Goal: Task Accomplishment & Management: Complete application form

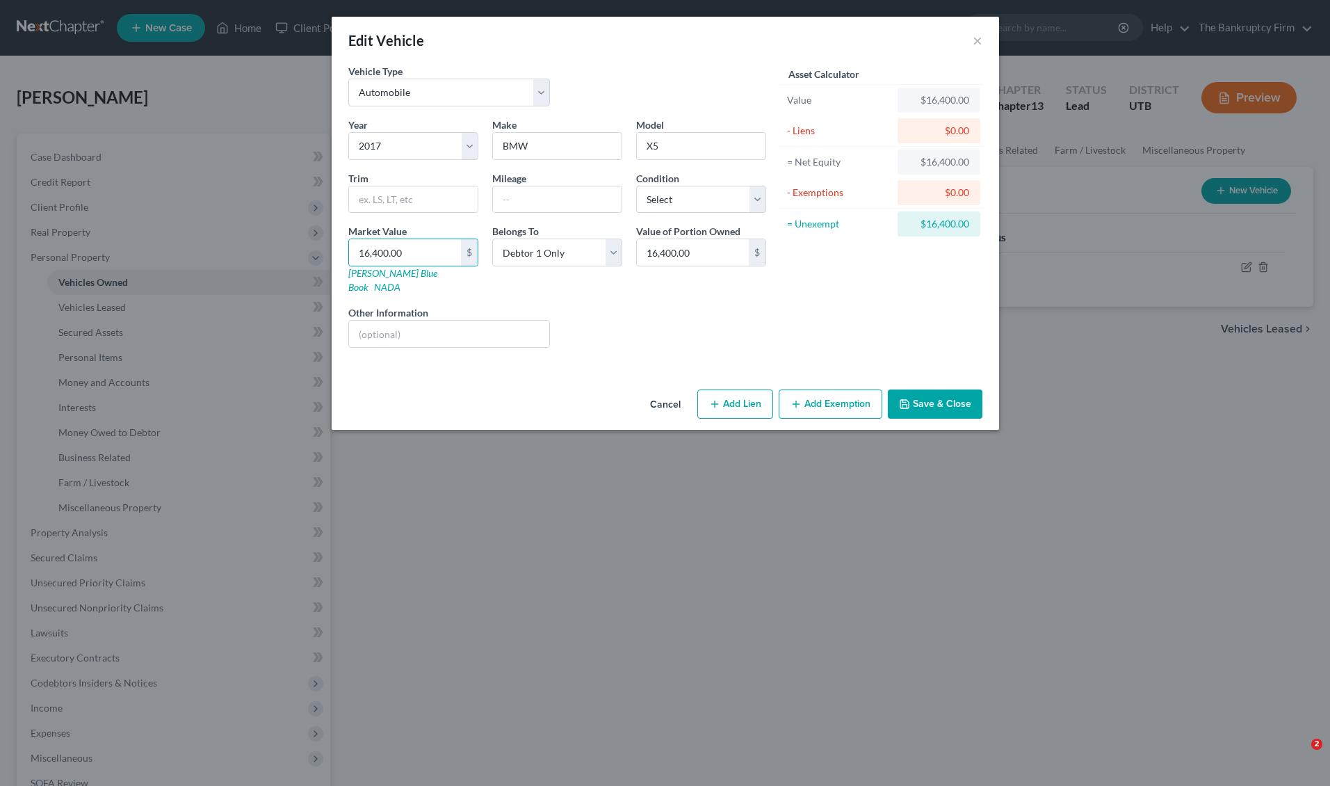
select select "0"
select select "9"
select select "0"
click at [977, 40] on button "×" at bounding box center [978, 40] width 10 height 17
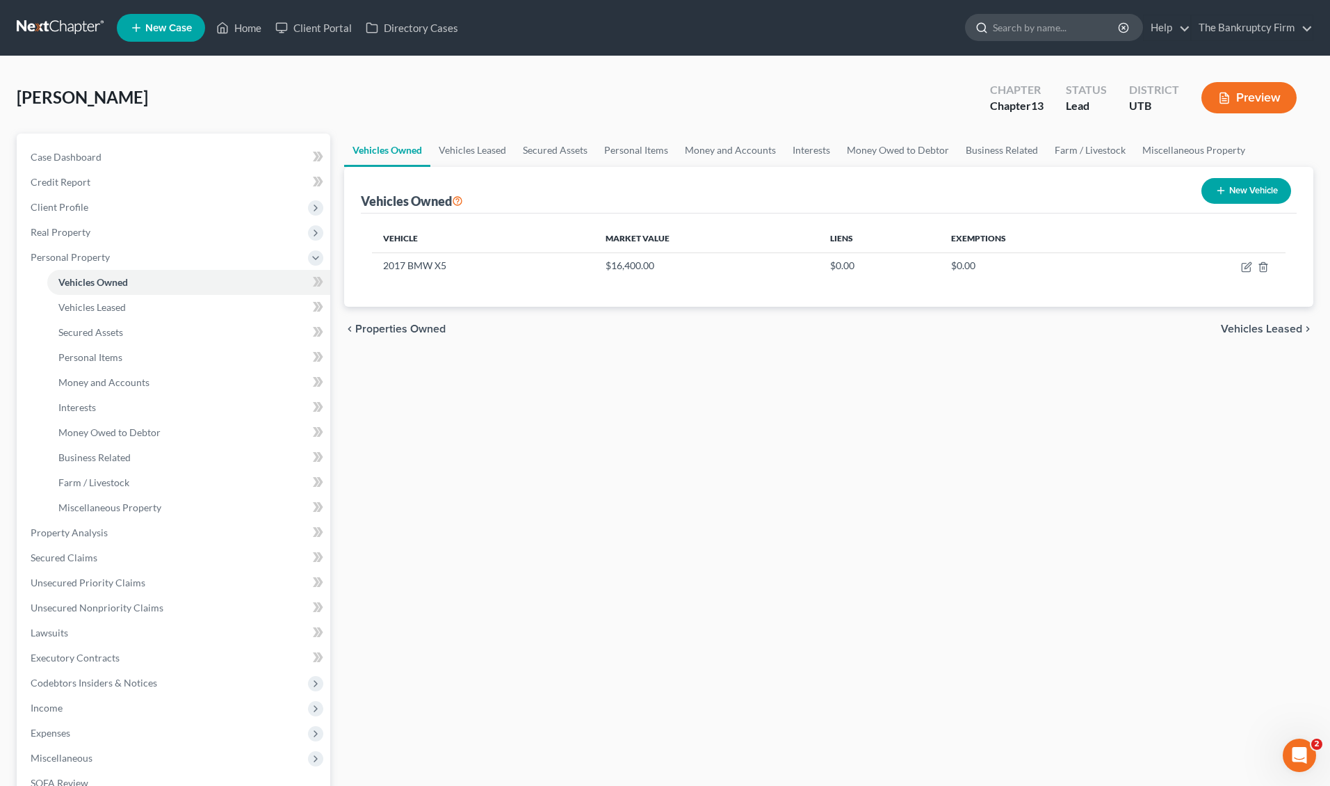
click at [1022, 31] on input "search" at bounding box center [1056, 28] width 127 height 26
click at [246, 31] on link "Home" at bounding box center [238, 27] width 59 height 25
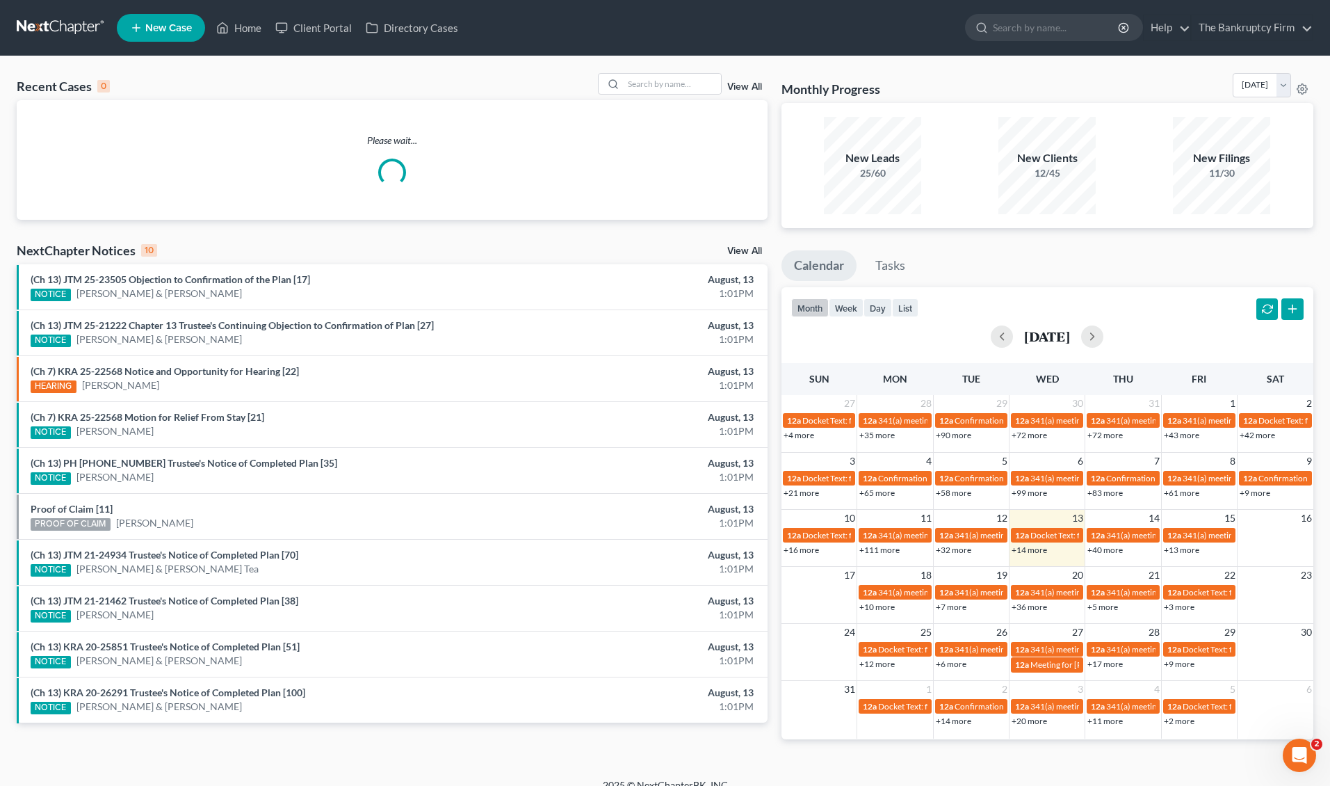
click at [743, 85] on link "View All" at bounding box center [744, 87] width 35 height 10
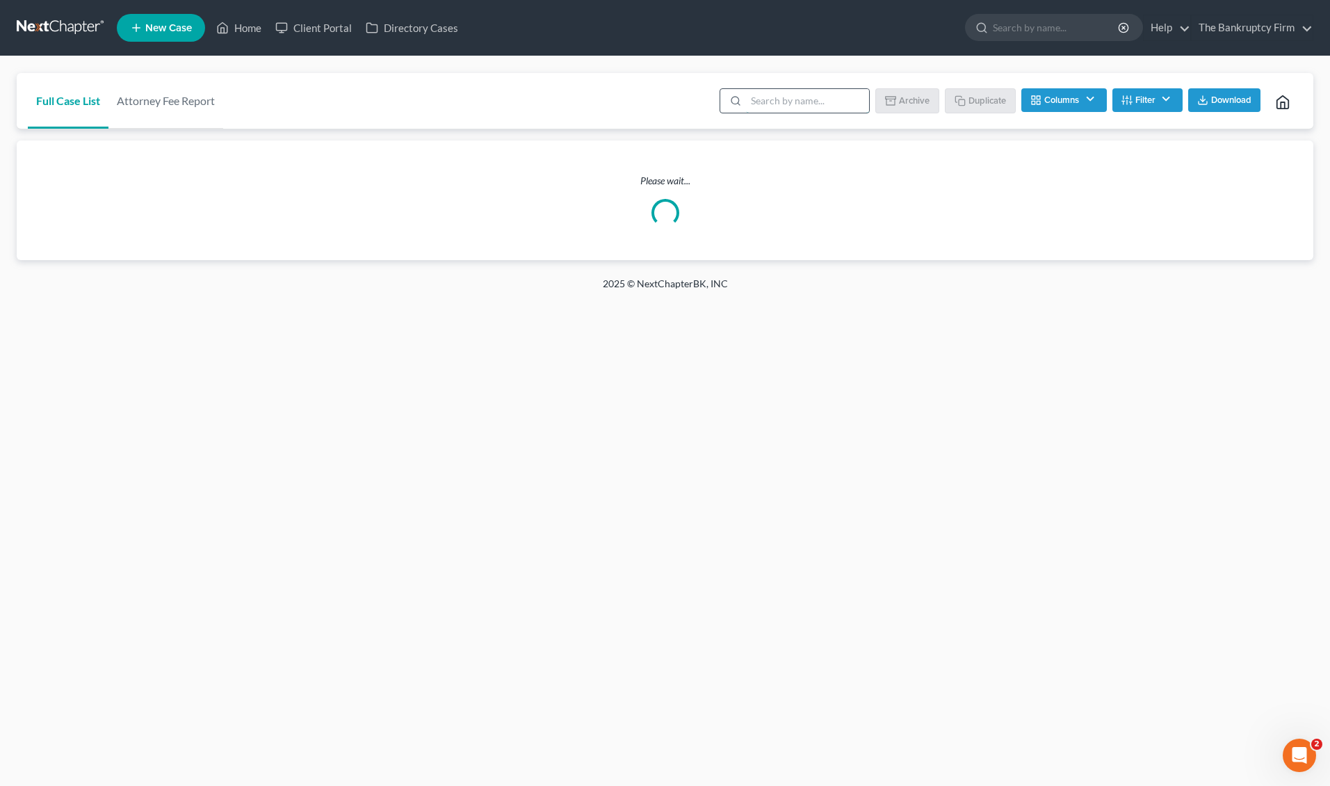
click at [789, 104] on input "search" at bounding box center [807, 101] width 123 height 24
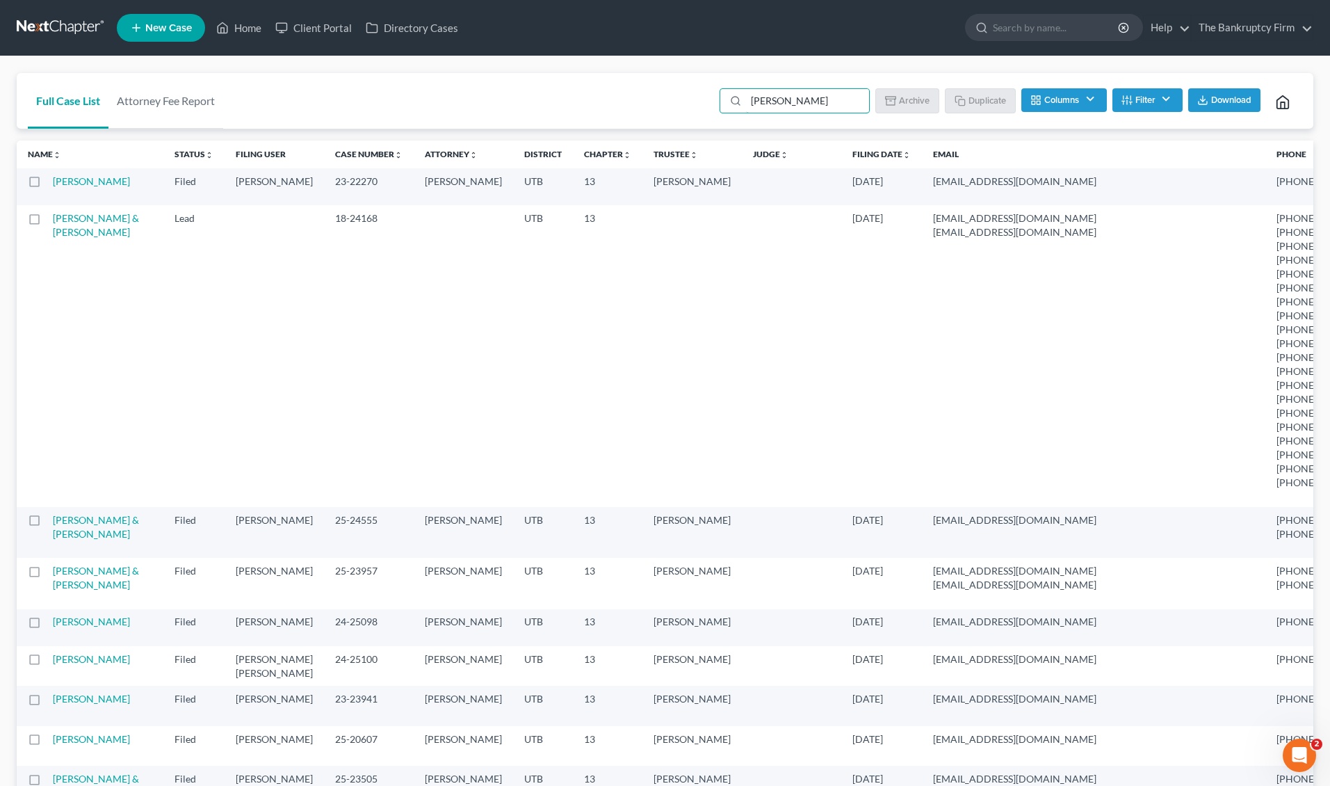
drag, startPoint x: 781, startPoint y: 98, endPoint x: 875, endPoint y: 109, distance: 94.5
click at [875, 109] on ul "[PERSON_NAME] Batch Download Archive Un-archive Duplicate Columns Attorney Case…" at bounding box center [1010, 102] width 586 height 33
type input "[PERSON_NAME]"
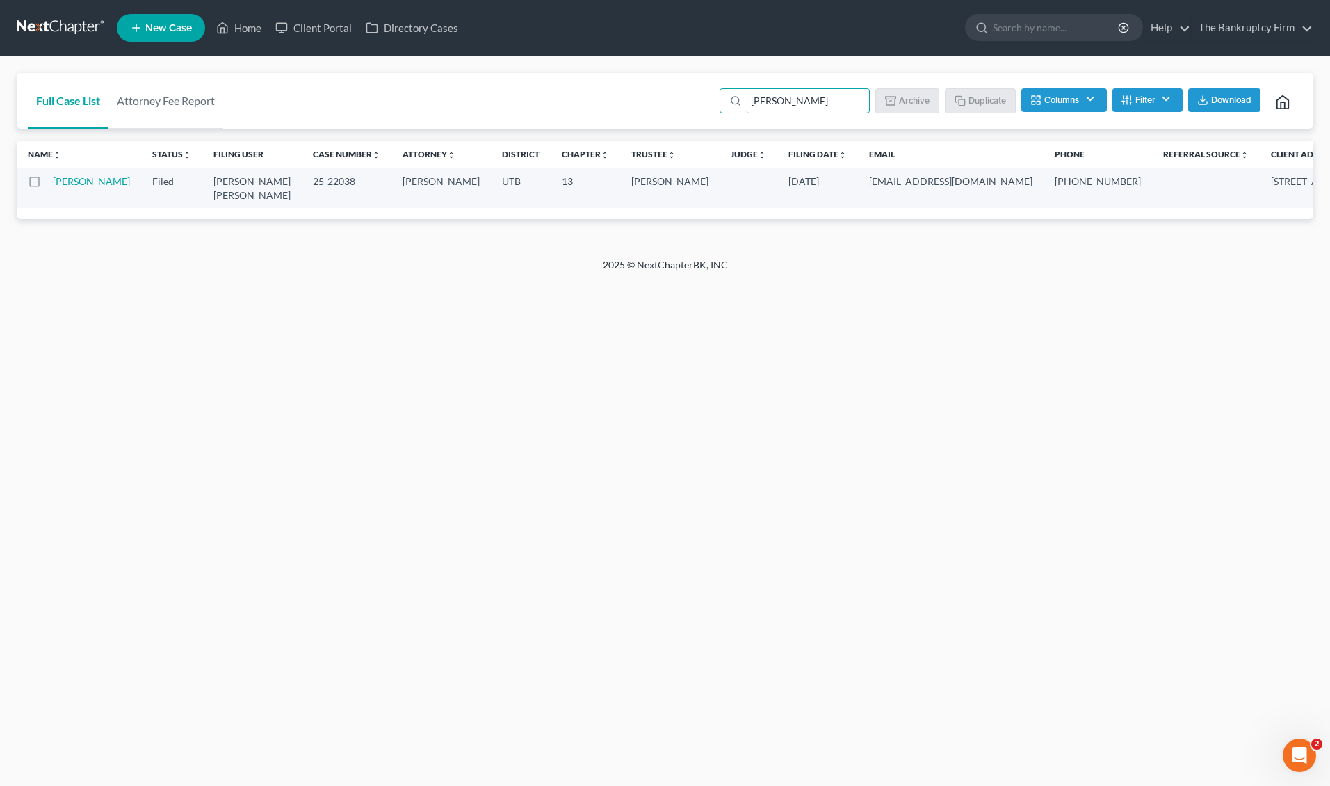
click at [67, 186] on link "[PERSON_NAME]" at bounding box center [91, 181] width 77 height 12
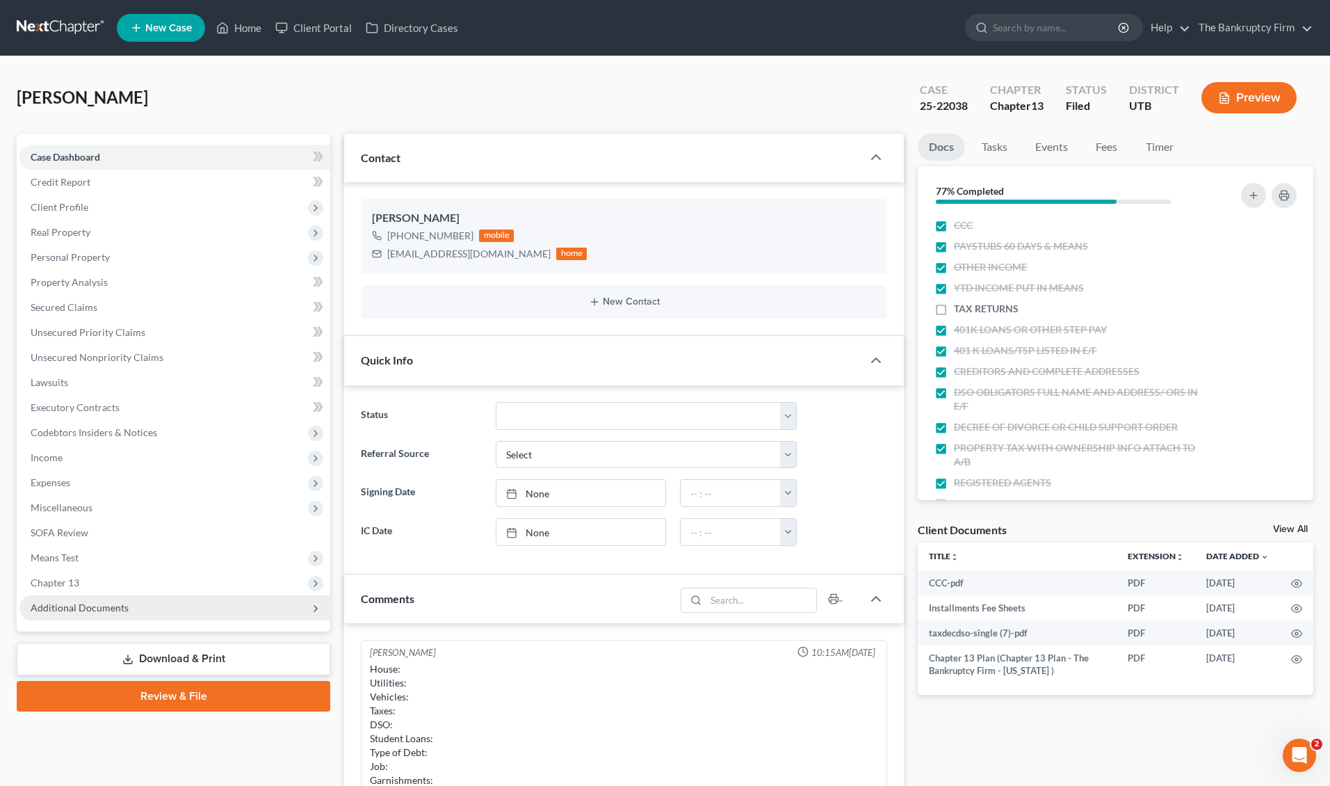
click at [145, 613] on span "Additional Documents" at bounding box center [174, 607] width 311 height 25
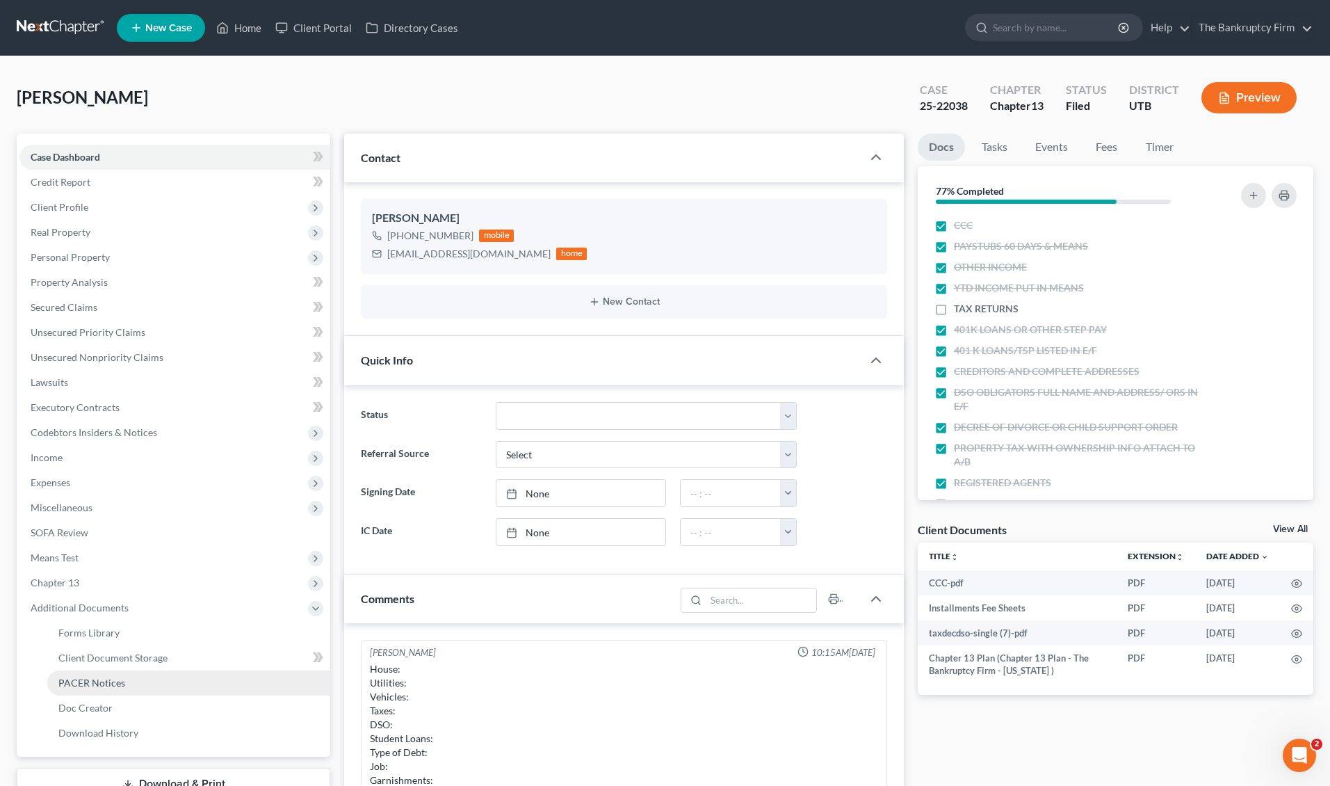
click at [147, 675] on link "PACER Notices" at bounding box center [188, 682] width 283 height 25
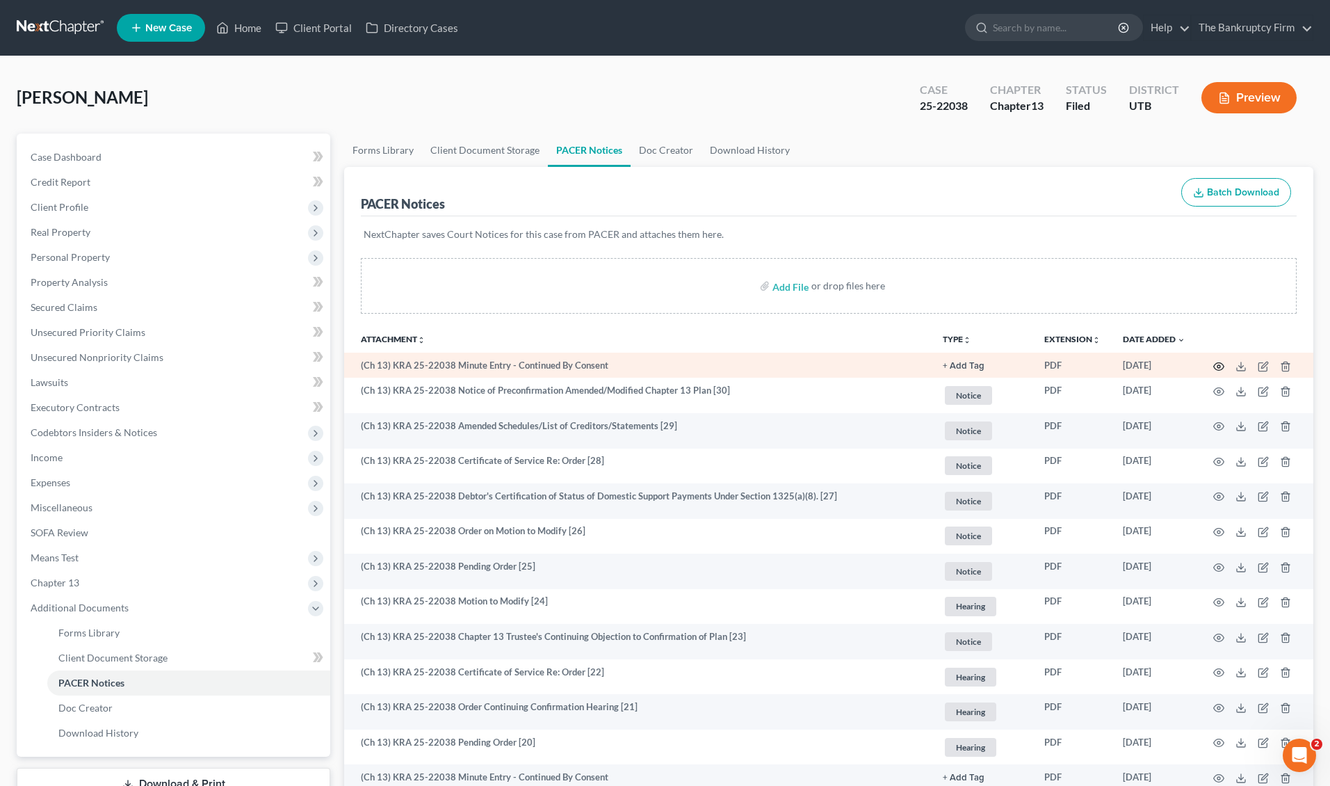
click at [1221, 368] on icon "button" at bounding box center [1219, 366] width 11 height 11
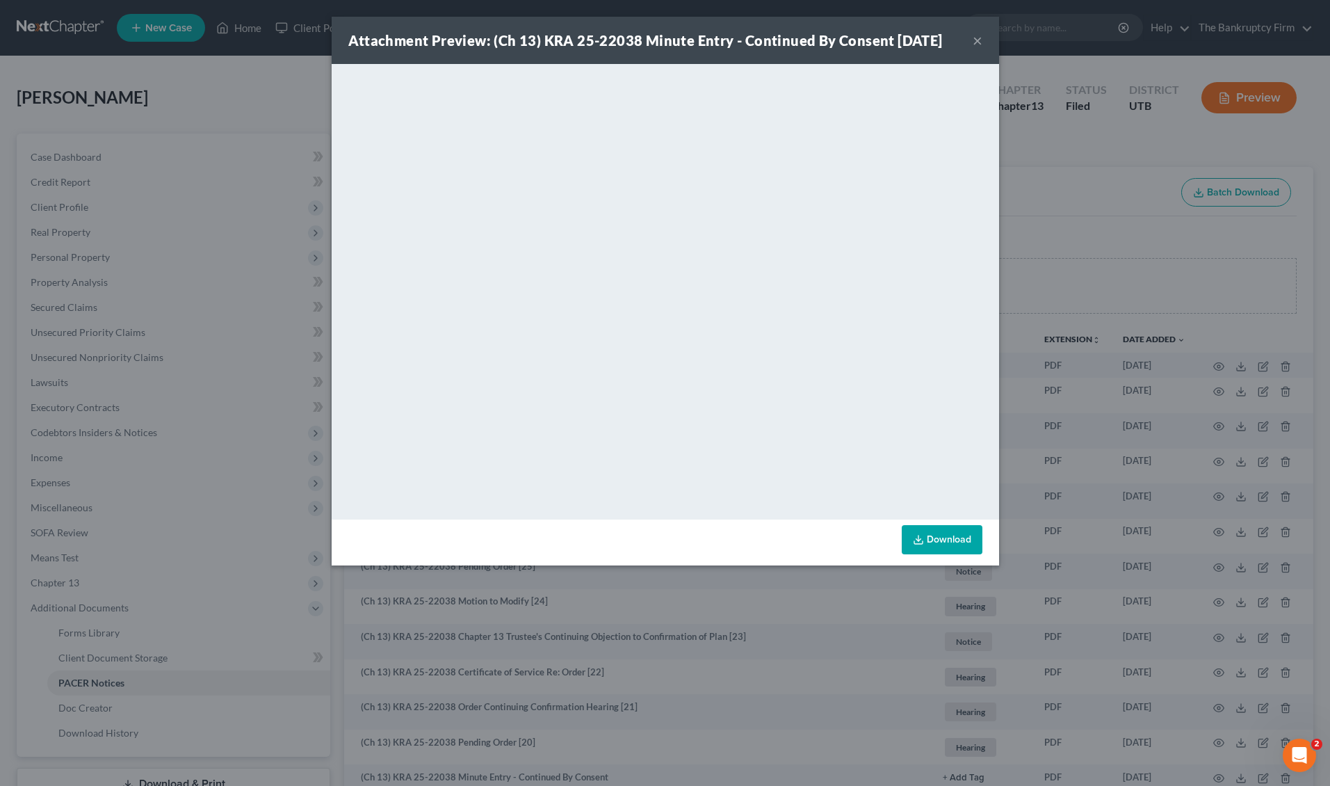
click at [979, 40] on button "×" at bounding box center [978, 40] width 10 height 17
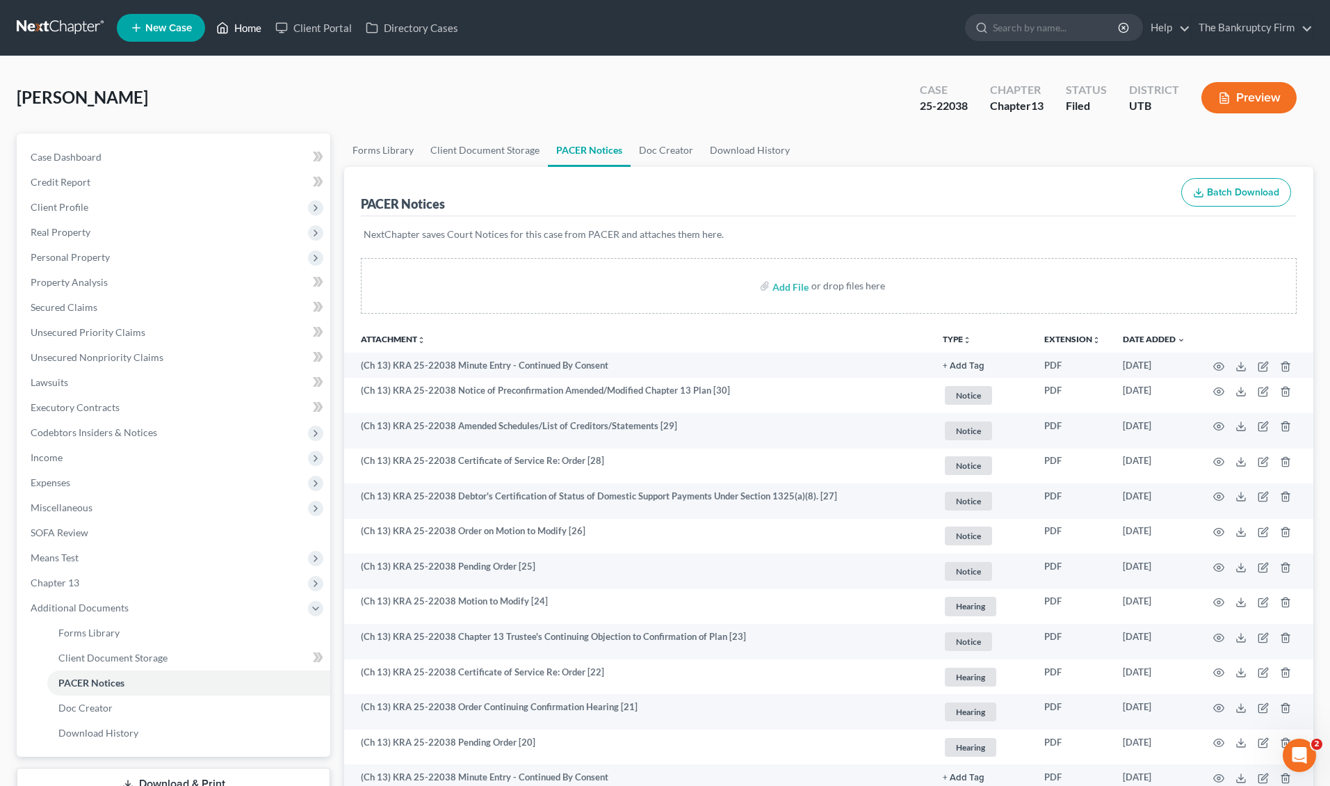
click at [243, 24] on link "Home" at bounding box center [238, 27] width 59 height 25
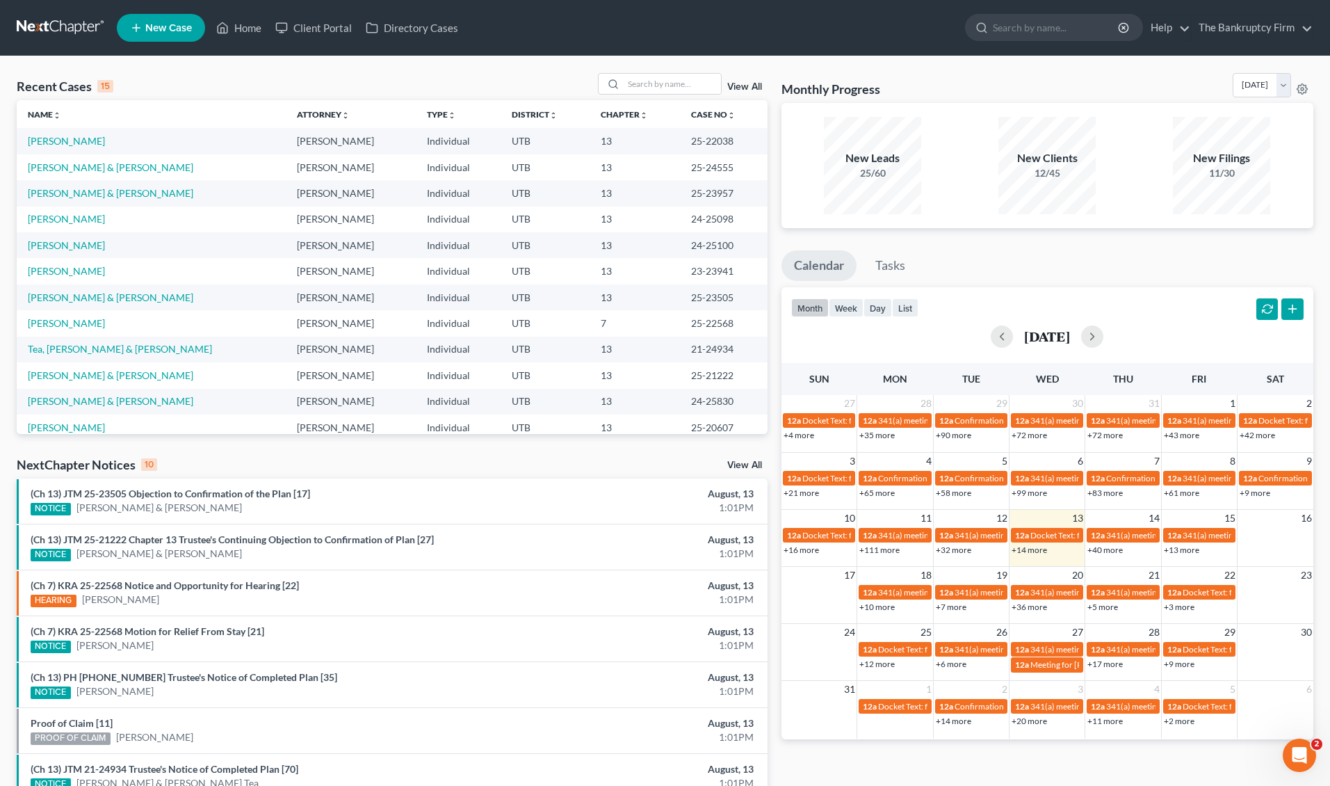
click at [741, 85] on link "View All" at bounding box center [744, 87] width 35 height 10
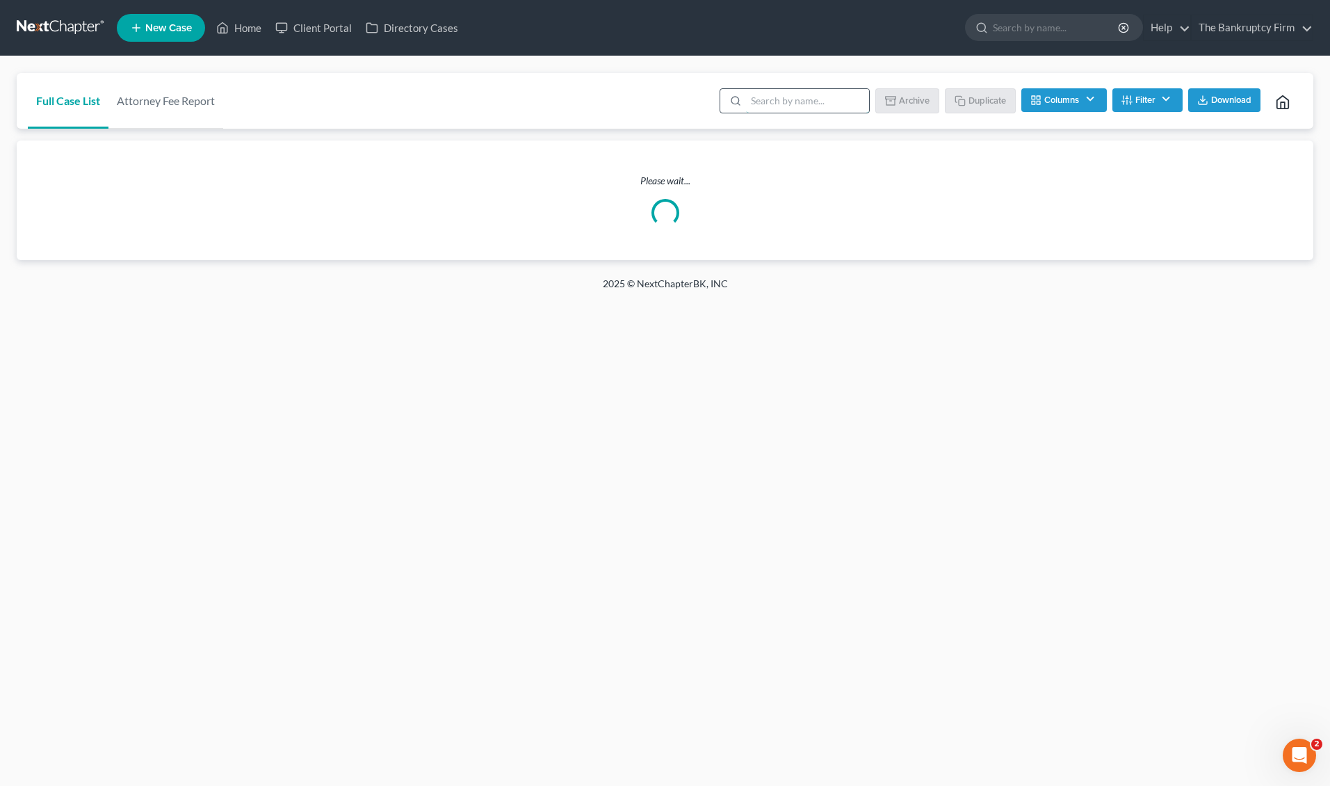
drag, startPoint x: 765, startPoint y: 100, endPoint x: 757, endPoint y: 95, distance: 10.0
click at [757, 95] on input "search" at bounding box center [807, 101] width 123 height 24
type input "[PERSON_NAME]"
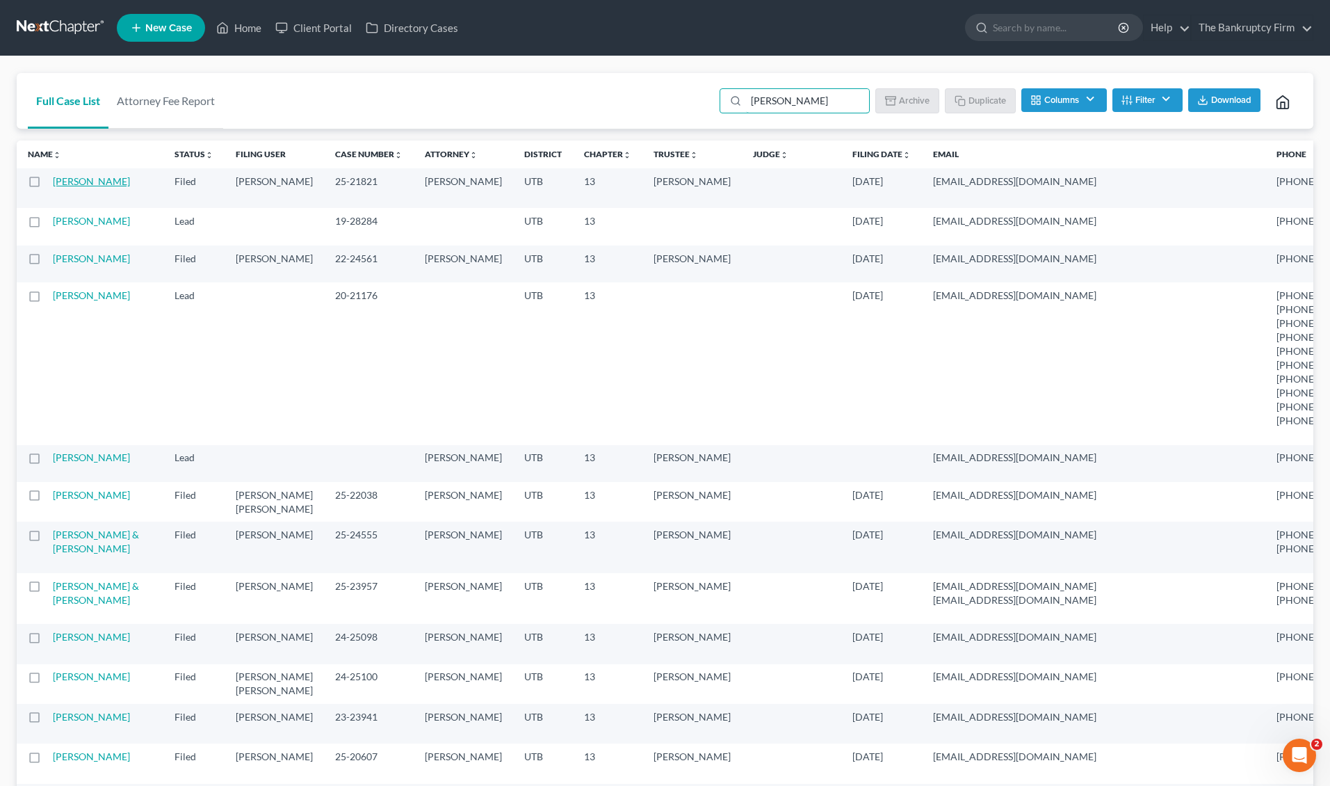
click at [78, 182] on link "[PERSON_NAME]" at bounding box center [91, 181] width 77 height 12
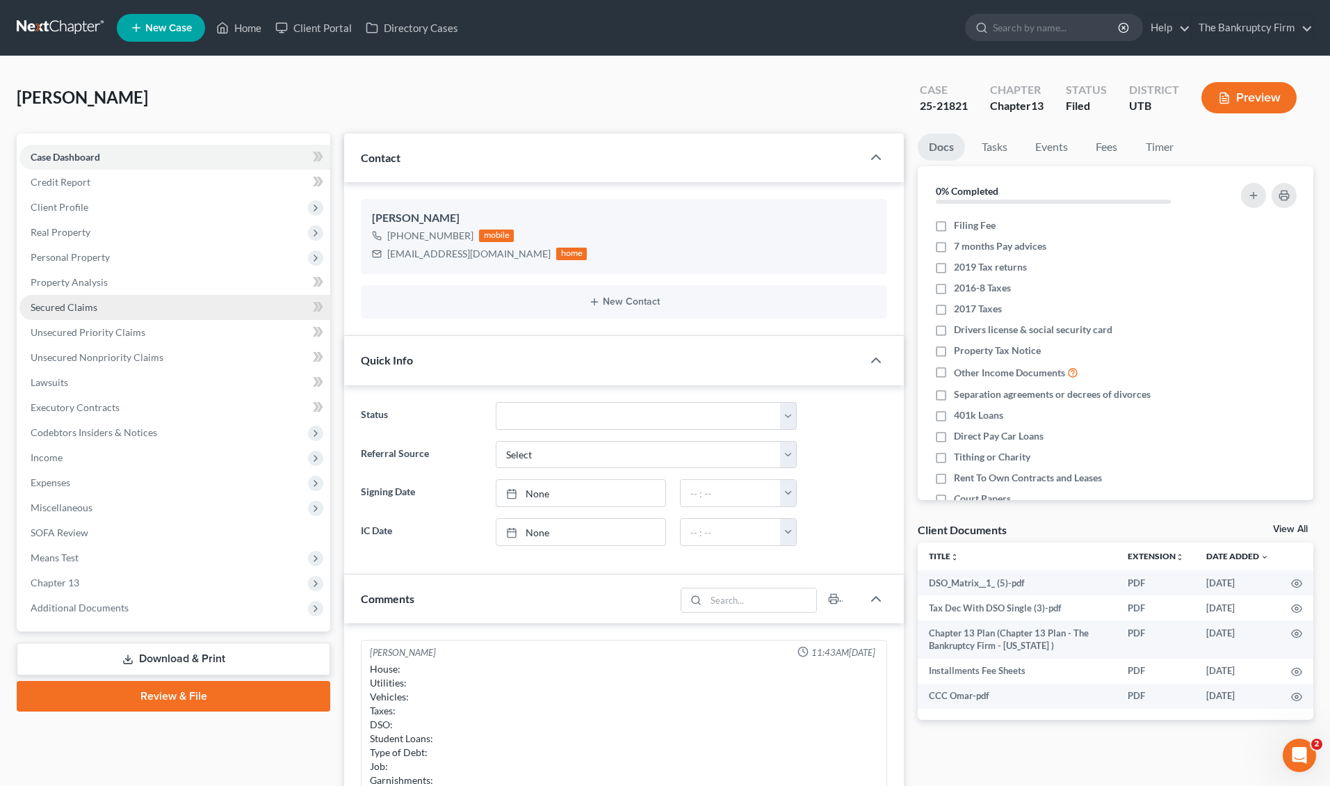
click at [104, 300] on link "Secured Claims" at bounding box center [174, 307] width 311 height 25
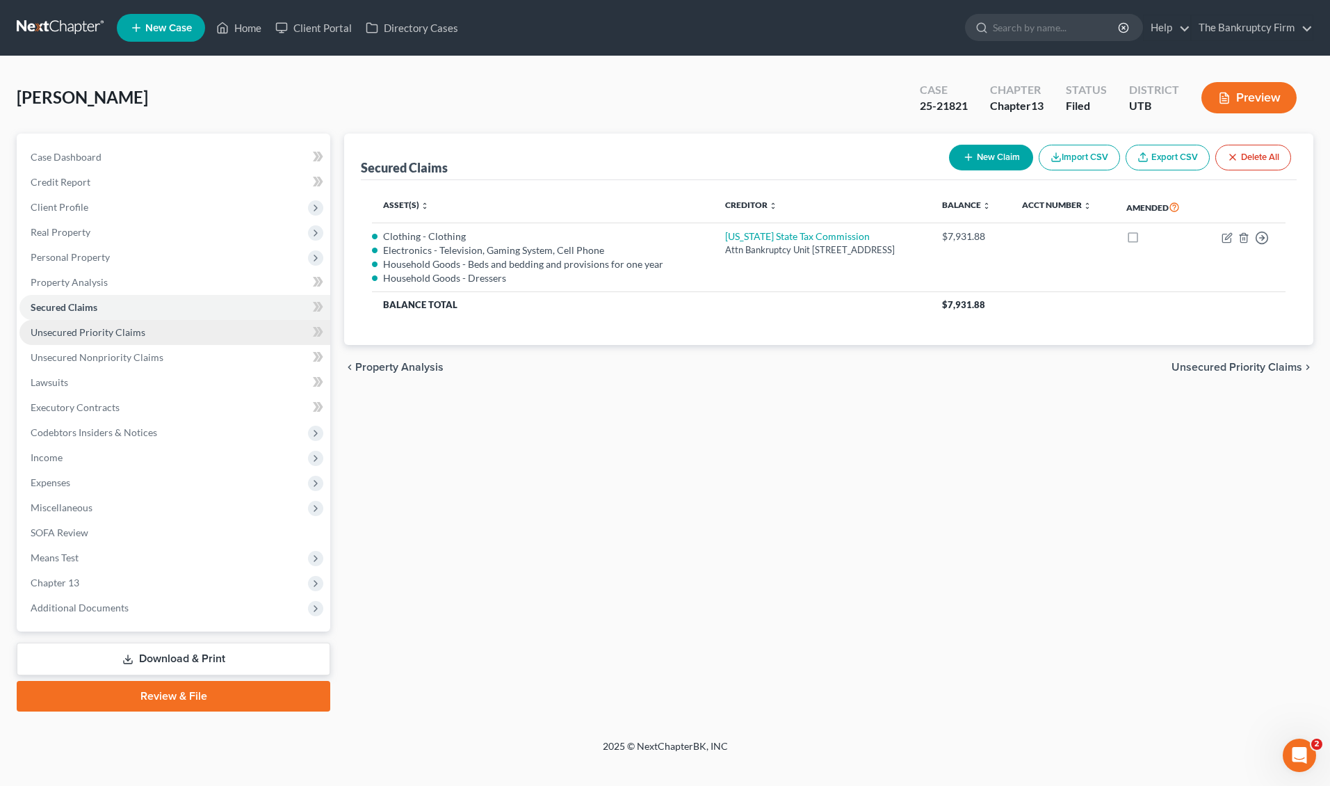
click at [122, 333] on span "Unsecured Priority Claims" at bounding box center [88, 332] width 115 height 12
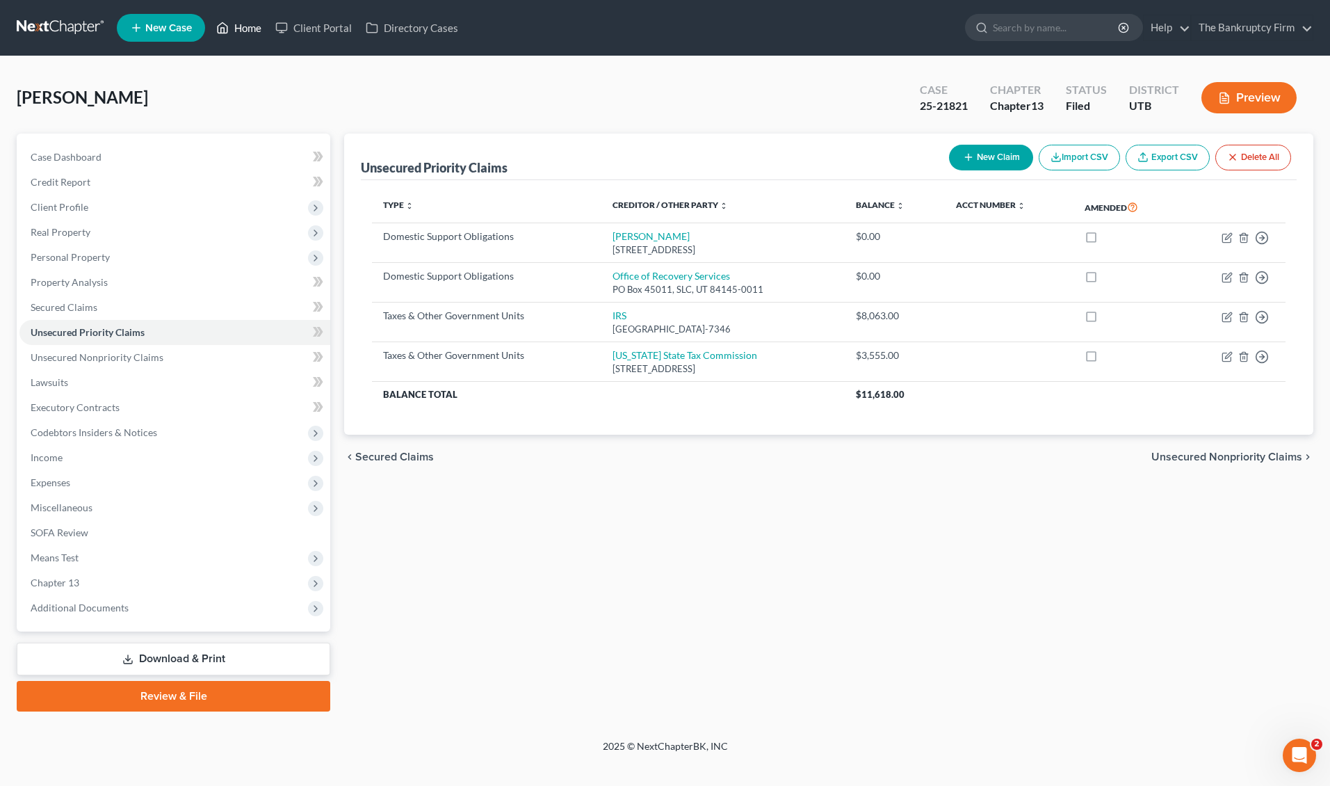
click at [246, 22] on link "Home" at bounding box center [238, 27] width 59 height 25
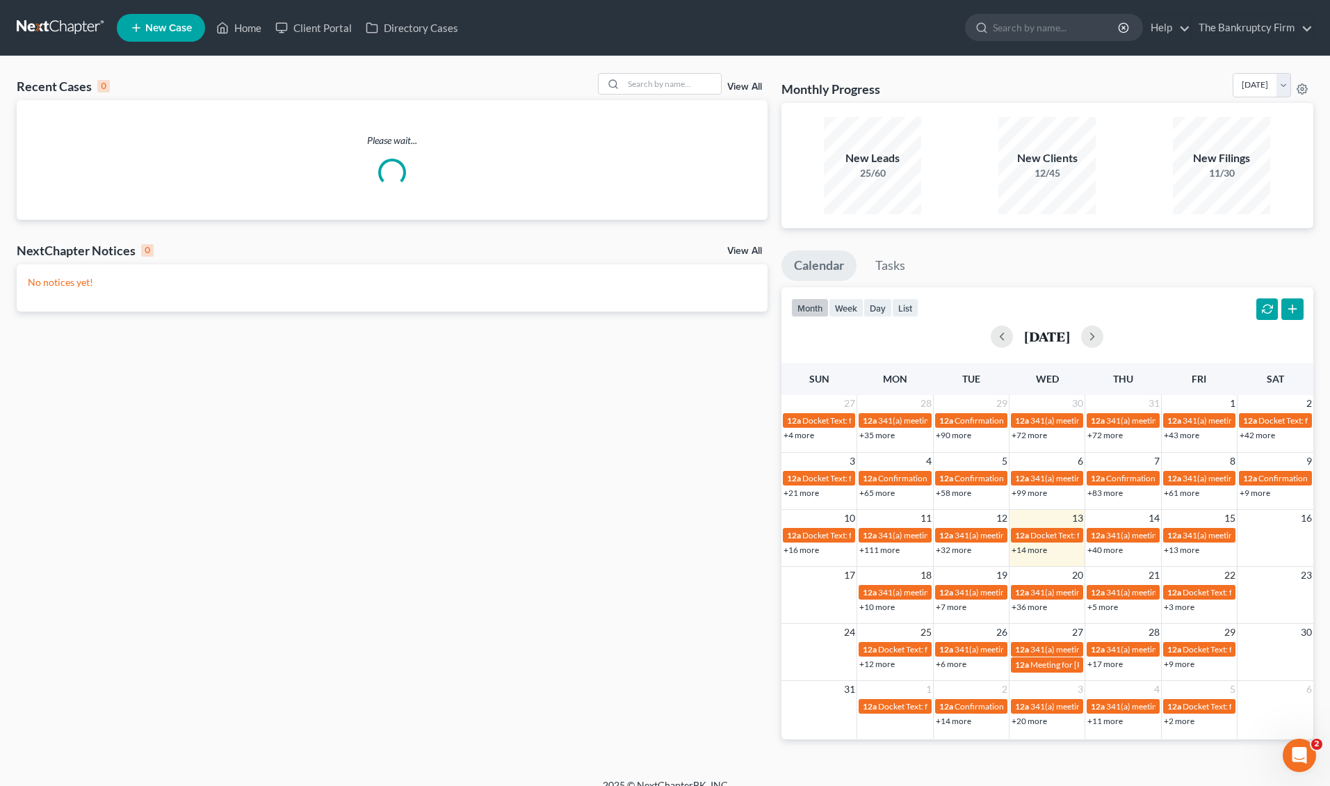
click at [743, 84] on link "View All" at bounding box center [744, 87] width 35 height 10
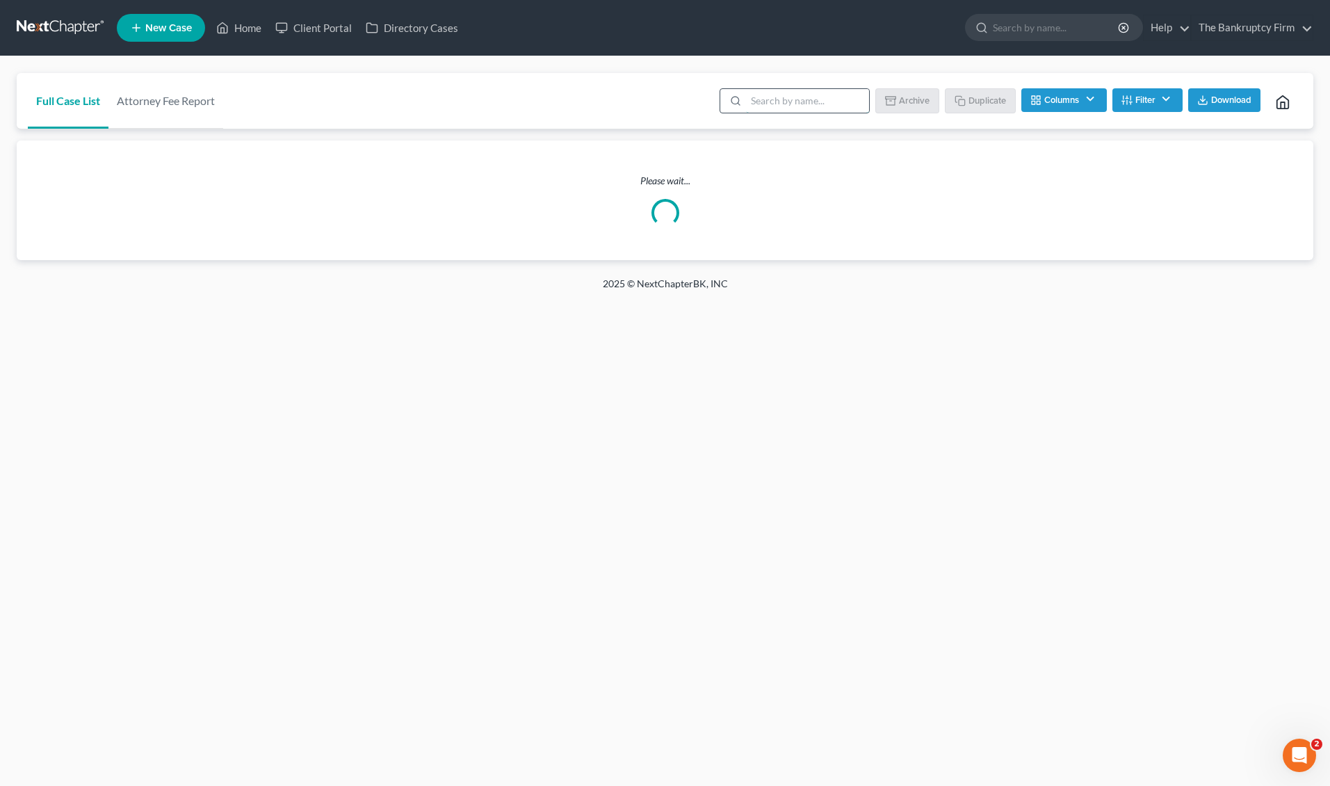
click at [770, 106] on input "search" at bounding box center [807, 101] width 123 height 24
type input "[PERSON_NAME]"
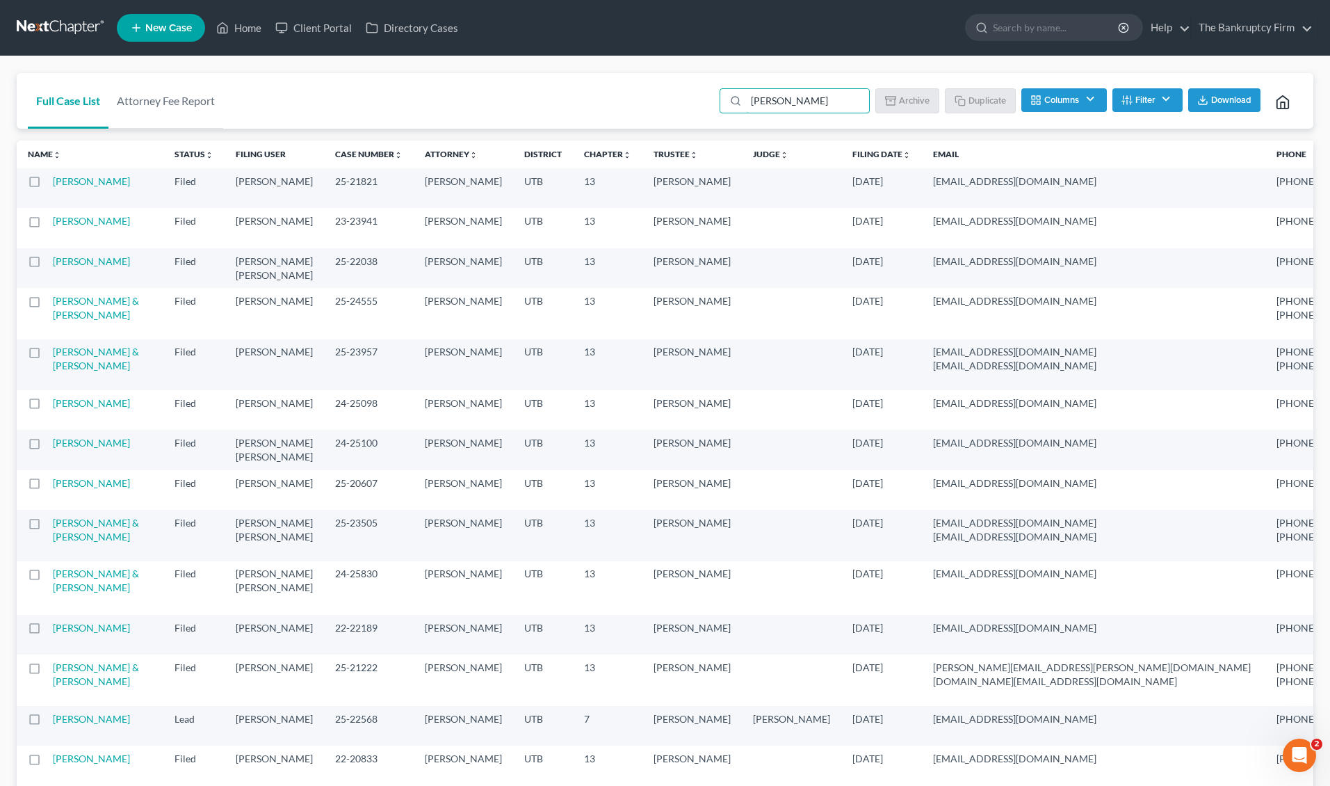
scroll to position [1, 0]
click at [1159, 92] on button "Filter" at bounding box center [1148, 100] width 70 height 24
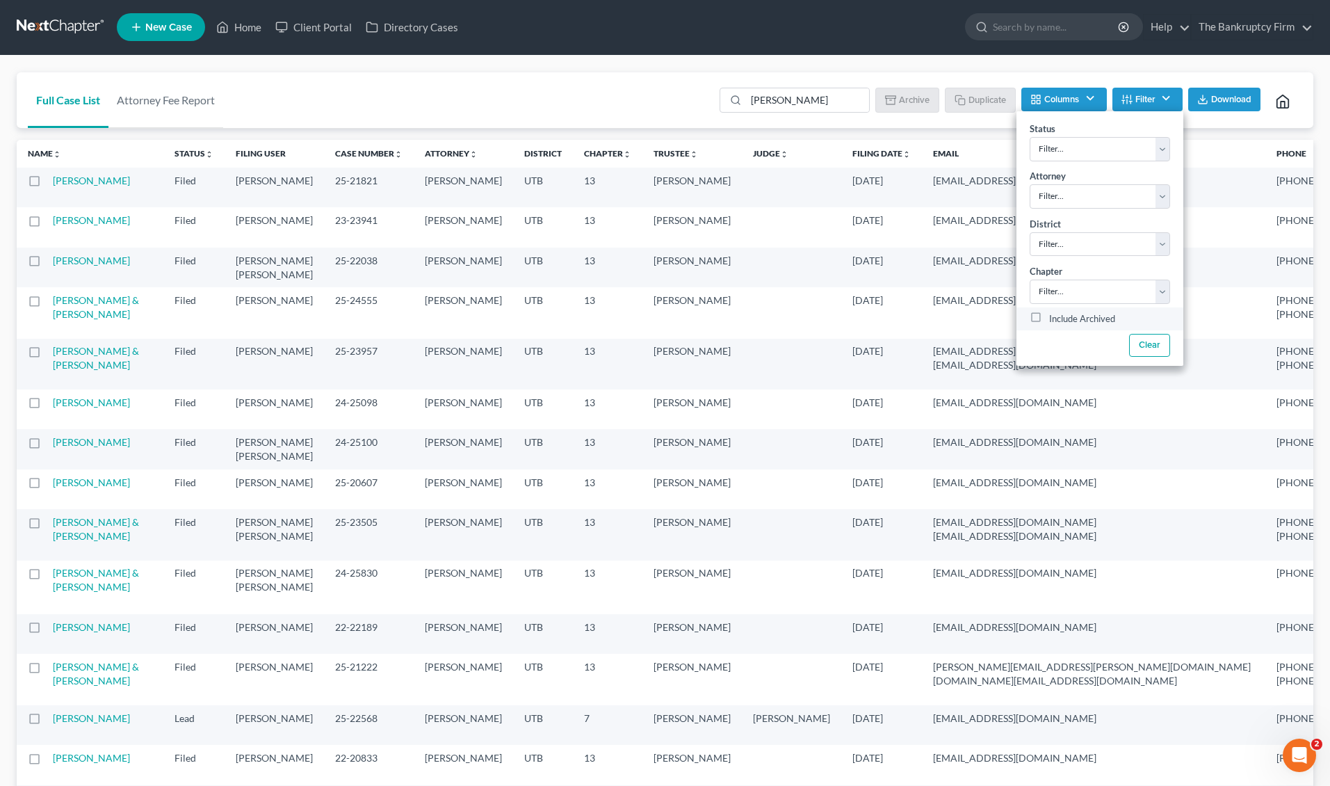
click at [1091, 323] on label "Include Archived" at bounding box center [1082, 319] width 66 height 17
click at [1064, 320] on input "Include Archived" at bounding box center [1059, 315] width 9 height 9
checkbox input "true"
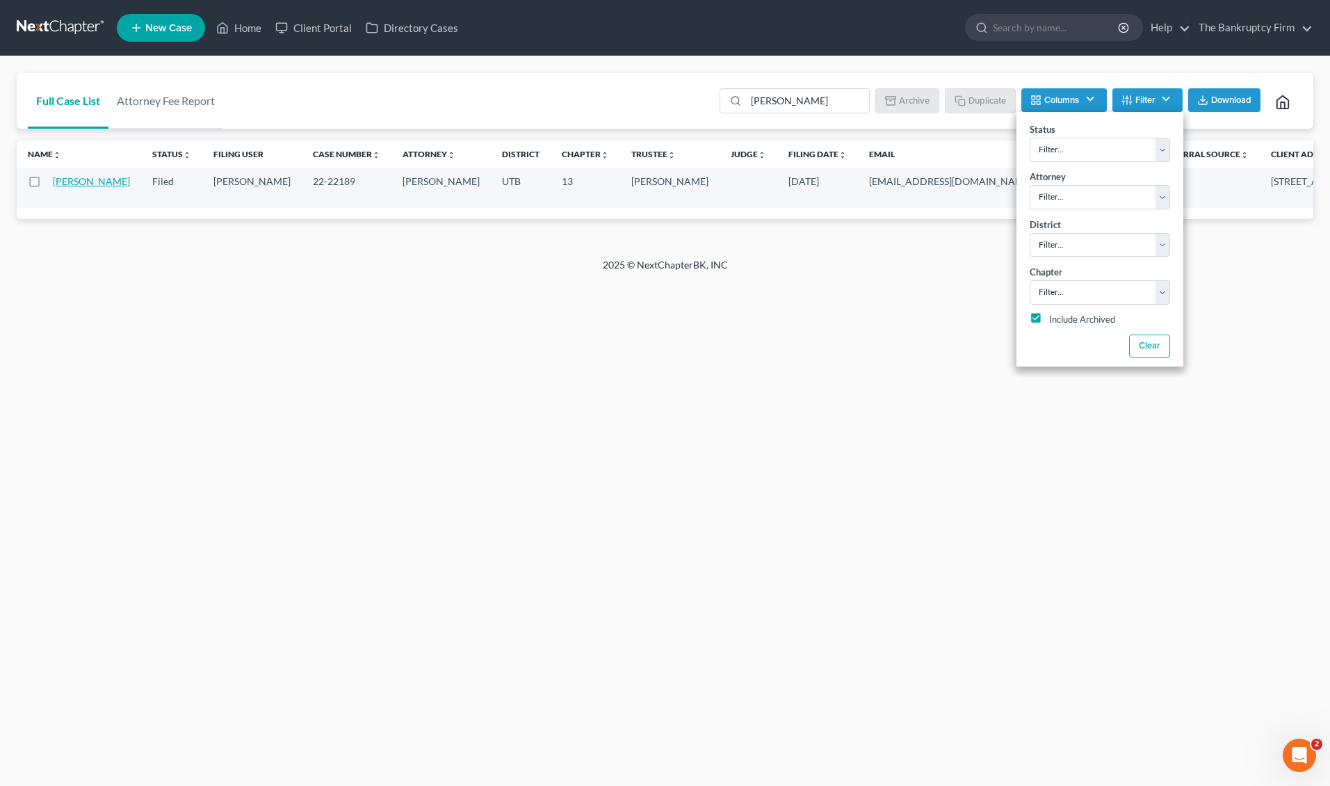
click at [74, 187] on link "[PERSON_NAME]" at bounding box center [91, 181] width 77 height 12
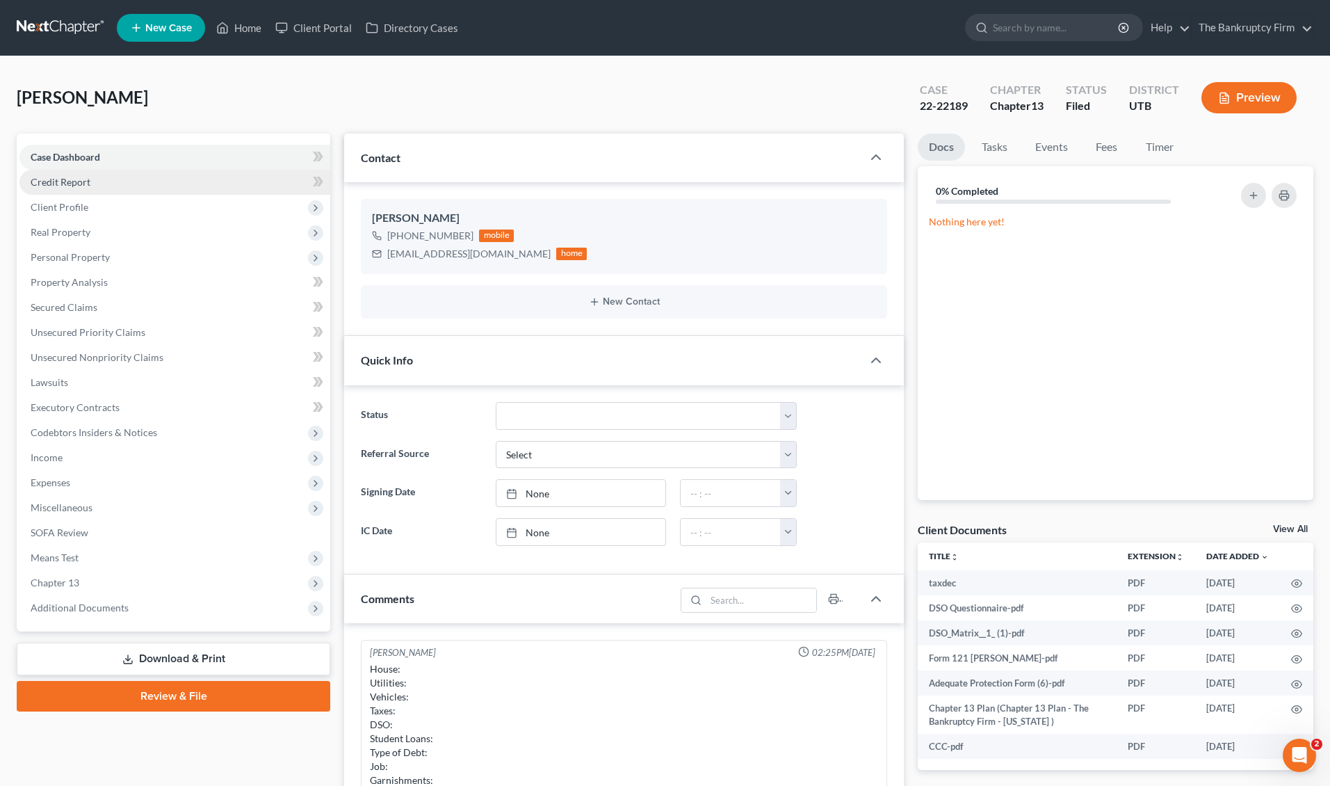
scroll to position [109, 0]
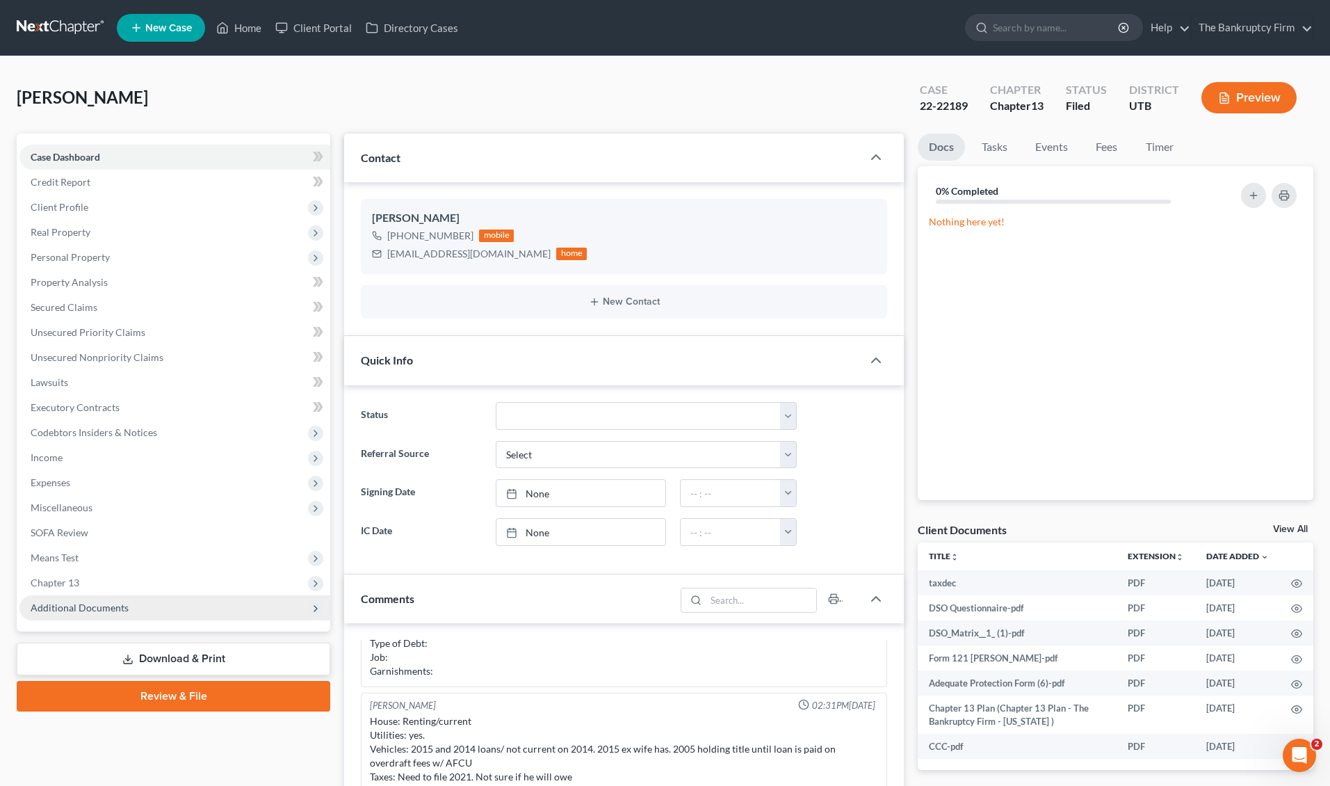
click at [234, 598] on span "Additional Documents" at bounding box center [174, 607] width 311 height 25
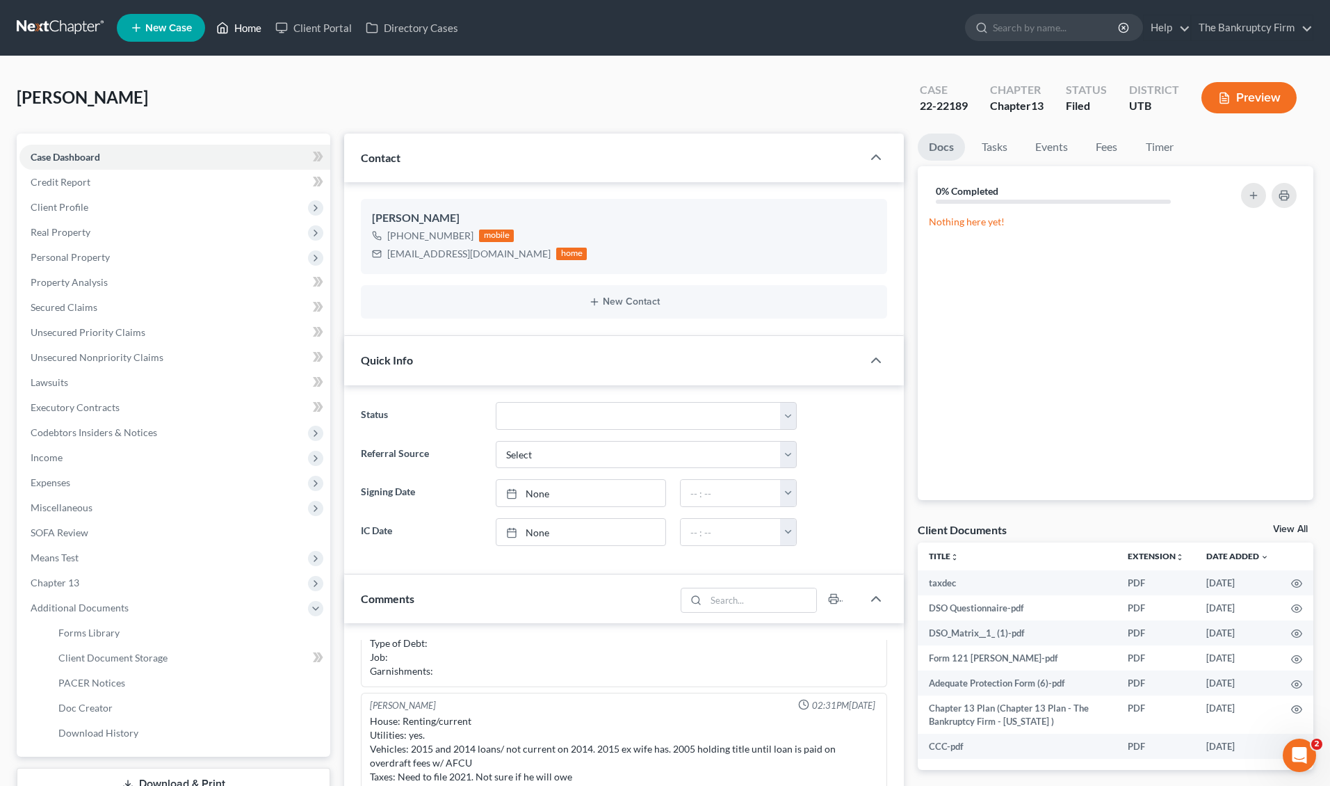
click at [237, 26] on link "Home" at bounding box center [238, 27] width 59 height 25
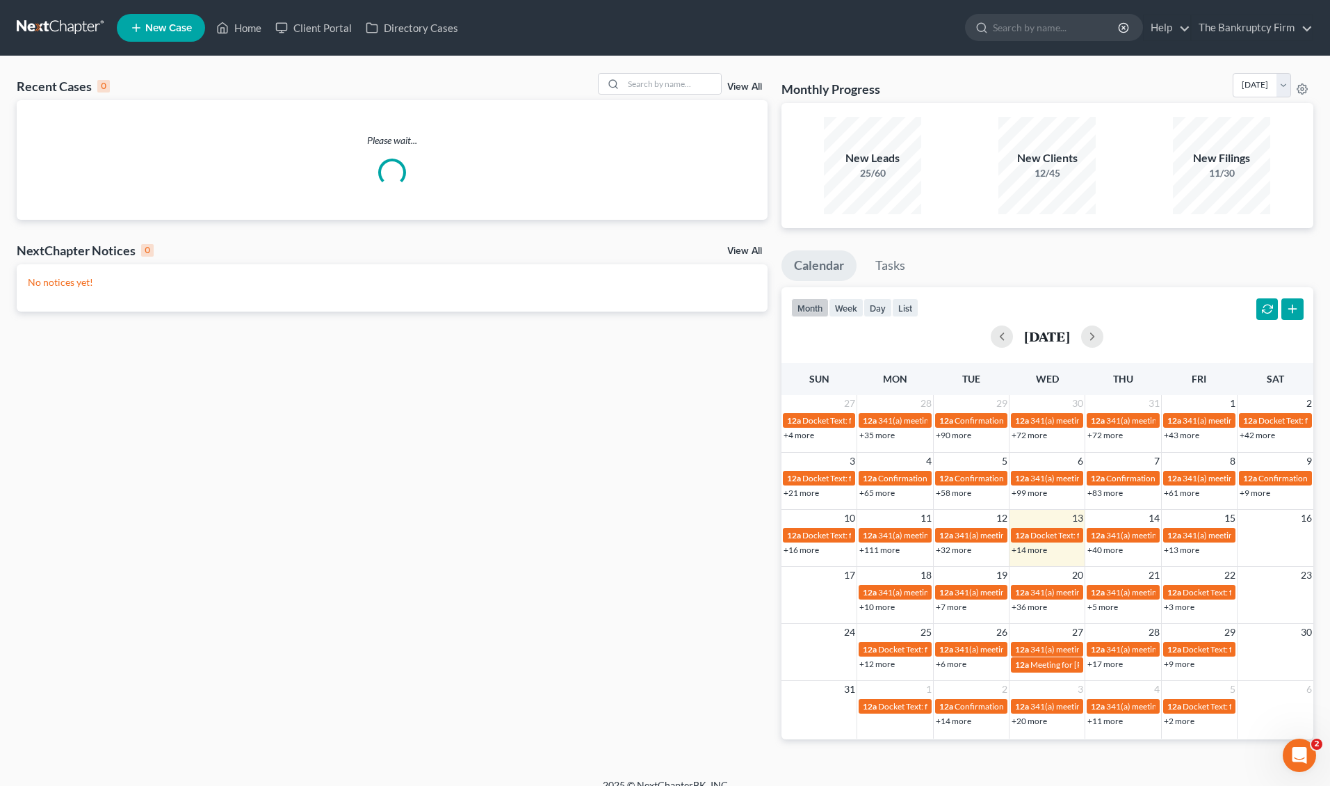
click at [747, 83] on link "View All" at bounding box center [744, 87] width 35 height 10
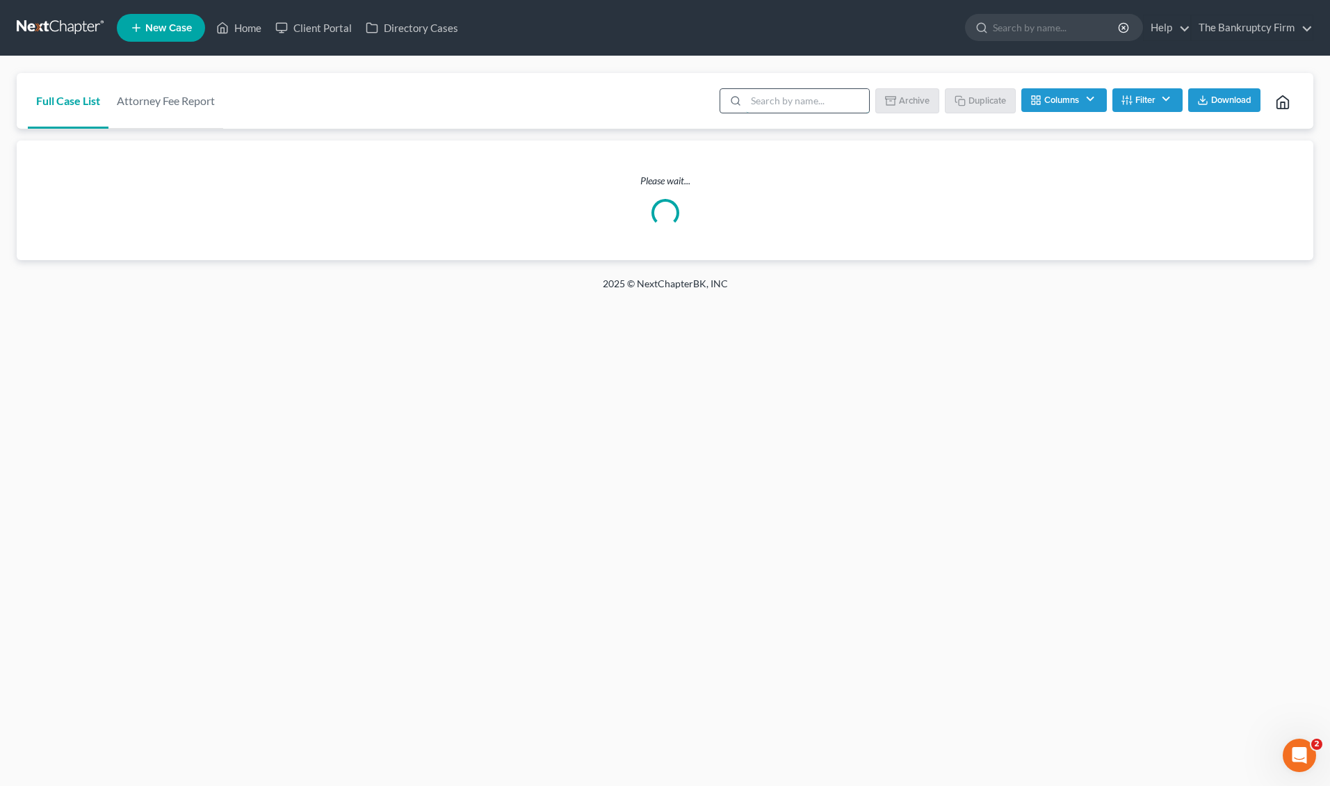
click at [766, 98] on input "search" at bounding box center [807, 101] width 123 height 24
type input "[PERSON_NAME]"
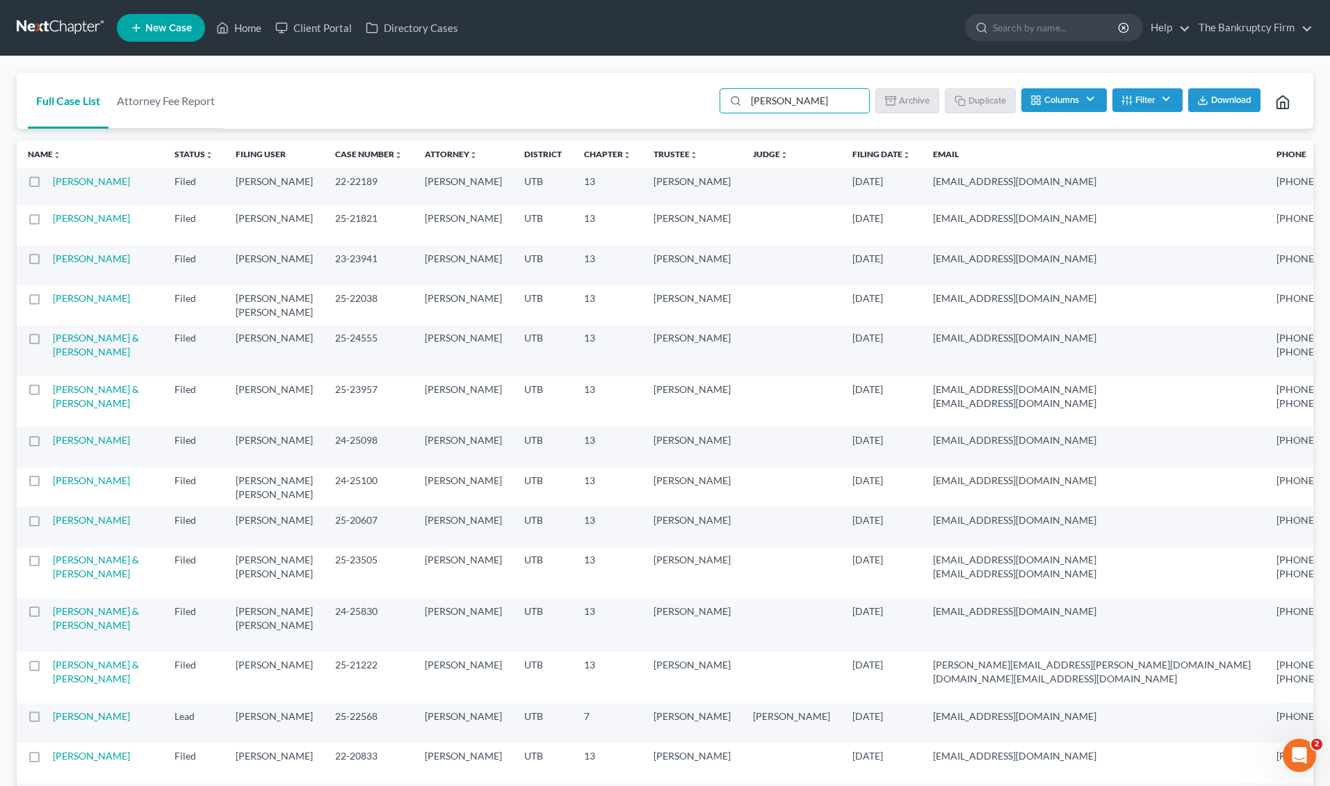
click at [1171, 99] on button "Filter" at bounding box center [1148, 100] width 70 height 24
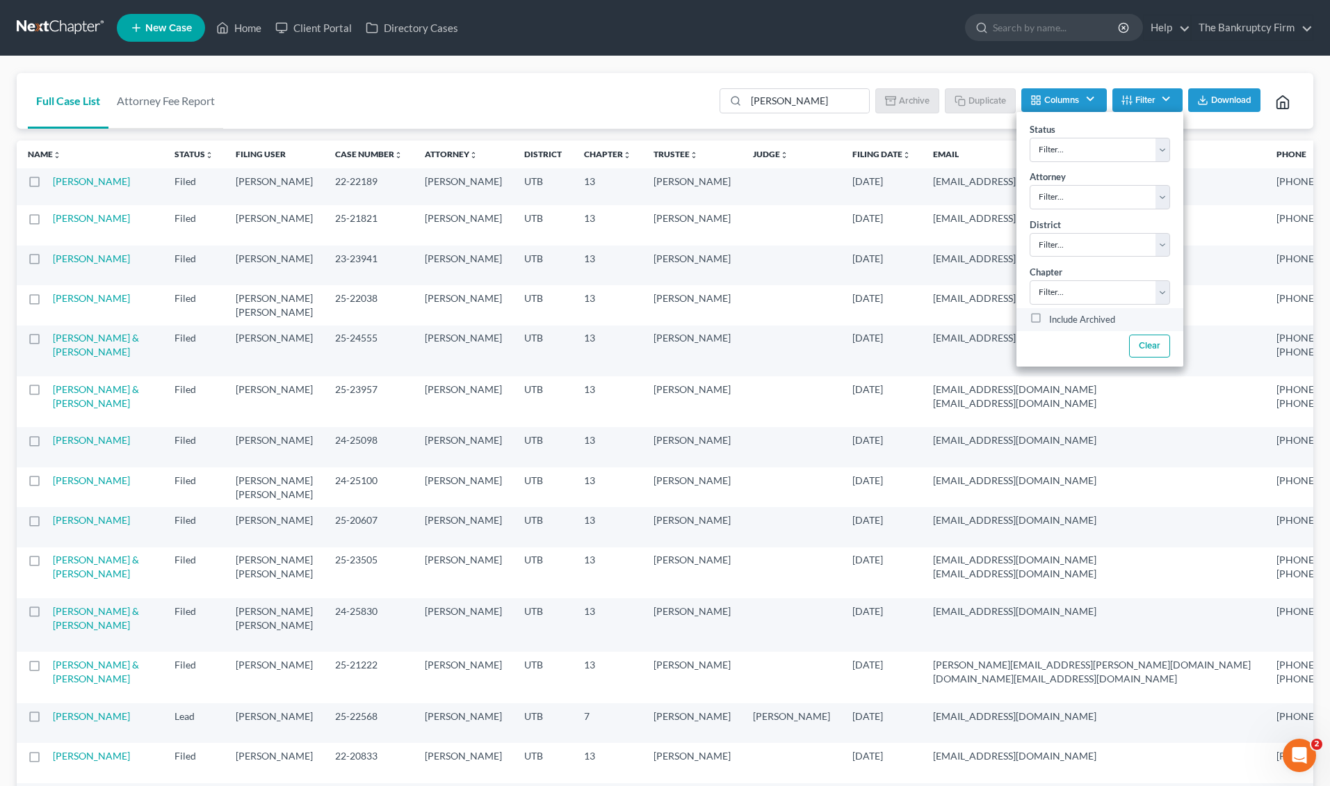
click at [1049, 319] on label "Include Archived" at bounding box center [1082, 320] width 66 height 17
click at [1055, 319] on input "Include Archived" at bounding box center [1059, 316] width 9 height 9
checkbox input "true"
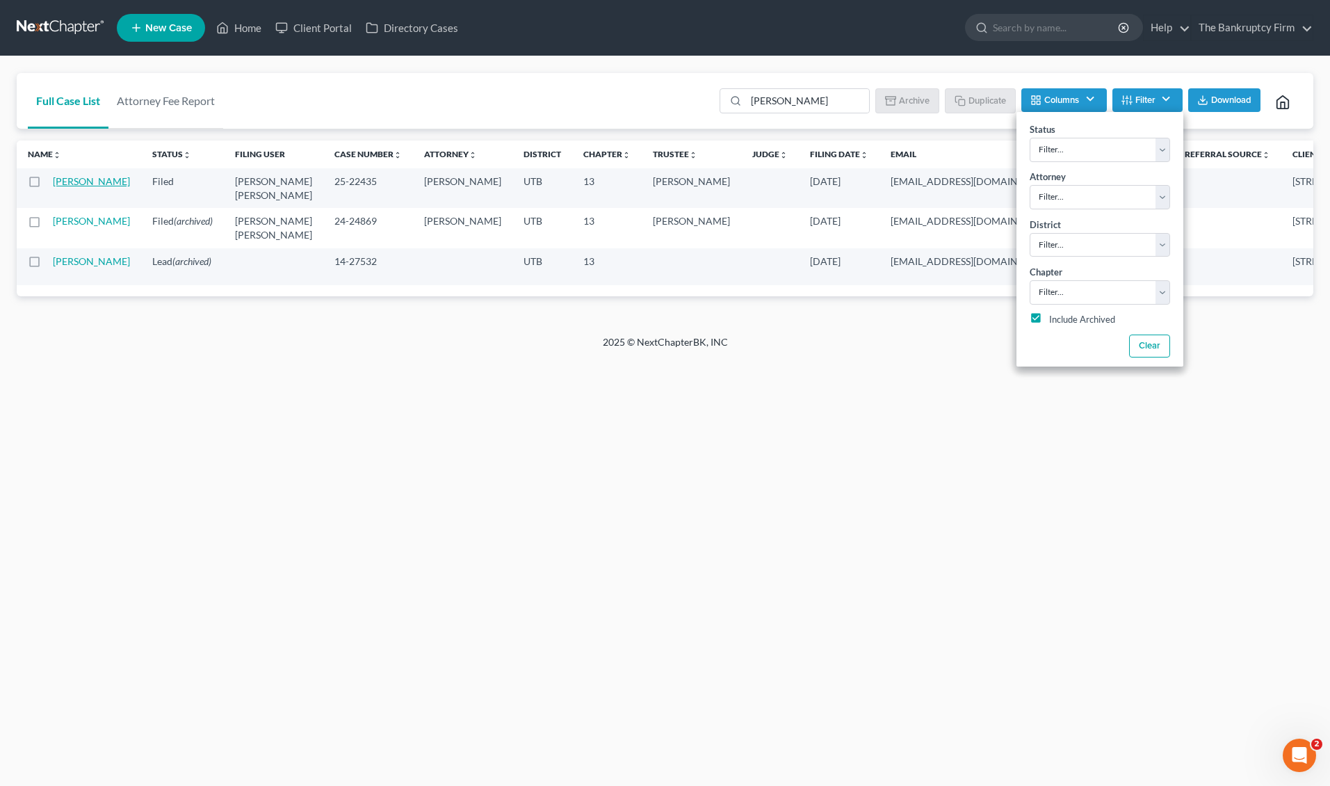
click at [65, 179] on link "[PERSON_NAME]" at bounding box center [91, 181] width 77 height 12
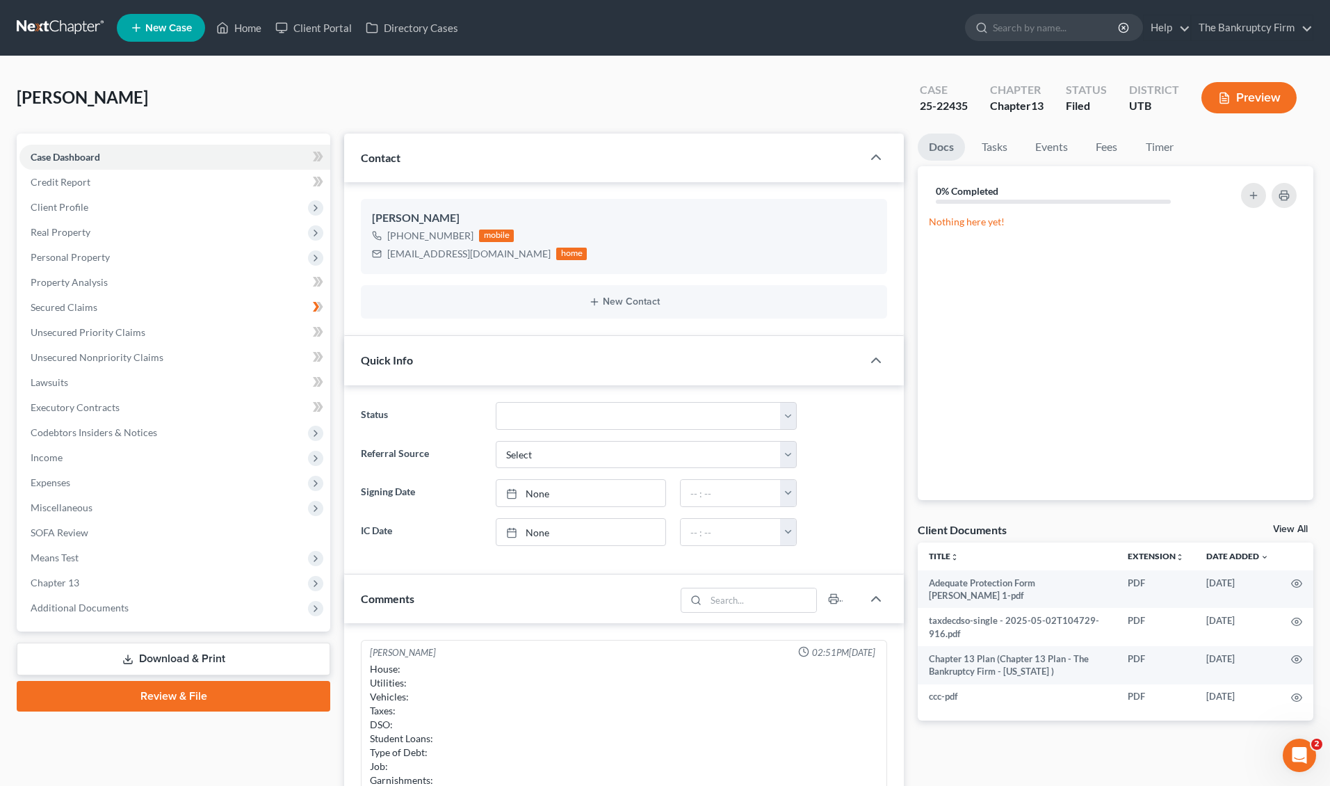
scroll to position [123, 0]
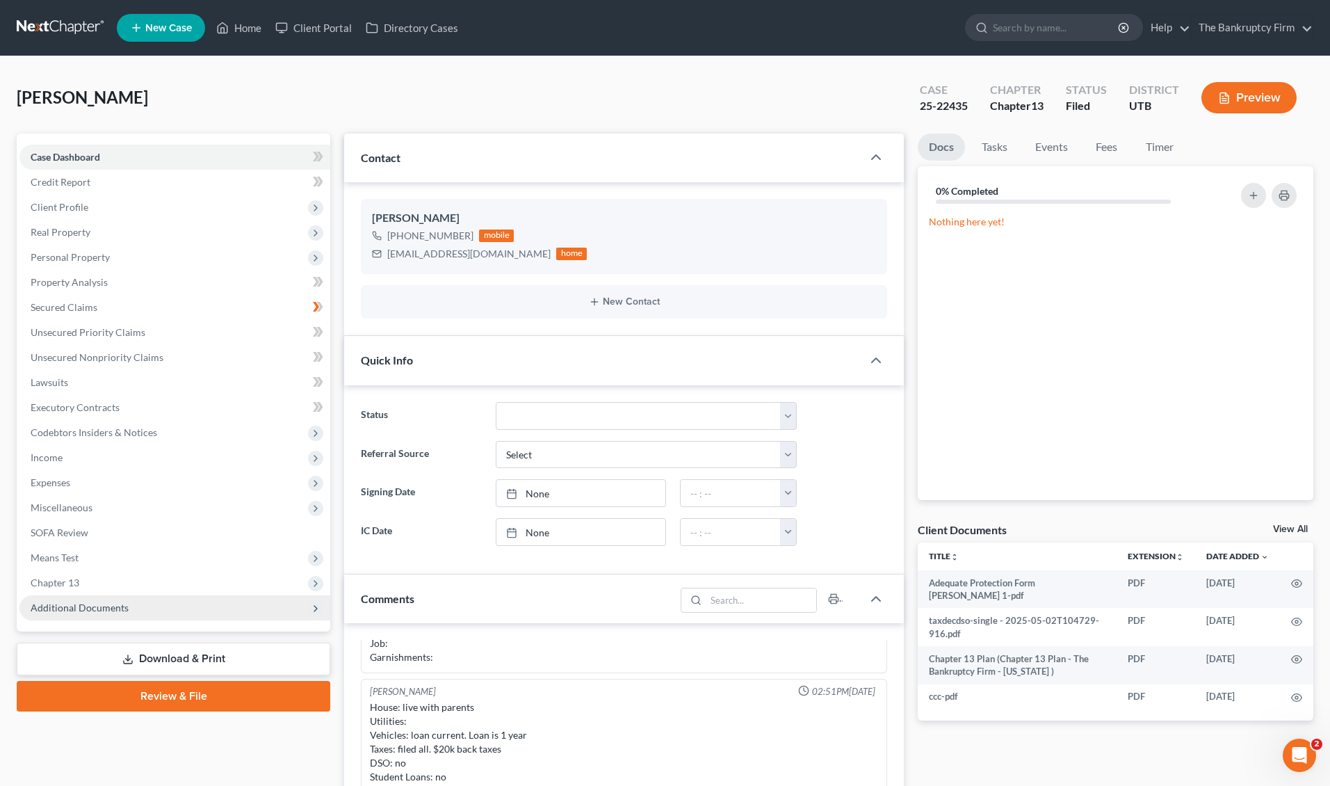
click at [209, 609] on span "Additional Documents" at bounding box center [174, 607] width 311 height 25
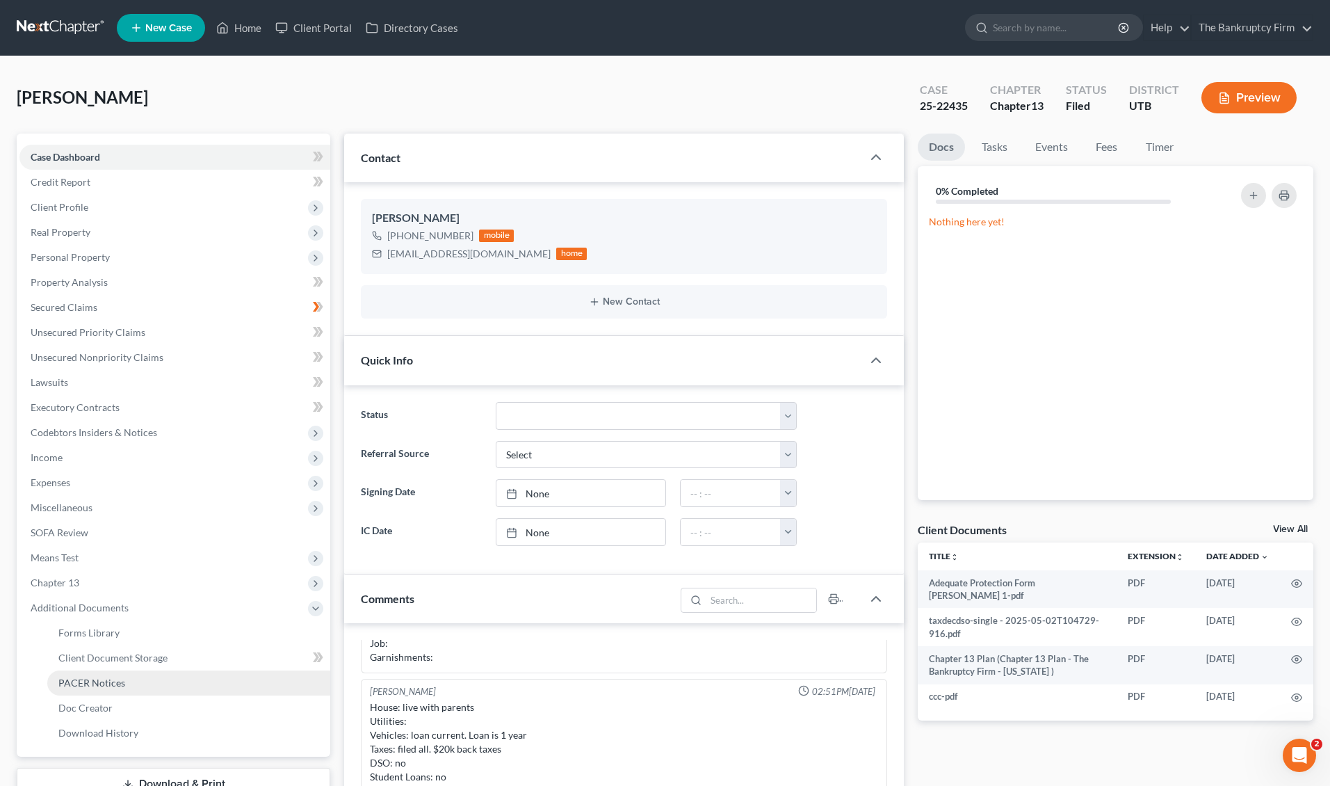
click at [164, 689] on link "PACER Notices" at bounding box center [188, 682] width 283 height 25
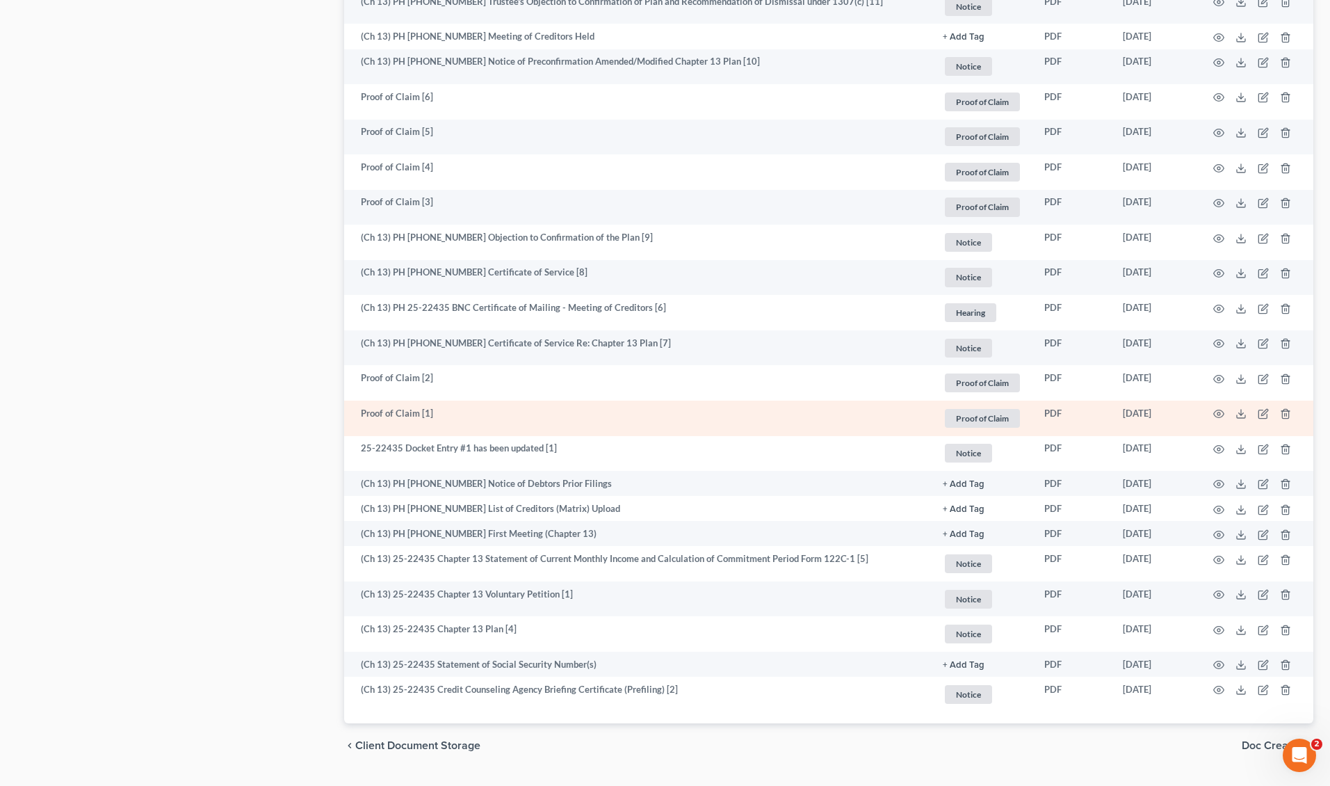
scroll to position [1323, 0]
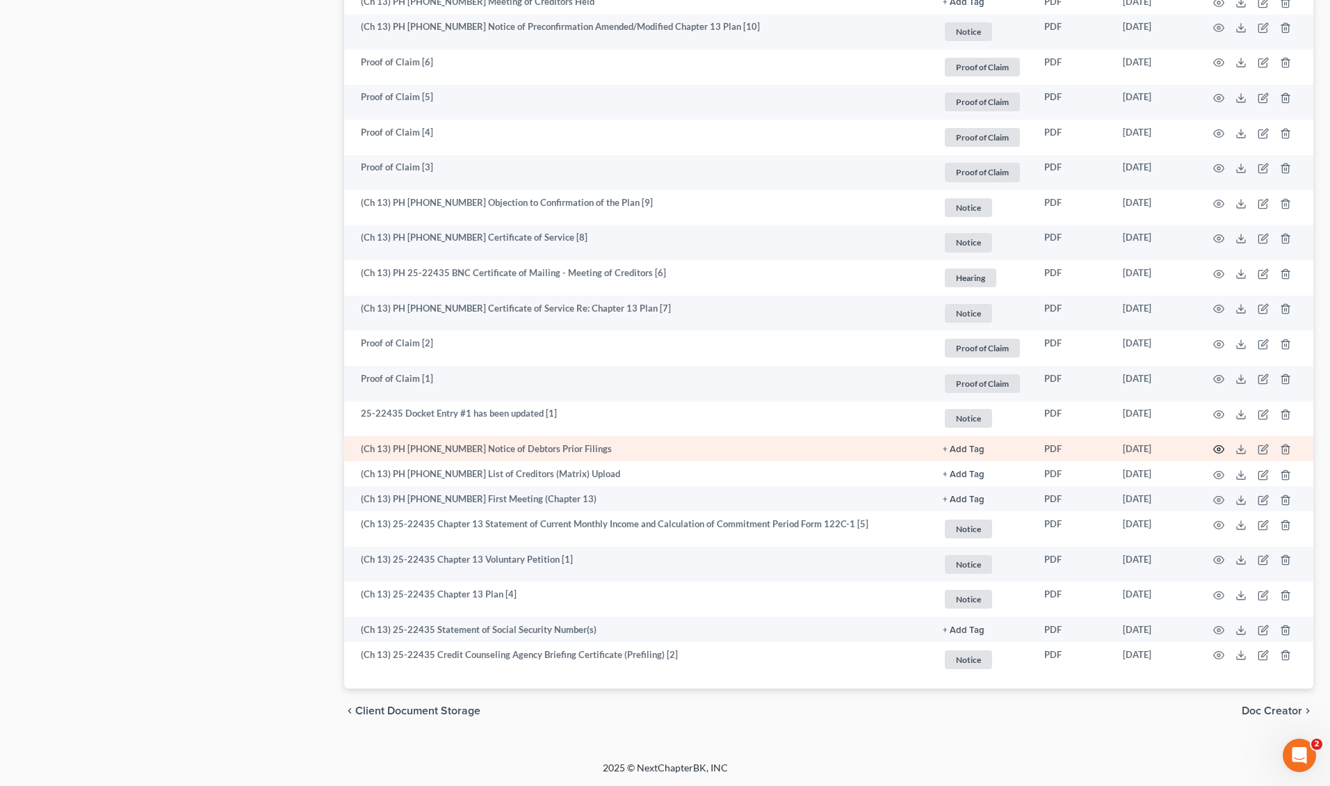
click at [1219, 449] on icon "button" at bounding box center [1219, 449] width 11 height 11
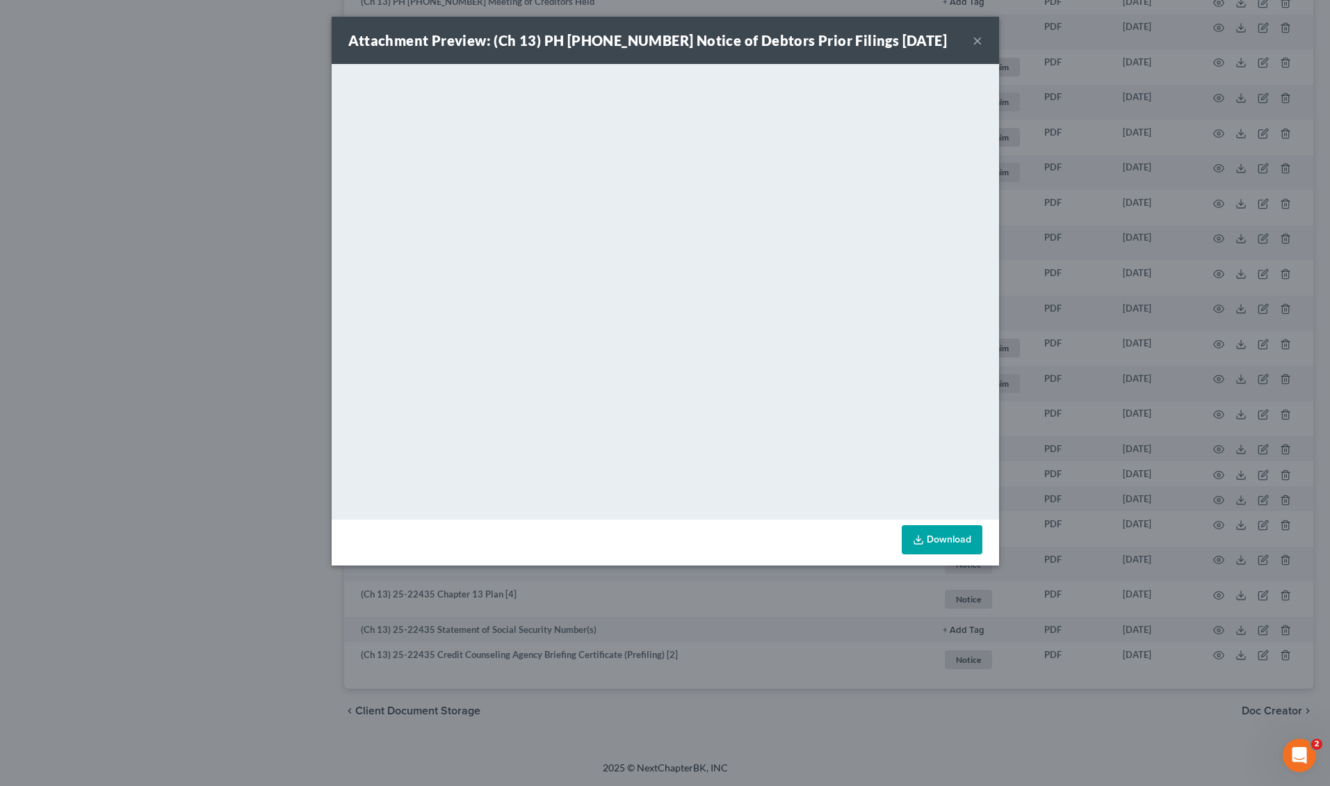
click at [978, 40] on button "×" at bounding box center [978, 40] width 10 height 17
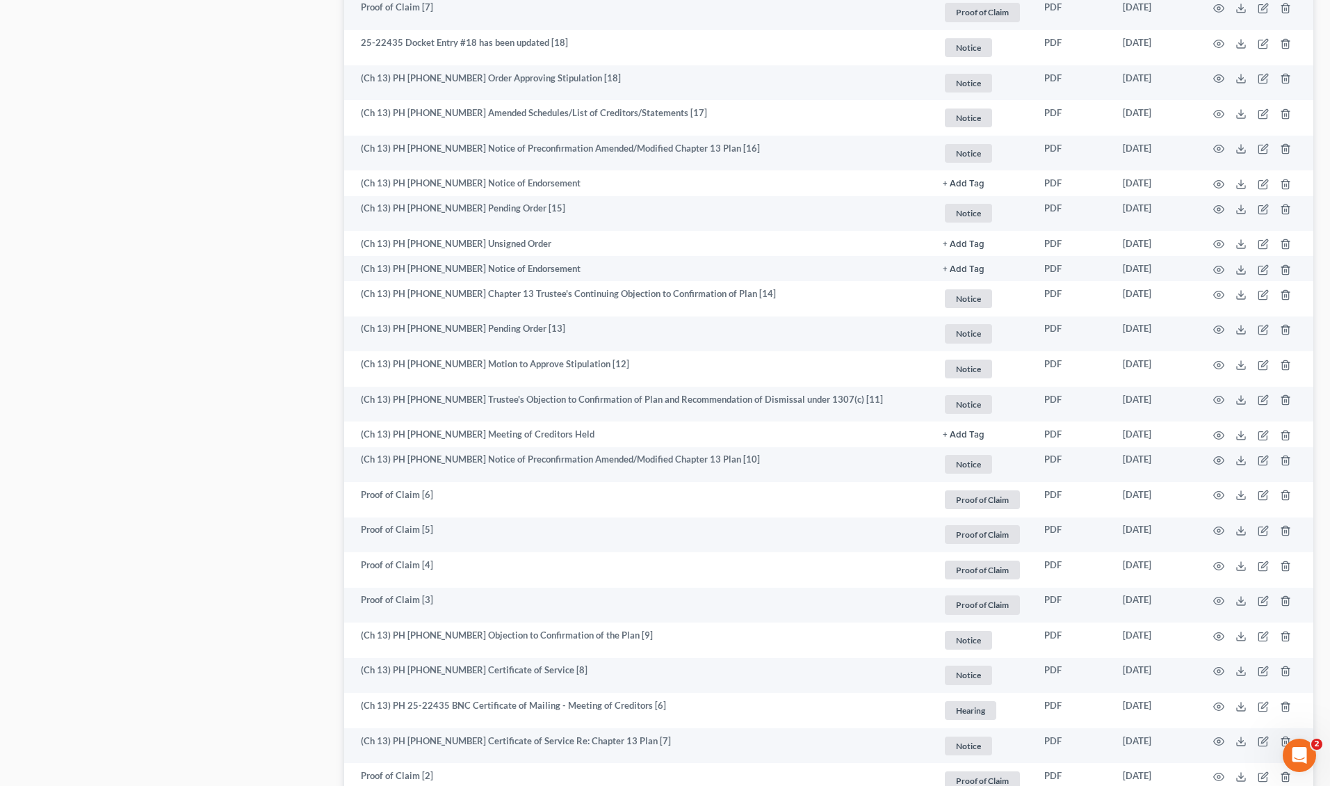
scroll to position [0, 0]
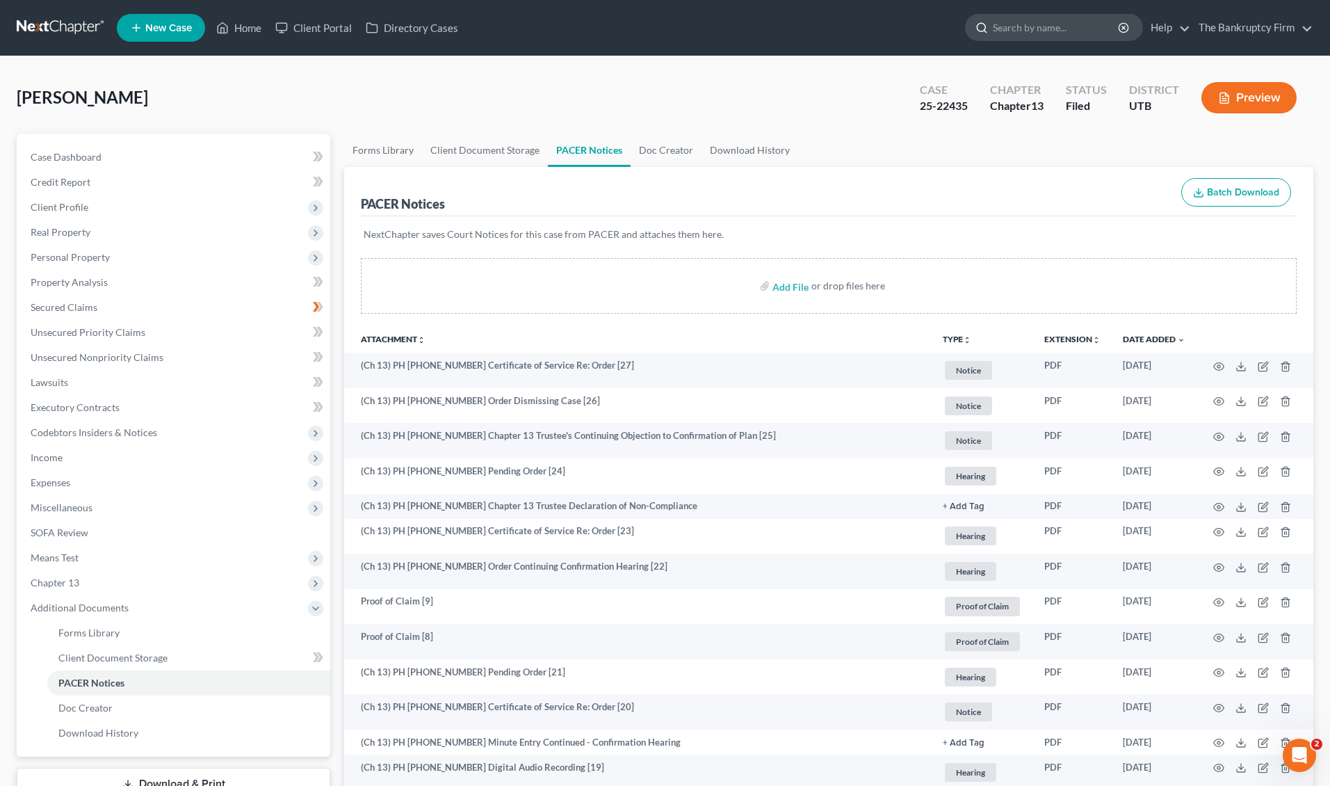
click at [1019, 33] on input "search" at bounding box center [1056, 28] width 127 height 26
type input "[PERSON_NAME]"
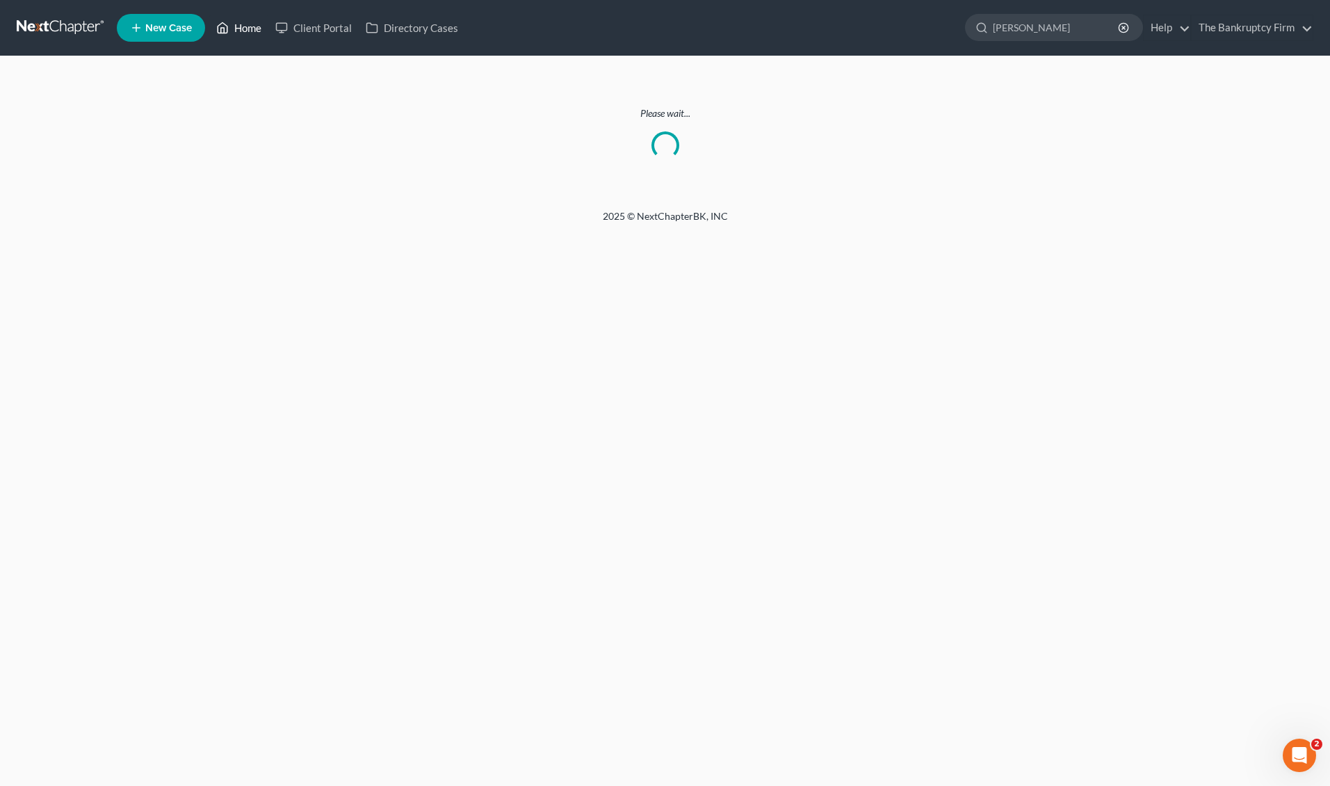
click at [248, 29] on link "Home" at bounding box center [238, 27] width 59 height 25
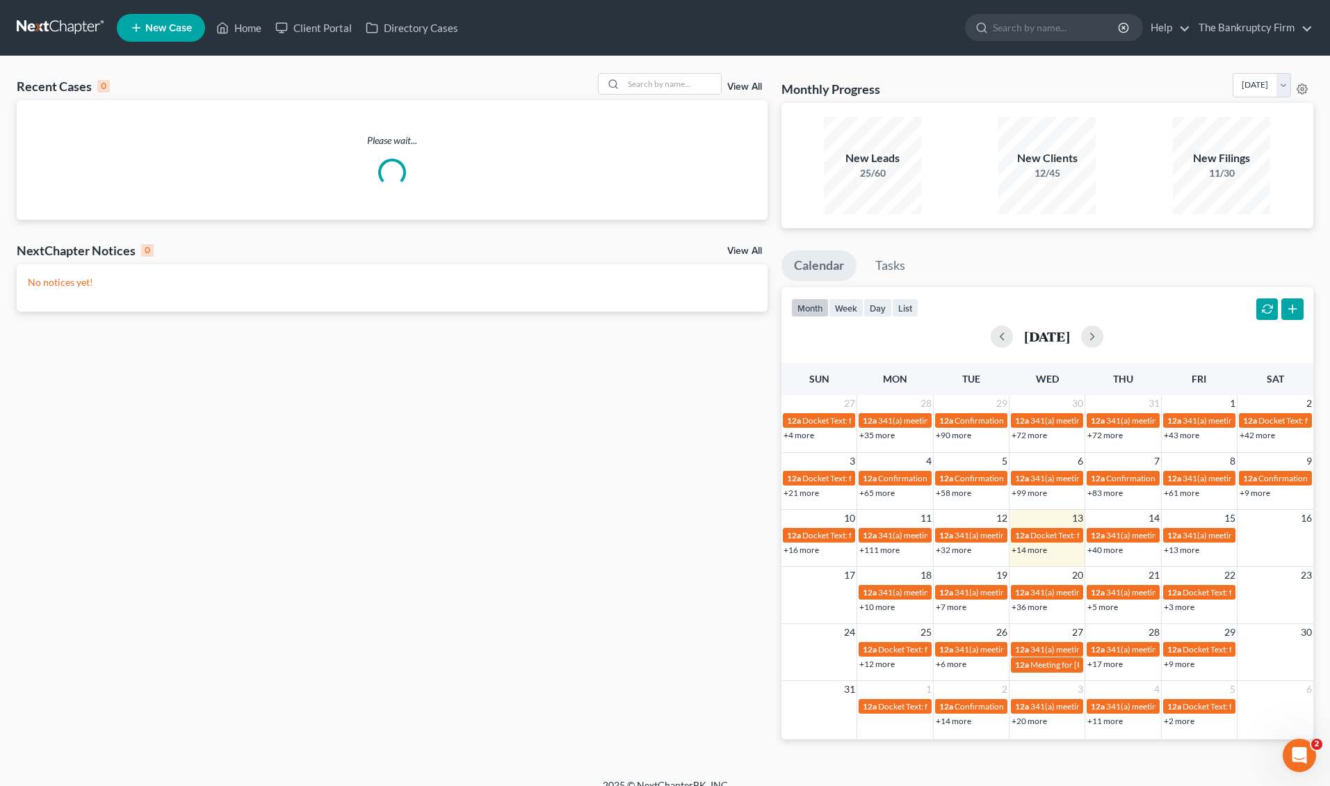
click at [749, 83] on link "View All" at bounding box center [744, 87] width 35 height 10
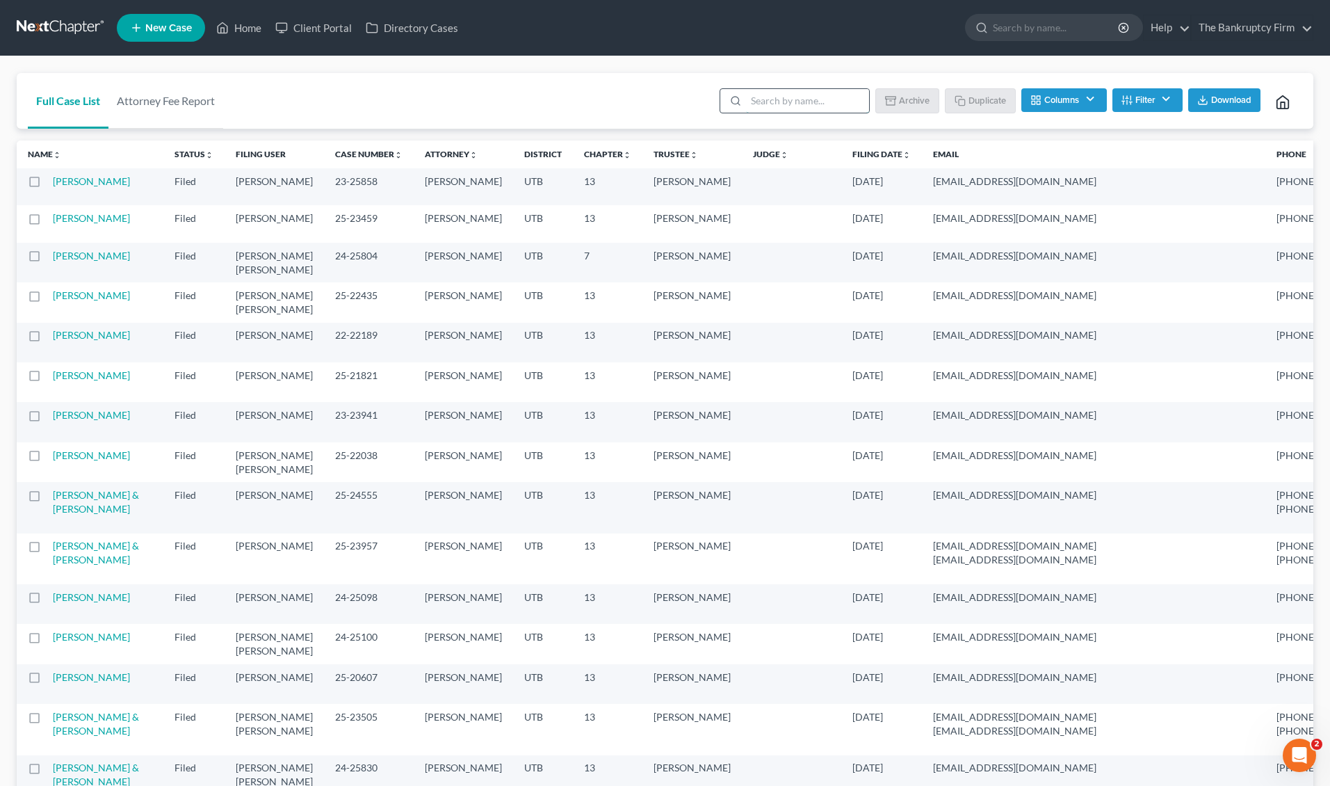
click at [773, 98] on input "search" at bounding box center [807, 101] width 123 height 24
click at [803, 106] on input "search" at bounding box center [807, 101] width 123 height 24
type input "[PERSON_NAME]"
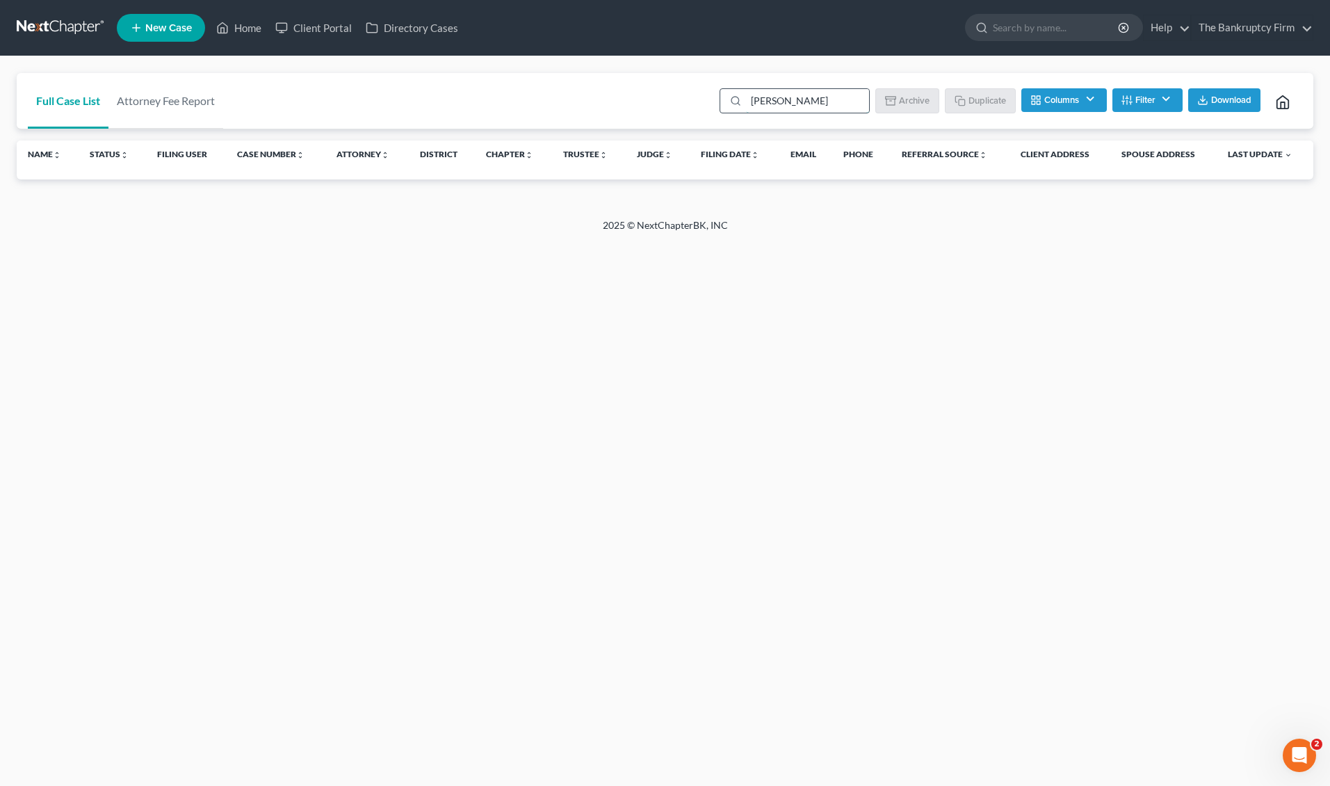
click at [818, 104] on input "[PERSON_NAME]" at bounding box center [807, 101] width 123 height 24
click at [1079, 96] on button "Columns" at bounding box center [1064, 100] width 85 height 24
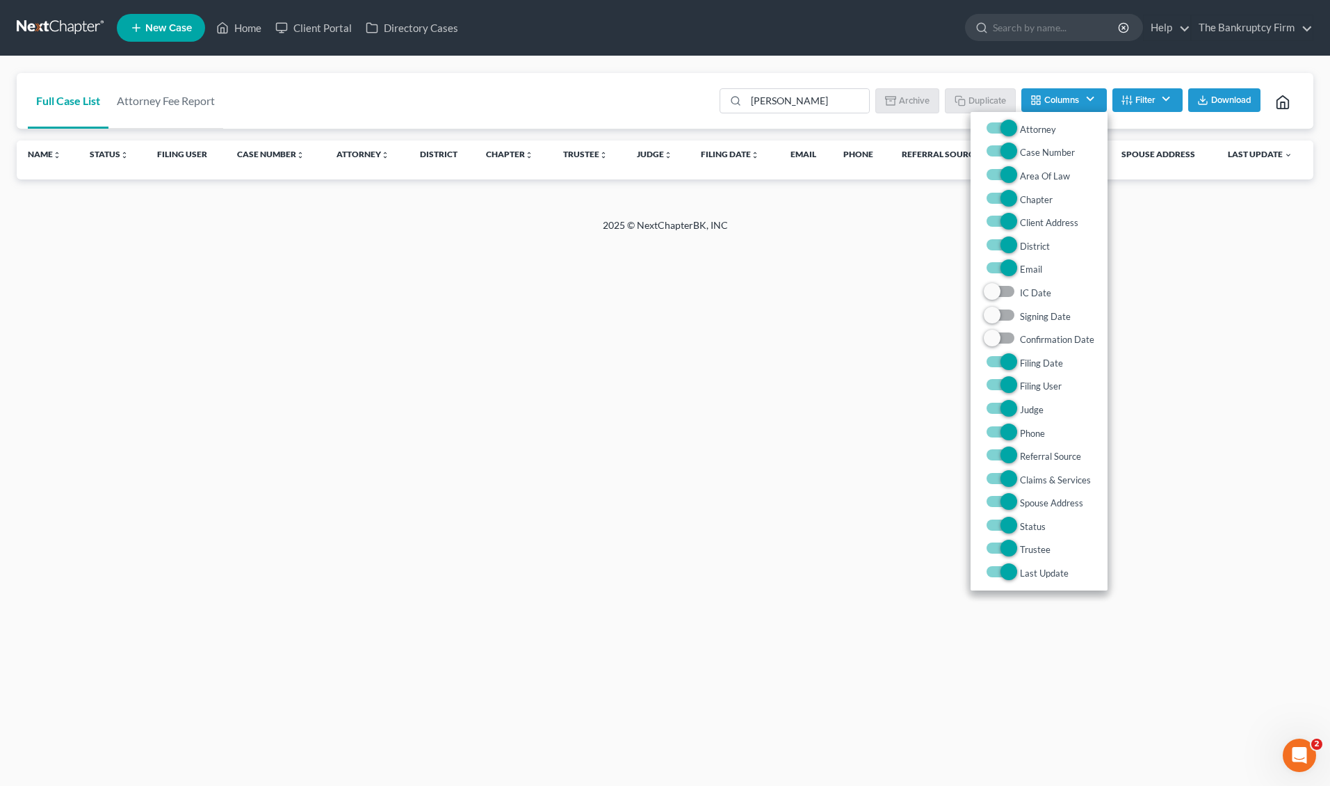
click at [1156, 98] on button "Filter" at bounding box center [1148, 100] width 70 height 24
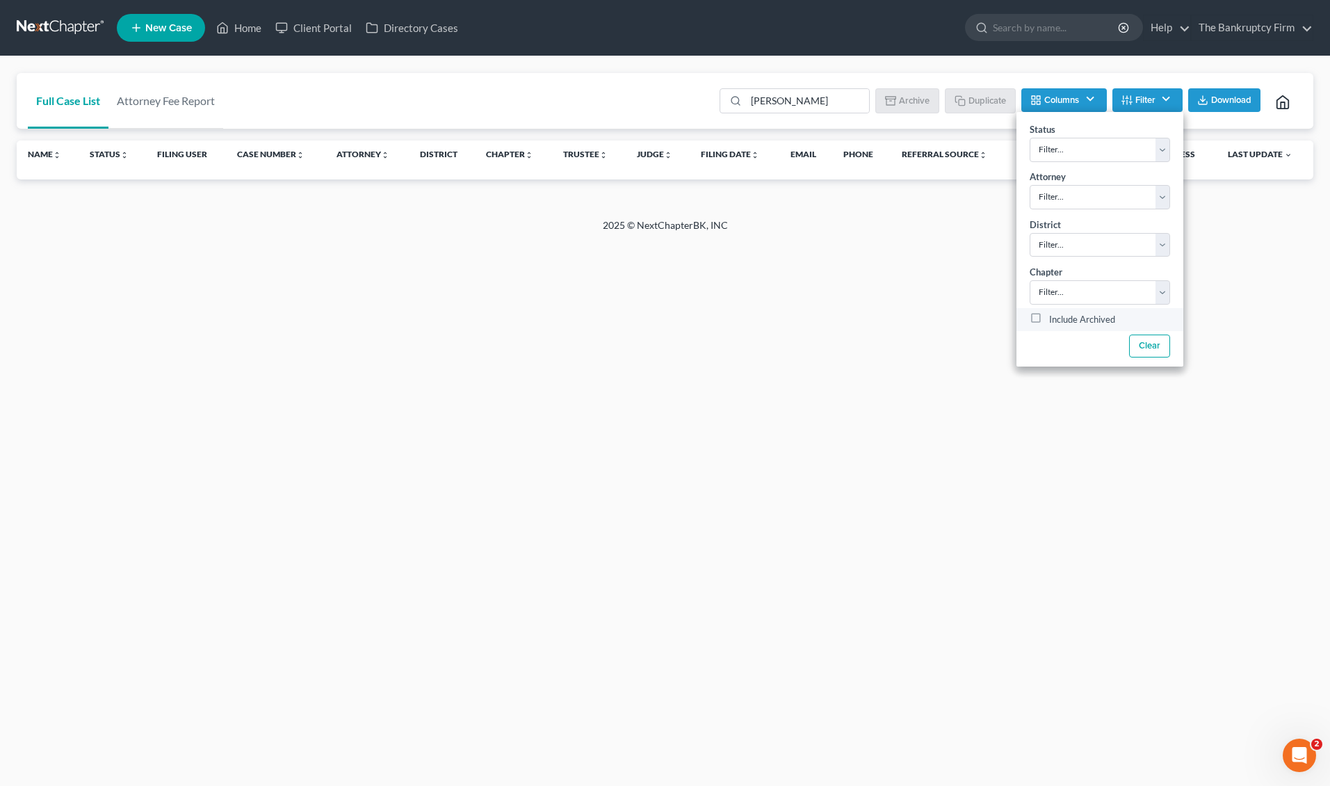
click at [1049, 316] on label "Include Archived" at bounding box center [1082, 320] width 66 height 17
click at [1055, 316] on input "Include Archived" at bounding box center [1059, 316] width 9 height 9
checkbox input "true"
click at [828, 106] on input "[PERSON_NAME]" at bounding box center [807, 101] width 123 height 24
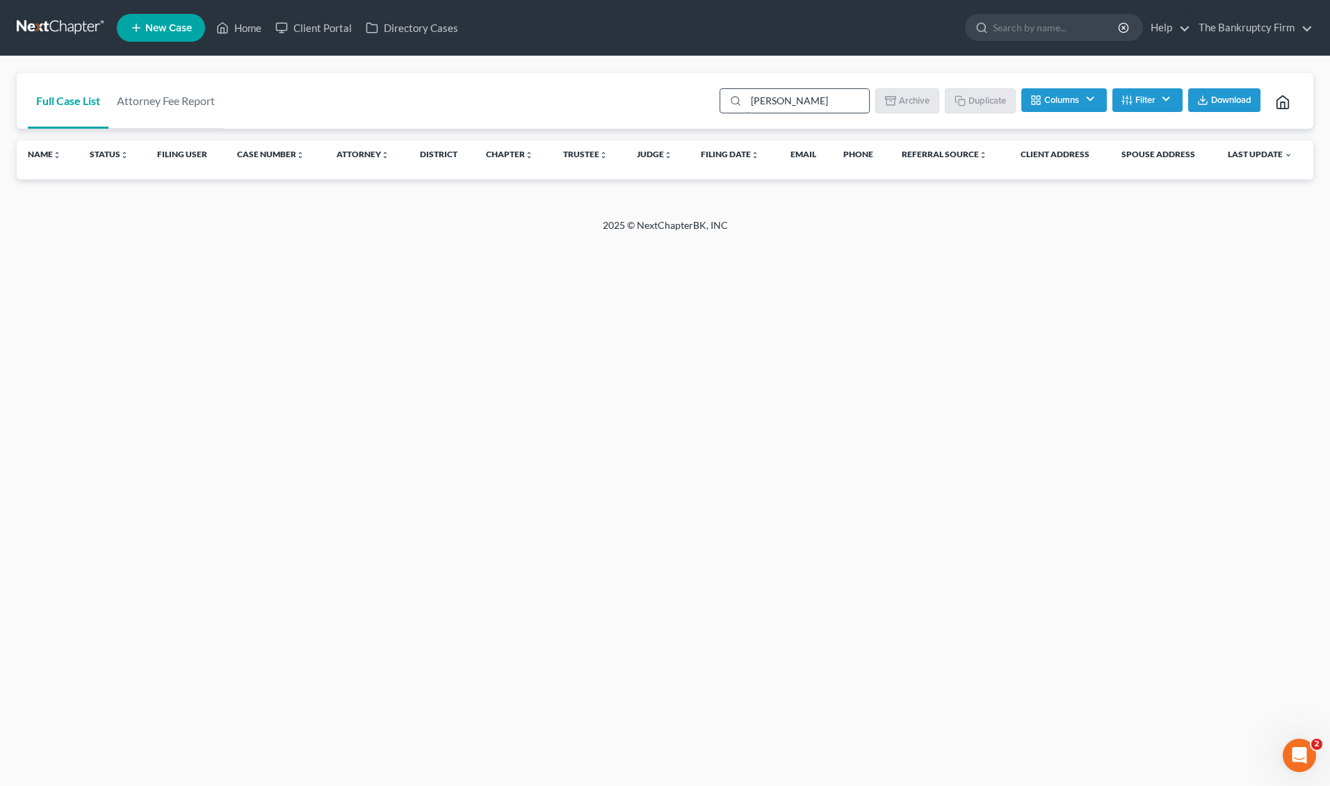
type input "[PERSON_NAME]"
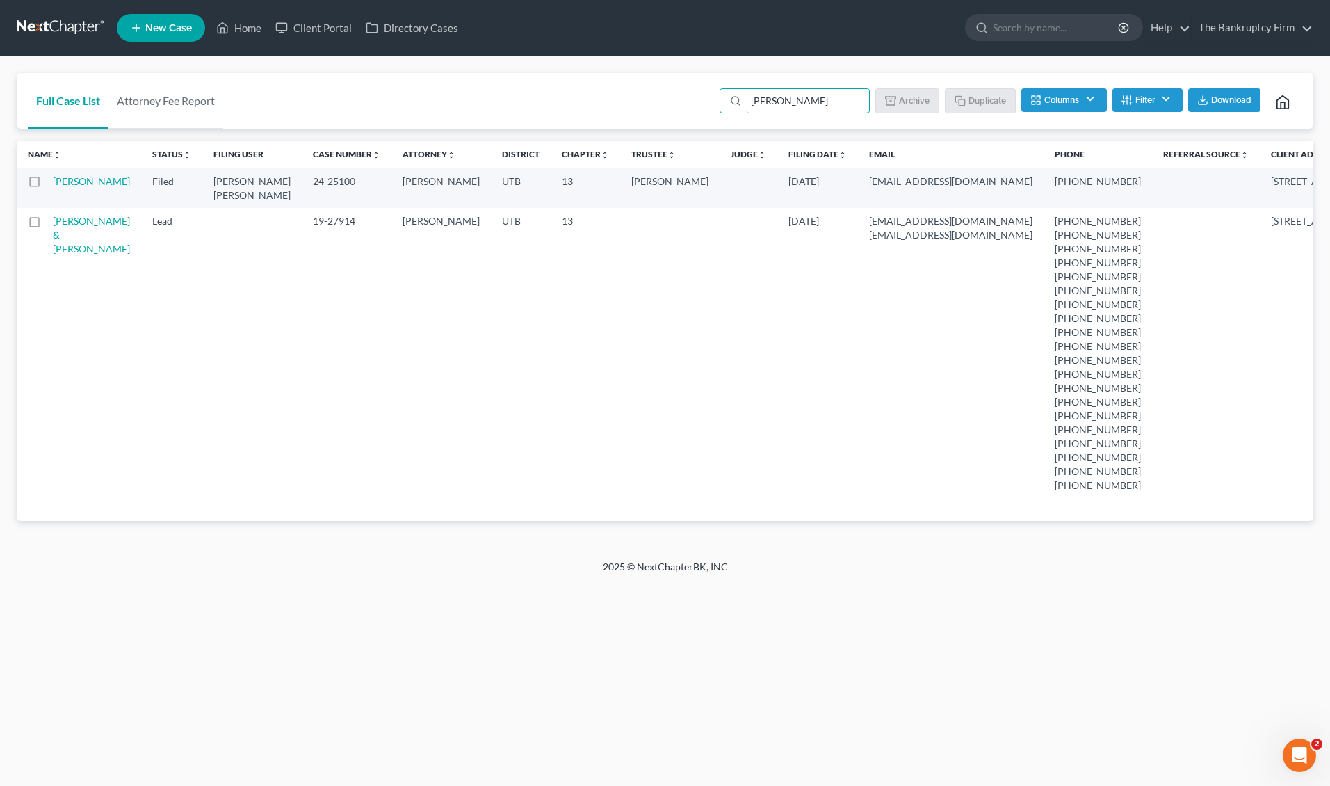
click at [88, 186] on link "[PERSON_NAME]" at bounding box center [91, 181] width 77 height 12
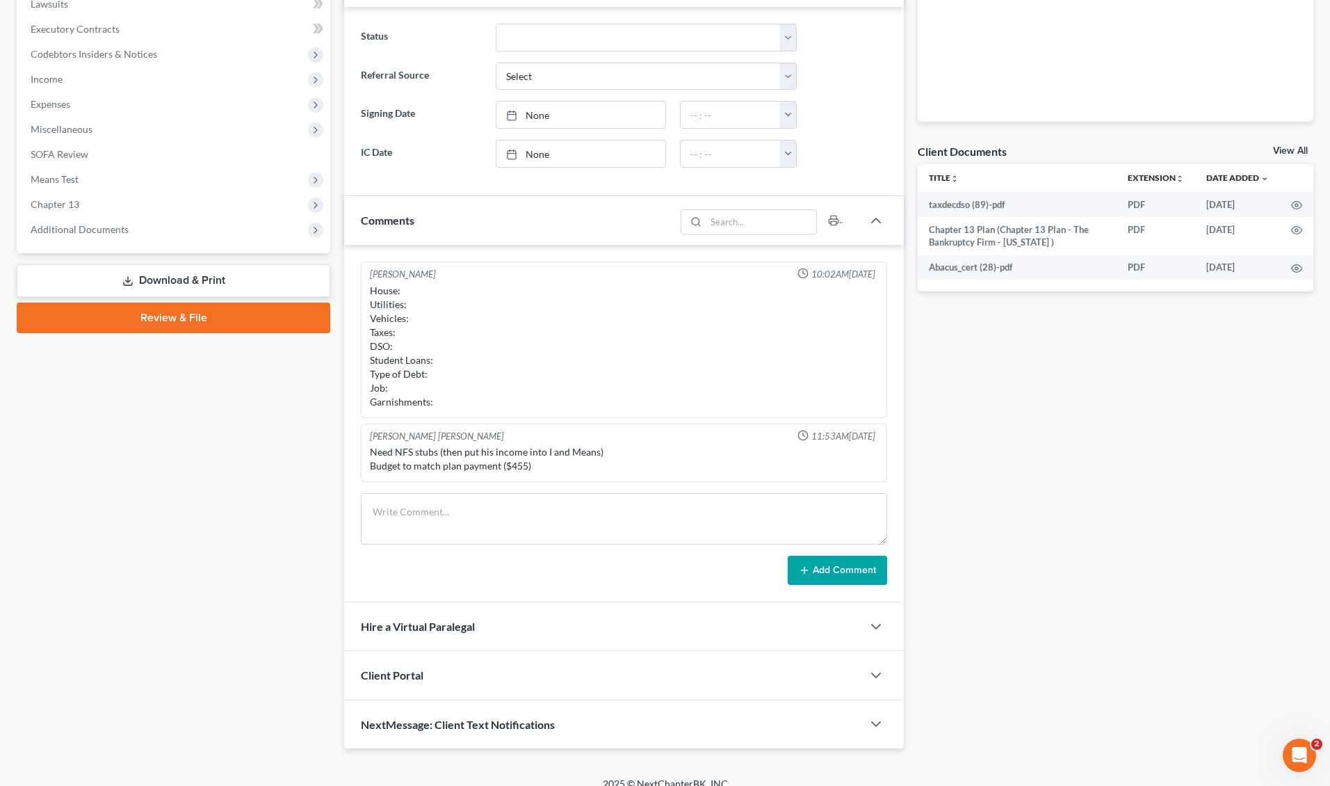
scroll to position [380, 0]
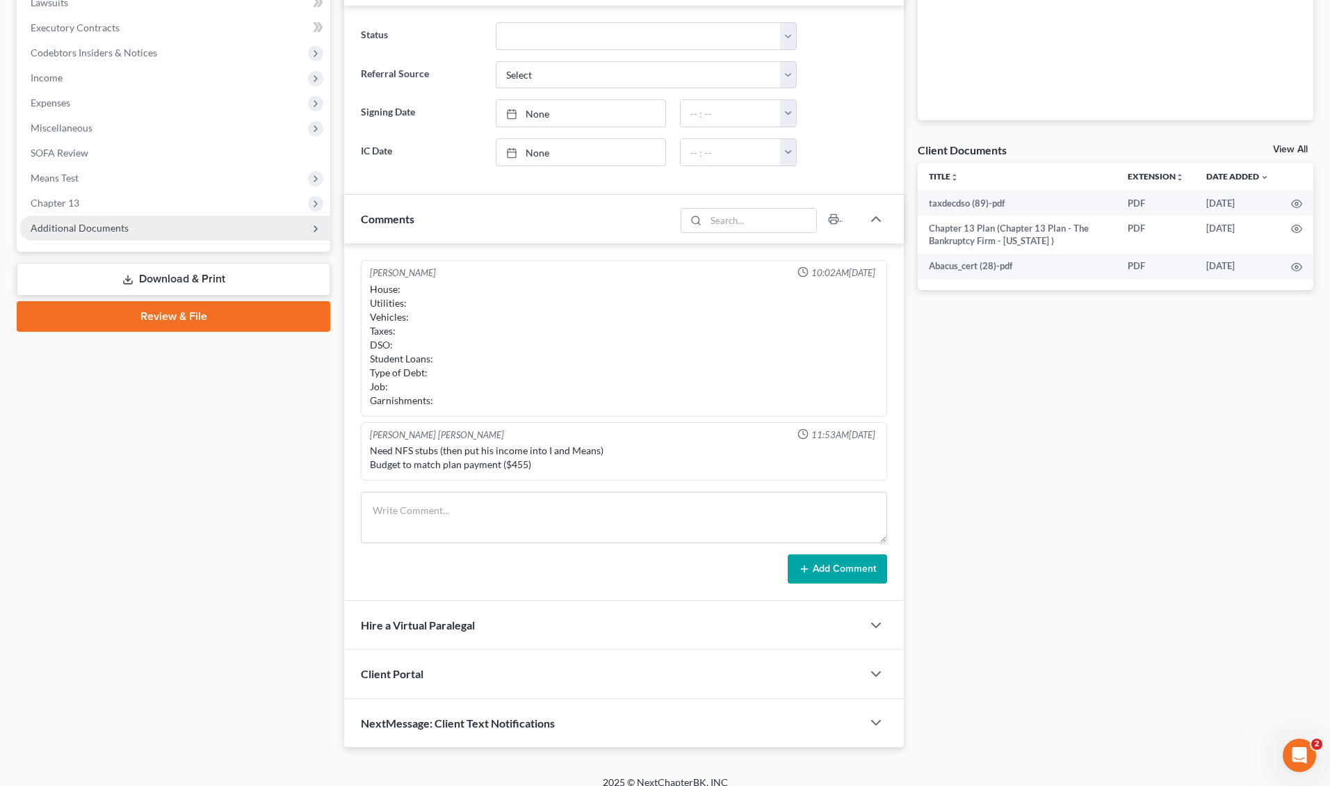
click at [95, 223] on span "Additional Documents" at bounding box center [80, 228] width 98 height 12
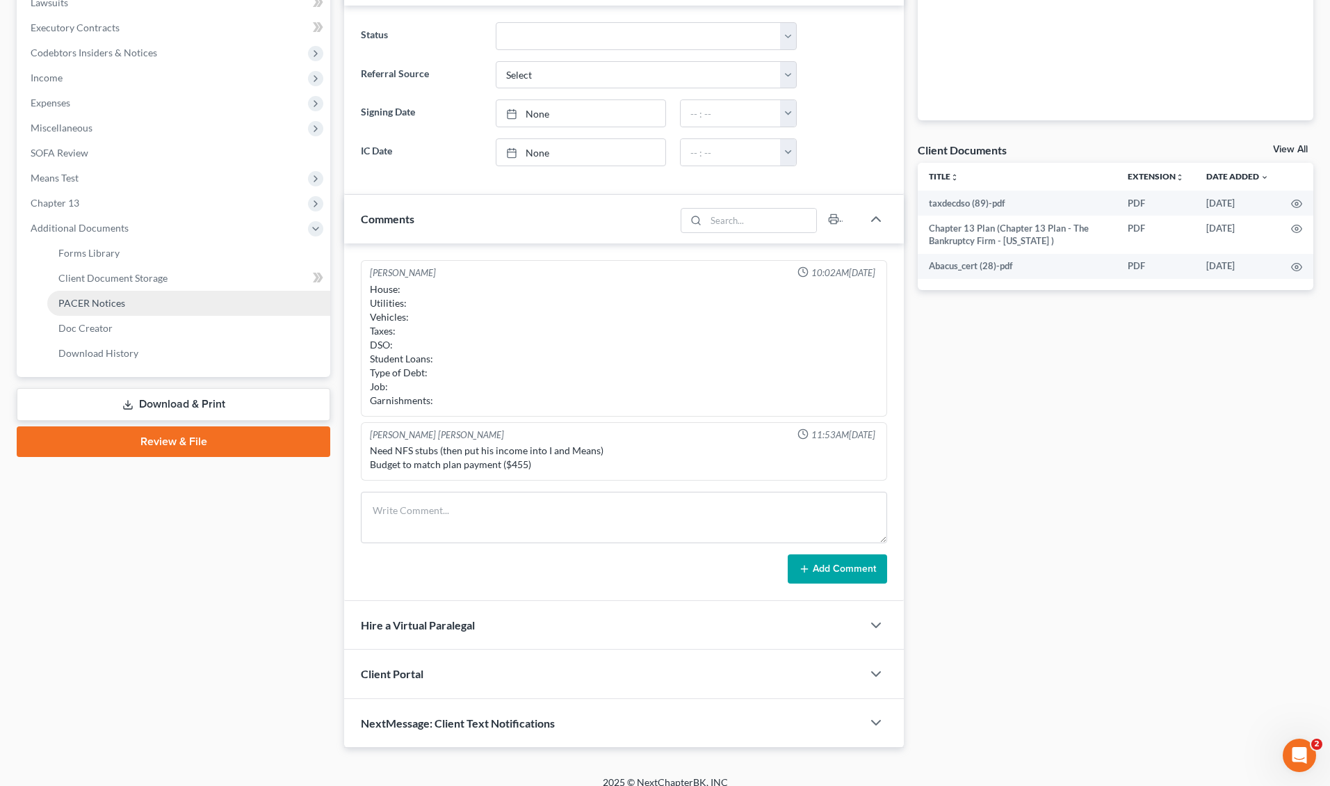
click at [131, 298] on link "PACER Notices" at bounding box center [188, 303] width 283 height 25
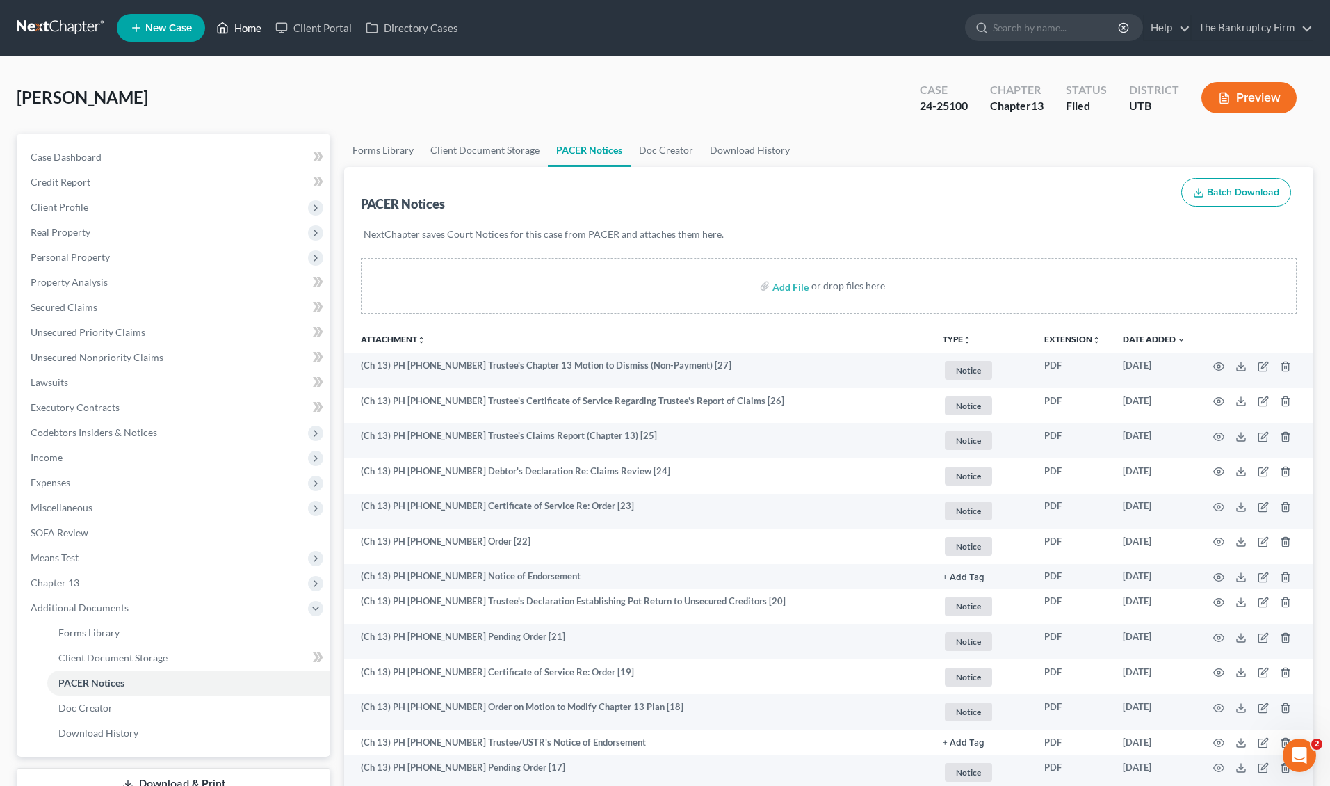
click at [249, 29] on link "Home" at bounding box center [238, 27] width 59 height 25
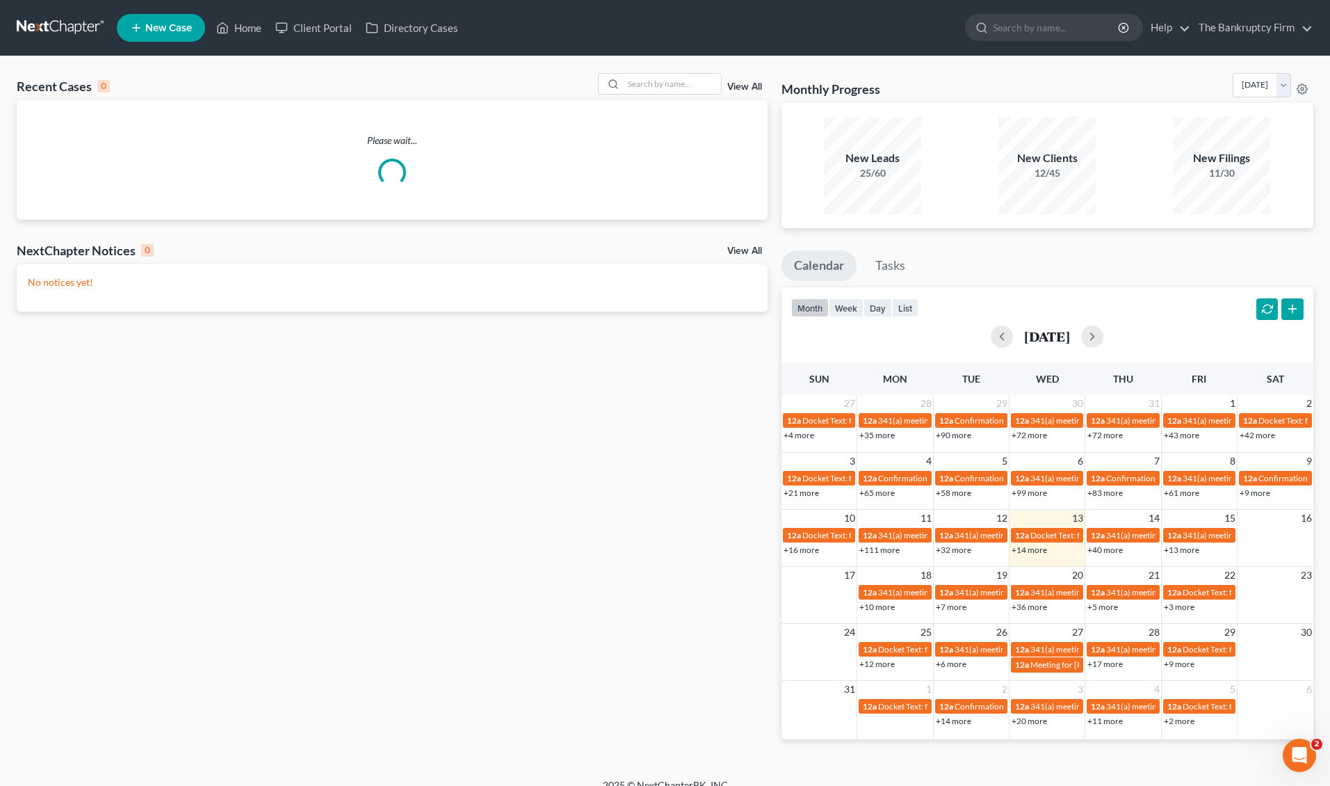
click at [746, 86] on link "View All" at bounding box center [744, 87] width 35 height 10
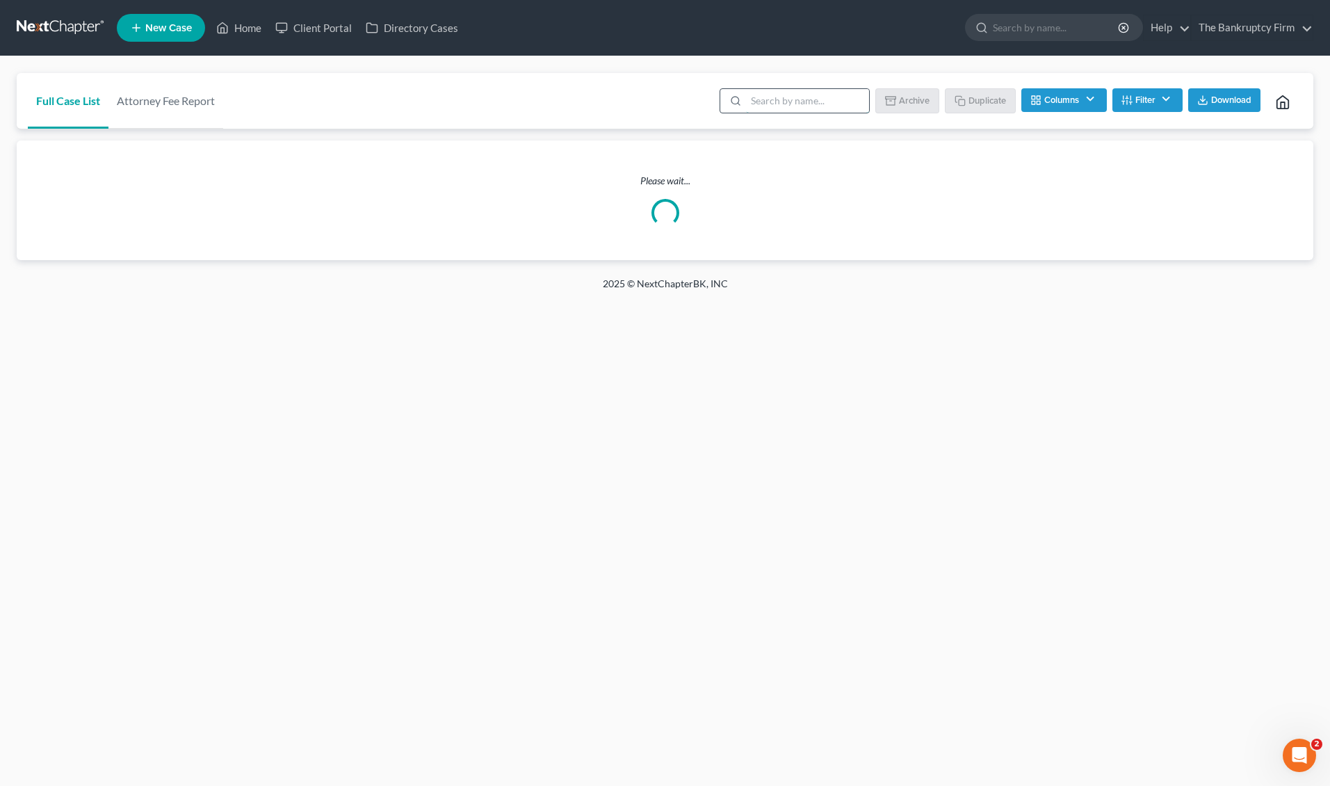
click at [792, 103] on input "search" at bounding box center [807, 101] width 123 height 24
type input "[PERSON_NAME]"
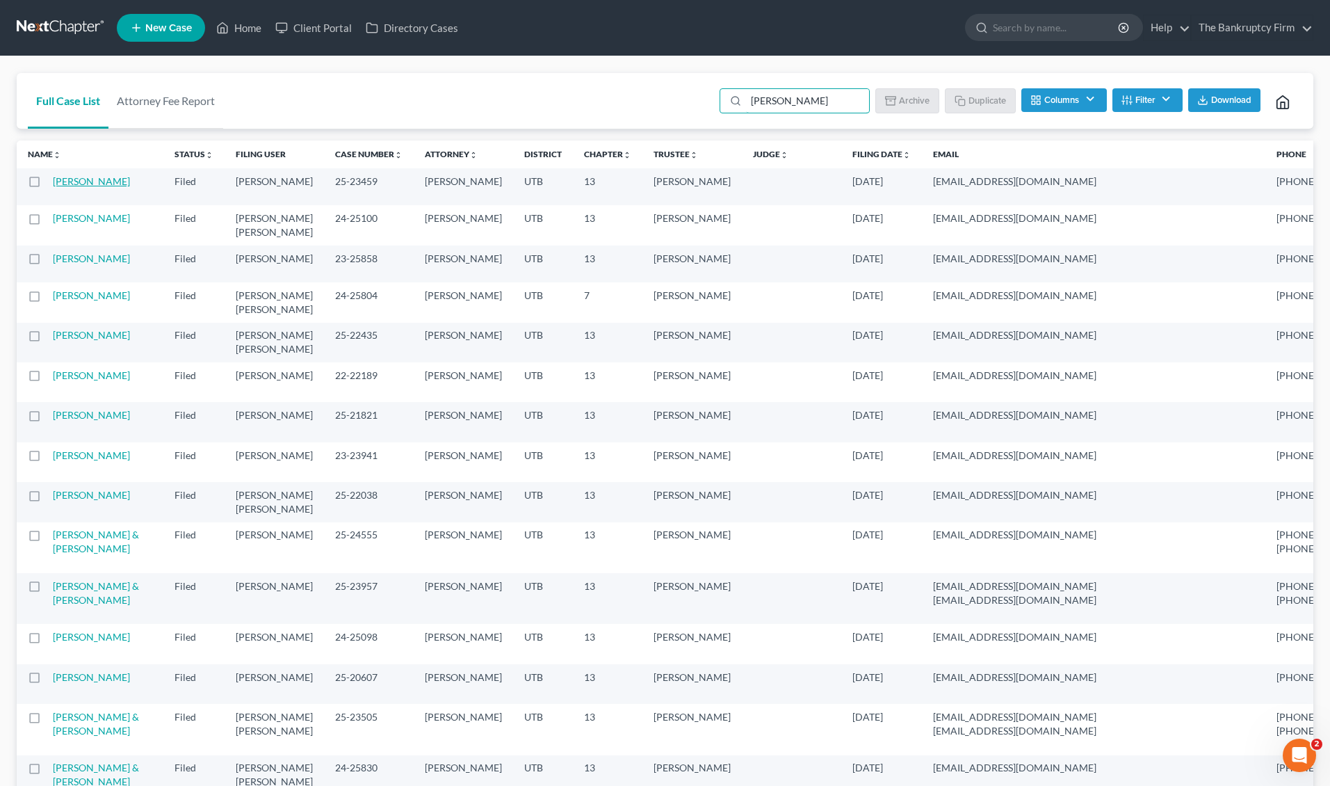
click at [66, 187] on link "[PERSON_NAME]" at bounding box center [91, 181] width 77 height 12
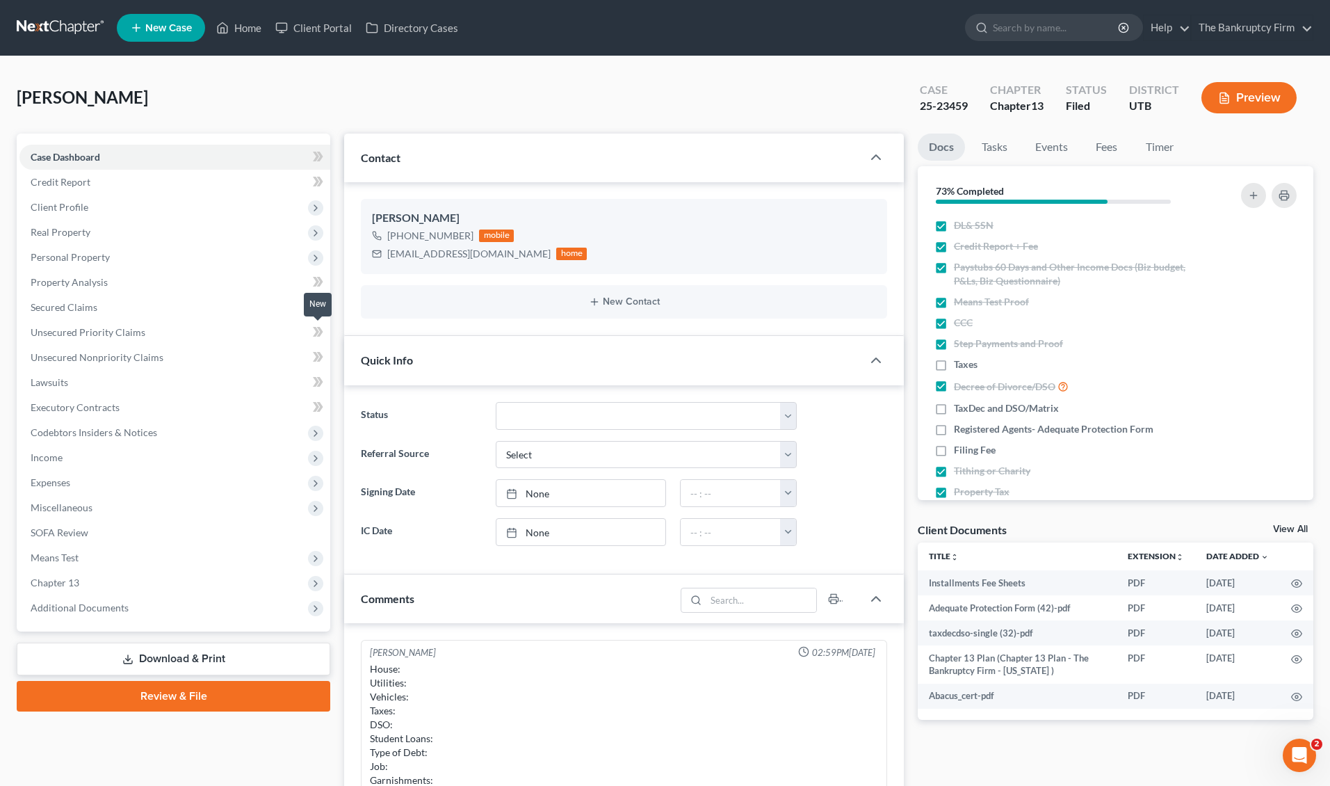
scroll to position [109, 0]
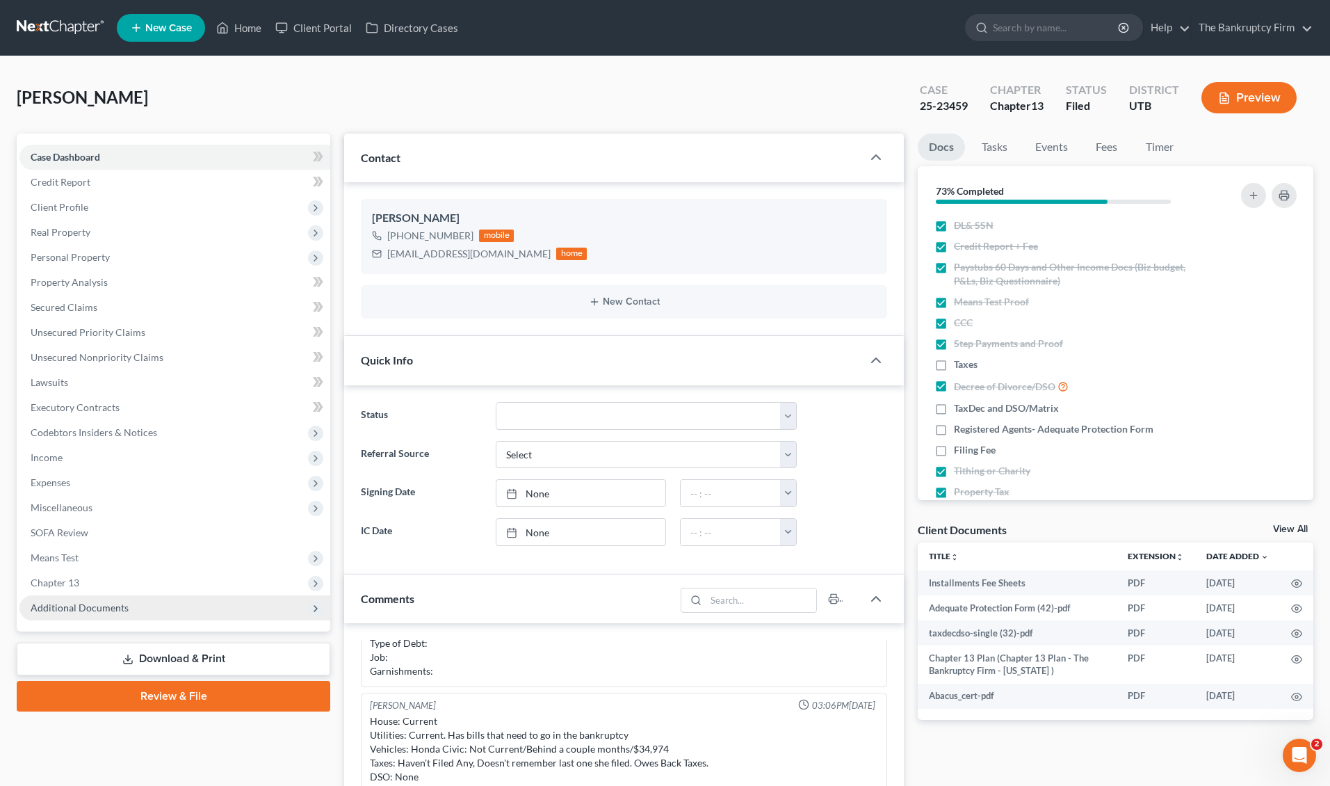
click at [197, 606] on span "Additional Documents" at bounding box center [174, 607] width 311 height 25
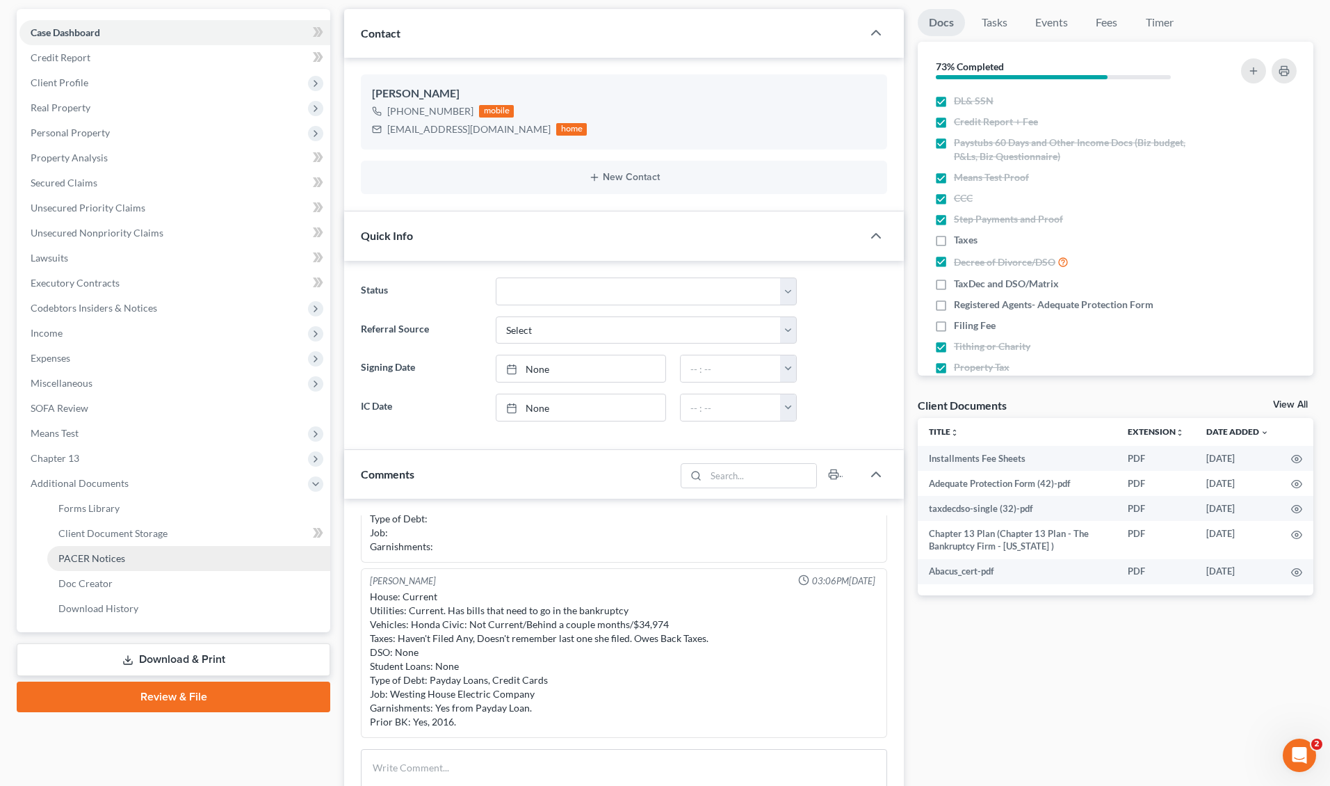
click at [165, 553] on link "PACER Notices" at bounding box center [188, 558] width 283 height 25
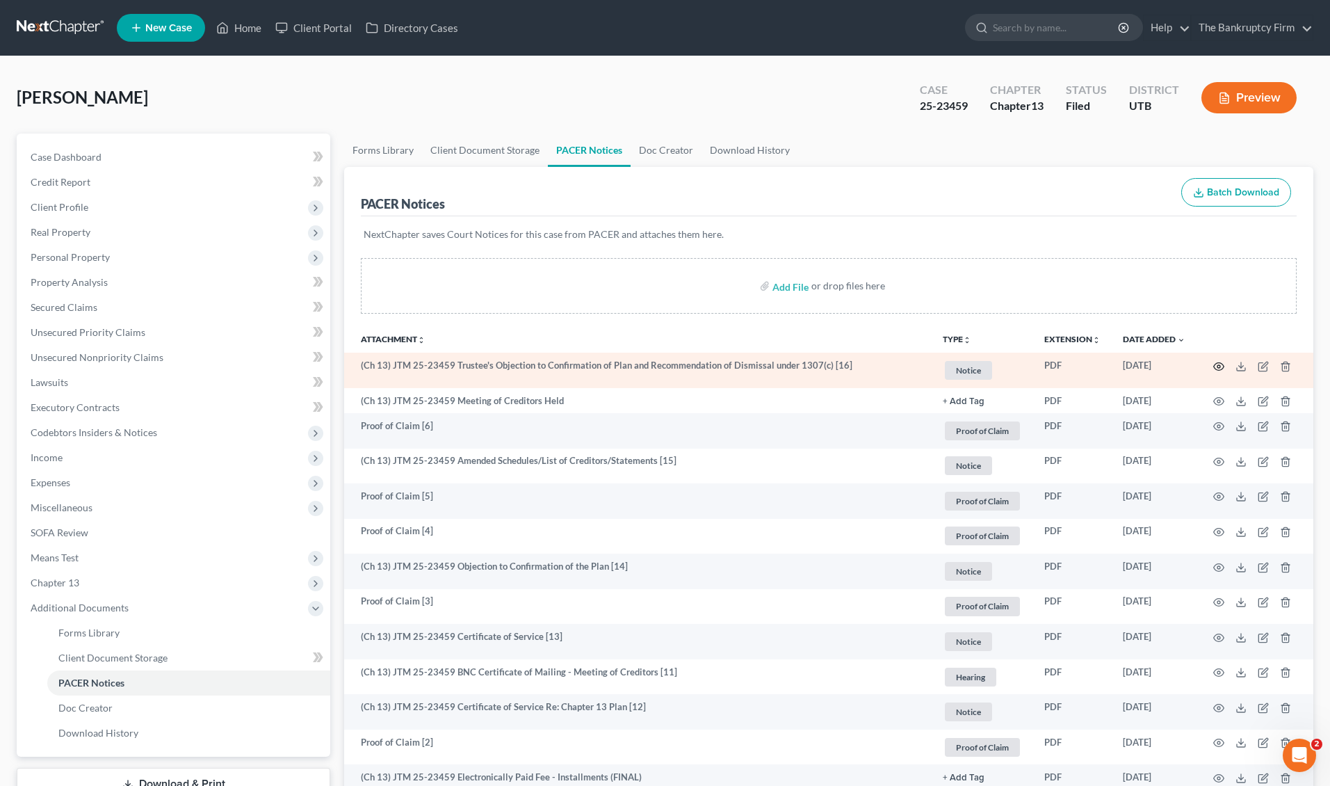
click at [1221, 364] on icon "button" at bounding box center [1219, 366] width 11 height 11
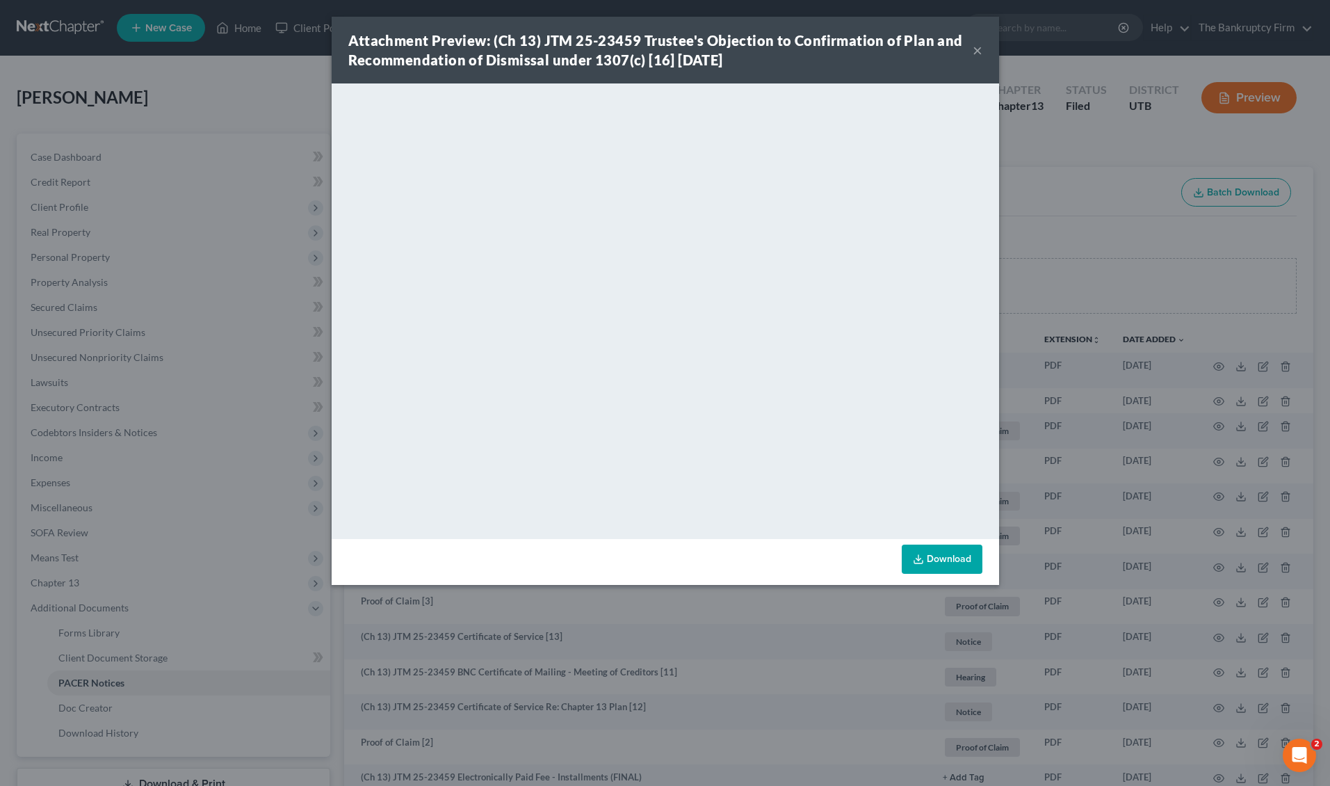
click at [1054, 192] on div "Attachment Preview: (Ch 13) JTM 25-23459 Trustee's Objection to Confirmation of…" at bounding box center [665, 393] width 1330 height 786
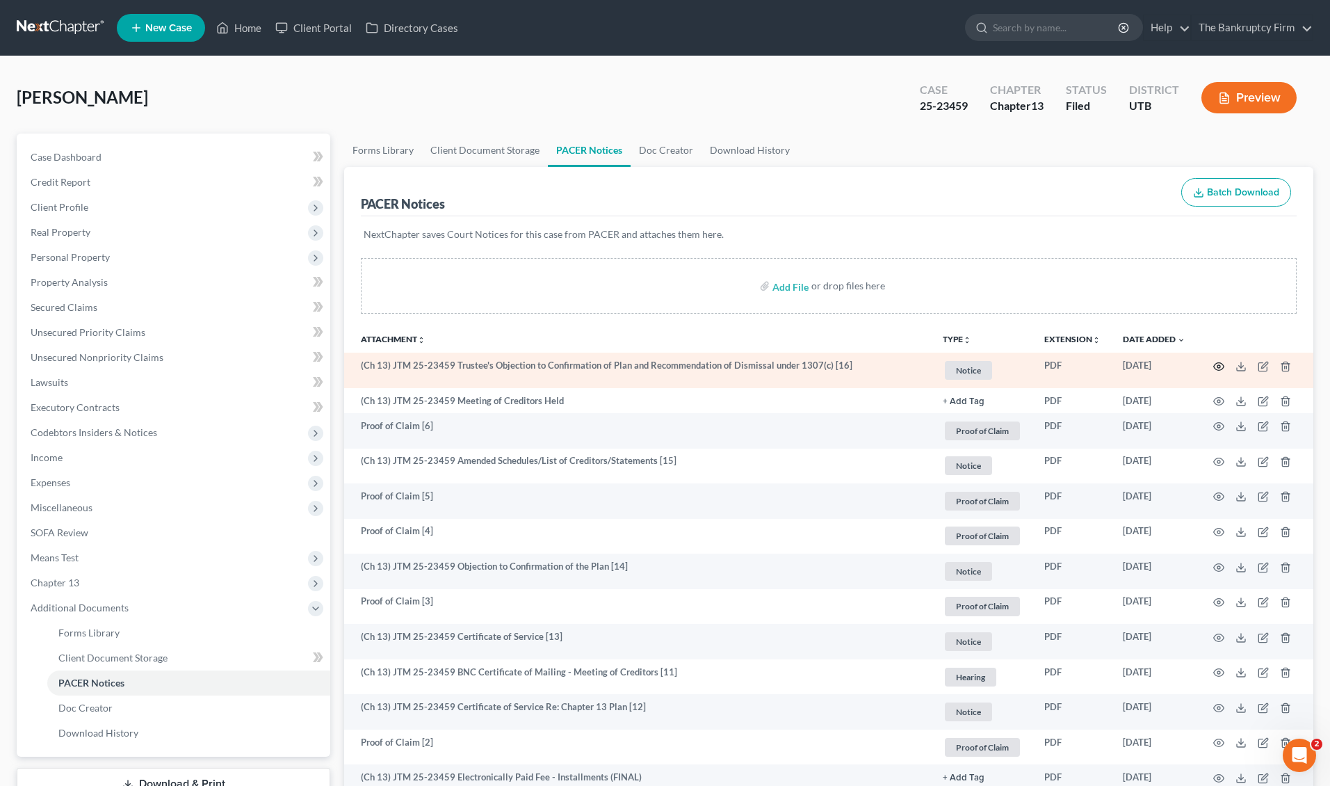
click at [1222, 365] on icon "button" at bounding box center [1219, 366] width 11 height 11
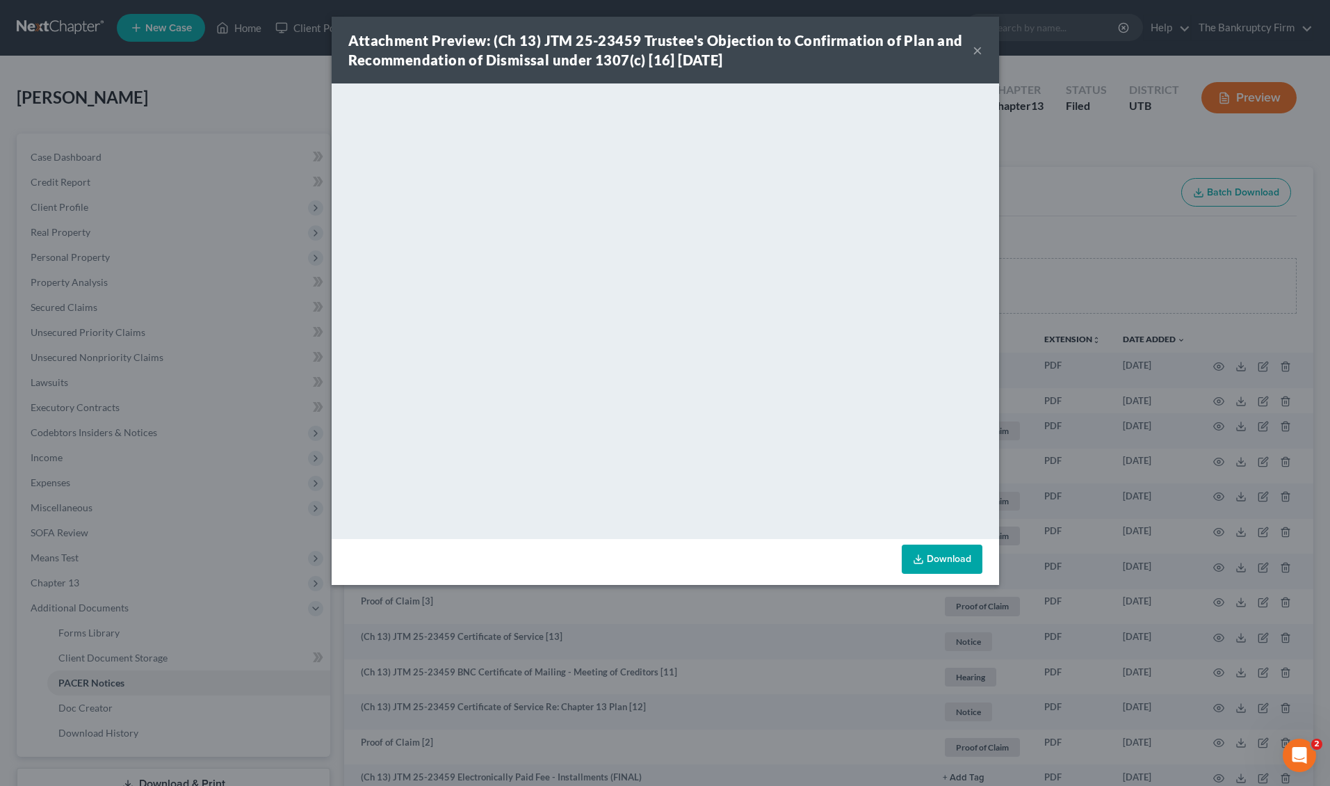
click at [1046, 237] on div "Attachment Preview: (Ch 13) JTM 25-23459 Trustee's Objection to Confirmation of…" at bounding box center [665, 393] width 1330 height 786
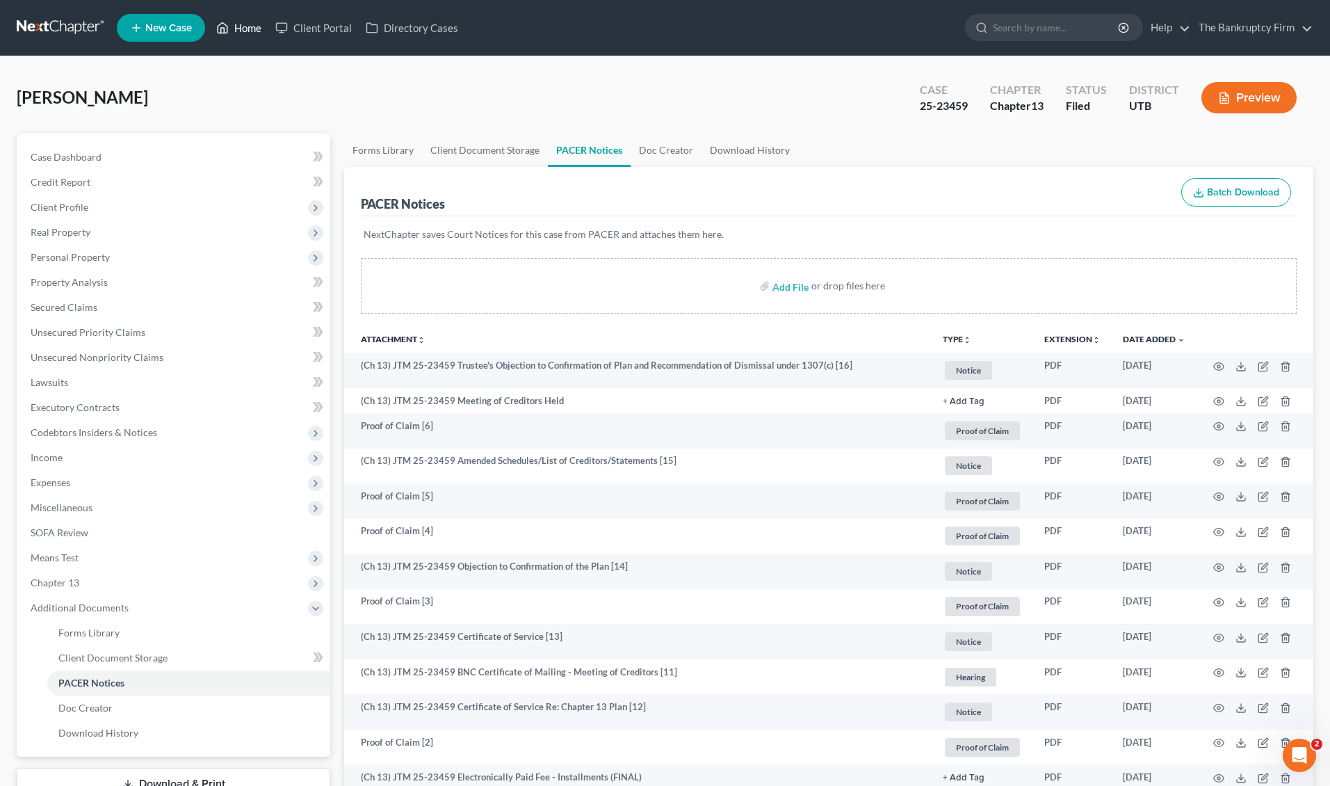
click at [238, 25] on link "Home" at bounding box center [238, 27] width 59 height 25
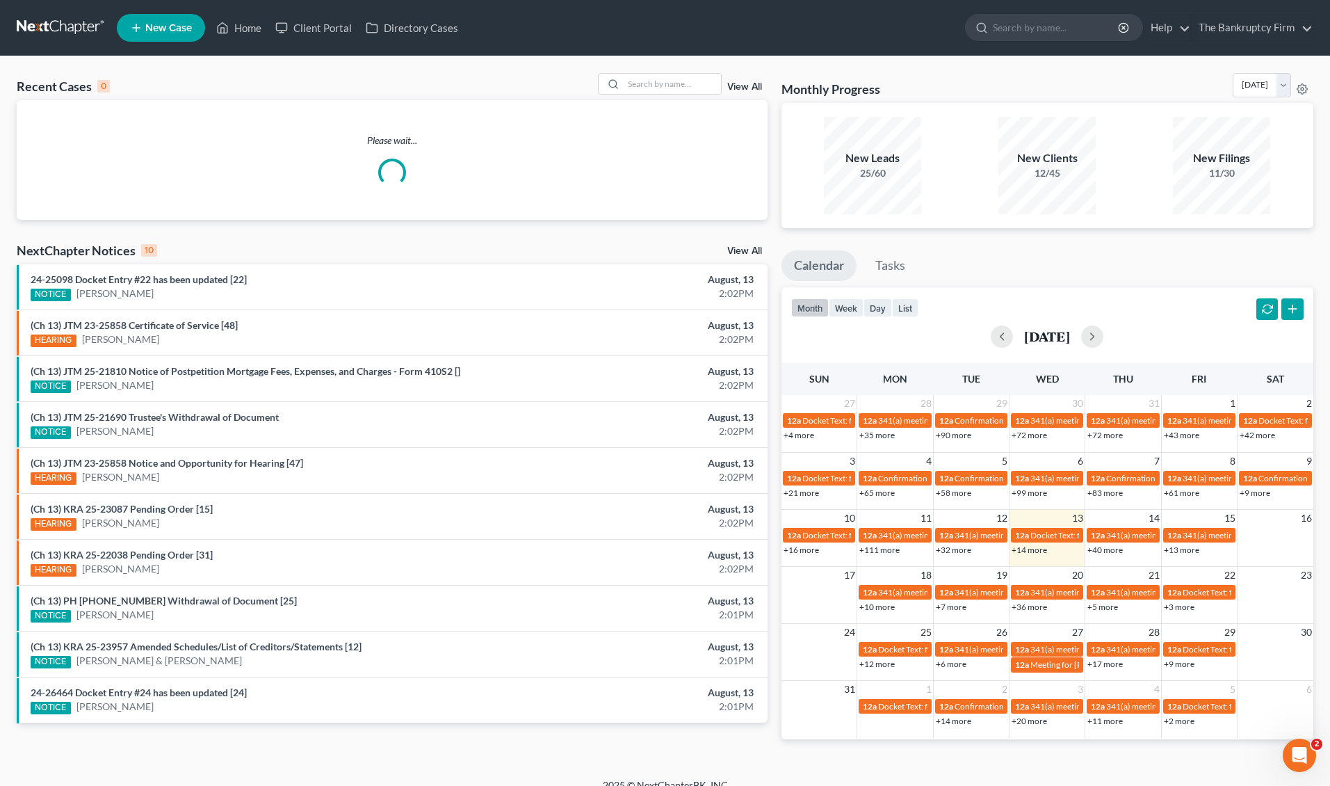
click at [755, 82] on link "View All" at bounding box center [744, 87] width 35 height 10
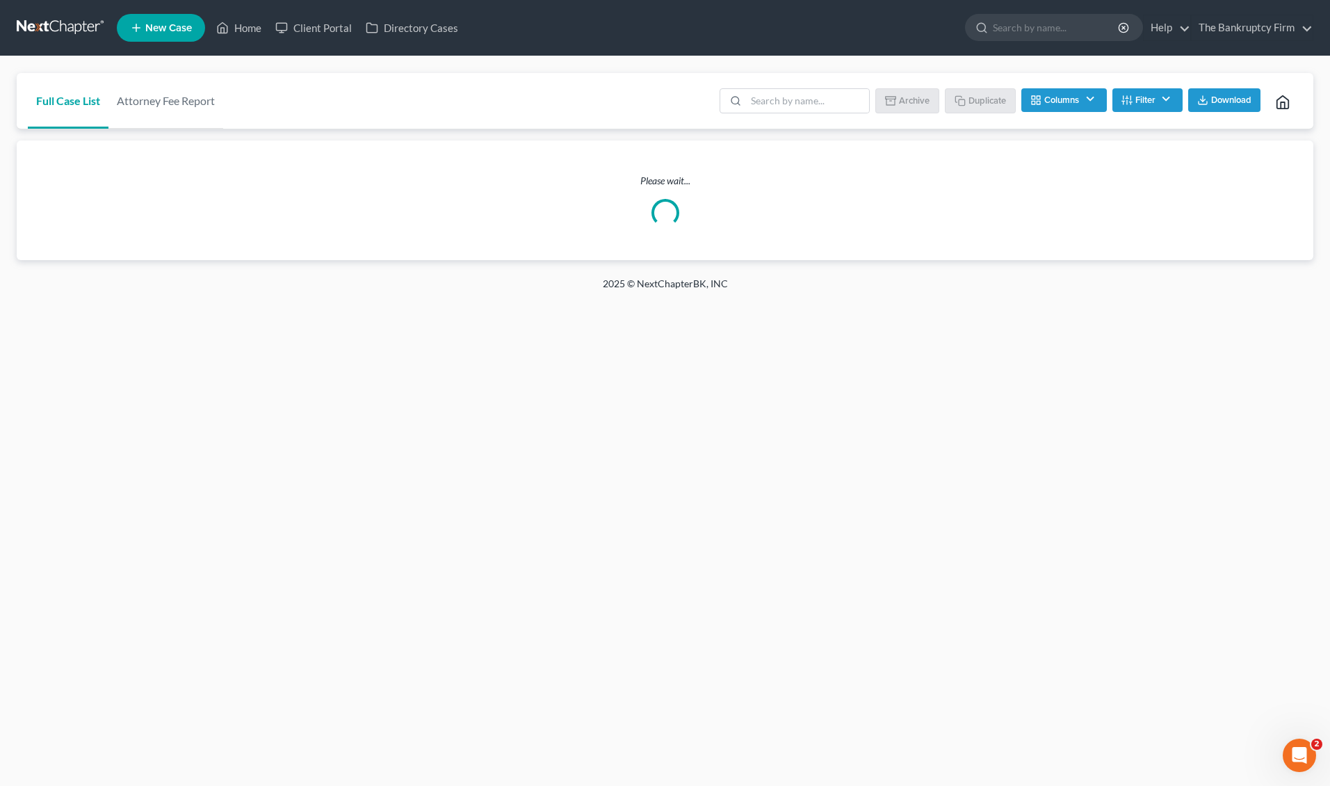
click at [1154, 97] on button "Filter" at bounding box center [1148, 100] width 70 height 24
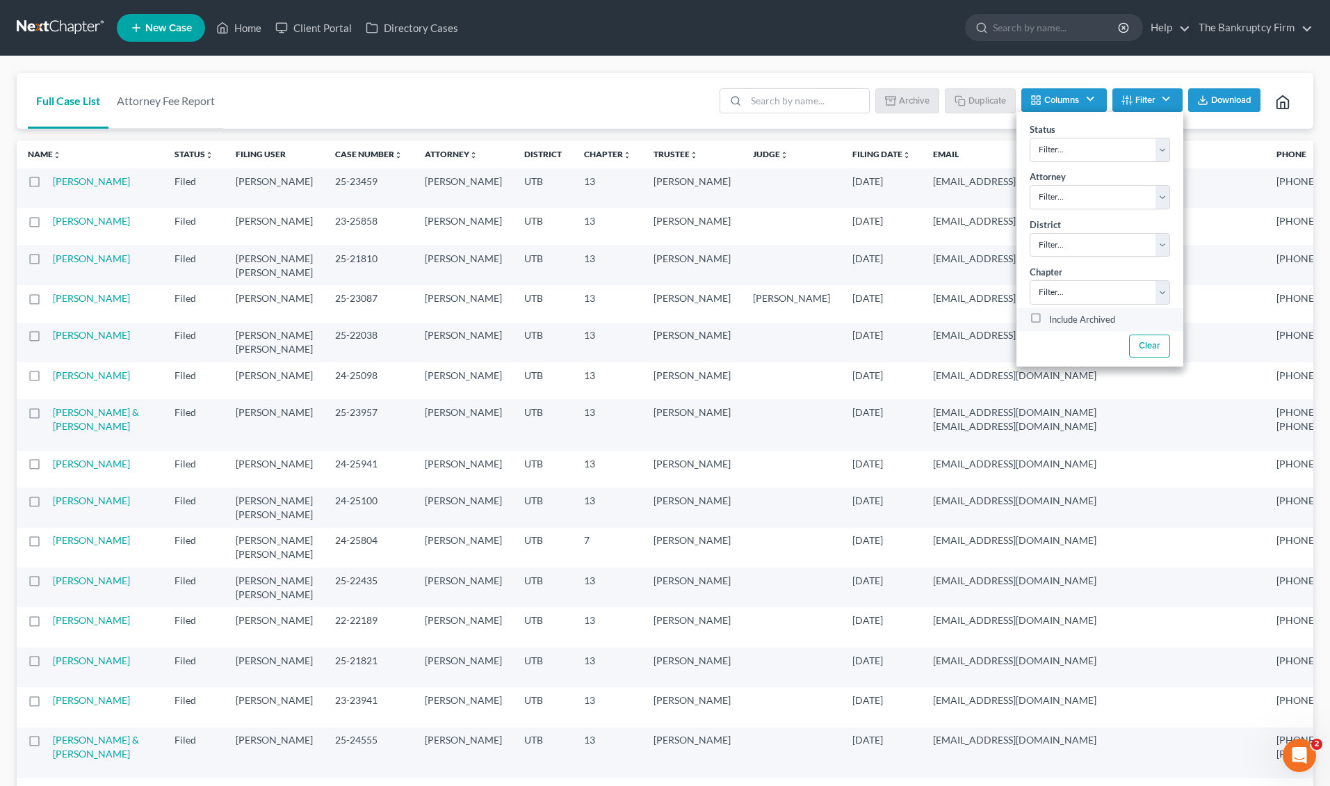
click at [1049, 318] on label "Include Archived" at bounding box center [1082, 320] width 66 height 17
click at [1055, 318] on input "Include Archived" at bounding box center [1059, 316] width 9 height 9
checkbox input "true"
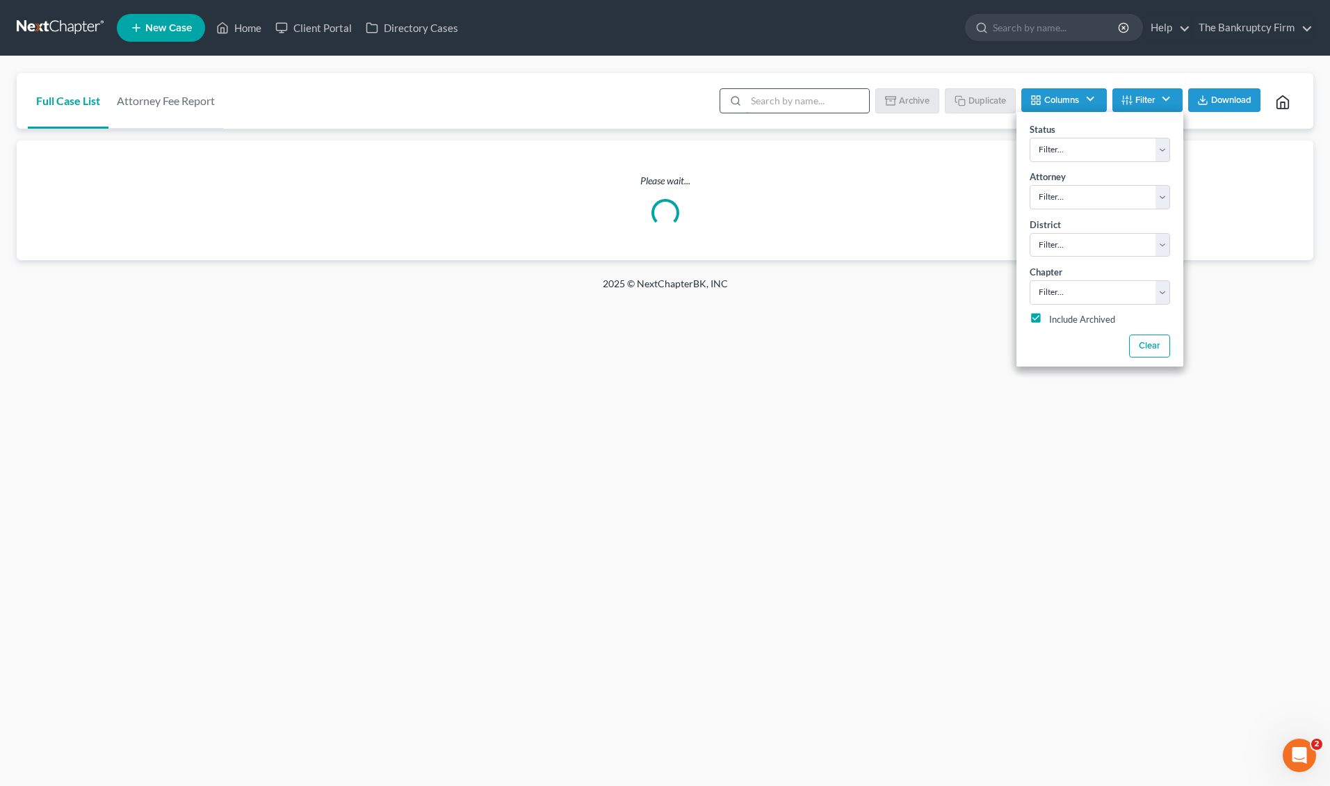
click at [805, 103] on input "search" at bounding box center [807, 101] width 123 height 24
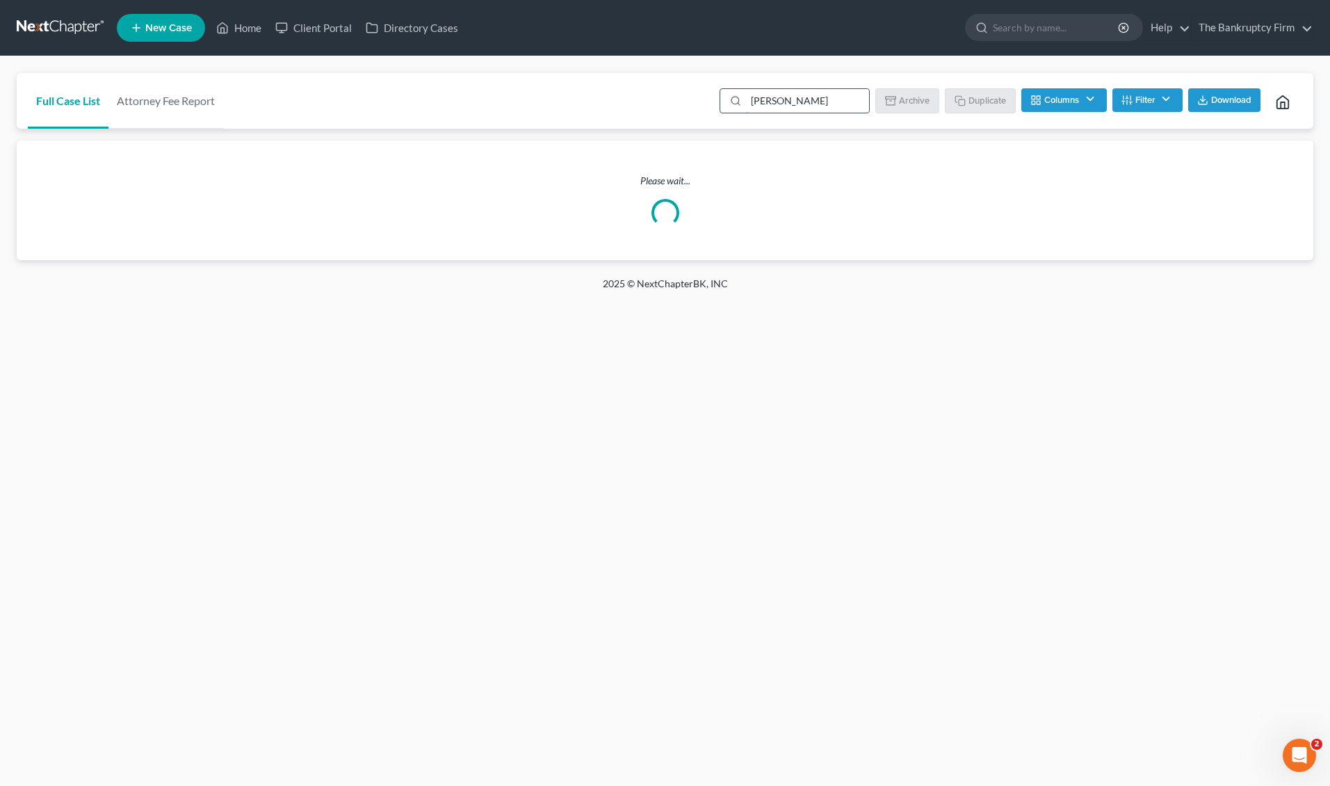
type input "[PERSON_NAME]"
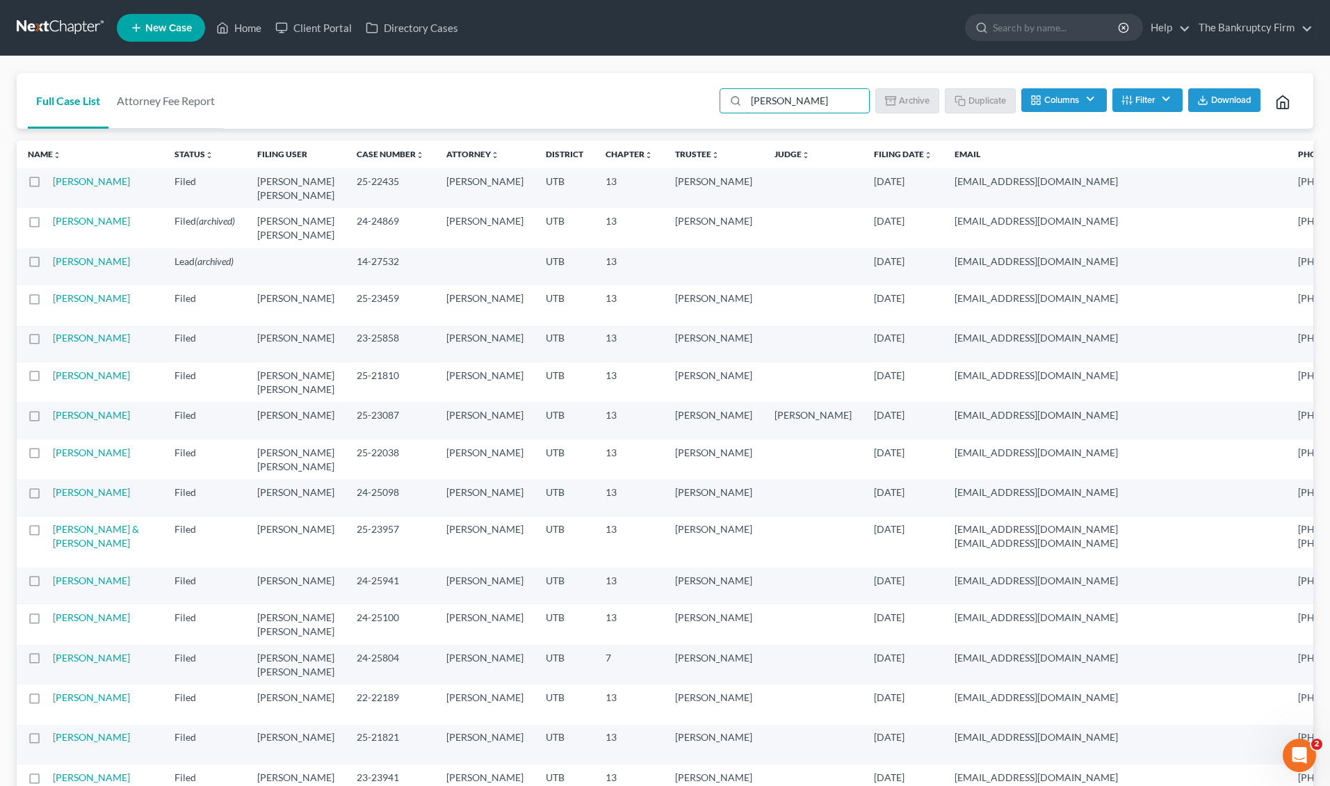
click at [863, 238] on td "[DATE]" at bounding box center [903, 228] width 81 height 40
click at [78, 227] on link "[PERSON_NAME]" at bounding box center [91, 221] width 77 height 12
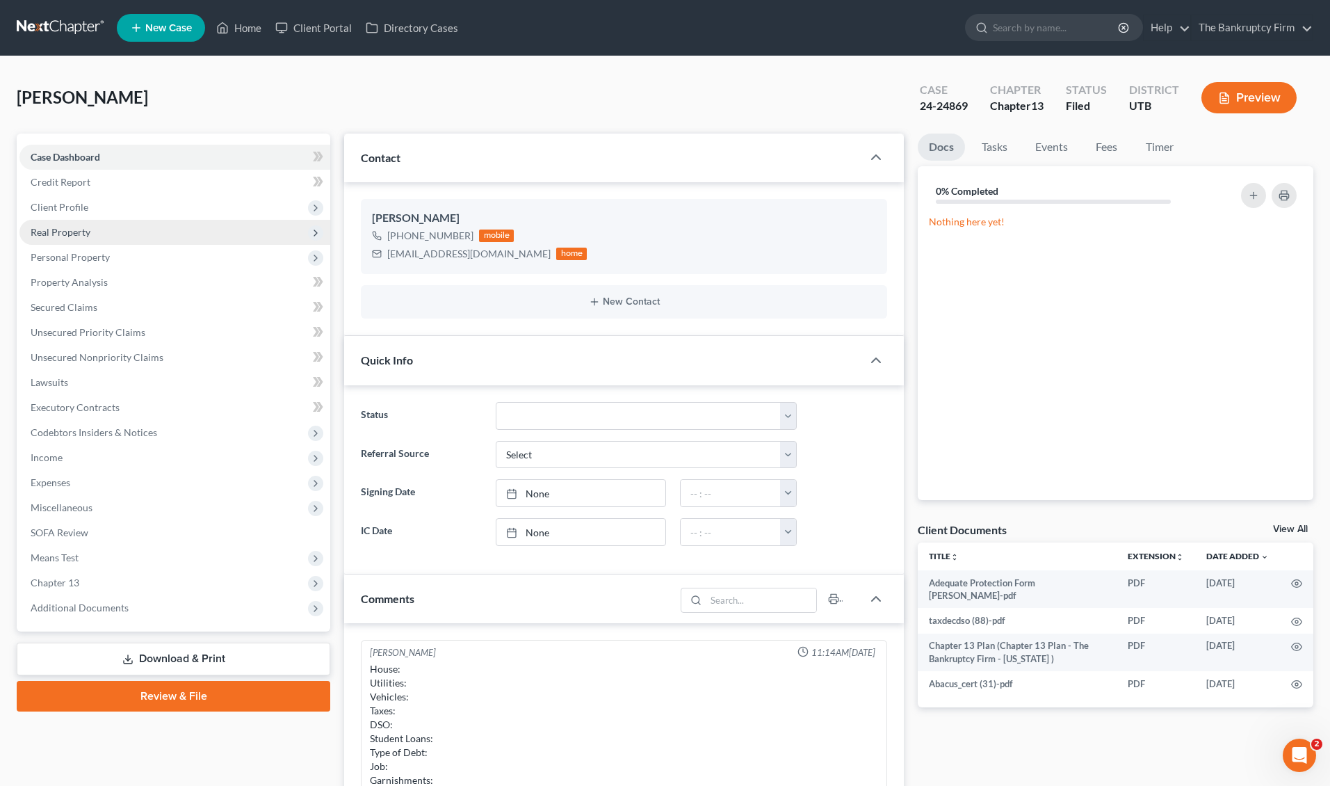
scroll to position [123, 0]
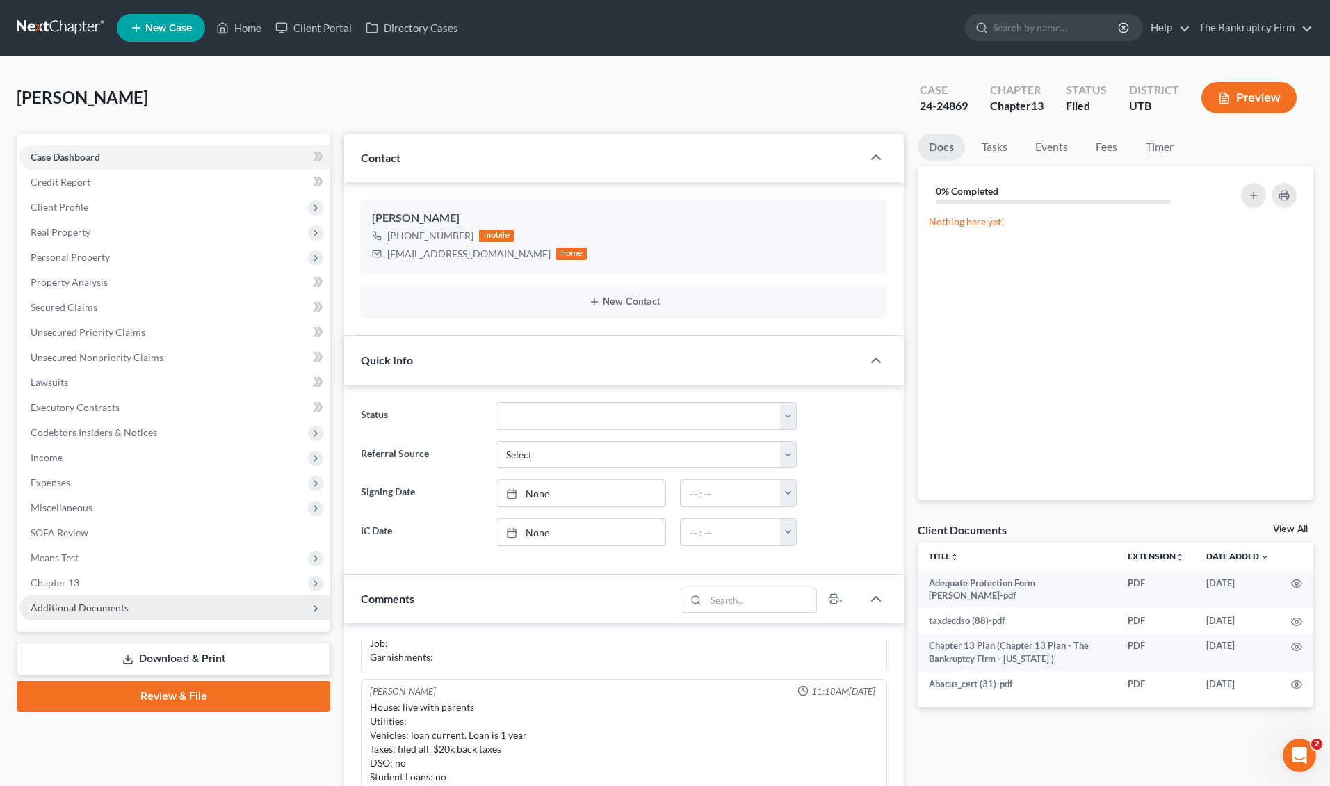
click at [131, 611] on span "Additional Documents" at bounding box center [174, 607] width 311 height 25
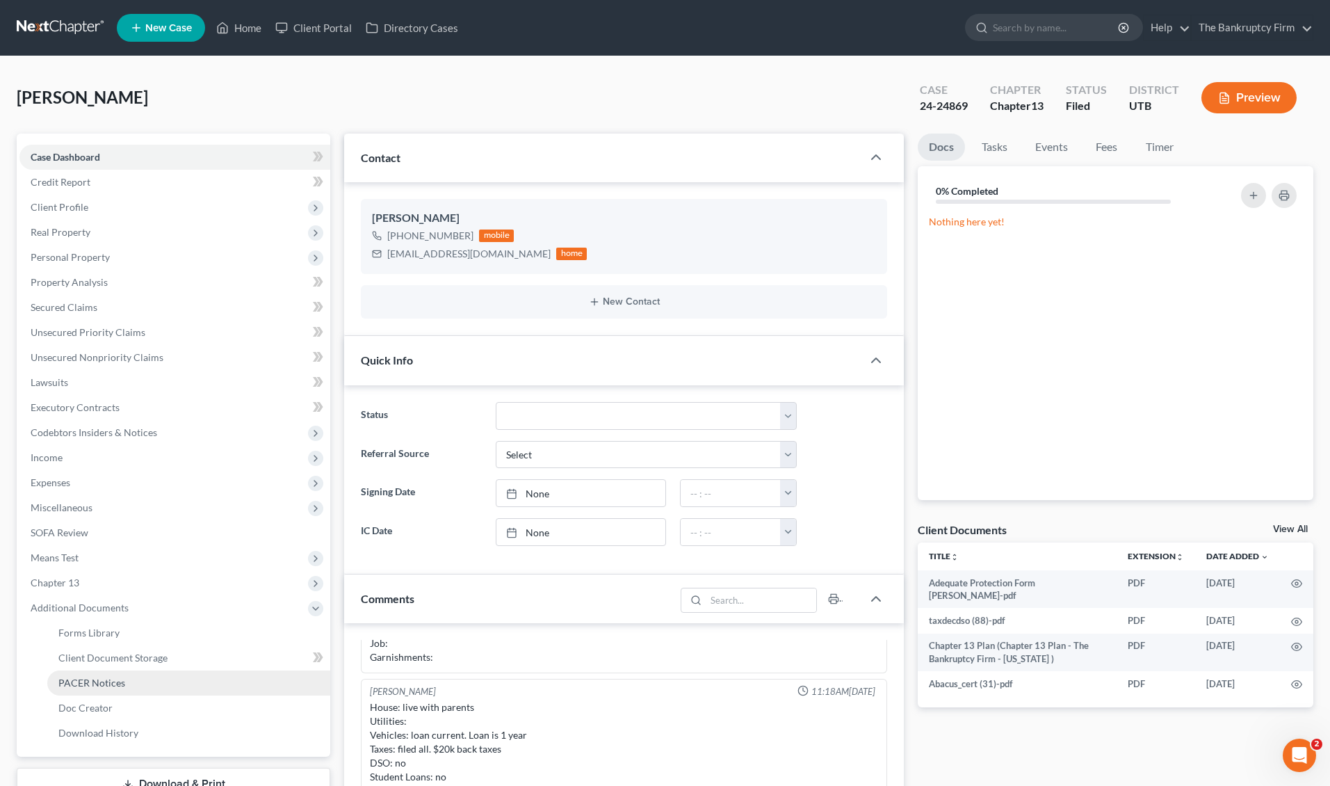
click at [134, 682] on link "PACER Notices" at bounding box center [188, 682] width 283 height 25
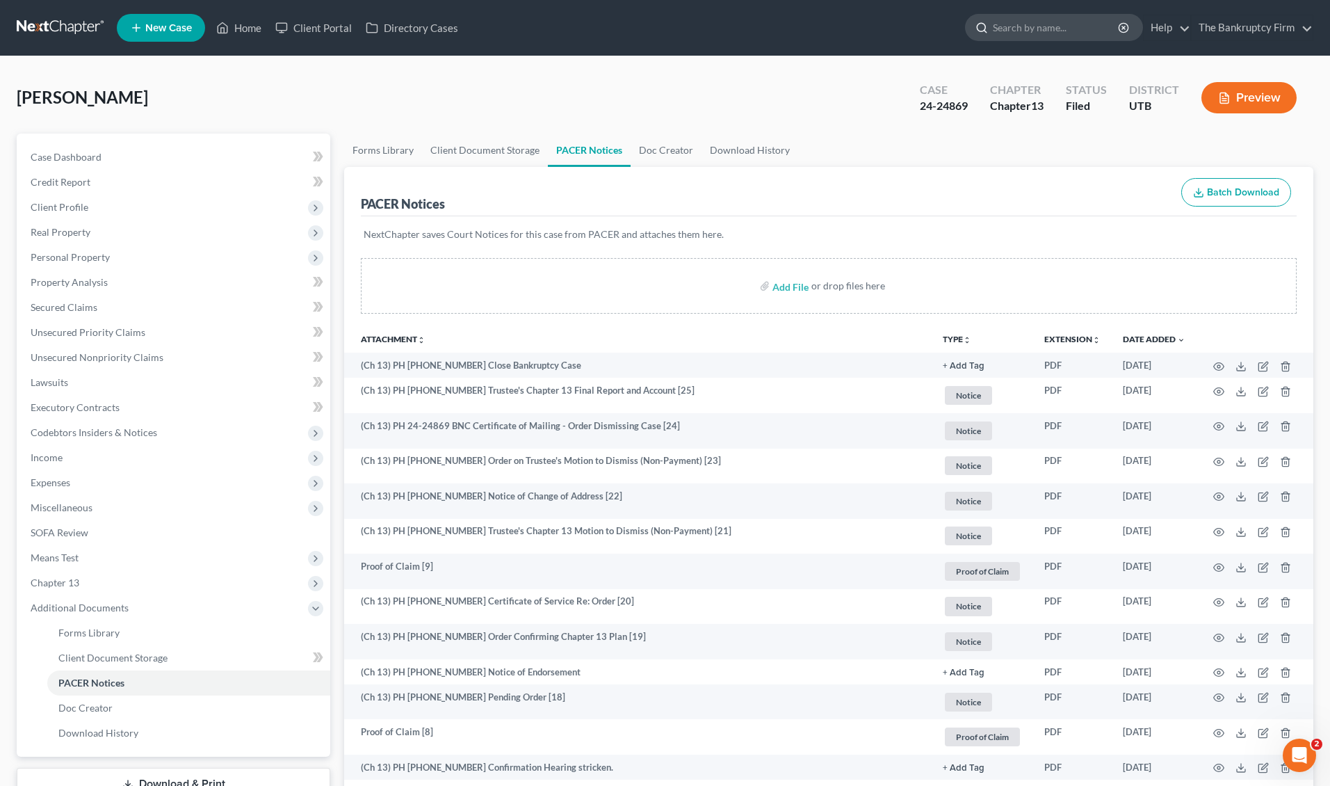
click at [1007, 26] on input "search" at bounding box center [1056, 28] width 127 height 26
click at [1013, 28] on input "search" at bounding box center [1056, 28] width 127 height 26
type input "[PERSON_NAME]"
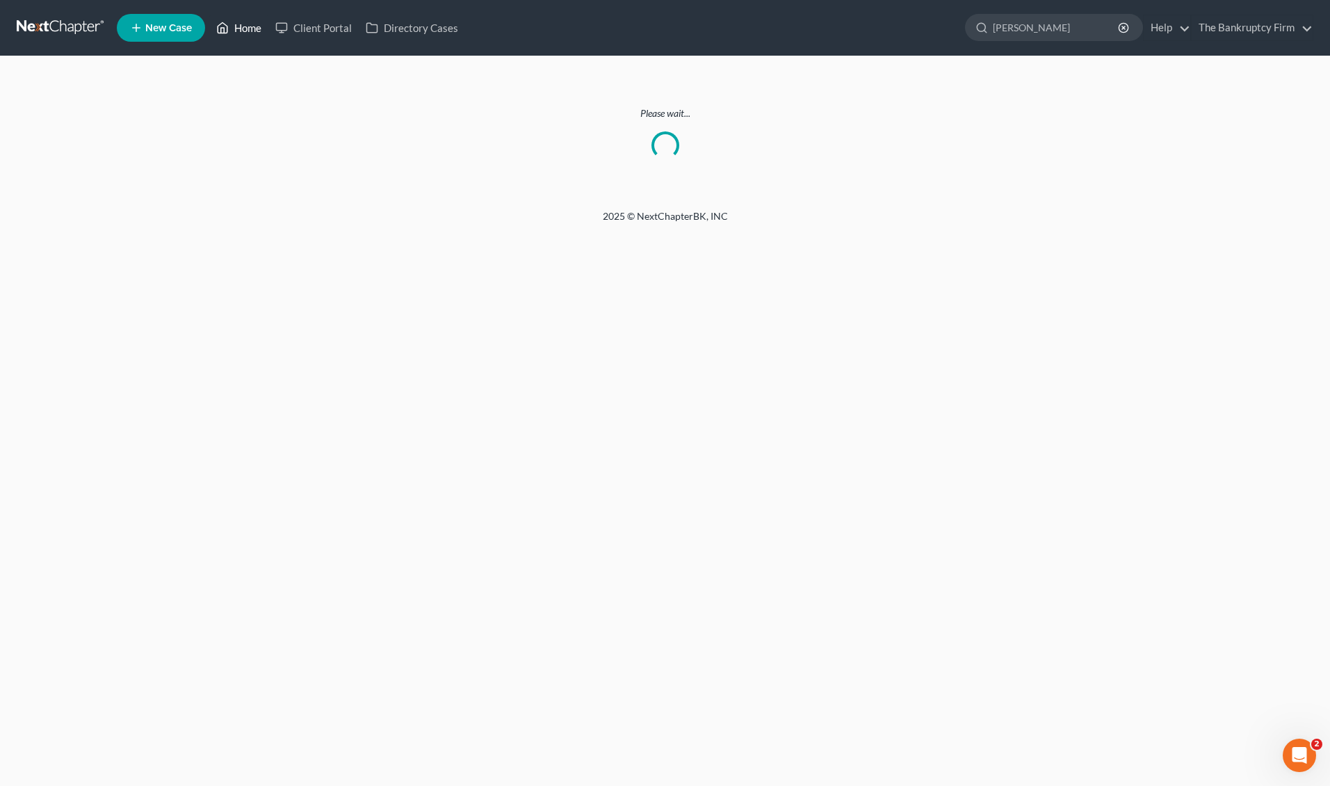
click at [243, 28] on link "Home" at bounding box center [238, 27] width 59 height 25
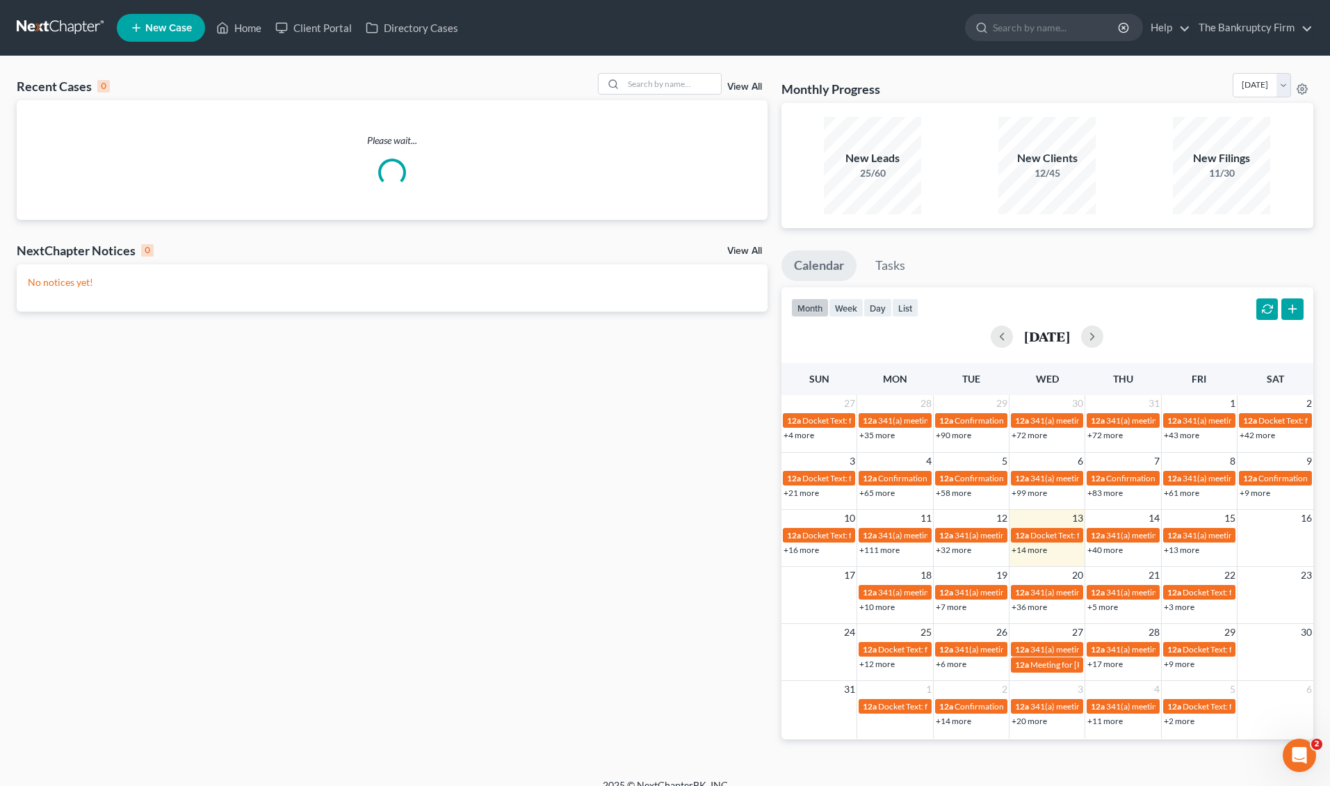
click at [746, 87] on link "View All" at bounding box center [744, 87] width 35 height 10
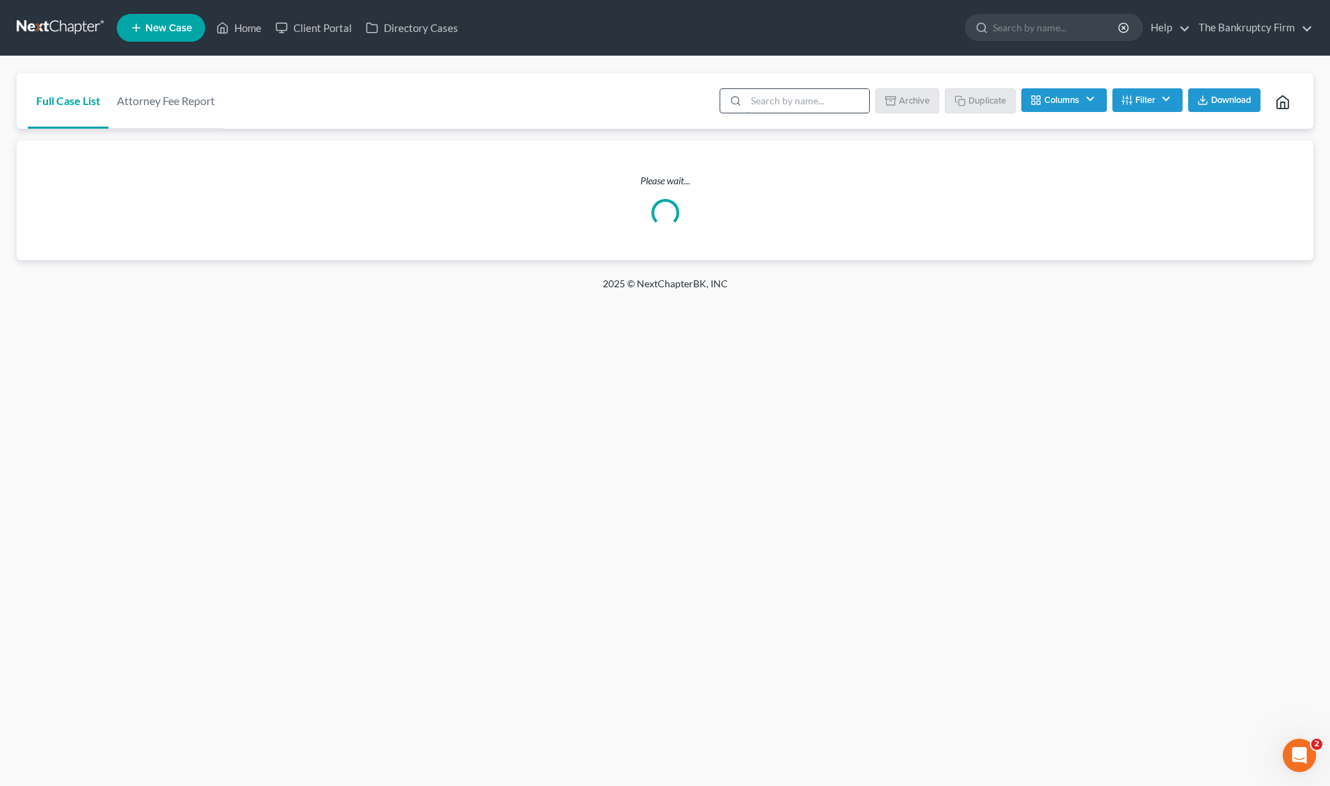
click at [785, 99] on input "search" at bounding box center [807, 101] width 123 height 24
type input "[PERSON_NAME]"
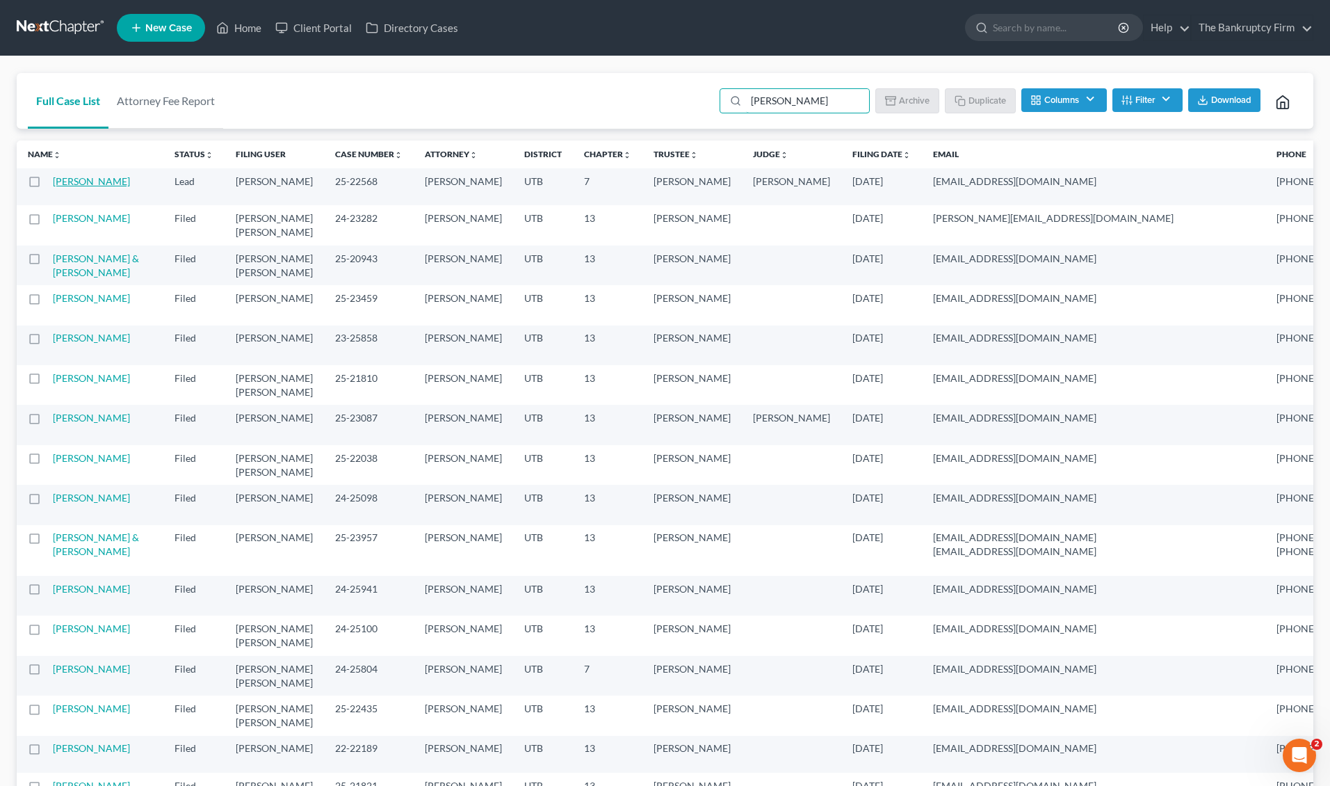
click at [70, 182] on link "[PERSON_NAME]" at bounding box center [91, 181] width 77 height 12
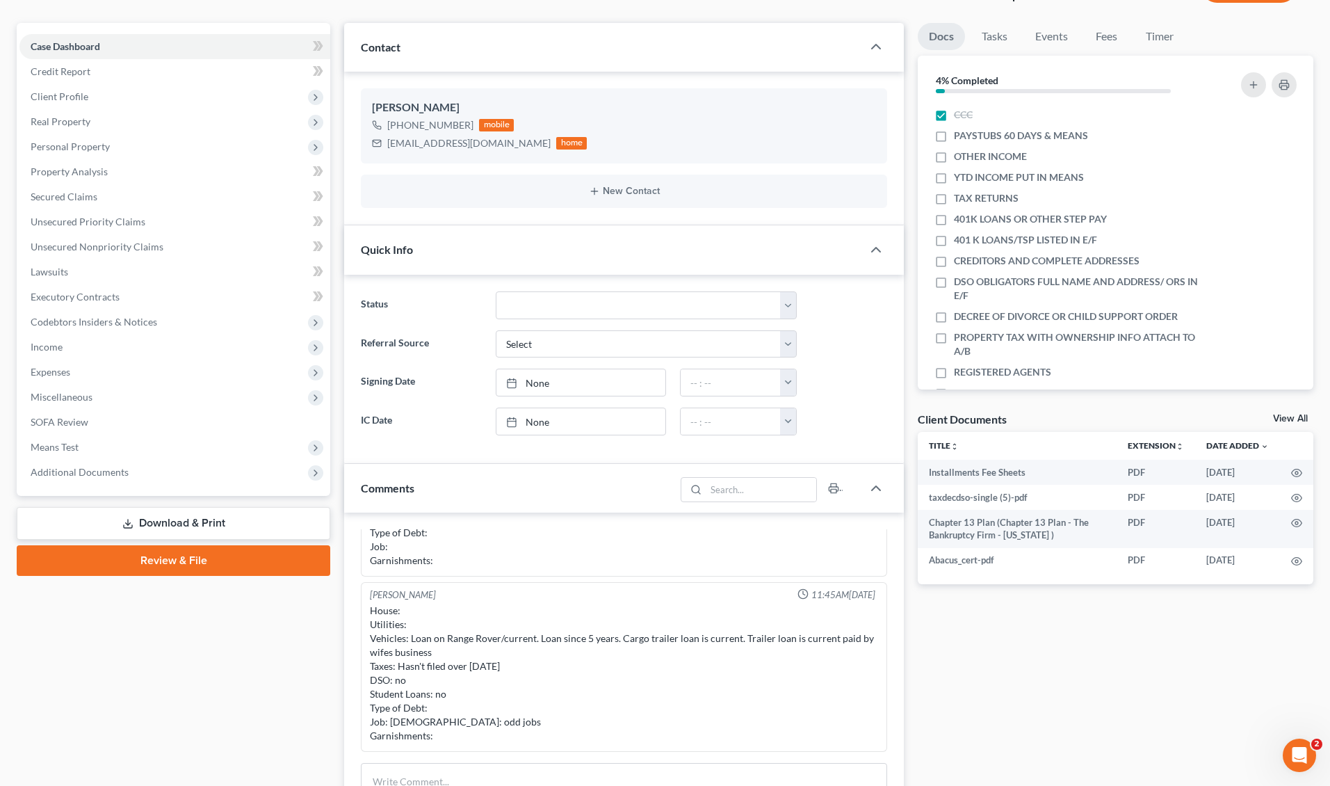
scroll to position [114, 0]
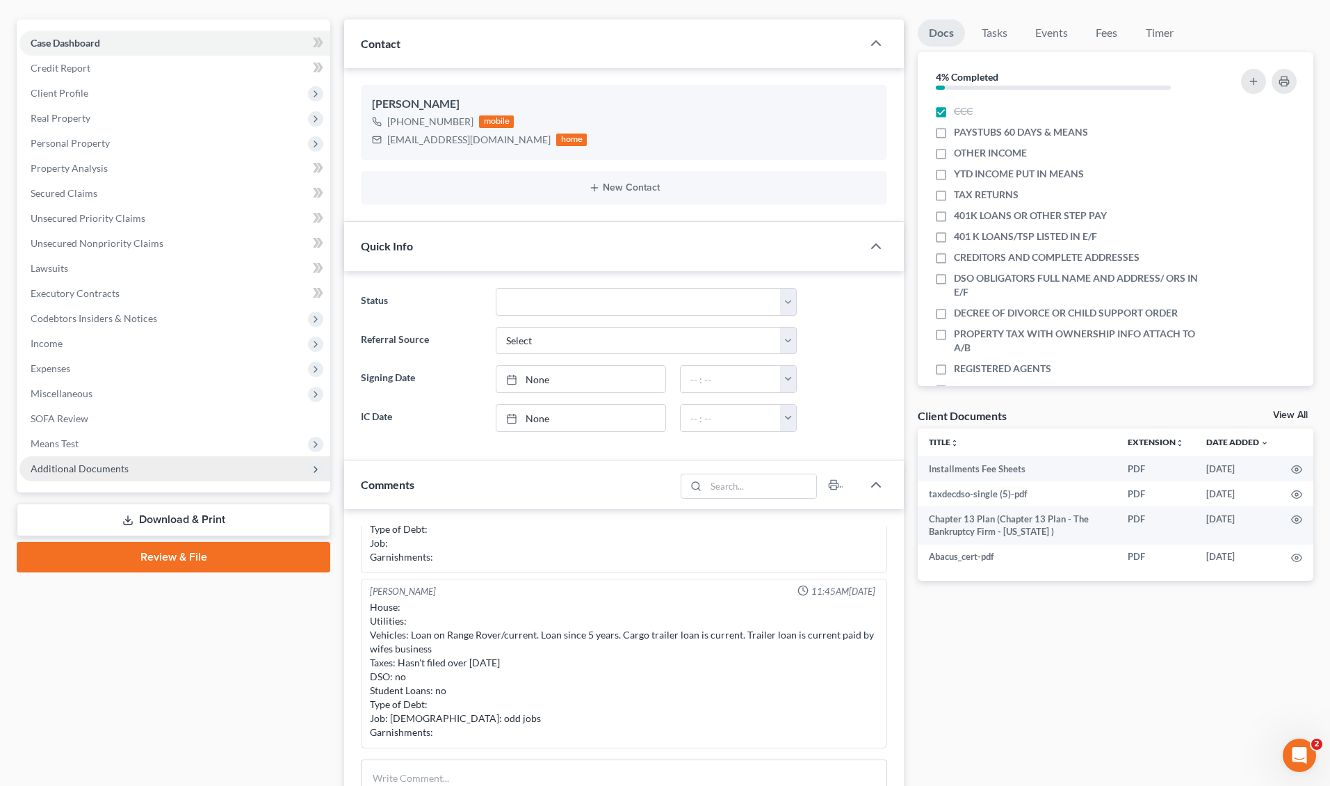
click at [128, 465] on span "Additional Documents" at bounding box center [174, 468] width 311 height 25
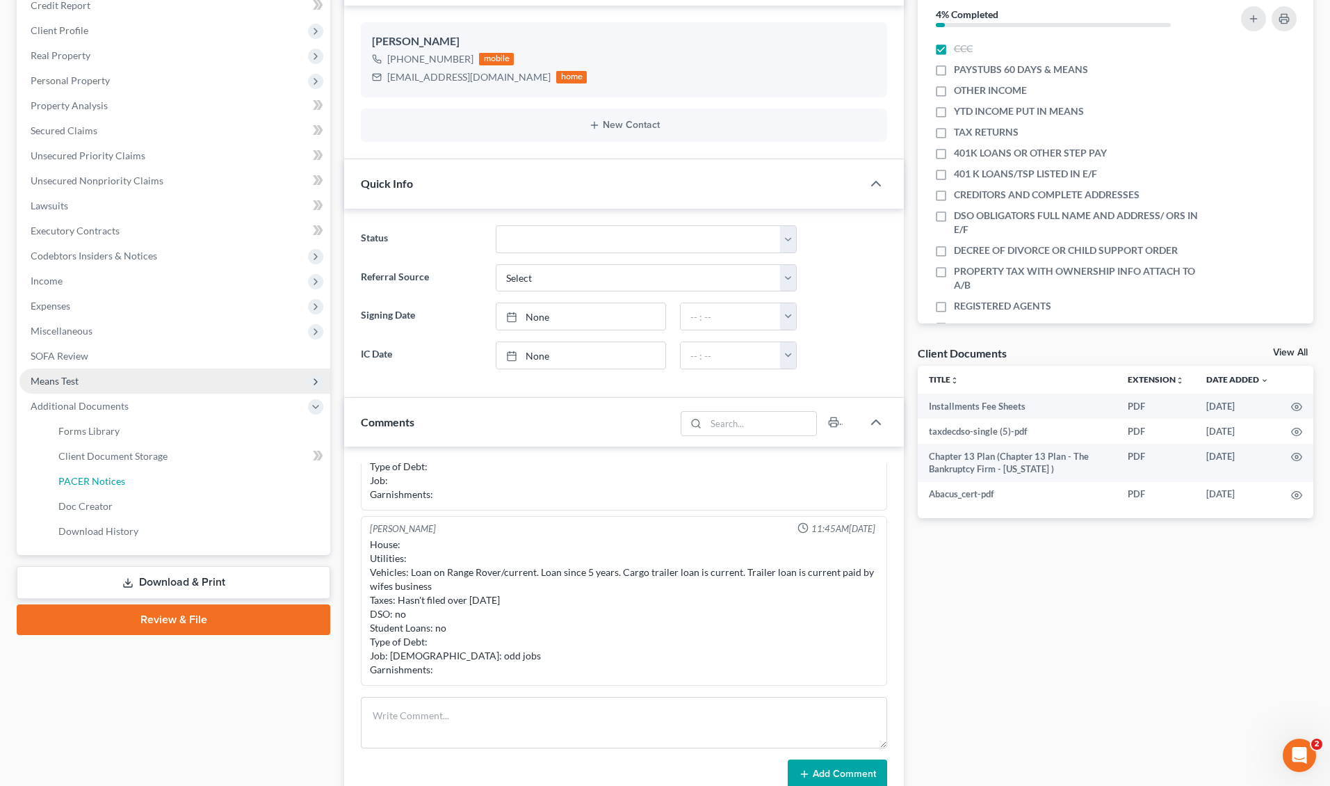
click at [104, 478] on span "PACER Notices" at bounding box center [91, 481] width 67 height 12
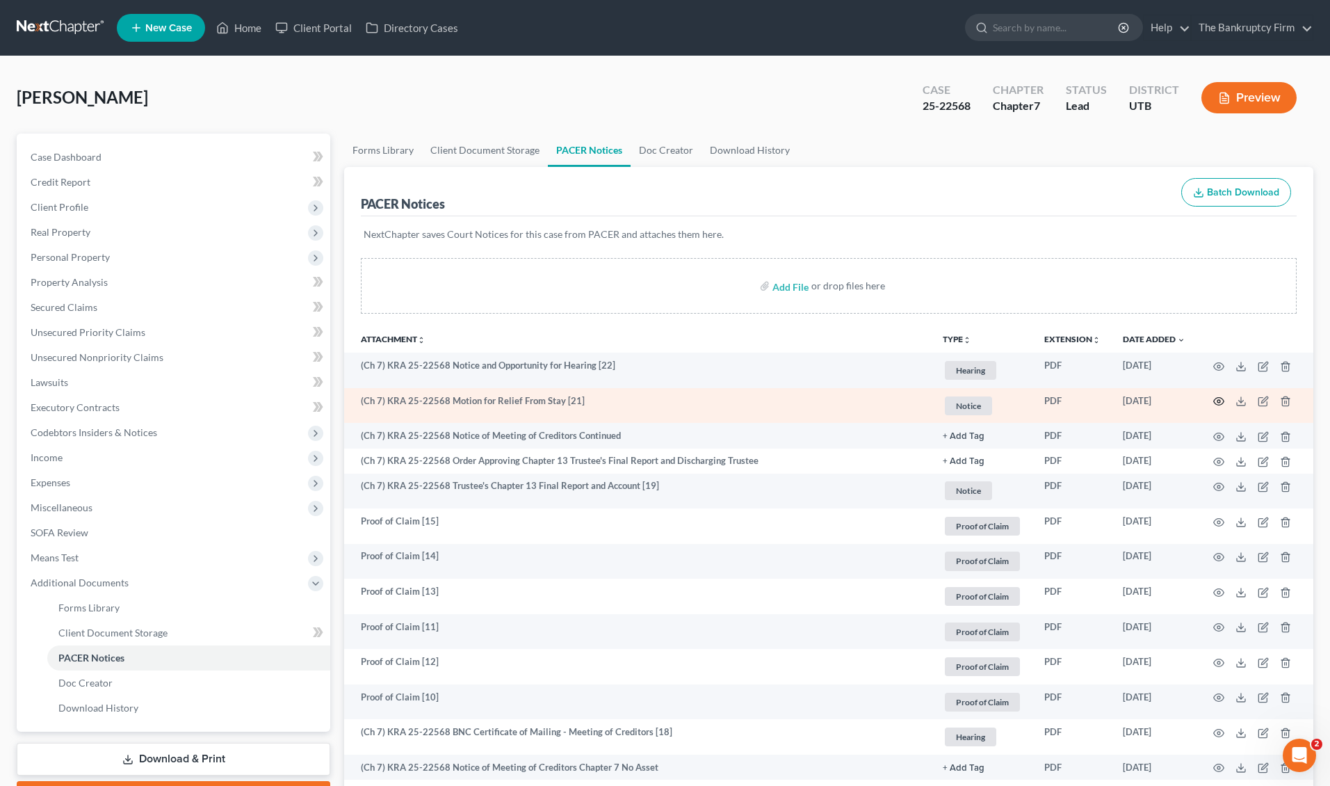
click at [1217, 400] on icon "button" at bounding box center [1219, 401] width 11 height 11
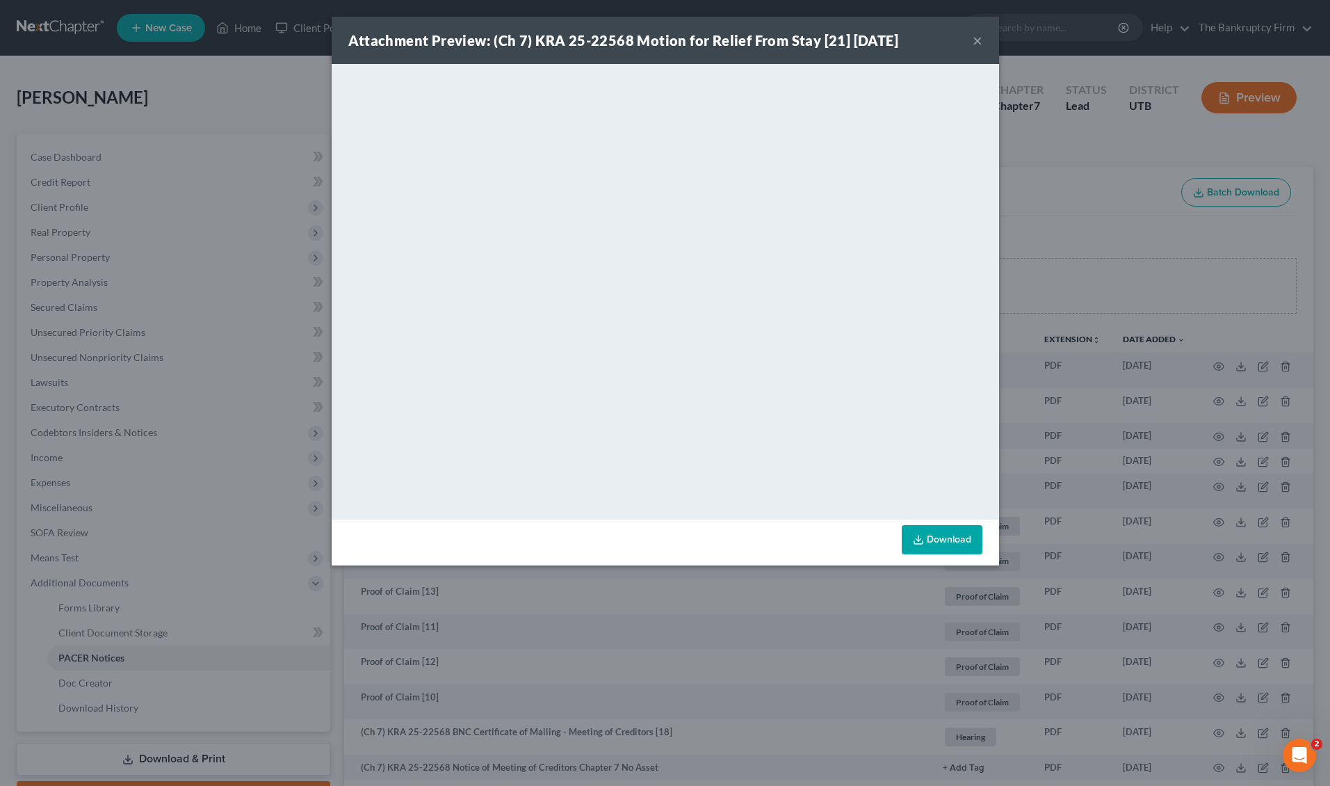
click at [979, 40] on button "×" at bounding box center [978, 40] width 10 height 17
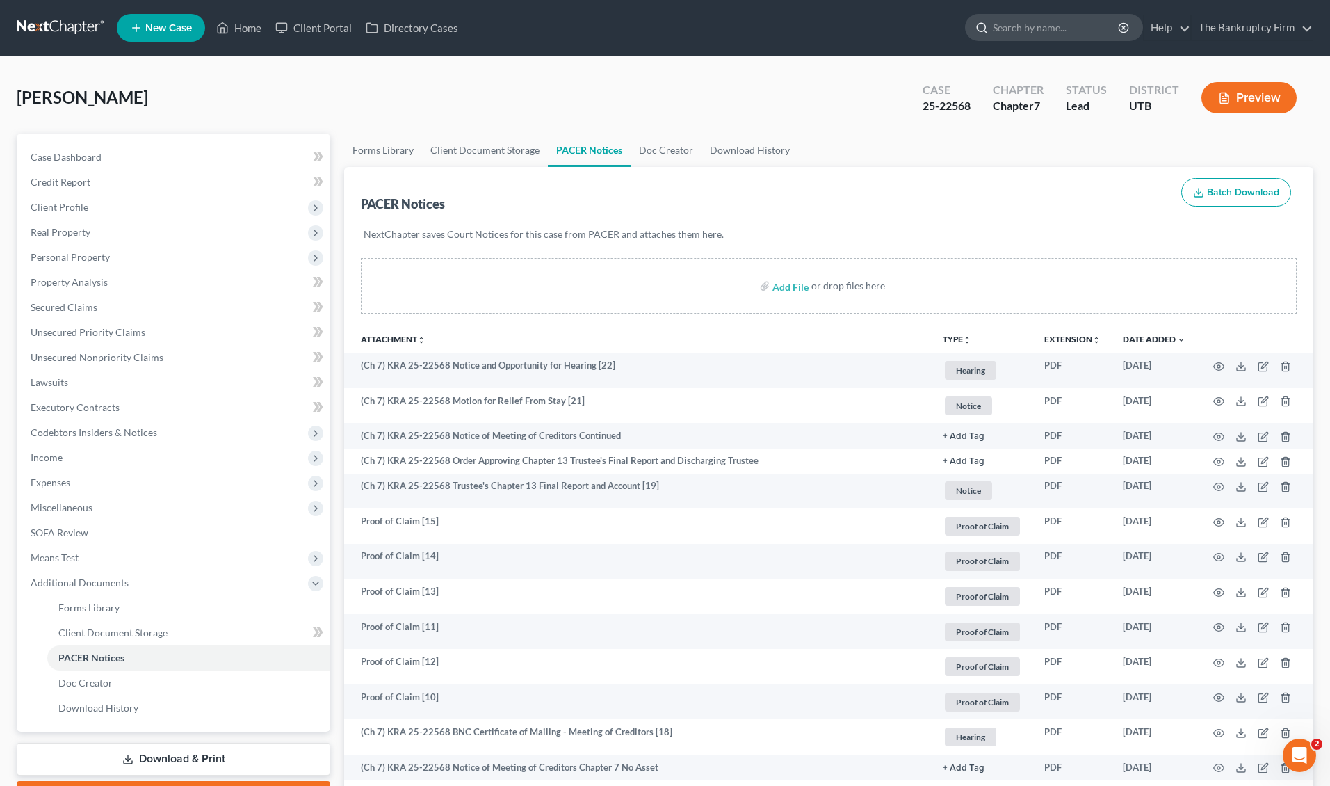
click at [1047, 31] on input "search" at bounding box center [1056, 28] width 127 height 26
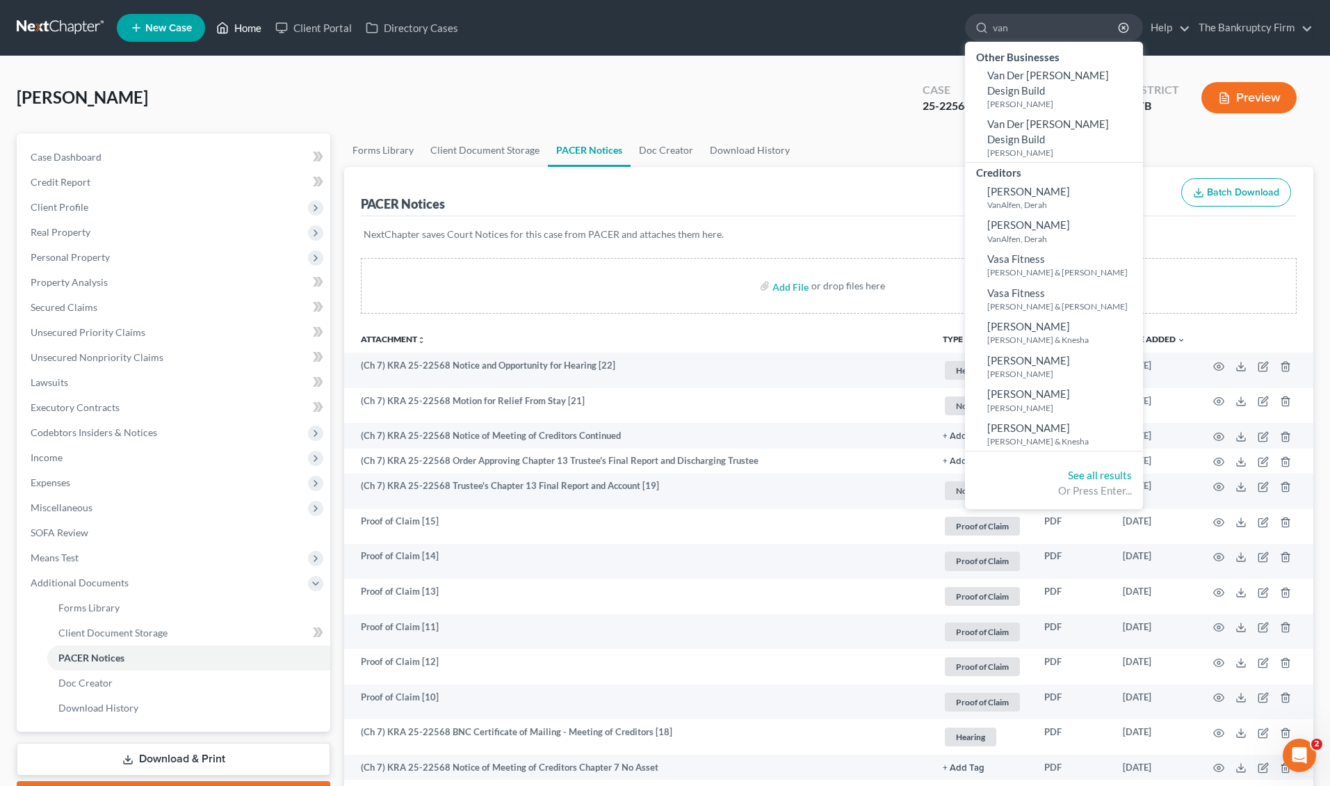
type input "van"
click at [244, 29] on link "Home" at bounding box center [238, 27] width 59 height 25
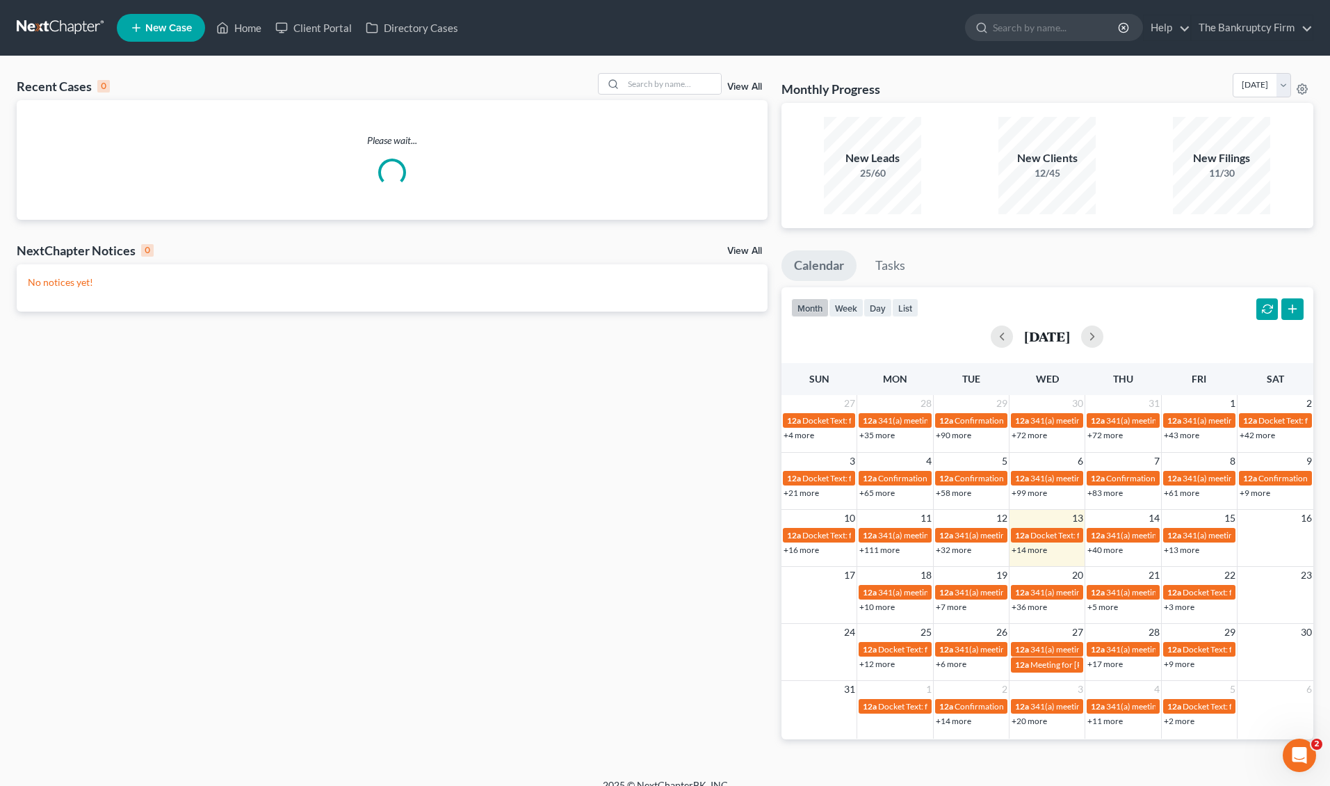
click at [739, 84] on link "View All" at bounding box center [744, 87] width 35 height 10
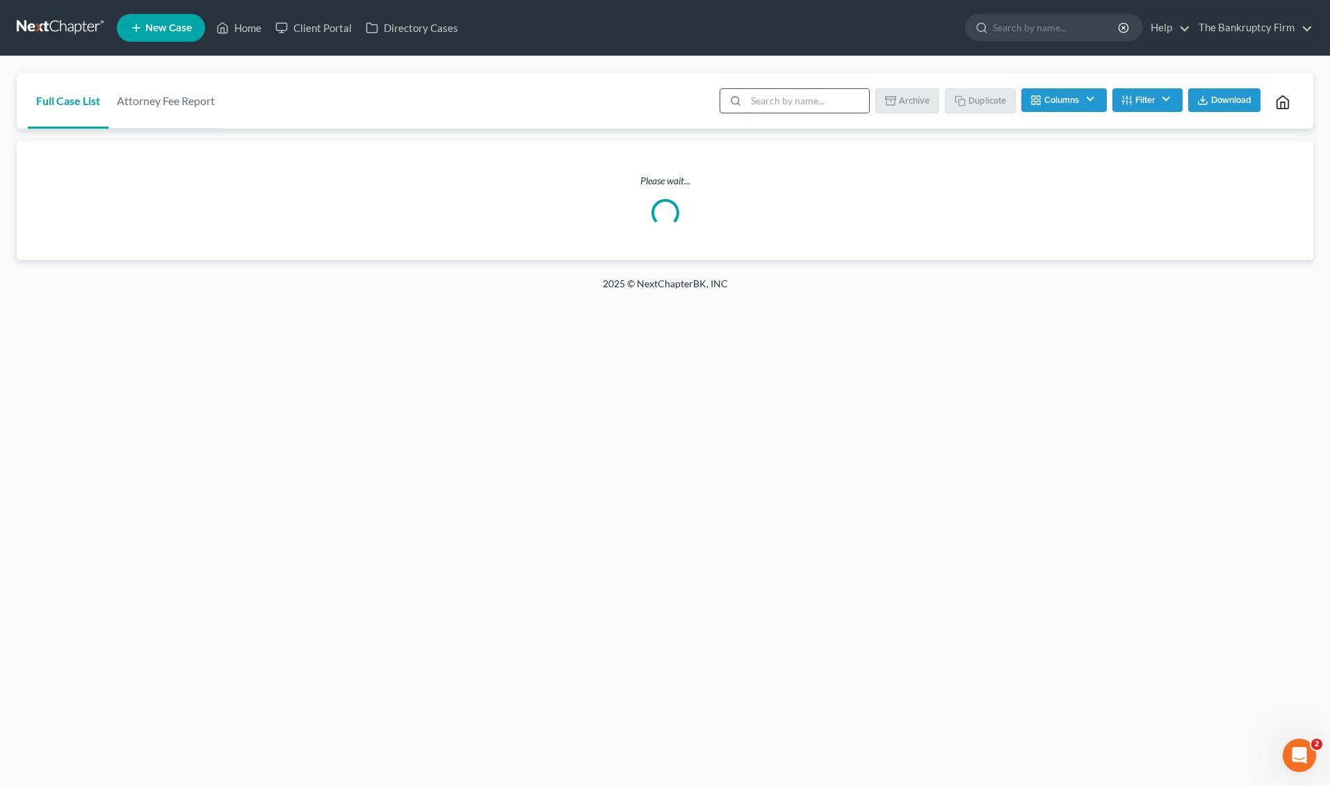
click at [799, 104] on input "search" at bounding box center [807, 101] width 123 height 24
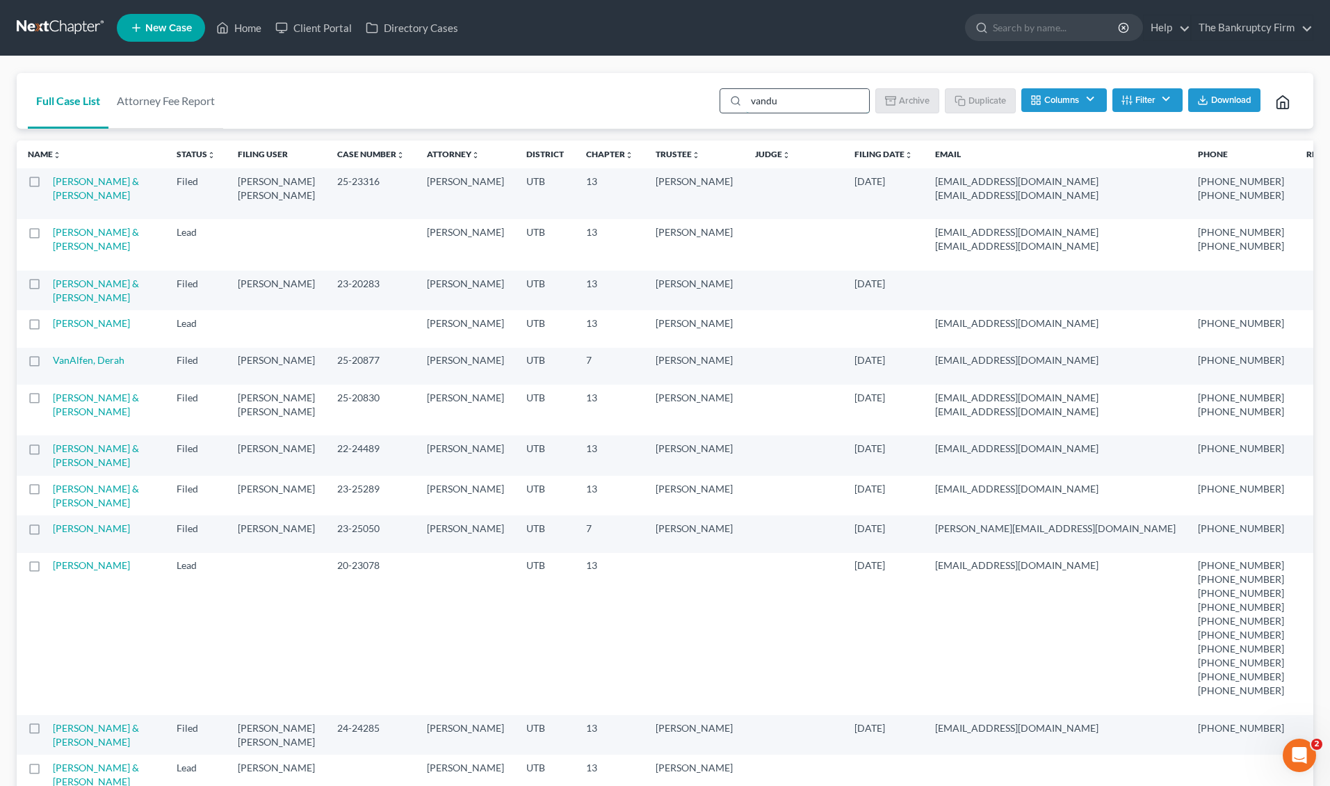
type input "vandur"
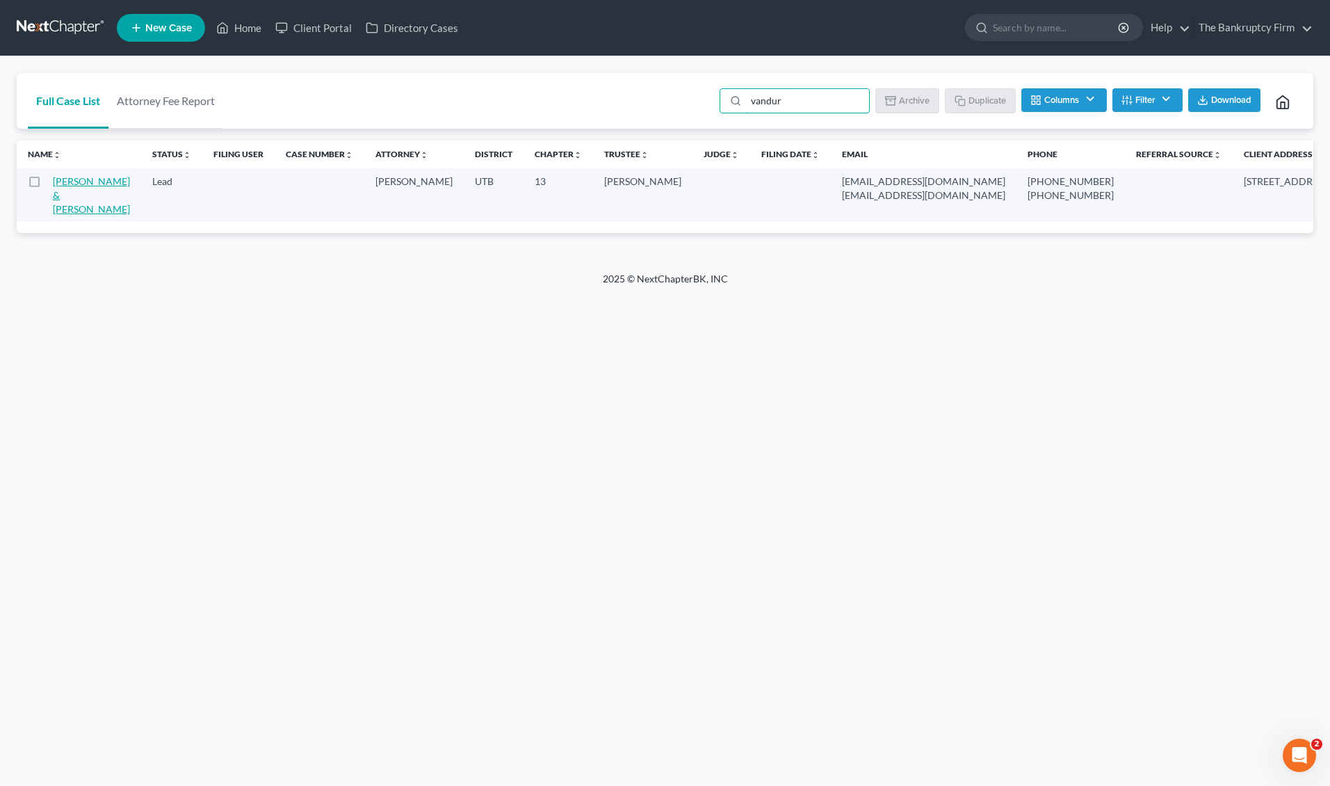
click at [81, 191] on link "[PERSON_NAME] & [PERSON_NAME]" at bounding box center [91, 195] width 77 height 40
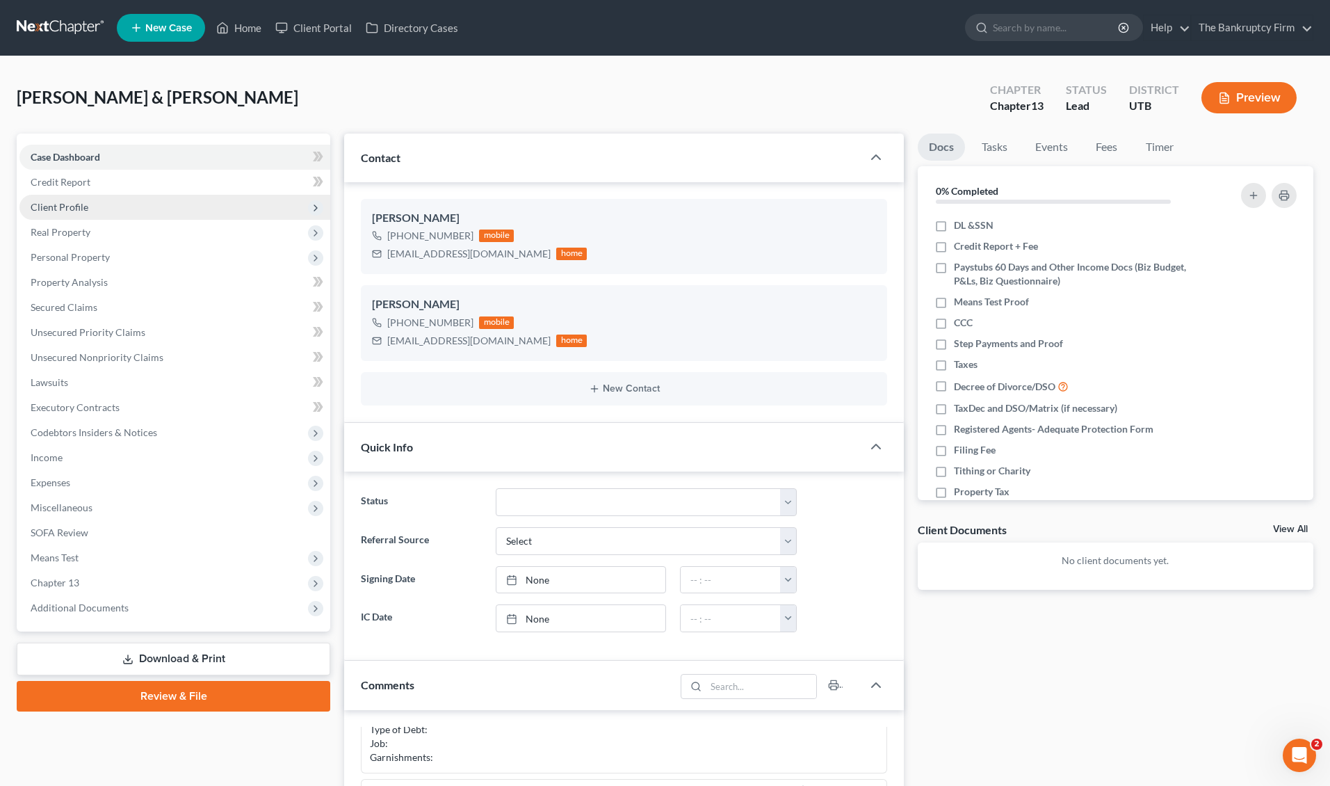
click at [93, 200] on span "Client Profile" at bounding box center [174, 207] width 311 height 25
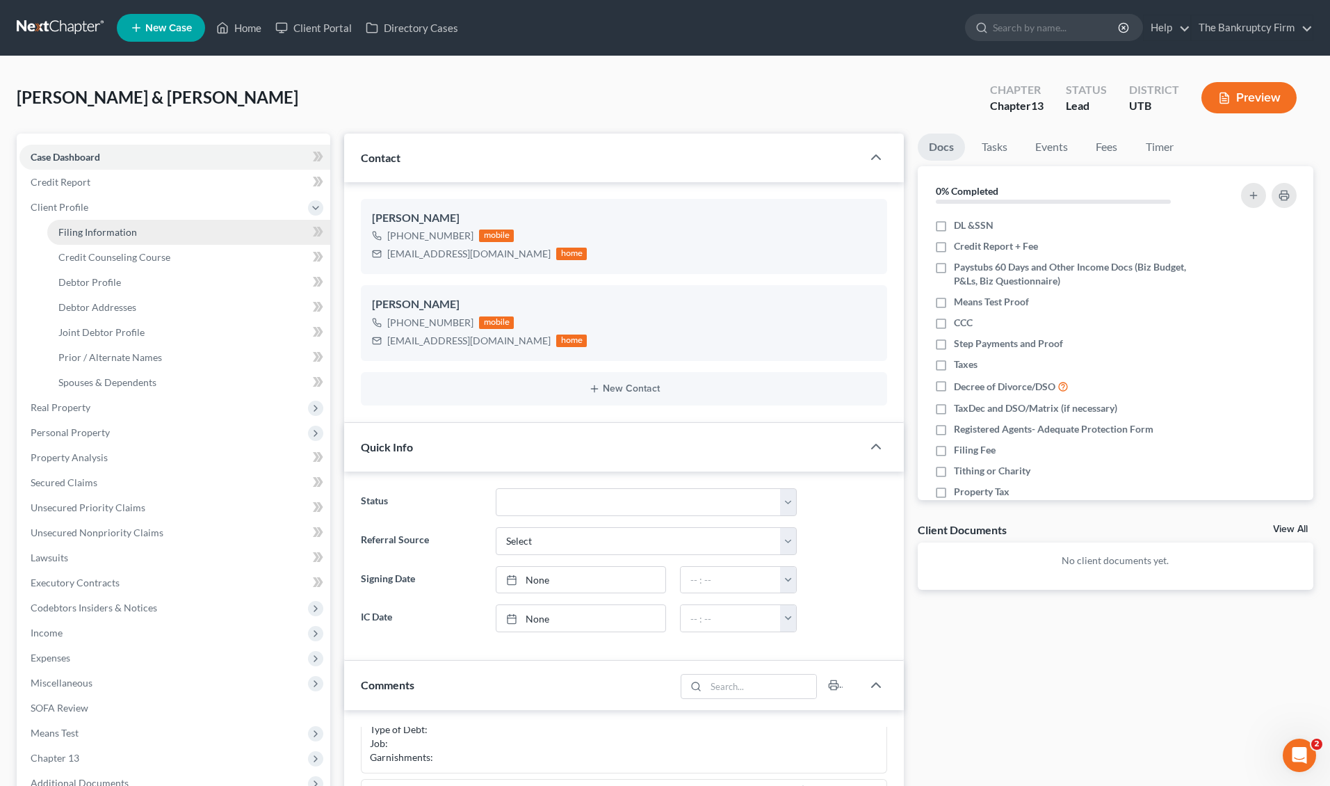
click at [120, 227] on span "Filing Information" at bounding box center [97, 232] width 79 height 12
select select "1"
select select "3"
select select "81"
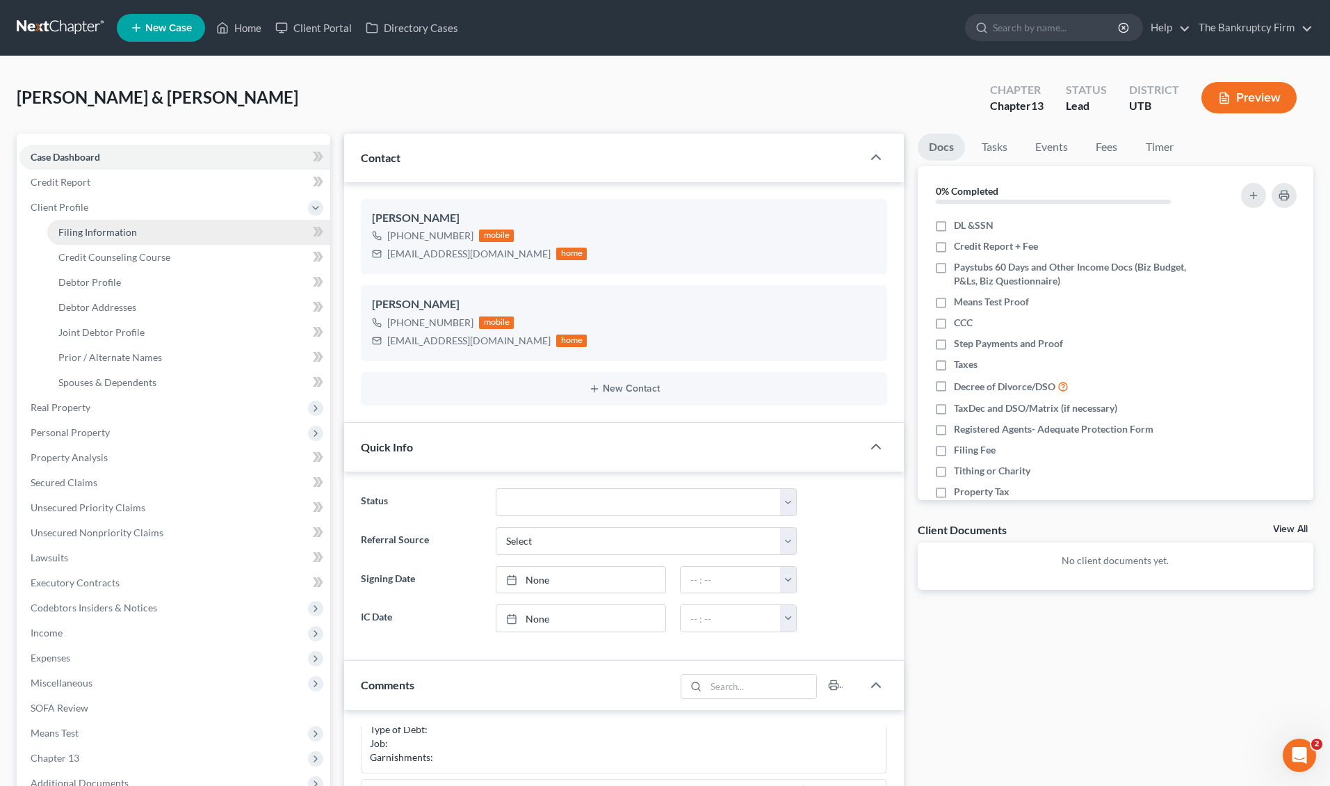
select select "0"
select select "46"
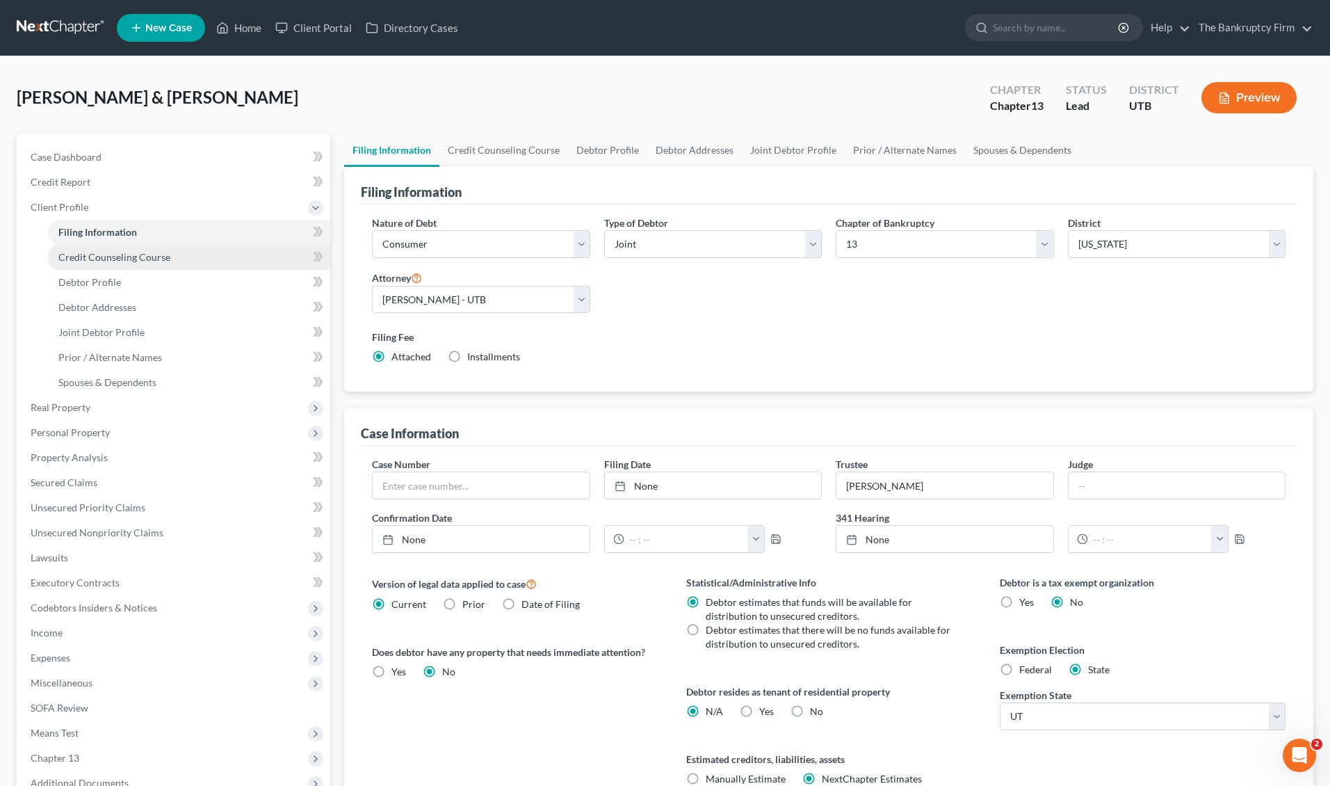
scroll to position [154, 0]
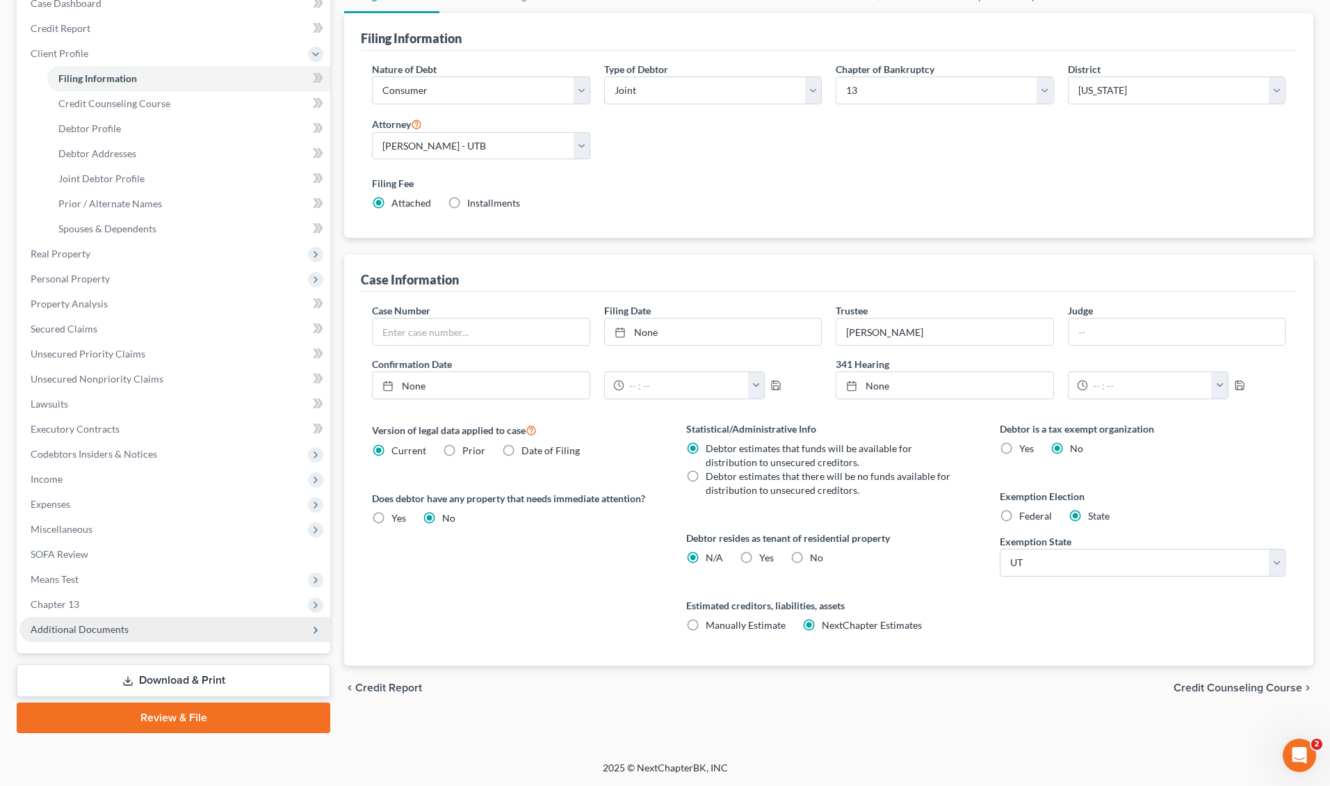
click at [99, 620] on span "Additional Documents" at bounding box center [174, 629] width 311 height 25
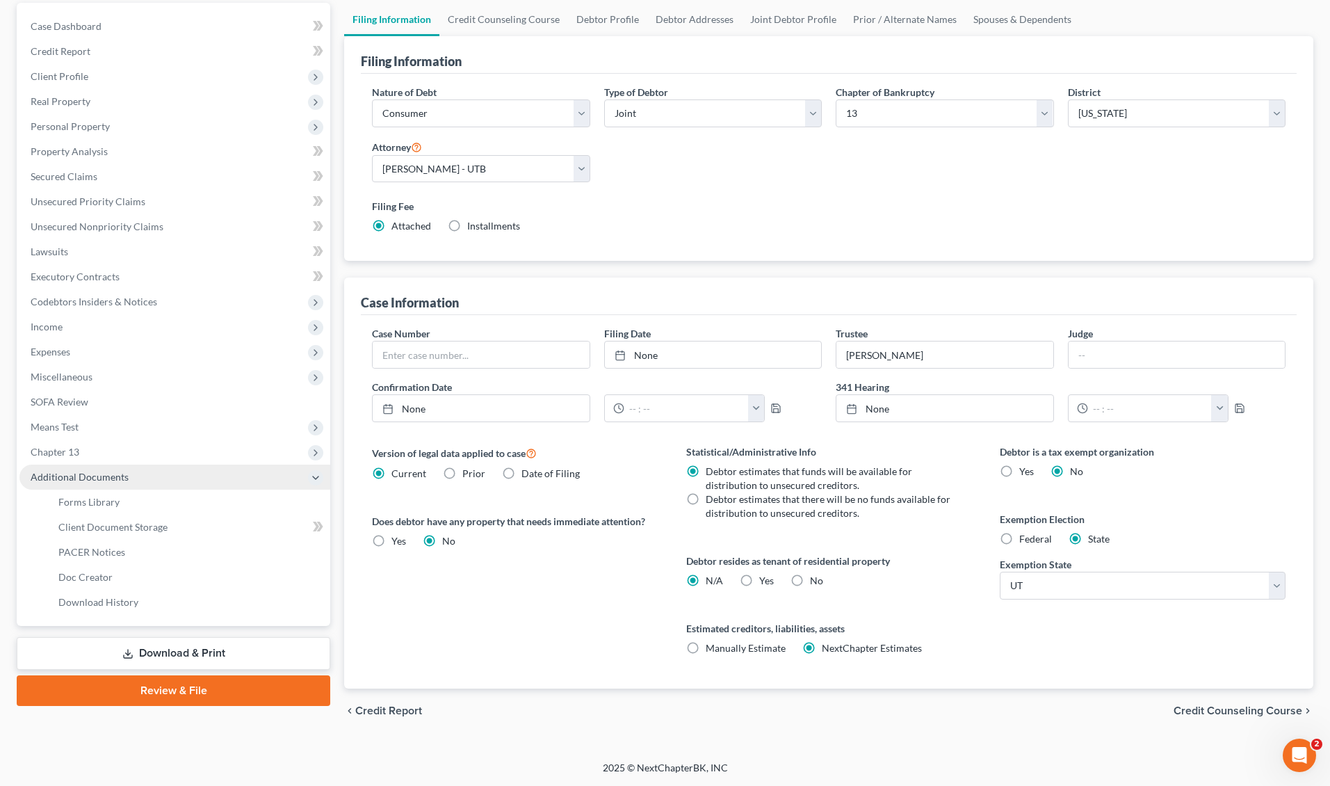
scroll to position [131, 0]
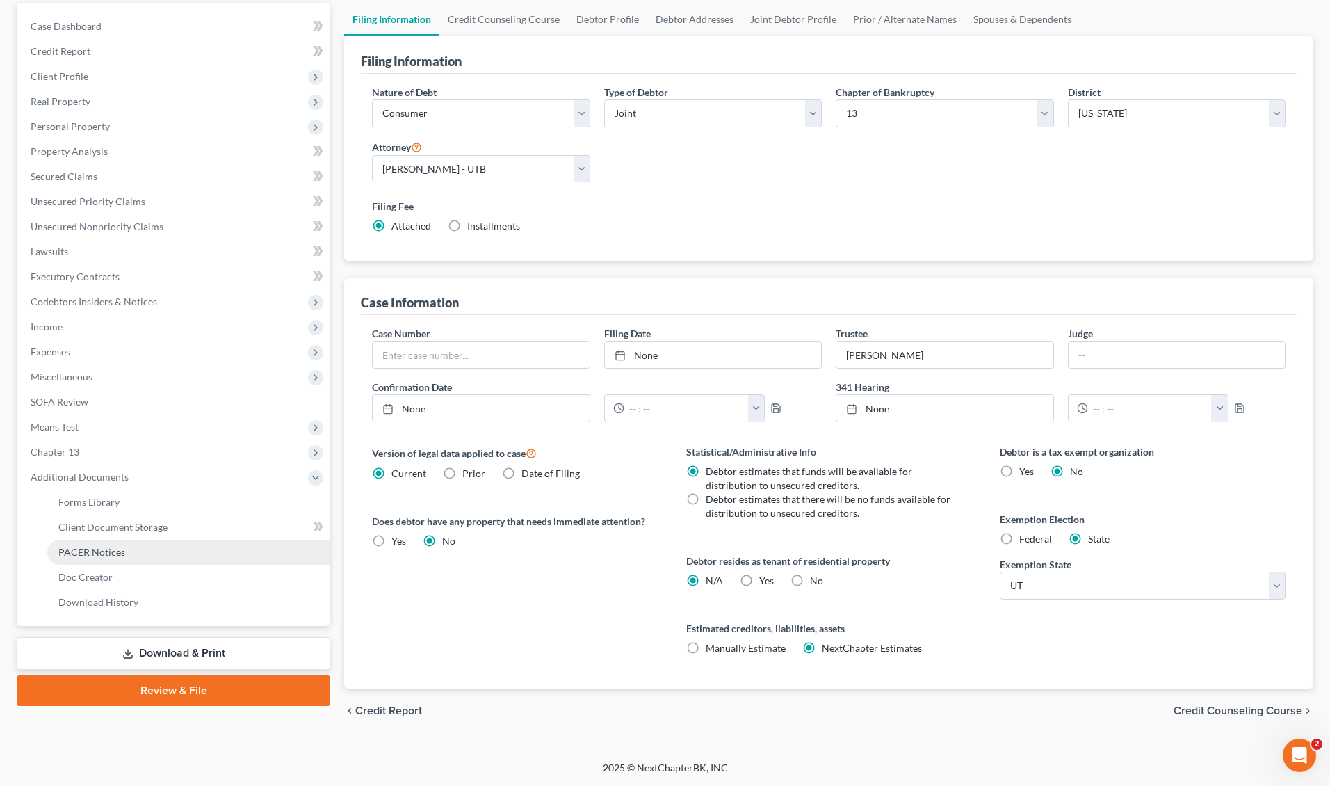
click at [140, 554] on link "PACER Notices" at bounding box center [188, 552] width 283 height 25
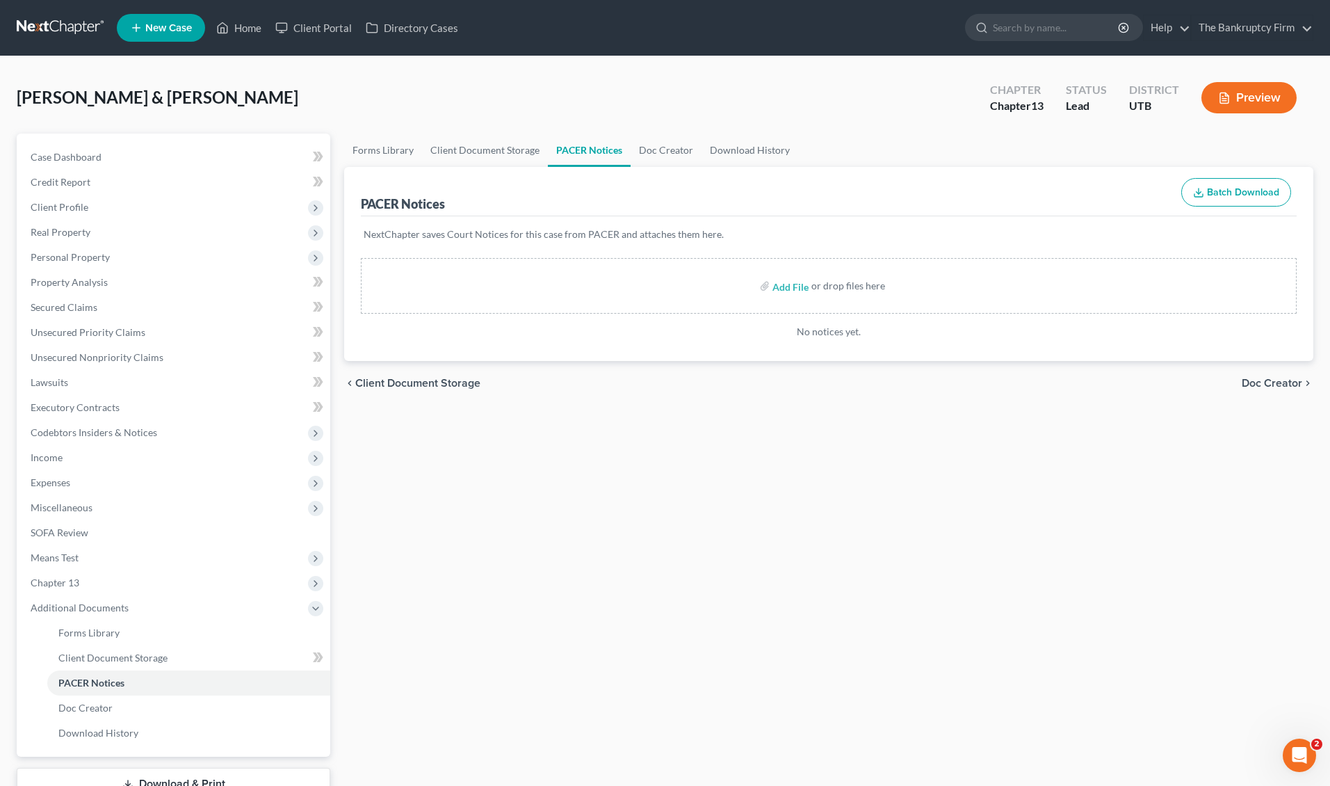
select select "1"
select select "3"
select select "81"
select select "0"
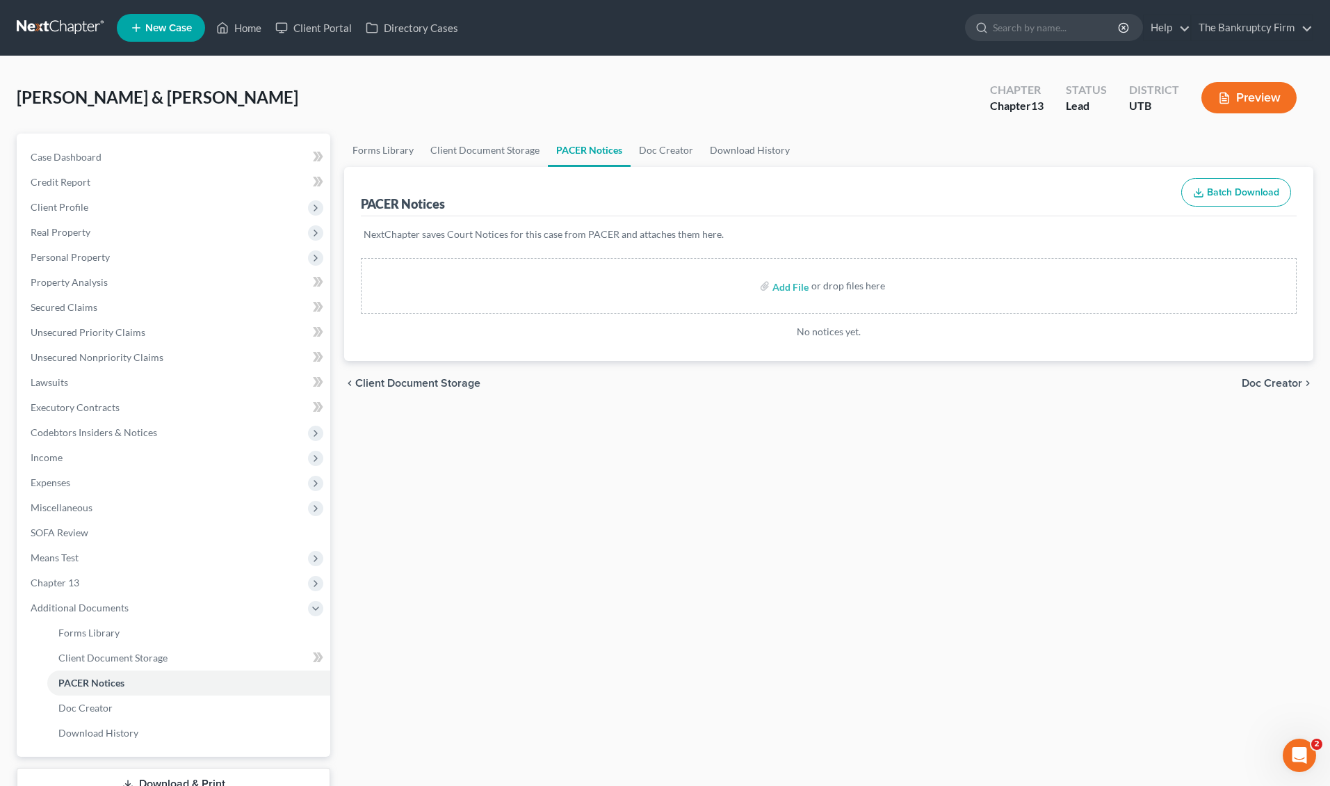
select select "46"
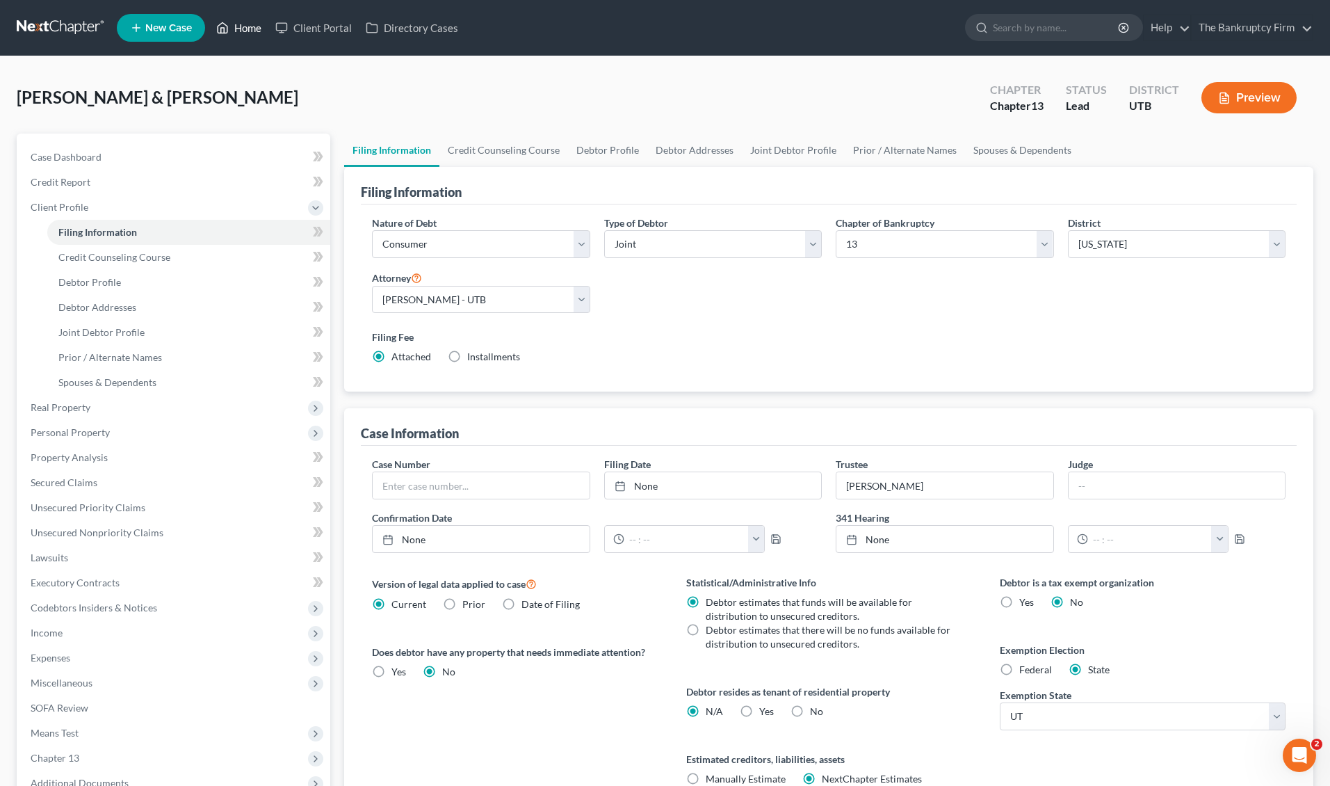
click at [239, 28] on link "Home" at bounding box center [238, 27] width 59 height 25
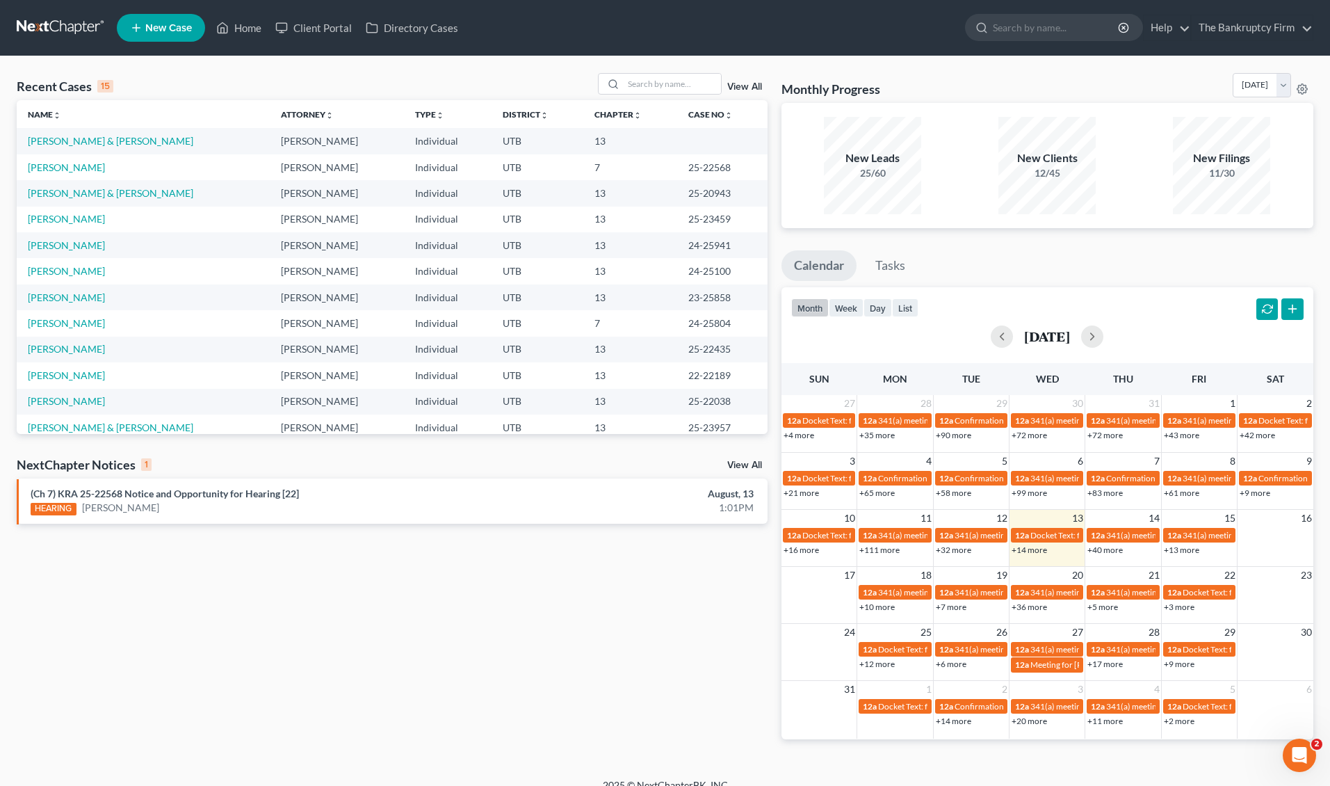
click at [739, 86] on link "View All" at bounding box center [744, 87] width 35 height 10
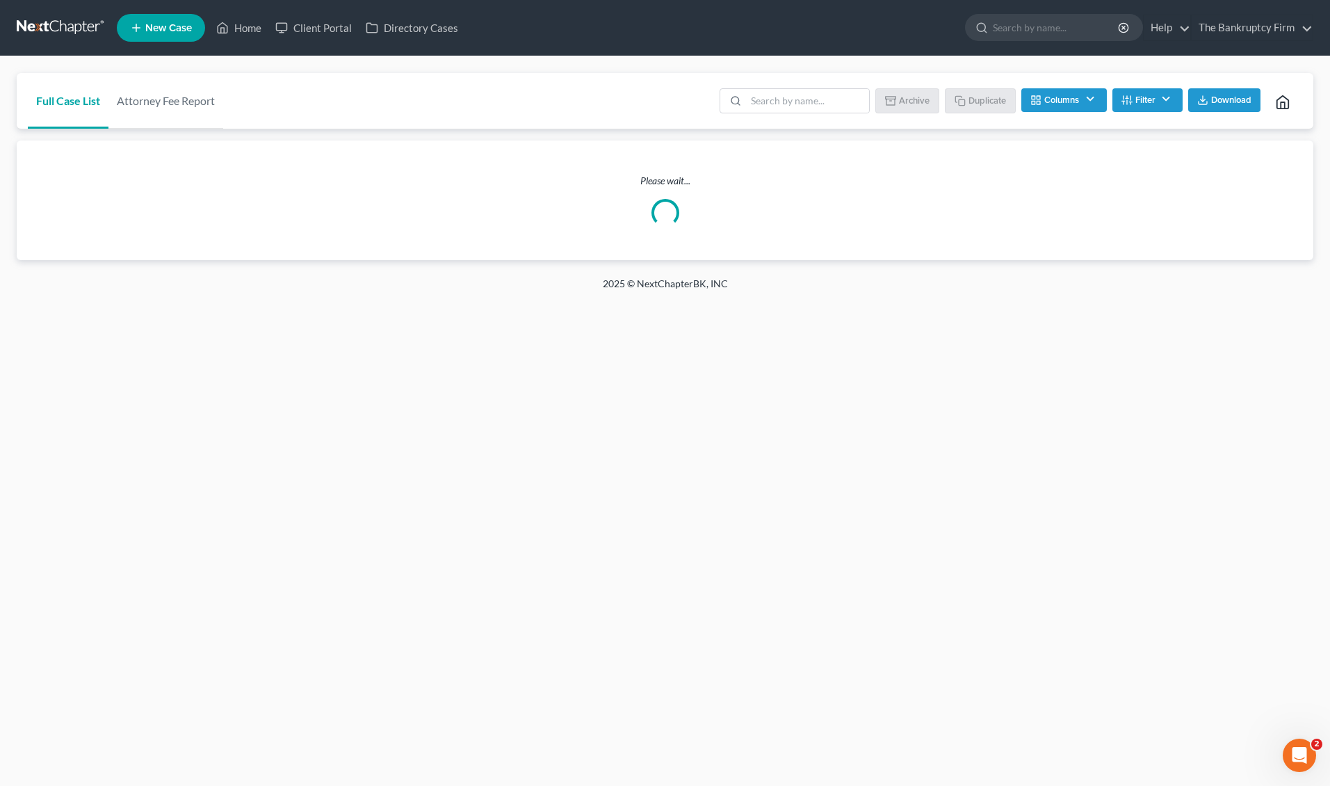
click at [1151, 101] on button "Filter" at bounding box center [1148, 100] width 70 height 24
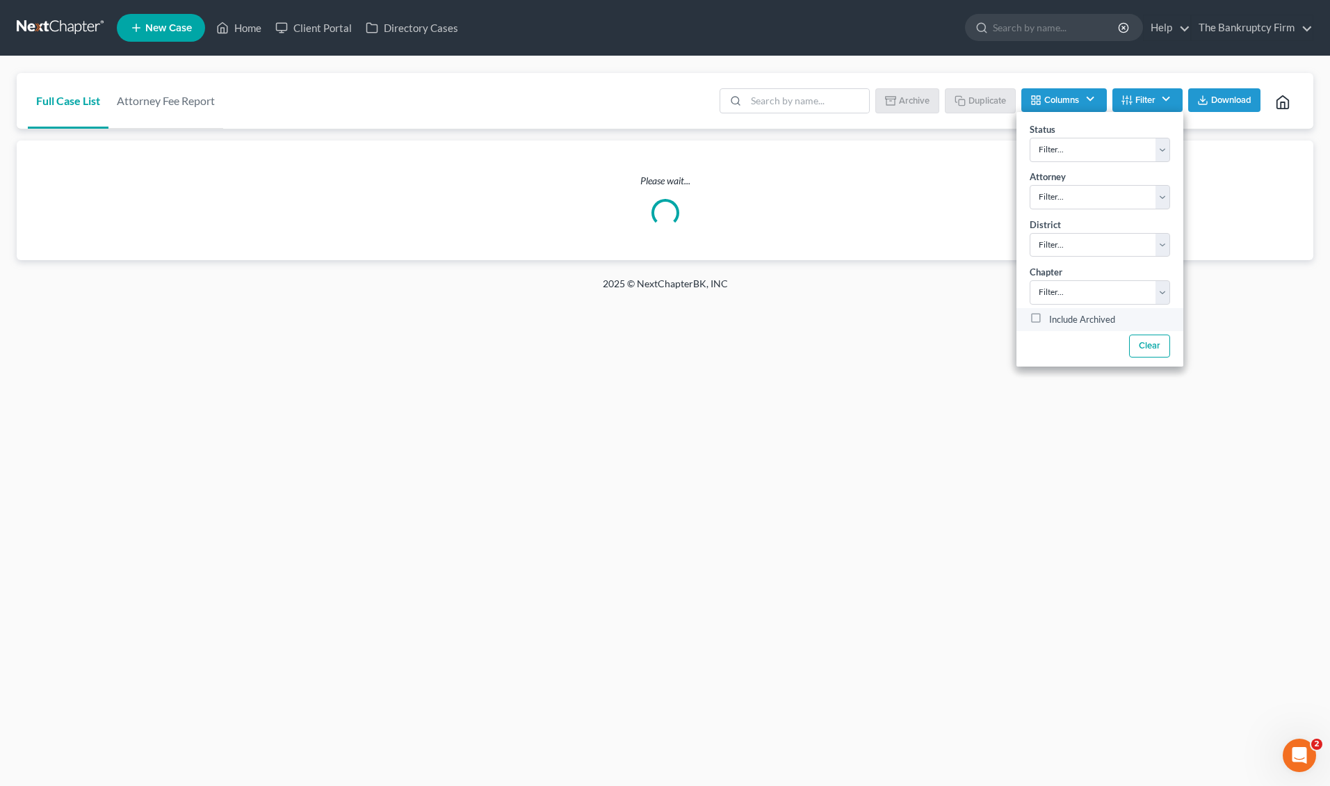
click at [1049, 317] on label "Include Archived" at bounding box center [1082, 320] width 66 height 17
click at [1055, 317] on input "Include Archived" at bounding box center [1059, 316] width 9 height 9
checkbox input "true"
click at [778, 106] on input "search" at bounding box center [807, 101] width 123 height 24
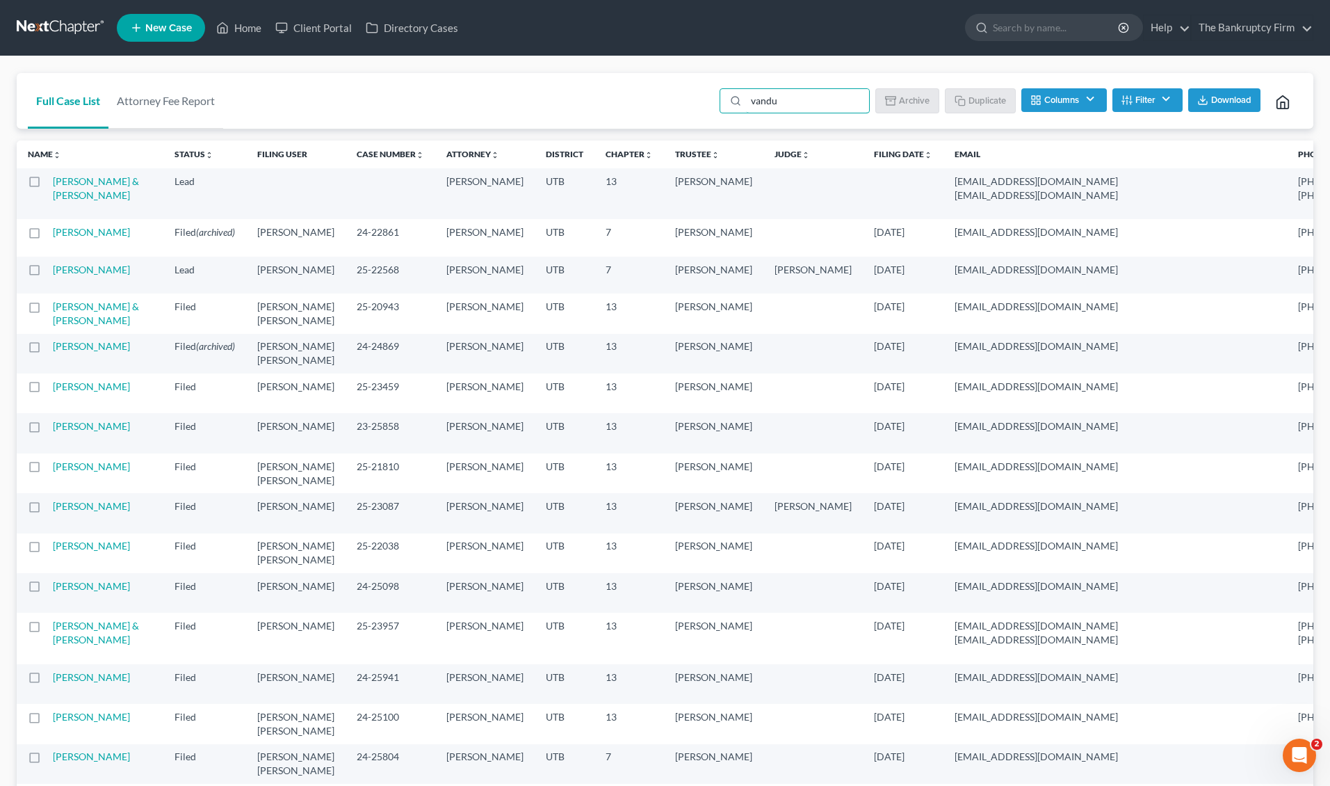
type input "vandu"
click at [80, 184] on link "[PERSON_NAME] & [PERSON_NAME]" at bounding box center [96, 188] width 86 height 26
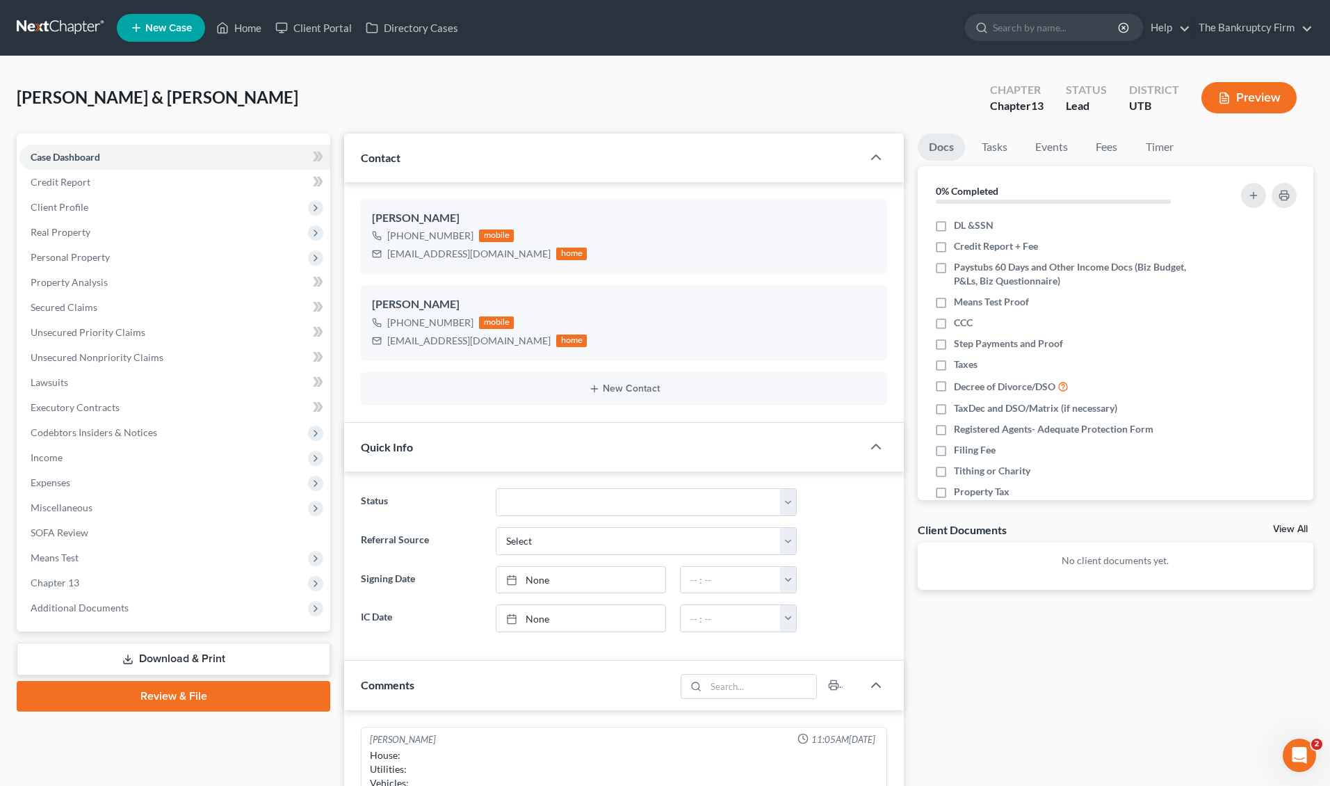
scroll to position [109, 0]
click at [99, 260] on span "Personal Property" at bounding box center [70, 257] width 79 height 12
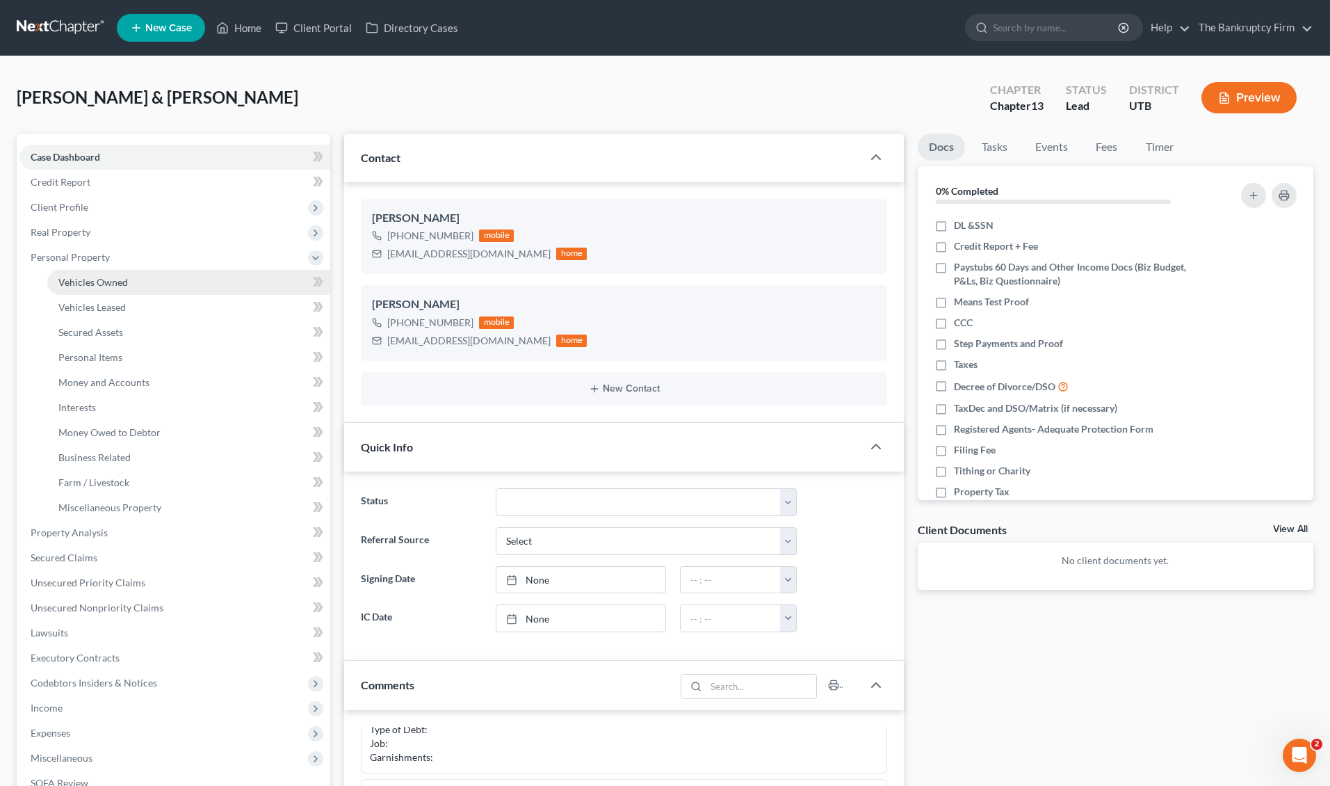
click at [114, 285] on span "Vehicles Owned" at bounding box center [93, 282] width 70 height 12
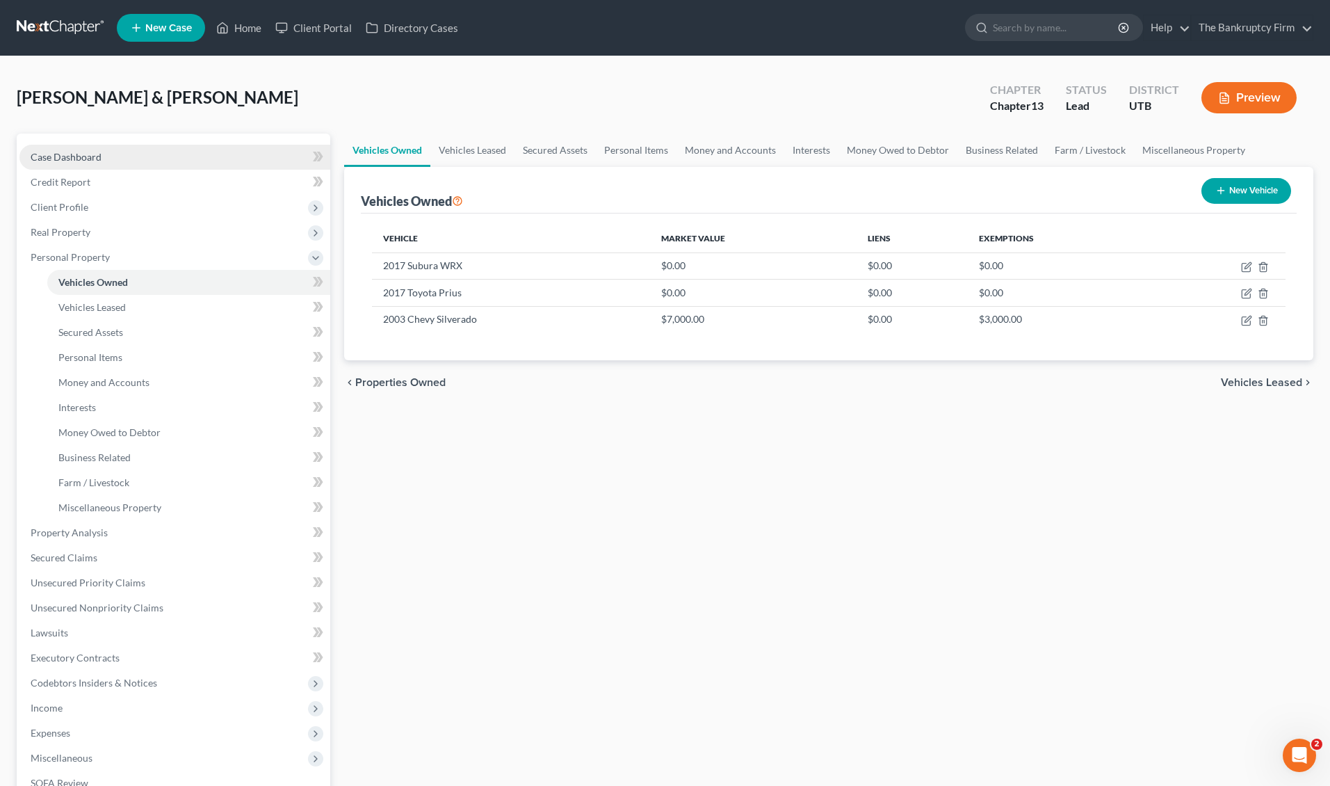
click at [70, 158] on span "Case Dashboard" at bounding box center [66, 157] width 71 height 12
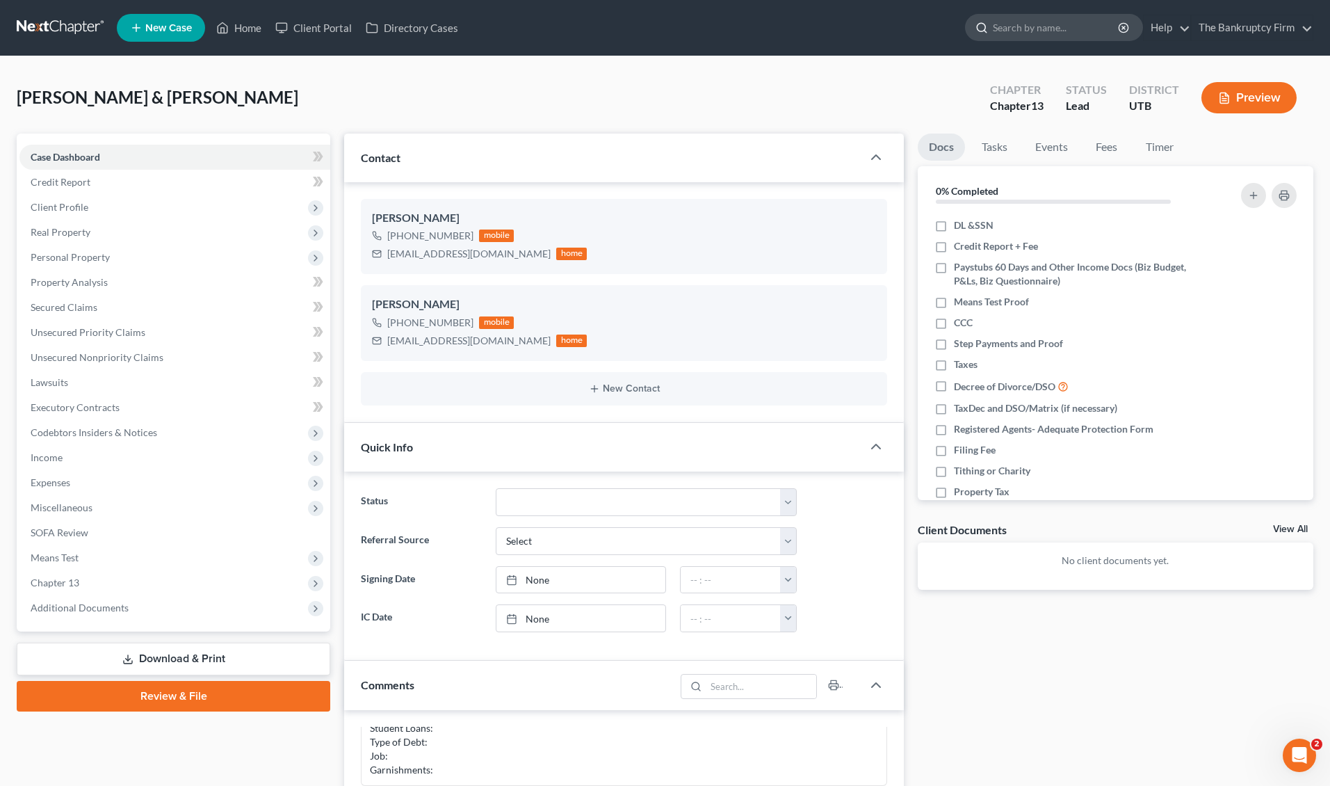
click at [1020, 26] on input "search" at bounding box center [1056, 28] width 127 height 26
type input "[PERSON_NAME]"
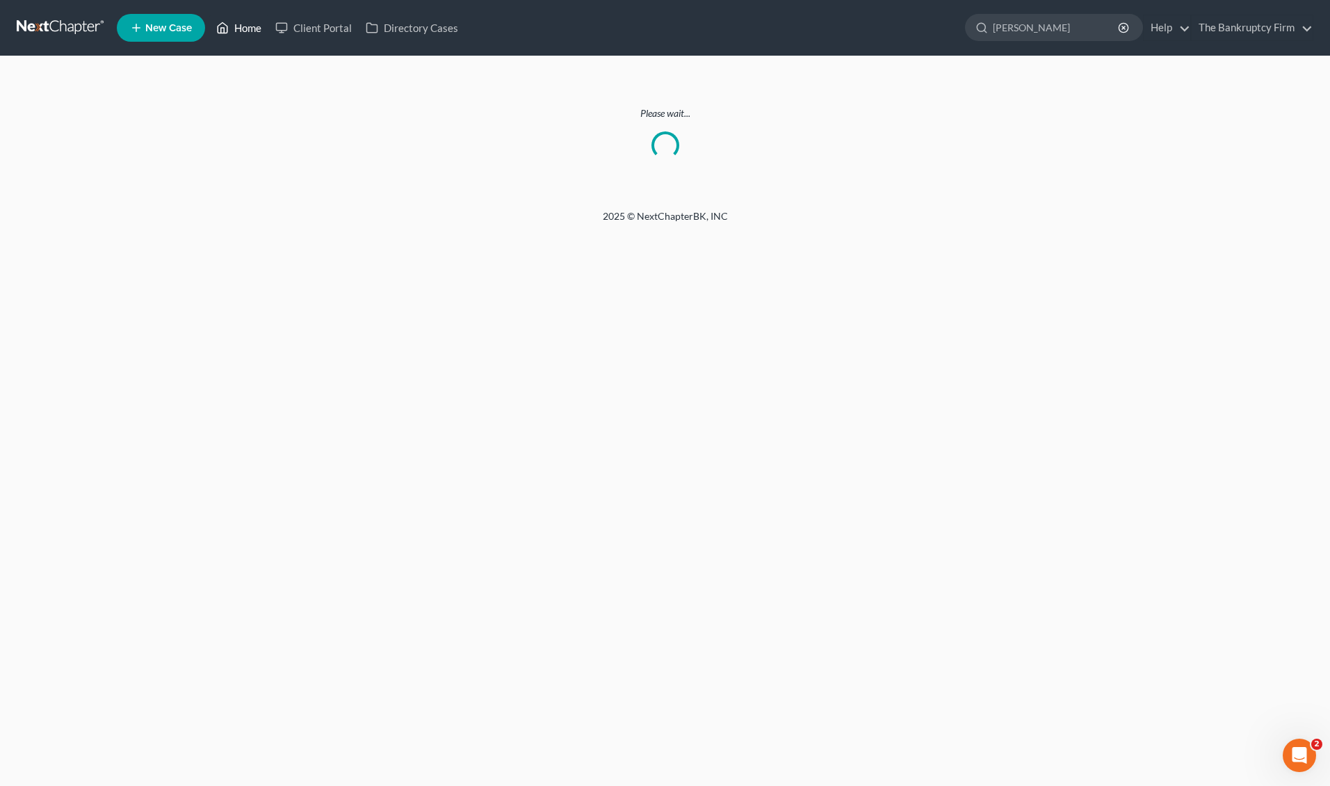
click at [248, 25] on link "Home" at bounding box center [238, 27] width 59 height 25
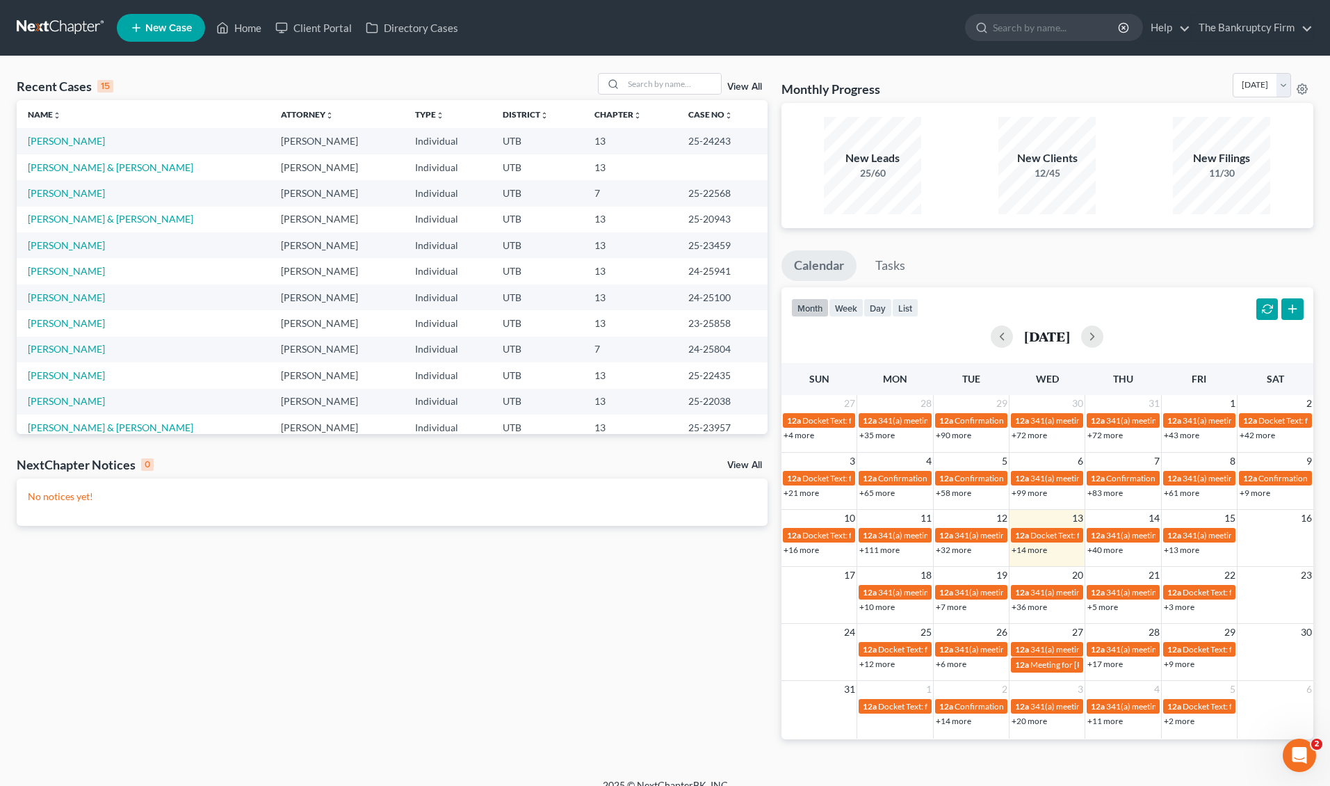
click at [743, 87] on link "View All" at bounding box center [744, 87] width 35 height 10
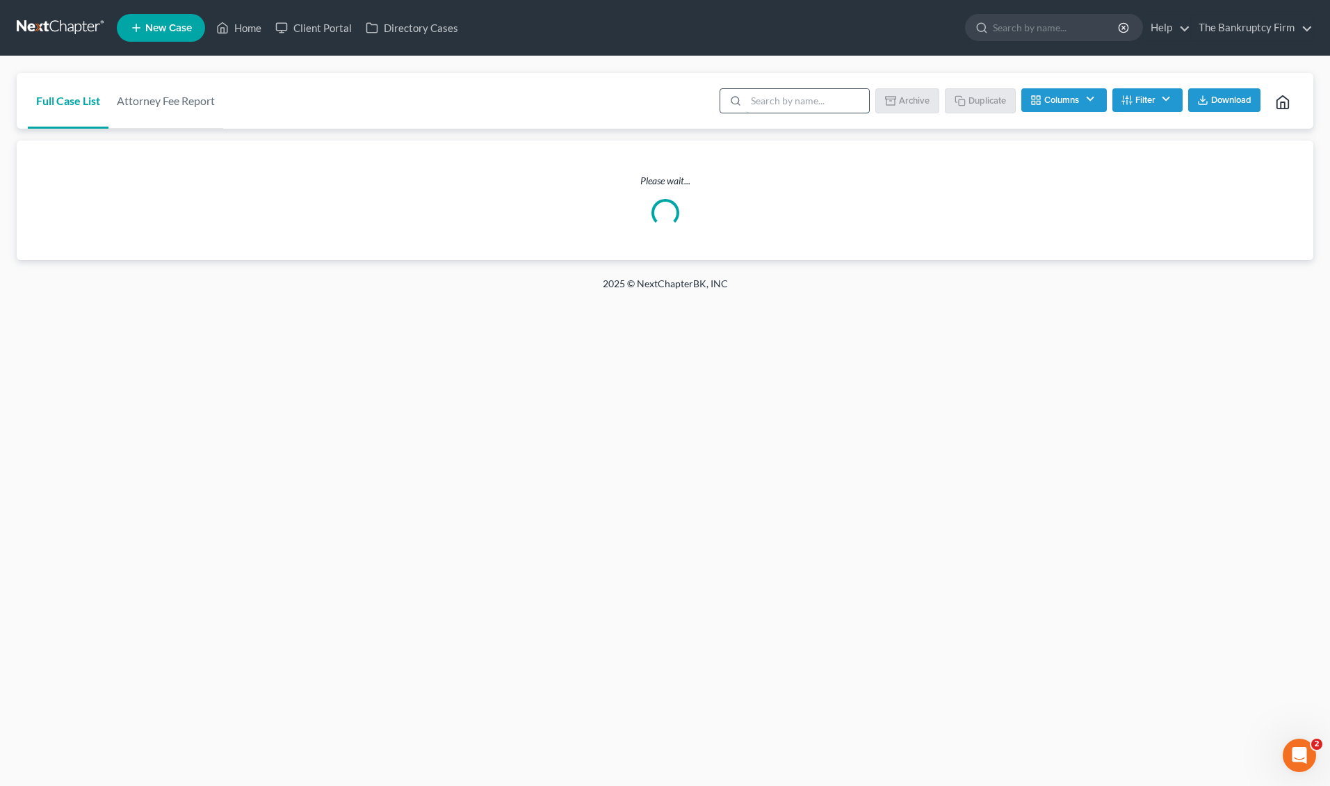
click at [815, 102] on input "search" at bounding box center [807, 101] width 123 height 24
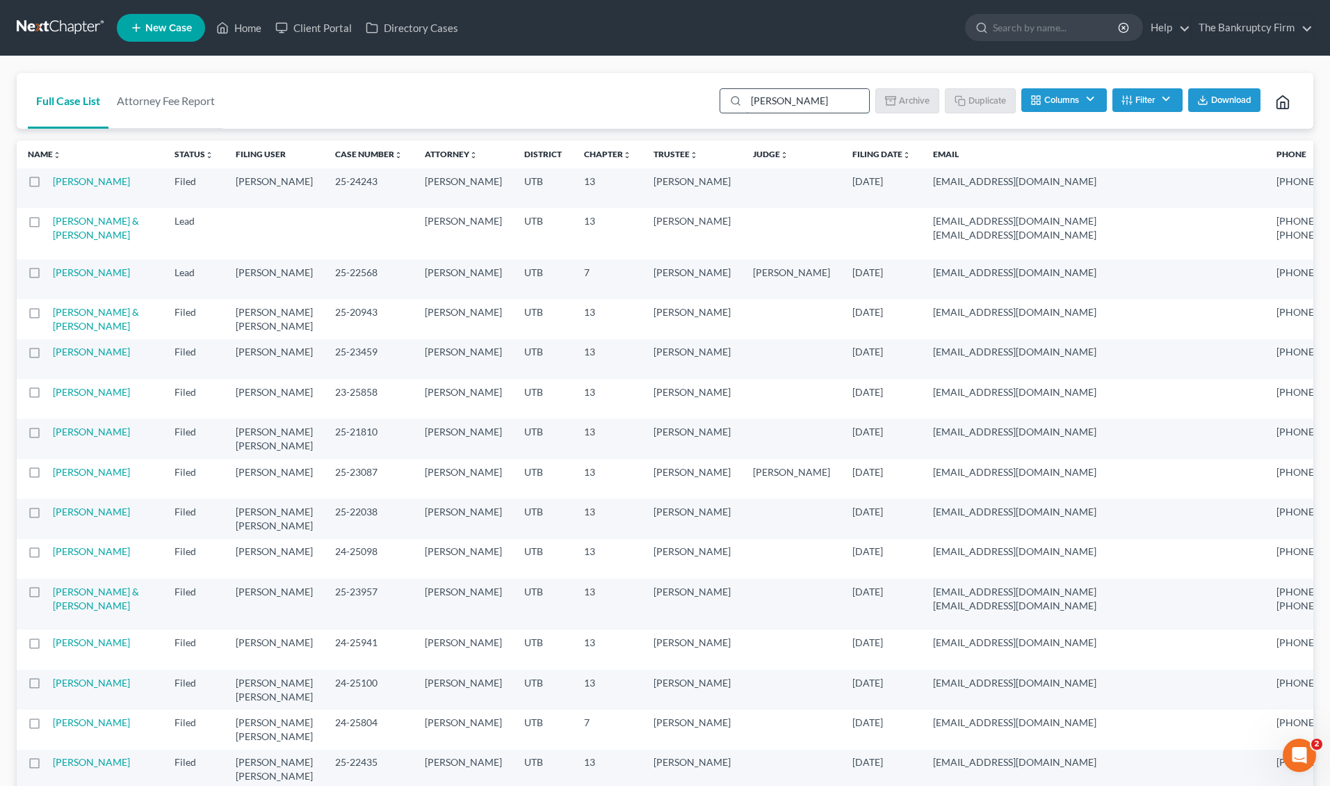
type input "[PERSON_NAME]"
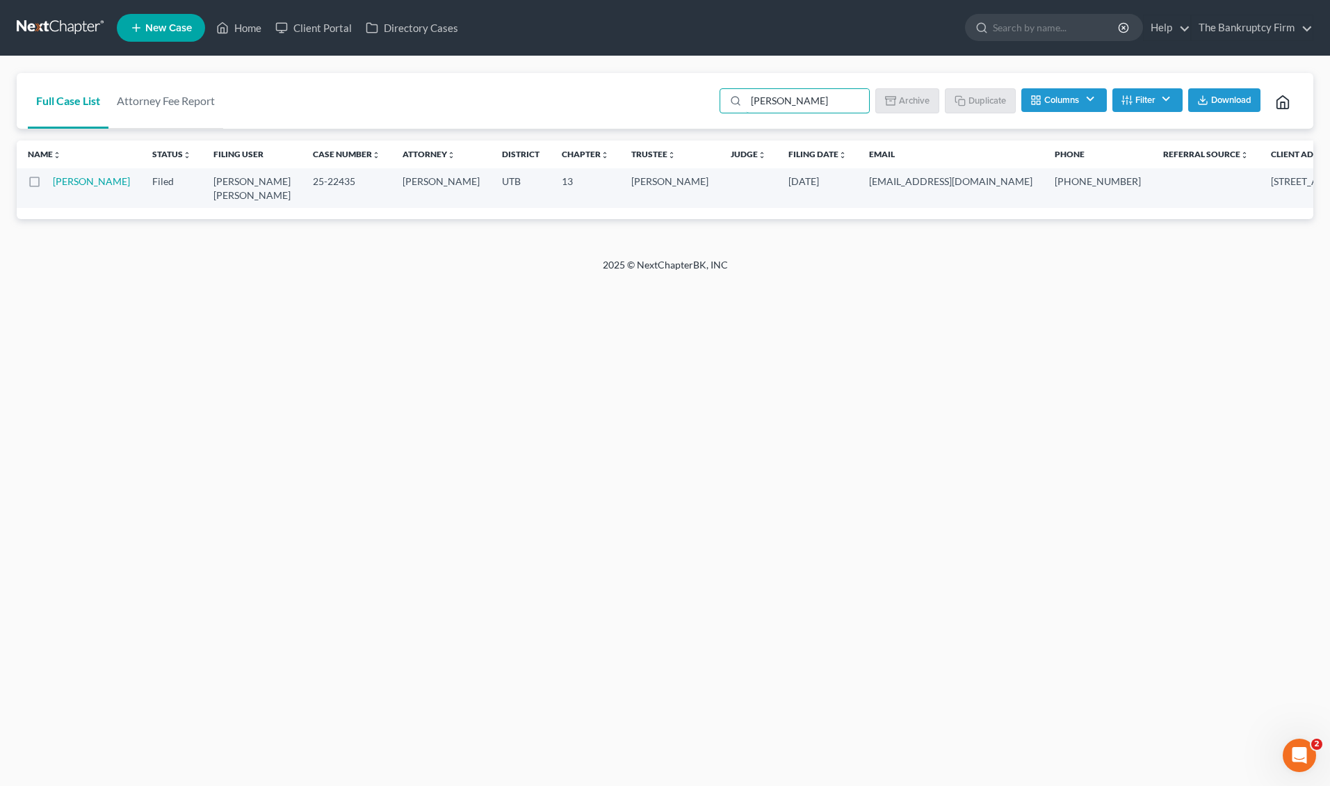
click at [83, 188] on td "[PERSON_NAME]" at bounding box center [97, 188] width 88 height 40
click at [72, 187] on link "[PERSON_NAME]" at bounding box center [91, 181] width 77 height 12
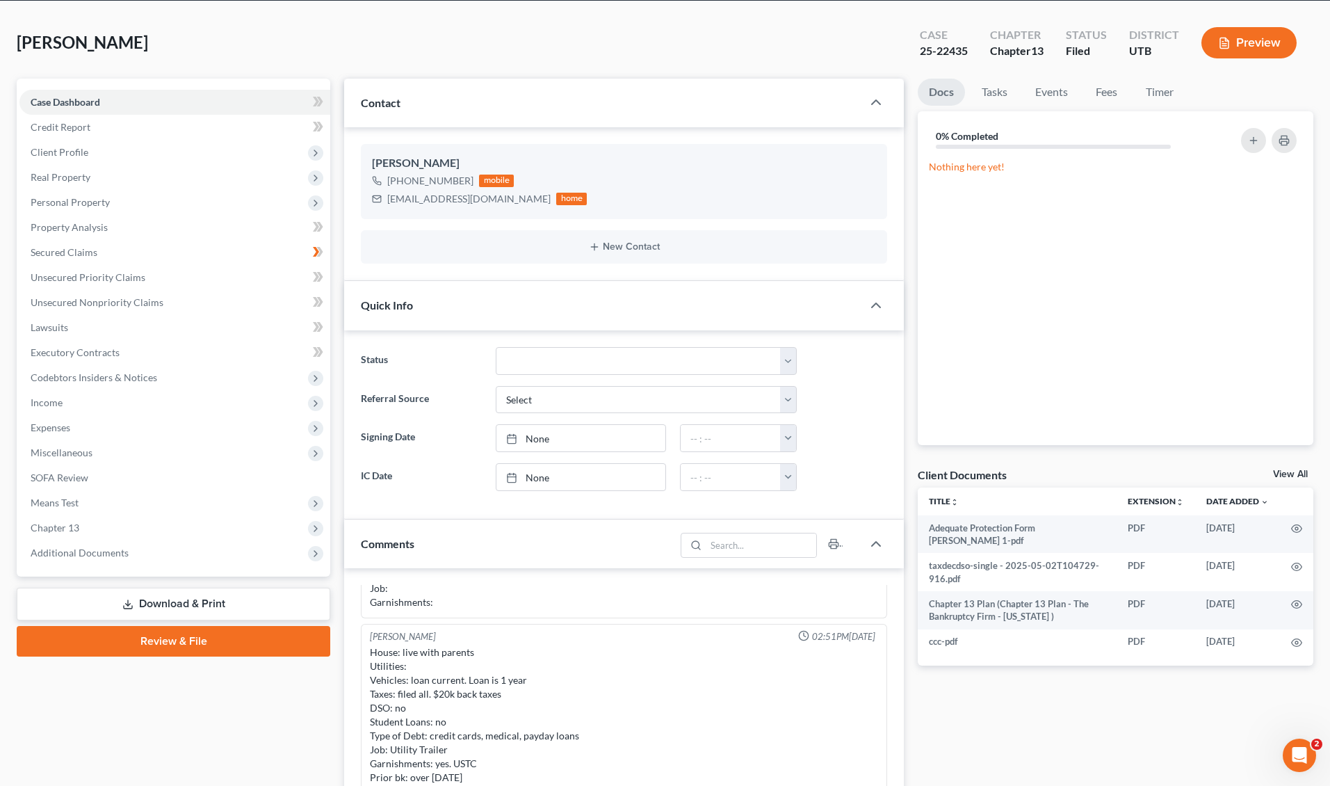
scroll to position [68, 0]
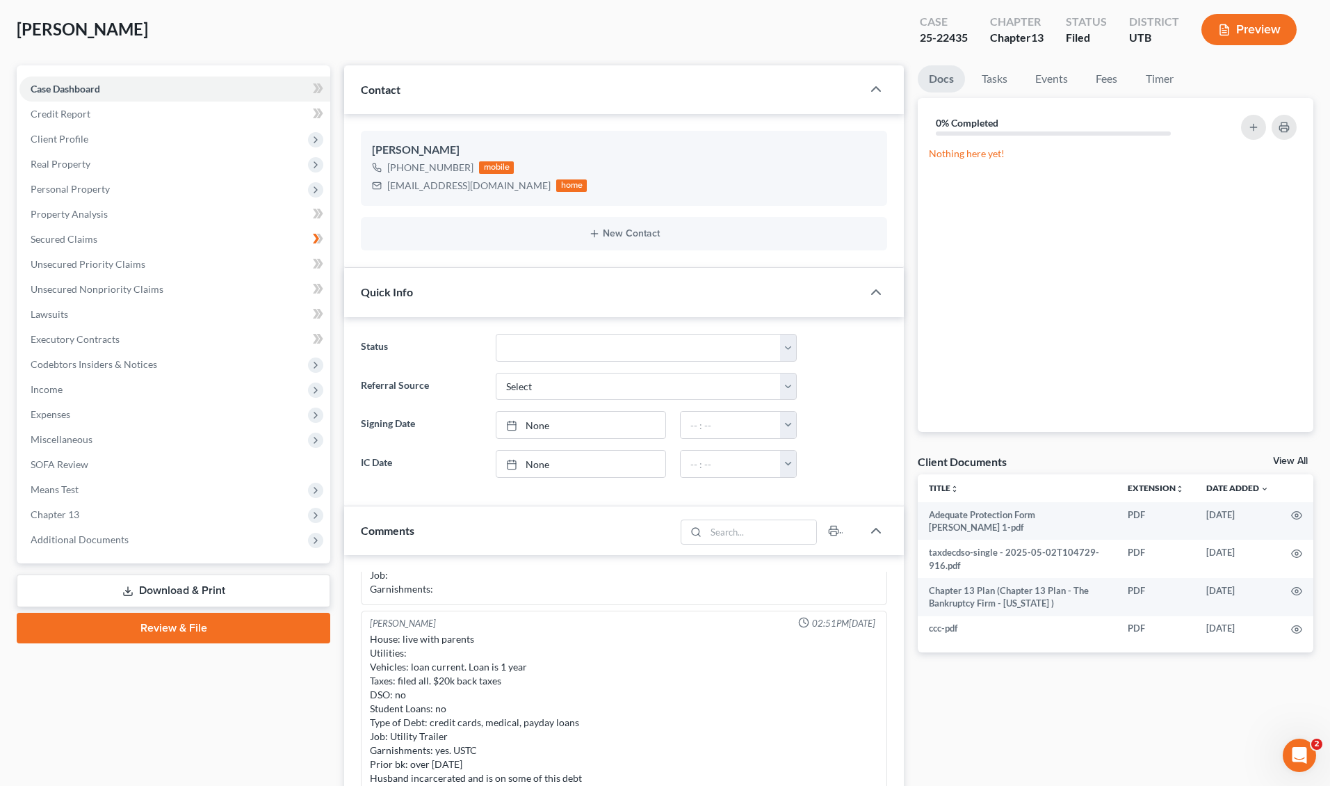
click at [544, 27] on div "[PERSON_NAME] Upgraded Case 25-22435 Chapter Chapter 13 Status Filed District U…" at bounding box center [665, 35] width 1297 height 61
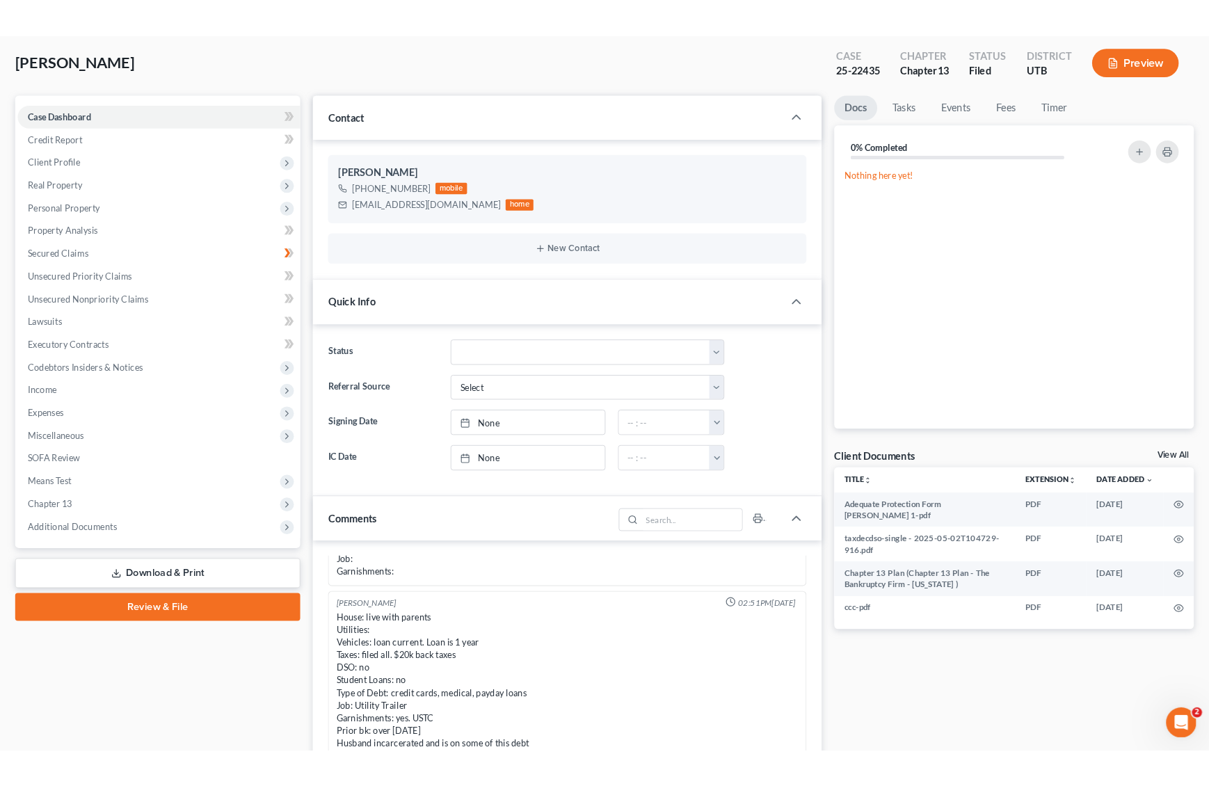
scroll to position [0, 0]
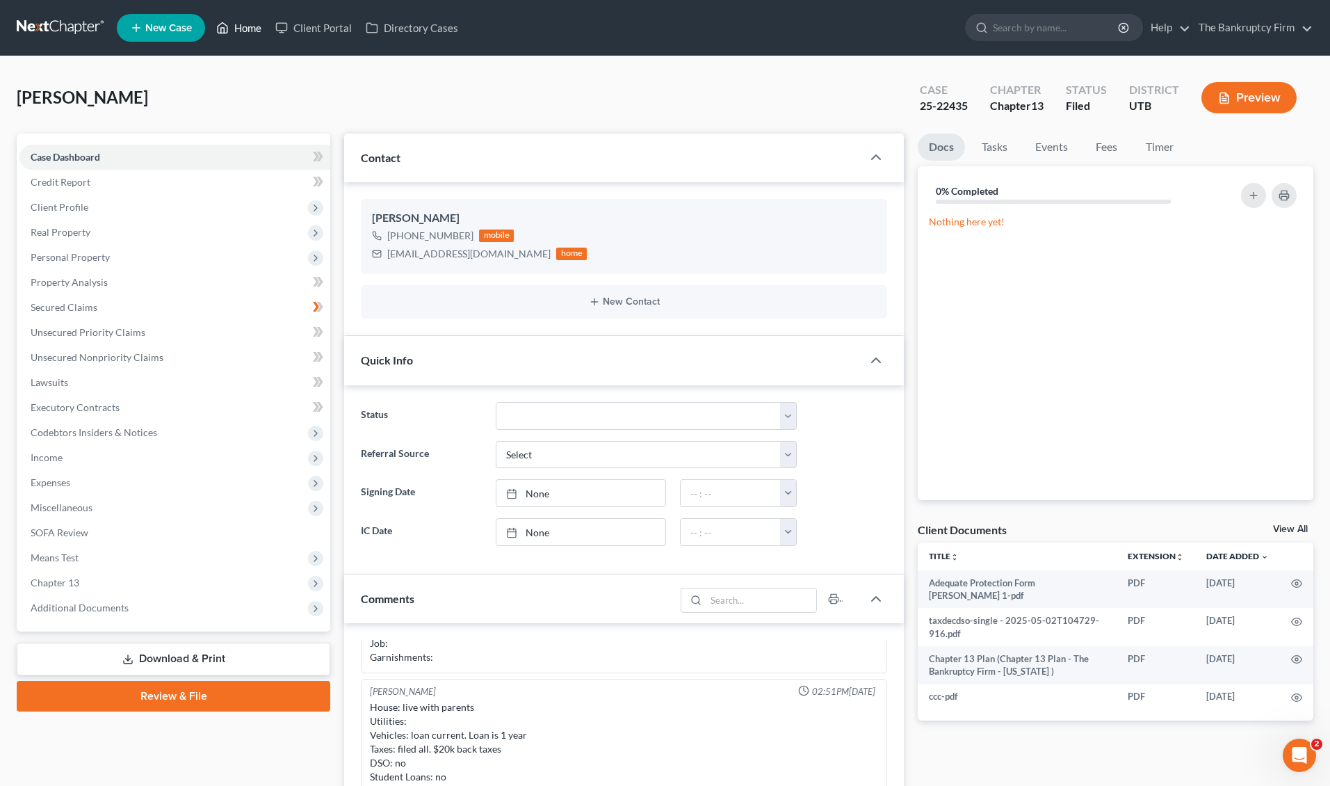
click at [239, 29] on link "Home" at bounding box center [238, 27] width 59 height 25
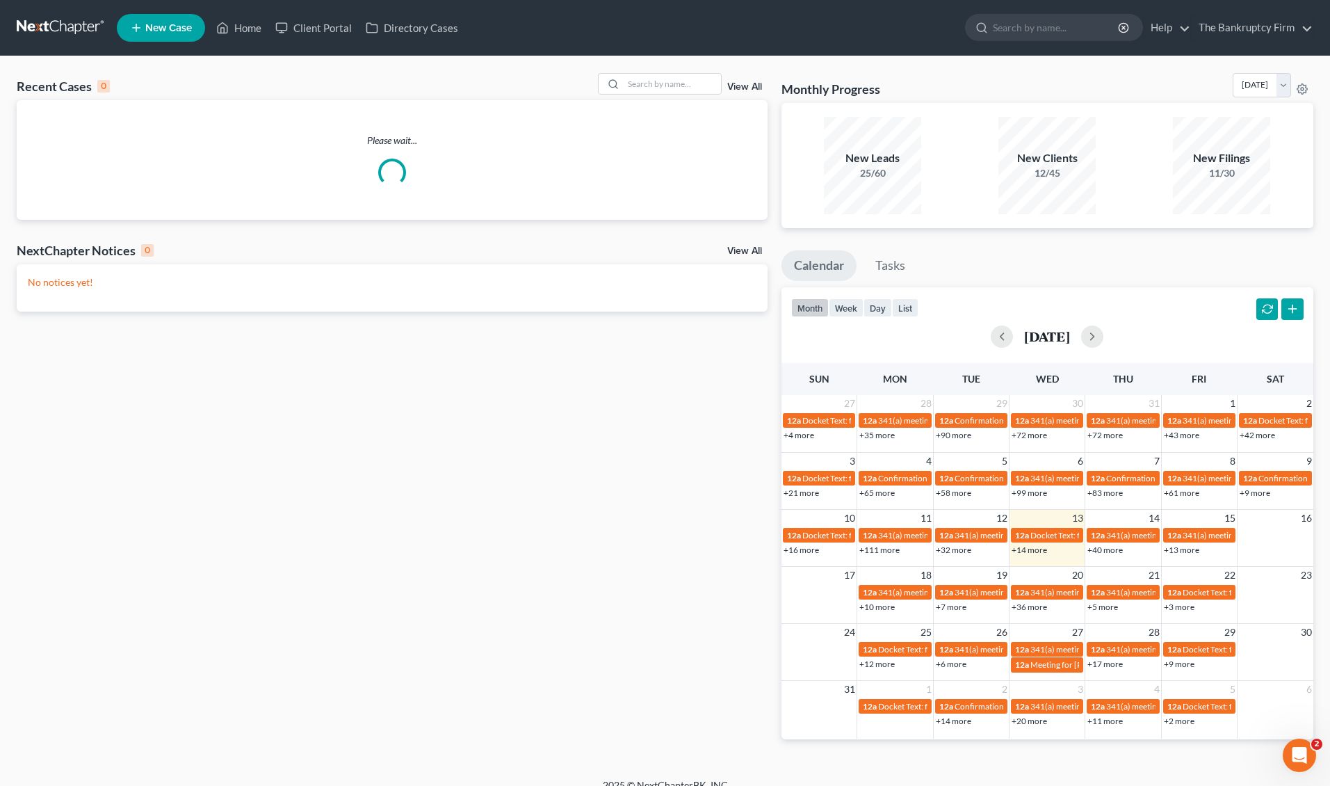
click at [743, 86] on link "View All" at bounding box center [744, 87] width 35 height 10
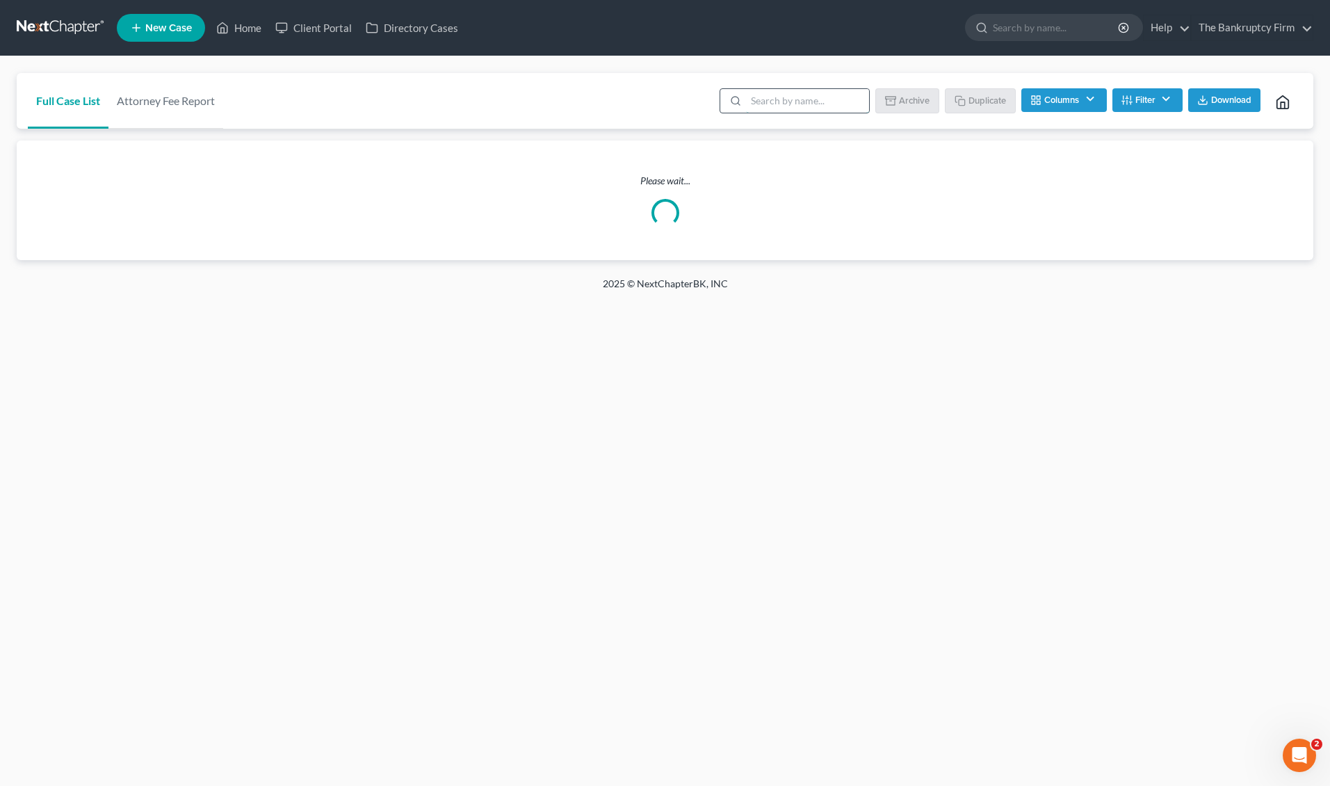
click at [815, 106] on input "search" at bounding box center [807, 101] width 123 height 24
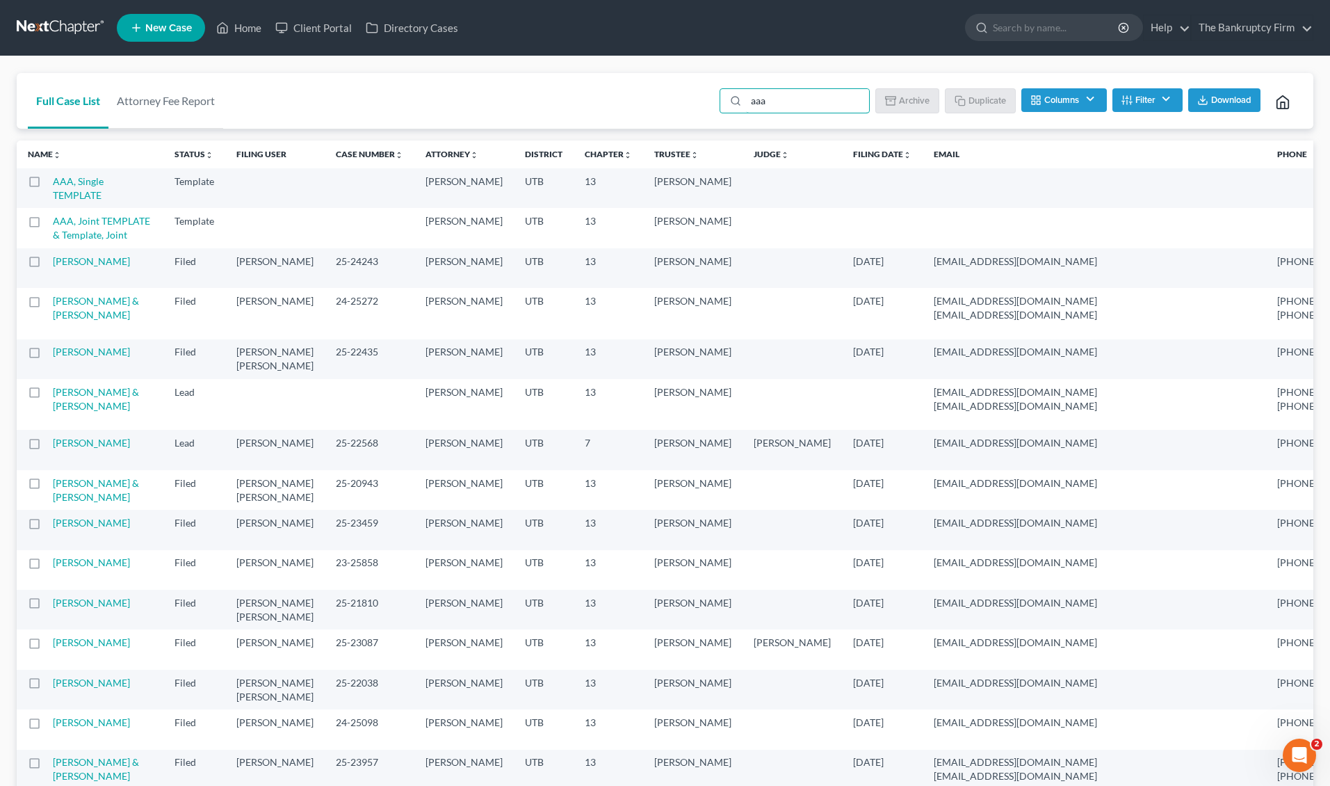
click at [47, 185] on label at bounding box center [47, 185] width 0 height 0
type input "aaa"
click at [53, 182] on input "checkbox" at bounding box center [57, 179] width 9 height 9
click at [961, 97] on icon "button" at bounding box center [961, 100] width 11 height 11
checkbox input "false"
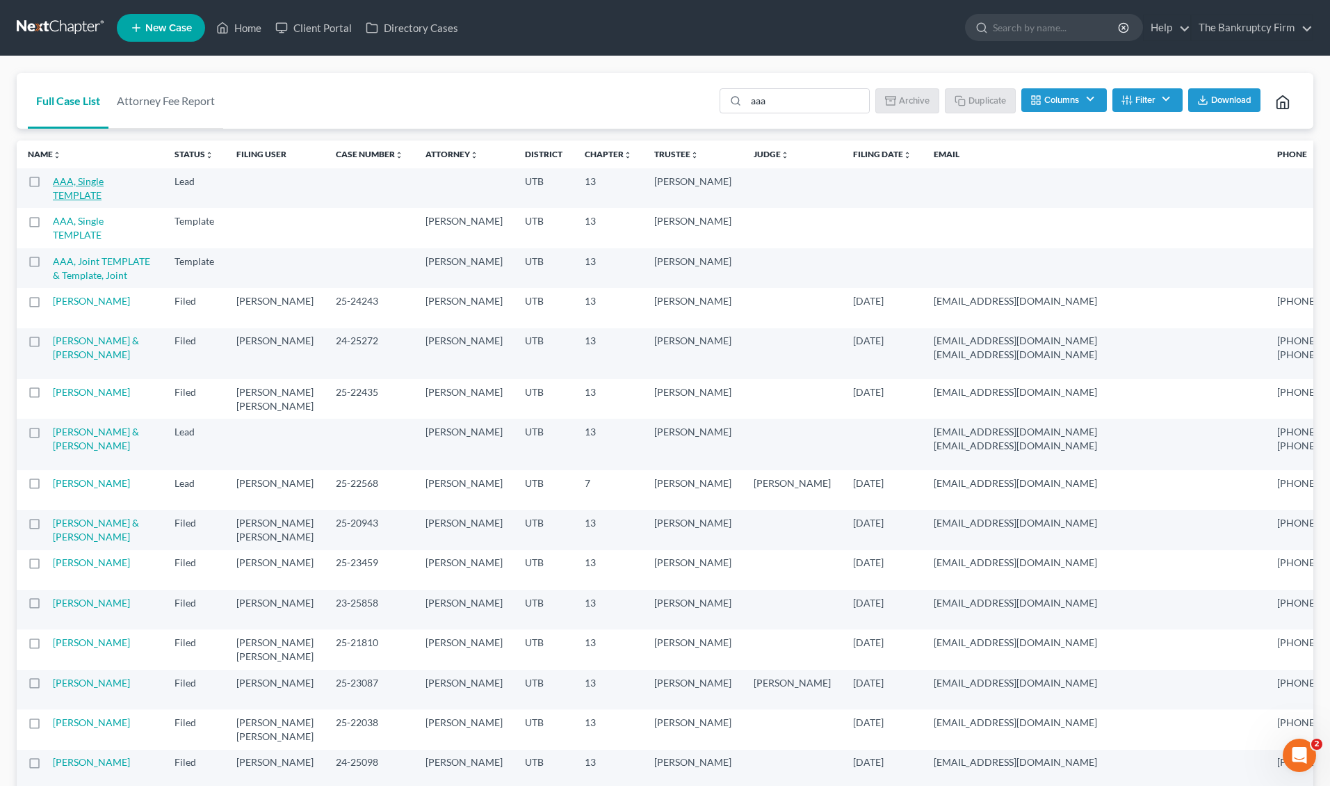
click at [73, 183] on link "AAA, Single TEMPLATE" at bounding box center [78, 188] width 51 height 26
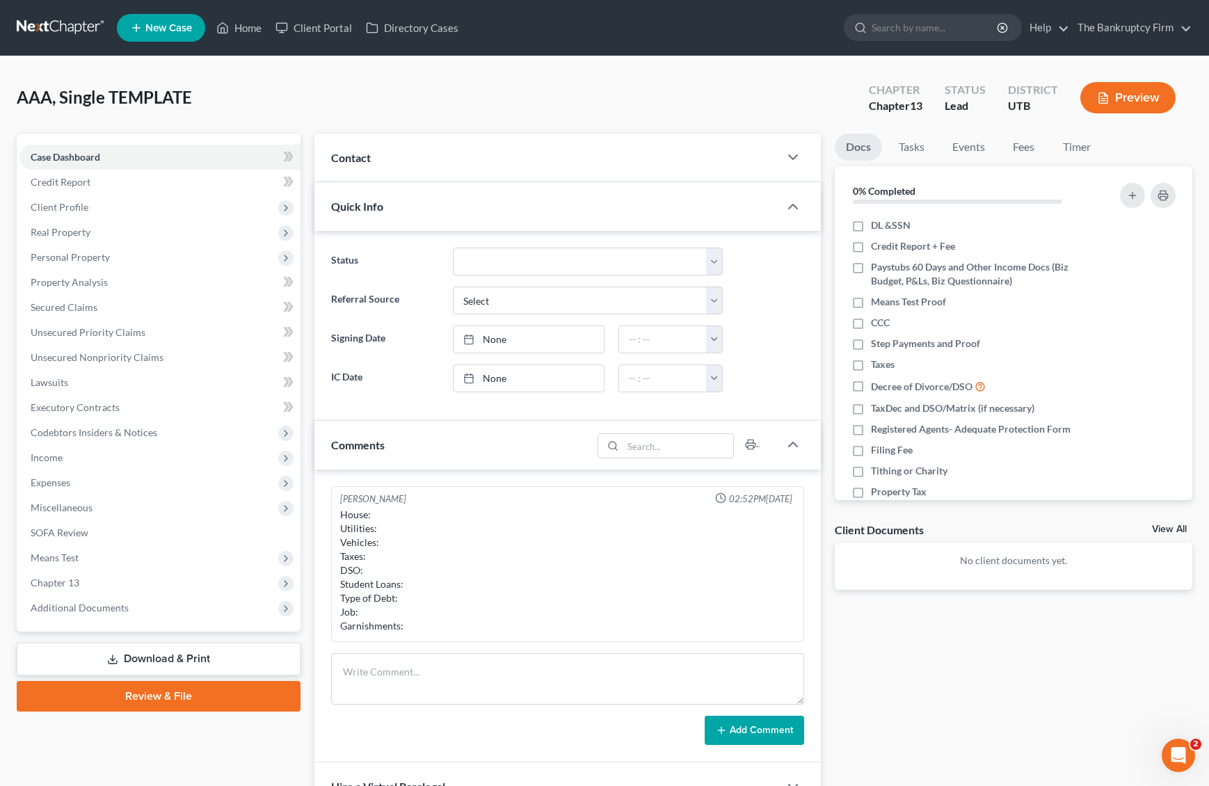
click at [462, 154] on div "Contact" at bounding box center [546, 158] width 465 height 48
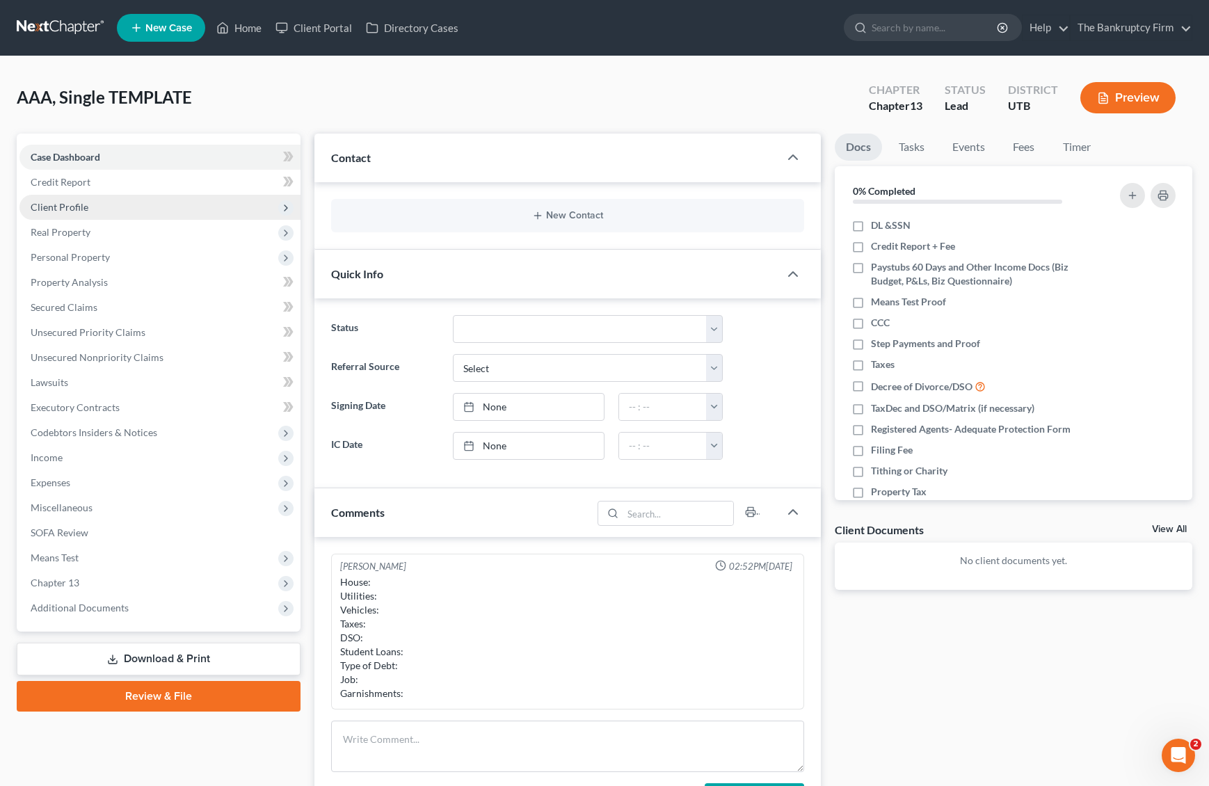
click at [95, 211] on span "Client Profile" at bounding box center [159, 207] width 281 height 25
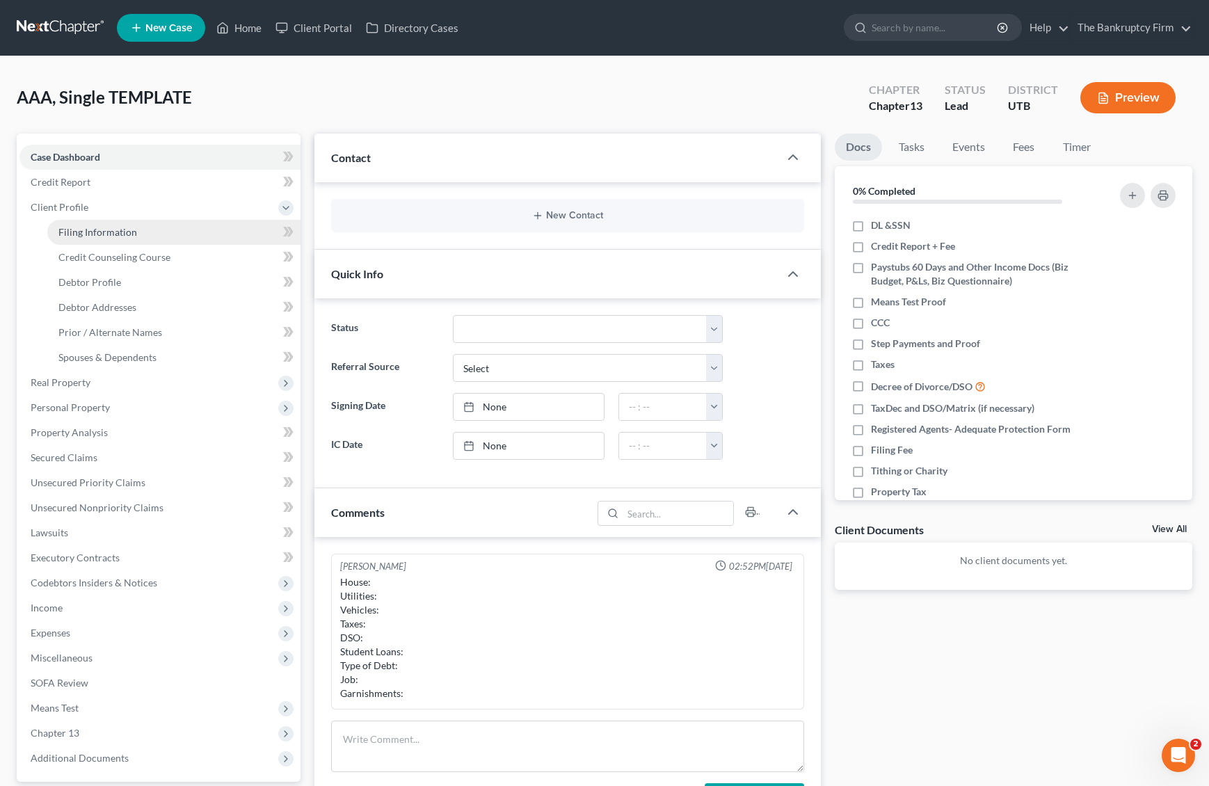
click at [125, 232] on span "Filing Information" at bounding box center [97, 232] width 79 height 12
select select "1"
select select "0"
select select "3"
select select "81"
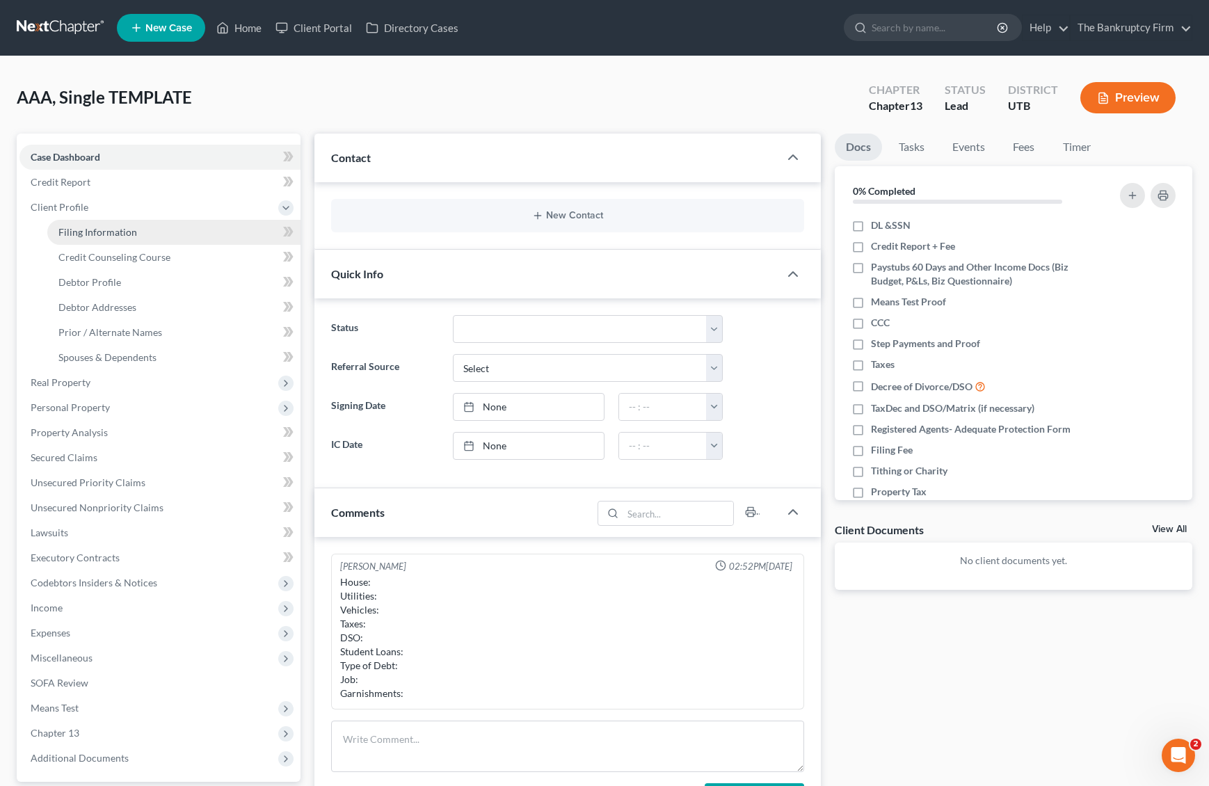
select select "0"
select select "46"
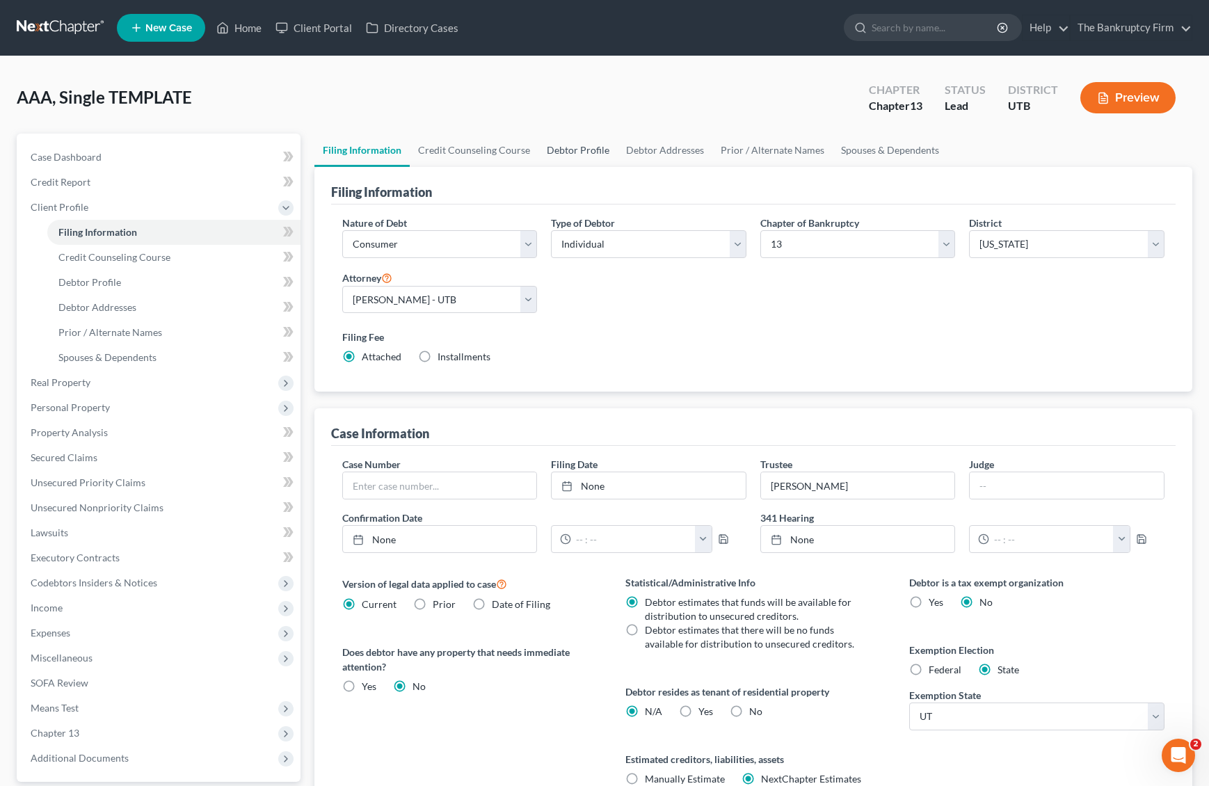
click at [579, 147] on link "Debtor Profile" at bounding box center [577, 150] width 79 height 33
select select "1"
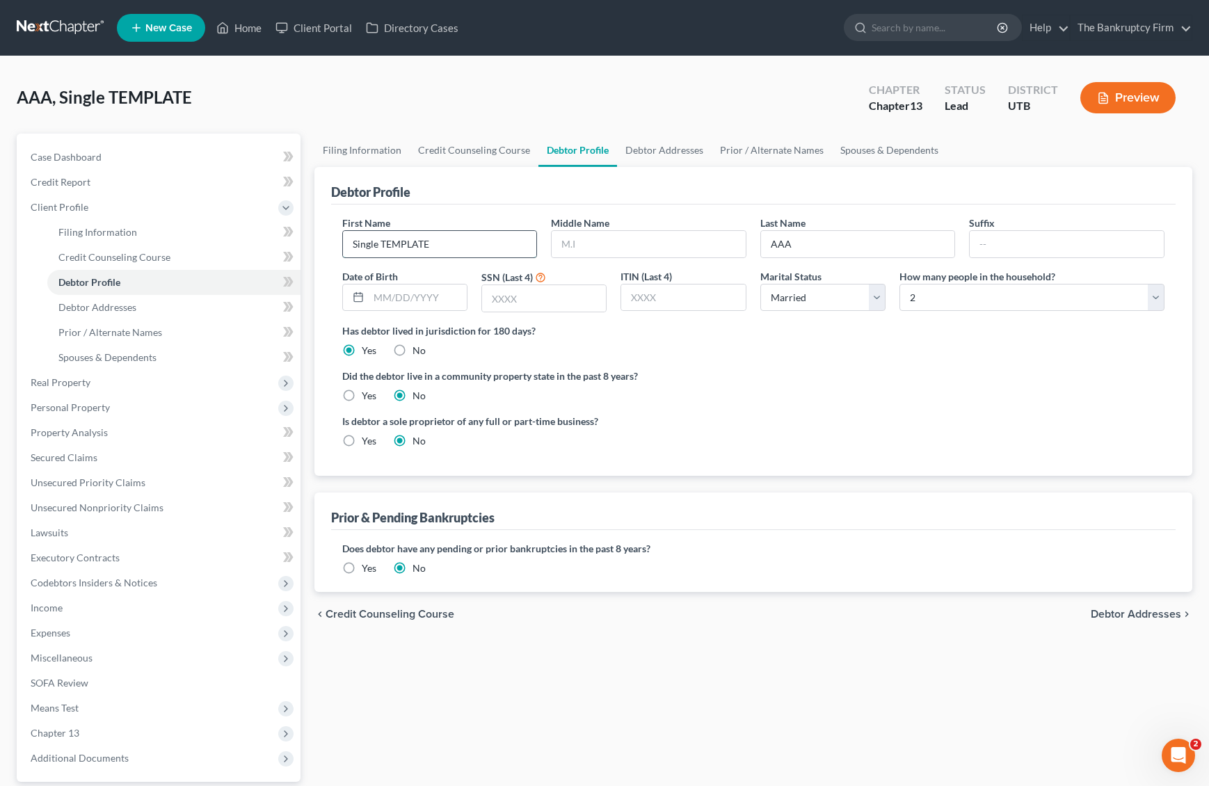
click at [423, 244] on input "Single TEMPLATE" at bounding box center [440, 244] width 194 height 26
type input "[PERSON_NAME]"
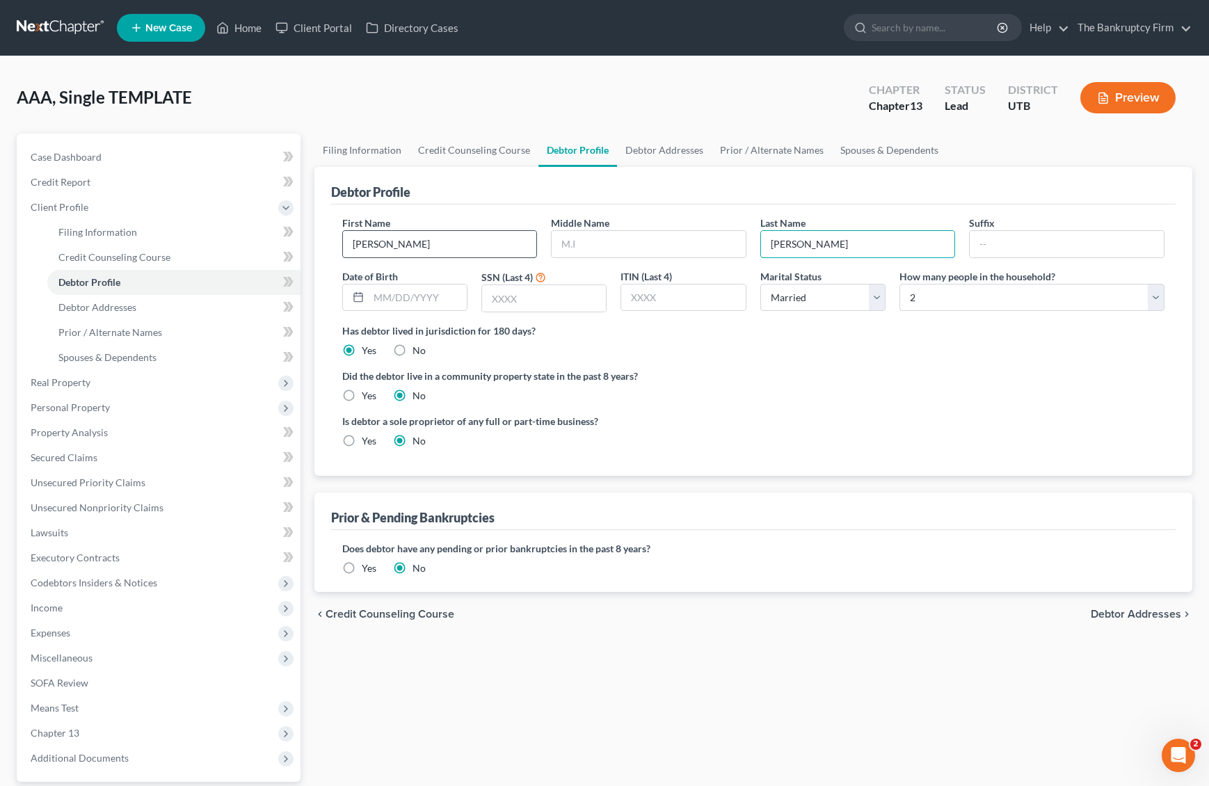
type input "[PERSON_NAME]"
type input "[DATE]"
type input "8693"
click at [875, 291] on select "Select Single Married Separated Divorced Widowed" at bounding box center [822, 298] width 125 height 28
select select "0"
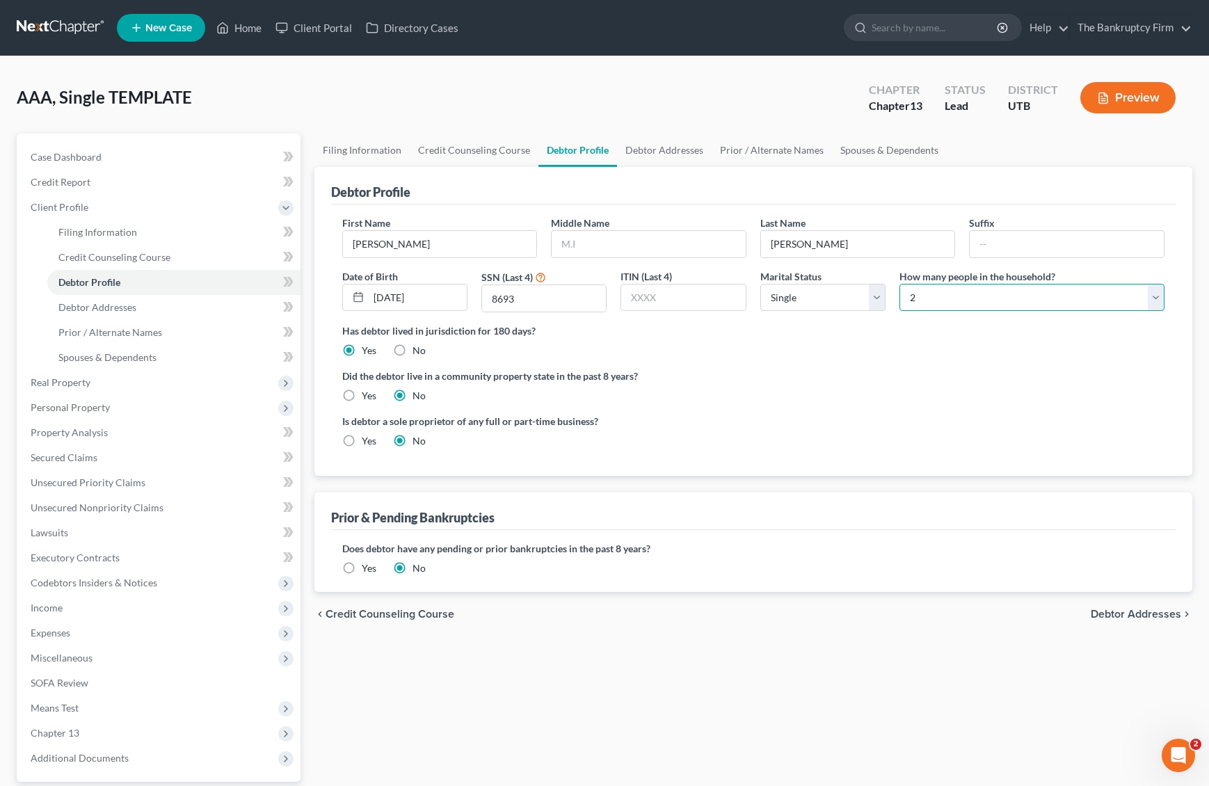
click at [1054, 299] on select "Select 1 2 3 4 5 6 7 8 9 10 11 12 13 14 15 16 17 18 19 20" at bounding box center [1031, 298] width 265 height 28
click at [793, 347] on div "Has debtor lived in jurisdiction for 180 days? Yes No Debtor must reside in jur…" at bounding box center [753, 340] width 823 height 34
click at [523, 188] on div "Debtor Profile" at bounding box center [753, 186] width 845 height 38
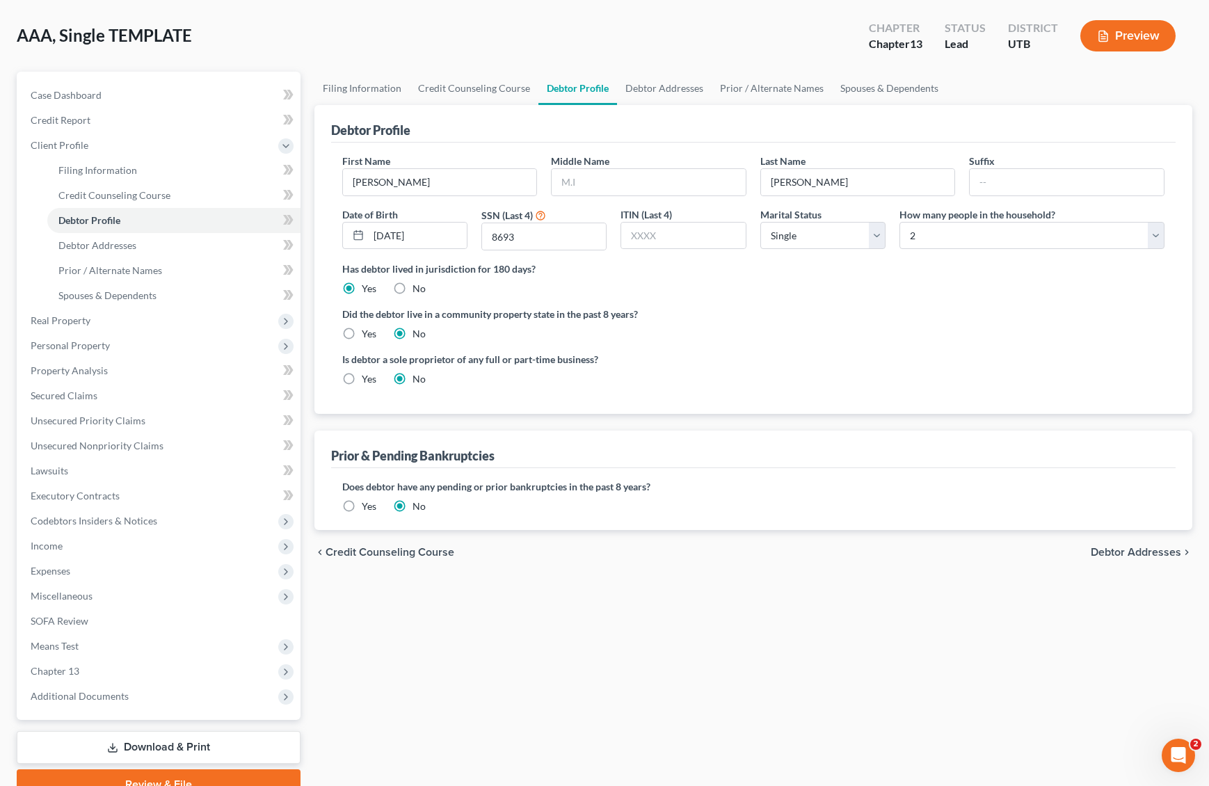
scroll to position [67, 0]
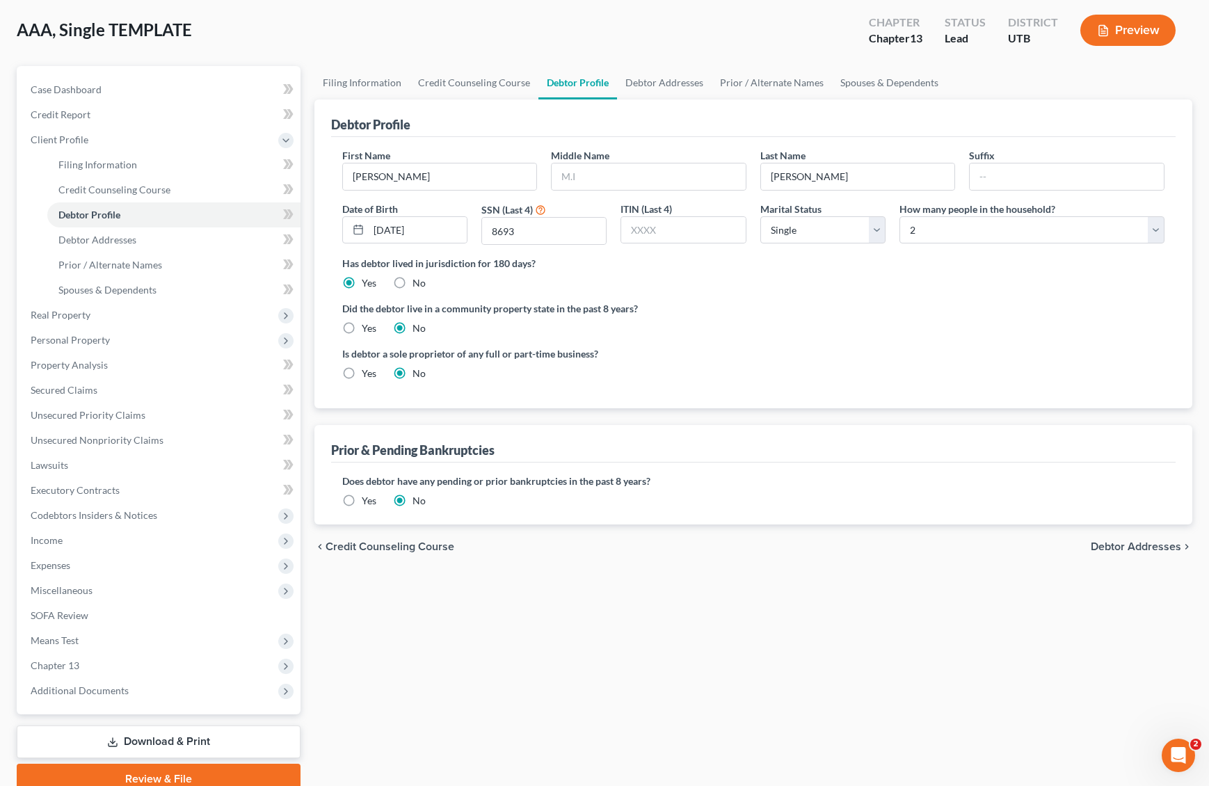
click at [657, 125] on div "Debtor Profile" at bounding box center [753, 118] width 845 height 38
click at [642, 488] on label "Does debtor have any pending or prior bankruptcies in the past 8 years?" at bounding box center [753, 481] width 823 height 15
click at [653, 82] on link "Debtor Addresses" at bounding box center [664, 82] width 95 height 33
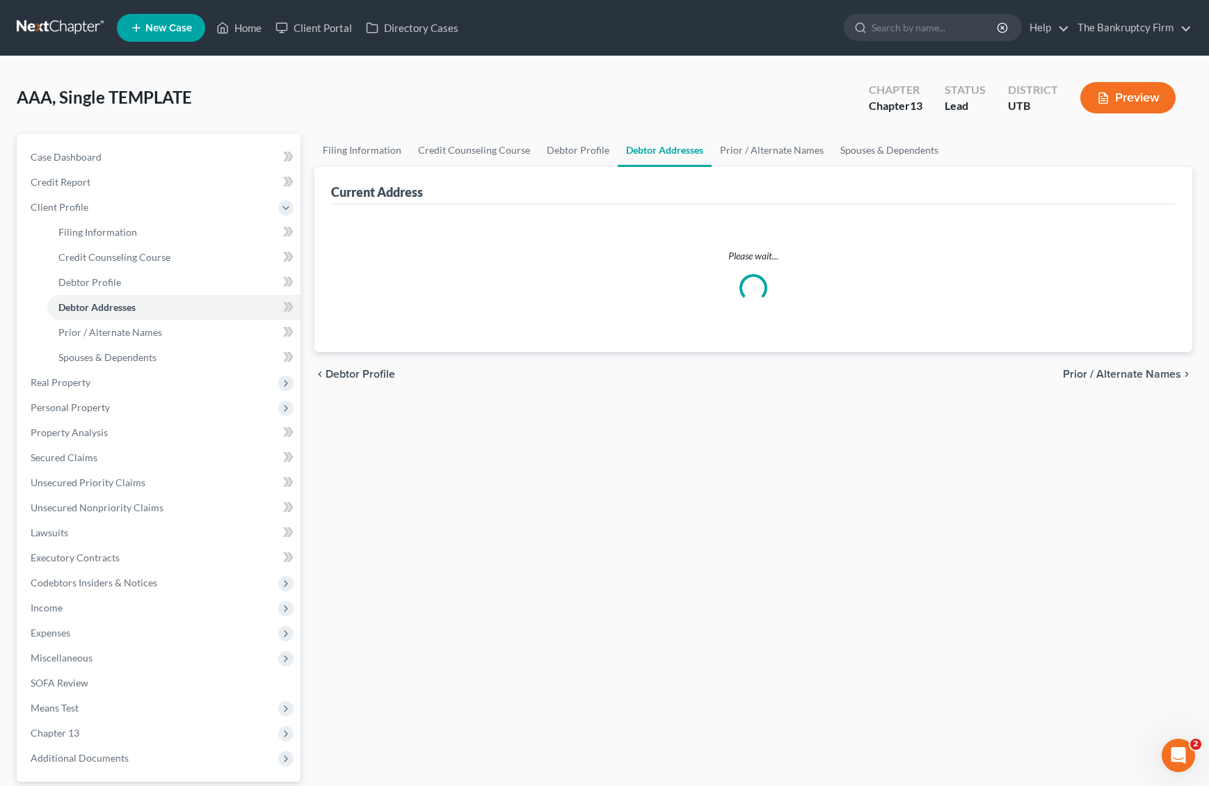
select select "0"
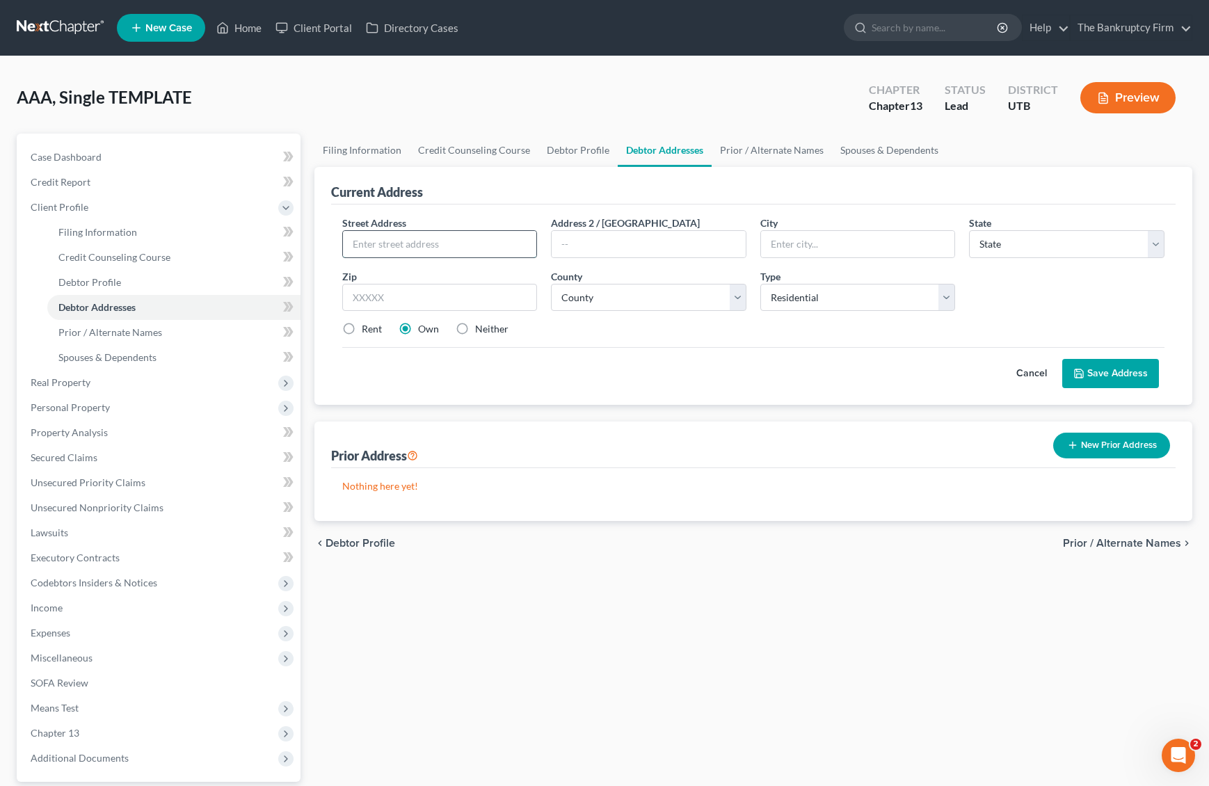
click at [430, 248] on input "text" at bounding box center [440, 244] width 194 height 26
type input "17 S 500 W"
type input "Clearfield"
select select "46"
type input "84015"
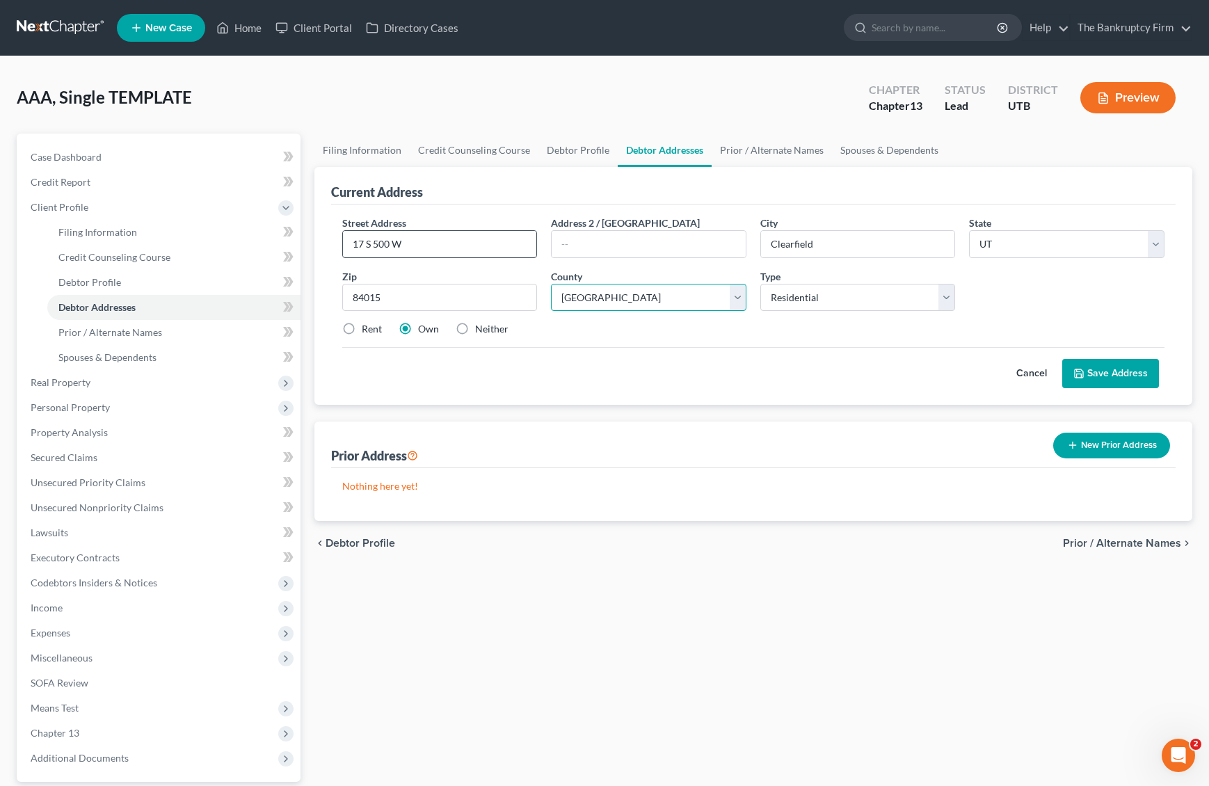
select select "5"
click at [926, 291] on select "Select Residential Mailing Rental Business" at bounding box center [857, 298] width 195 height 28
select select "2"
drag, startPoint x: 346, startPoint y: 330, endPoint x: 397, endPoint y: 361, distance: 60.2
click at [362, 330] on label "Rent" at bounding box center [372, 329] width 20 height 14
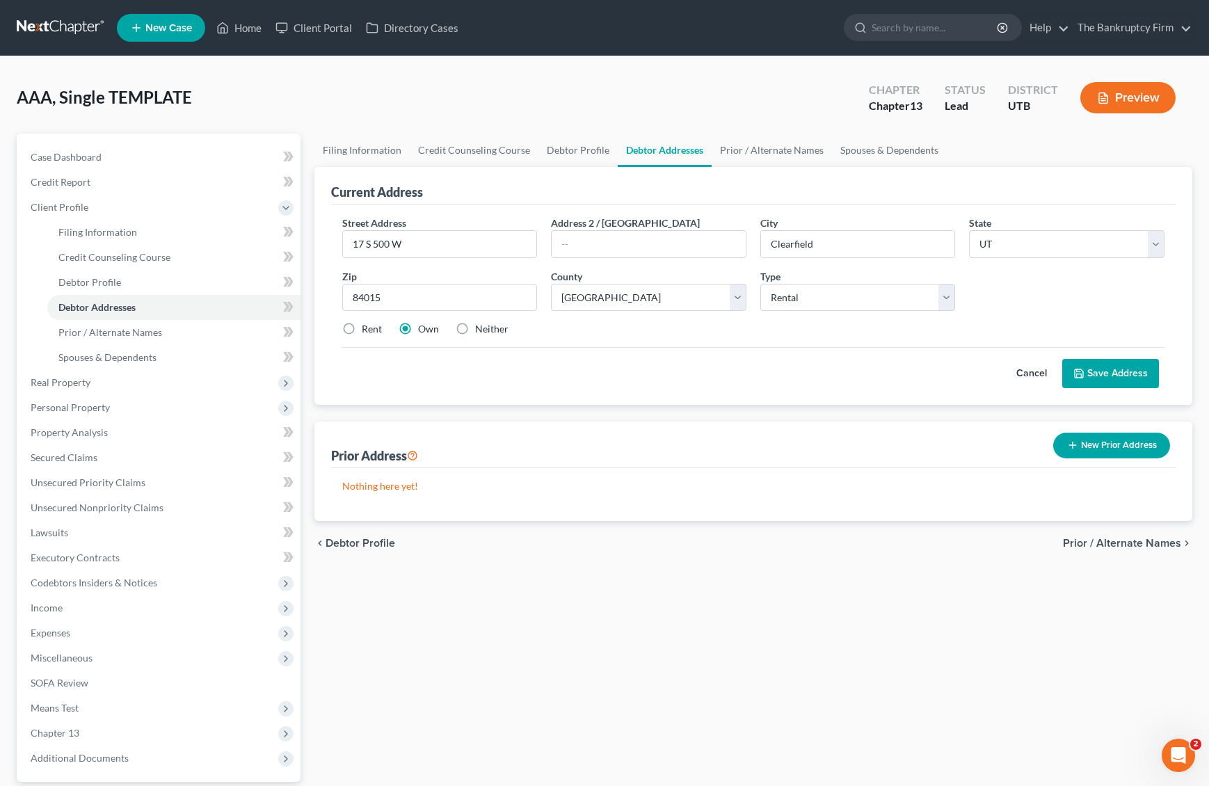
click at [367, 330] on input "Rent" at bounding box center [371, 326] width 9 height 9
radio input "true"
click at [773, 147] on link "Prior / Alternate Names" at bounding box center [771, 150] width 120 height 33
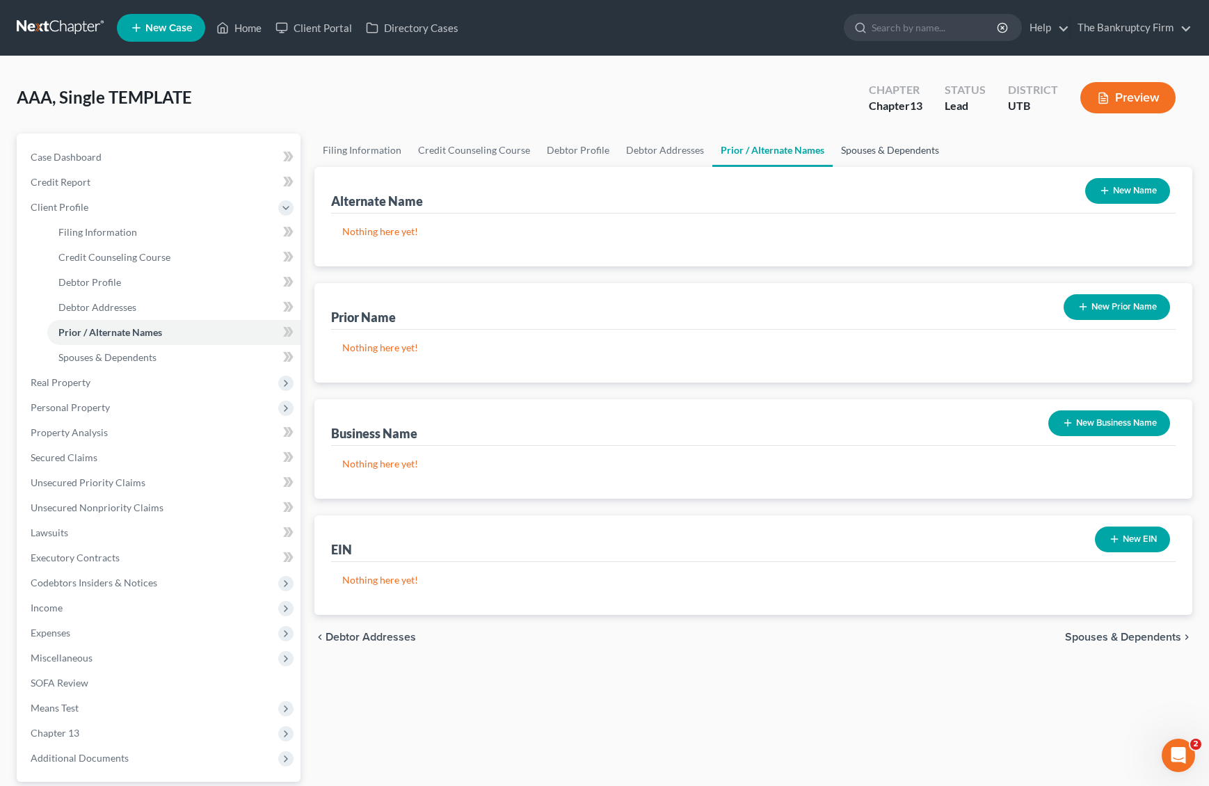
click at [890, 148] on link "Spouses & Dependents" at bounding box center [889, 150] width 115 height 33
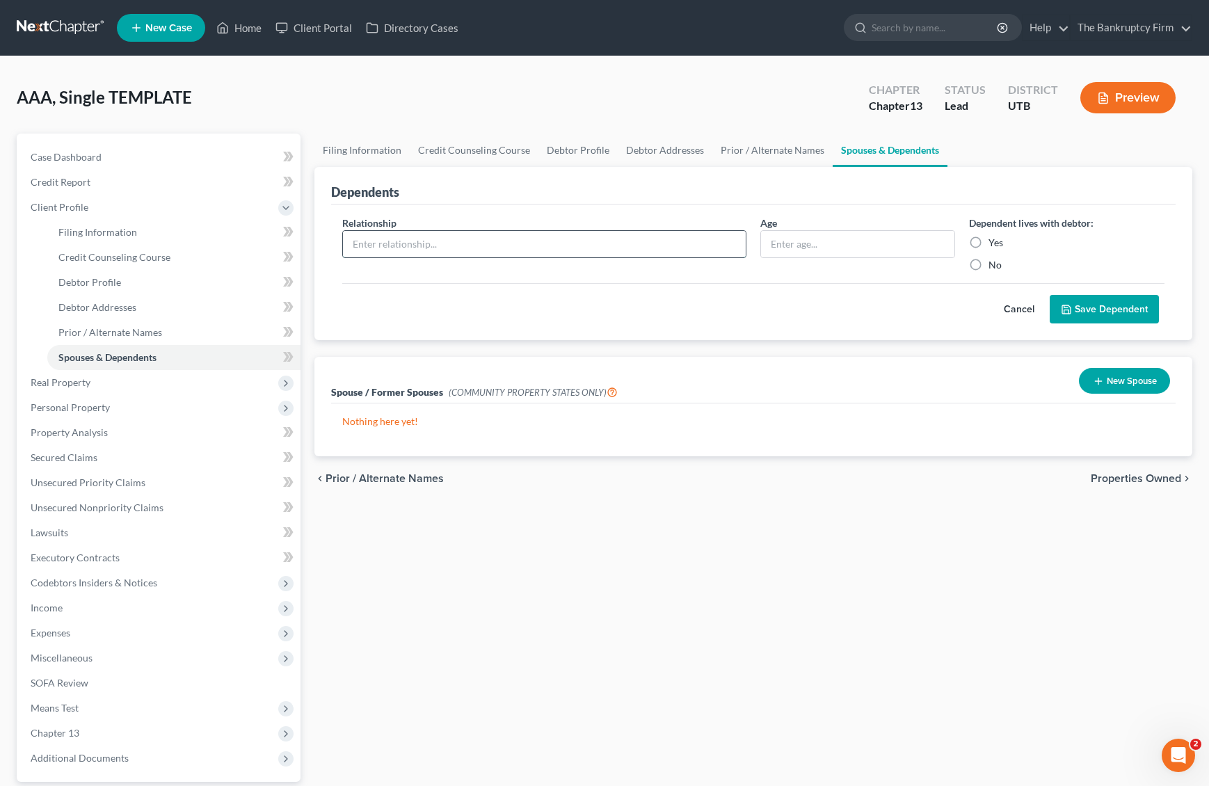
click at [559, 247] on input "text" at bounding box center [544, 244] width 403 height 26
type input "Son"
type input "8"
click at [988, 239] on label "Yes" at bounding box center [995, 243] width 15 height 14
click at [994, 239] on input "Yes" at bounding box center [998, 240] width 9 height 9
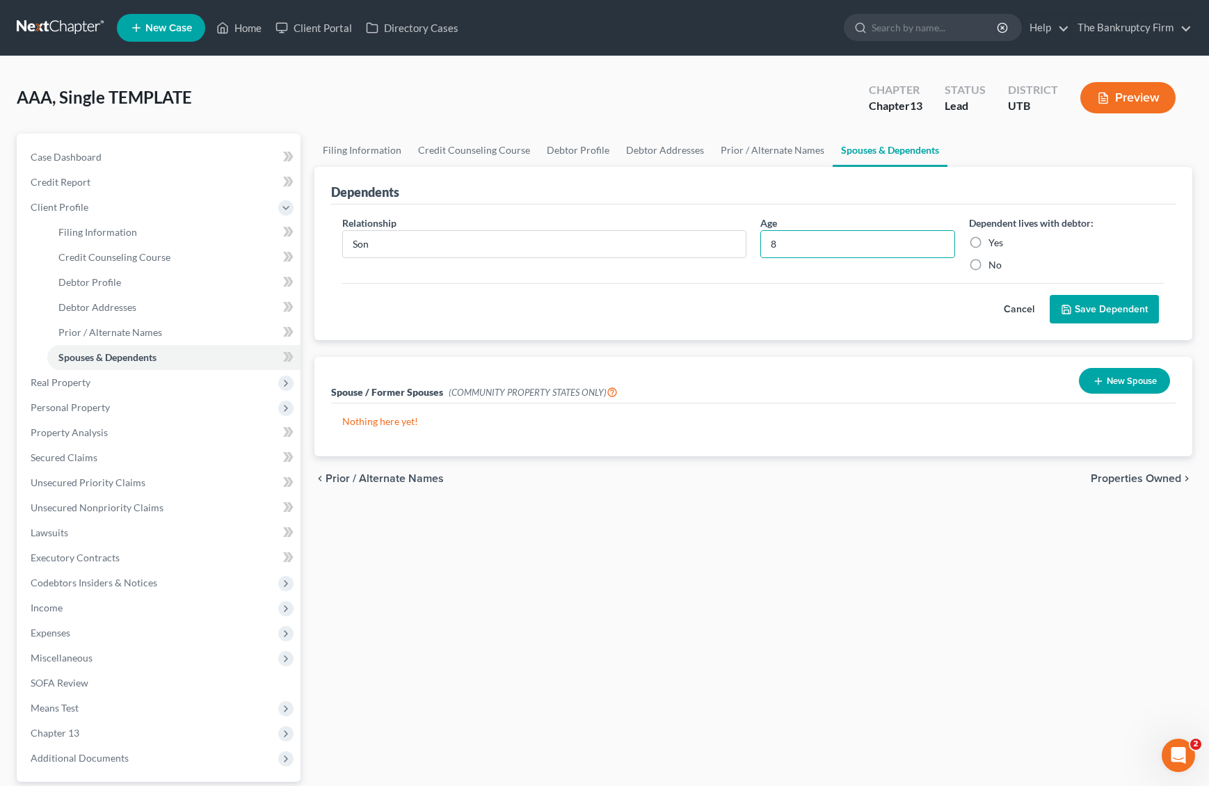
radio input "true"
click at [1085, 309] on button "Save Dependent" at bounding box center [1103, 309] width 109 height 29
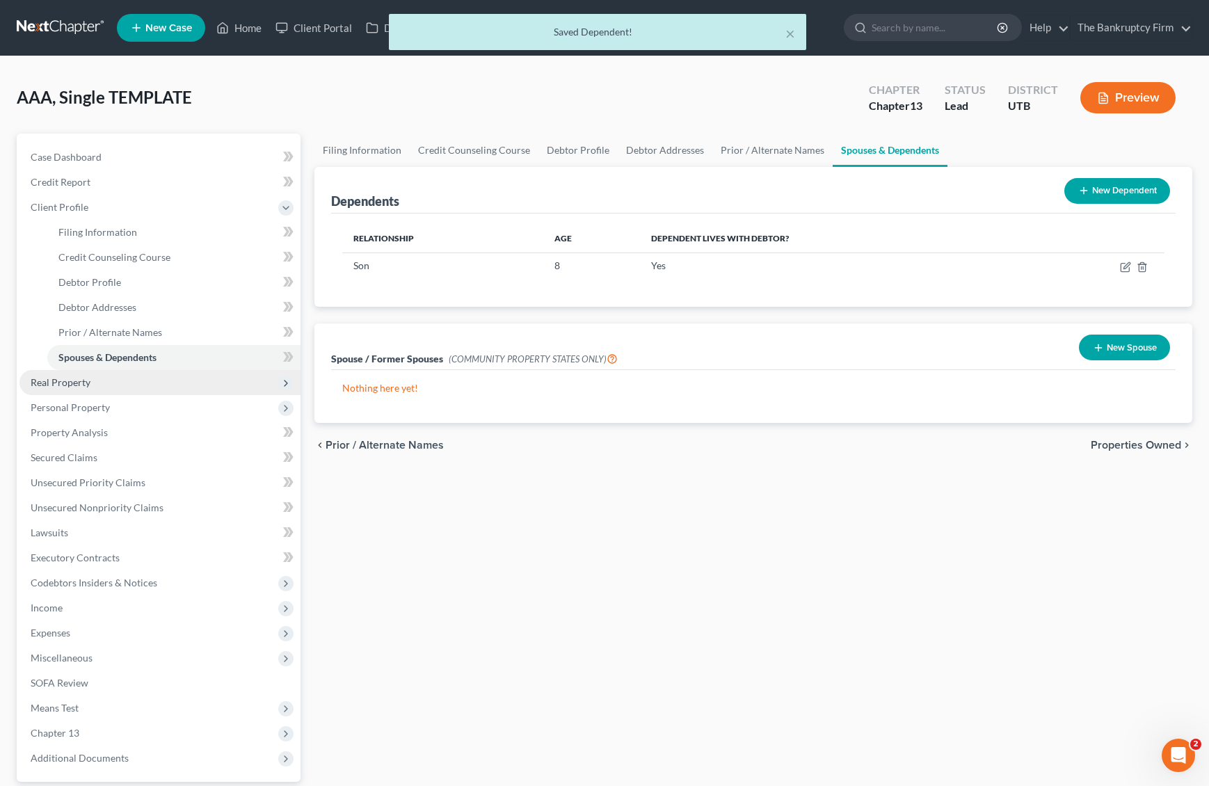
click at [90, 383] on span "Real Property" at bounding box center [159, 382] width 281 height 25
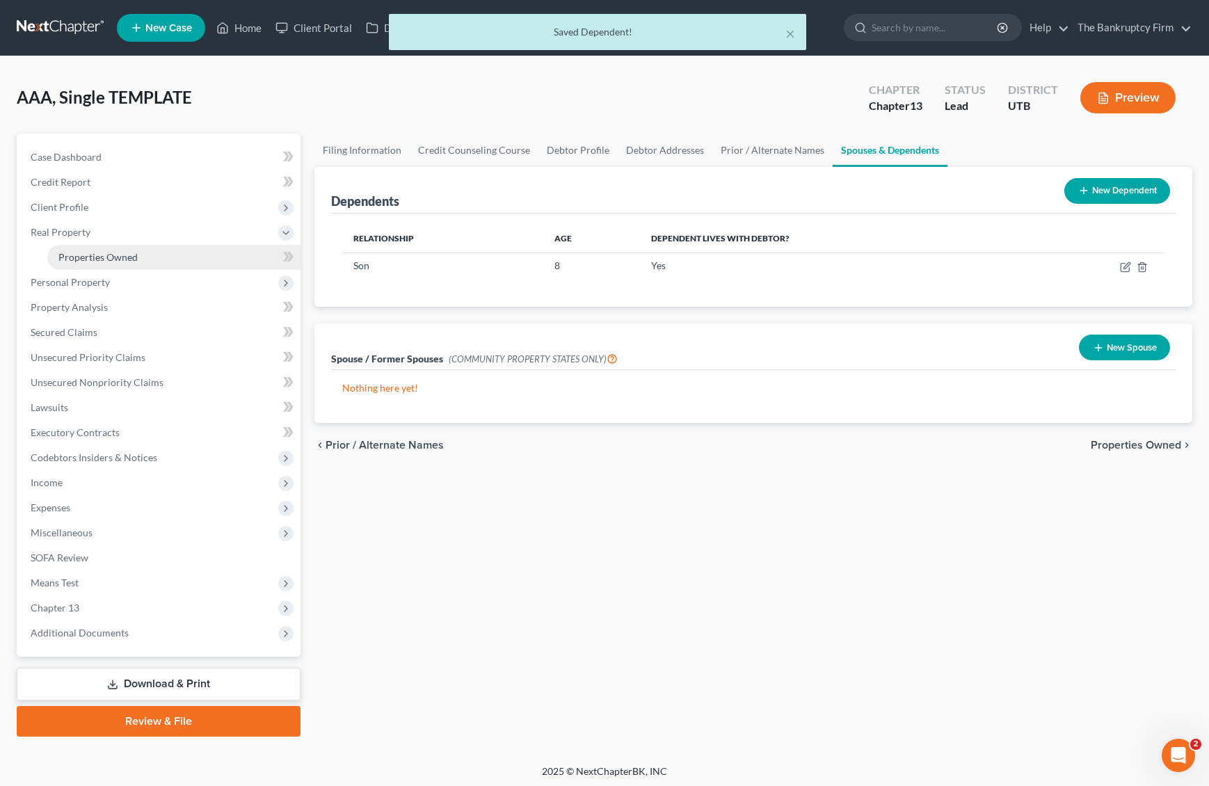
click at [129, 257] on span "Properties Owned" at bounding box center [97, 257] width 79 height 12
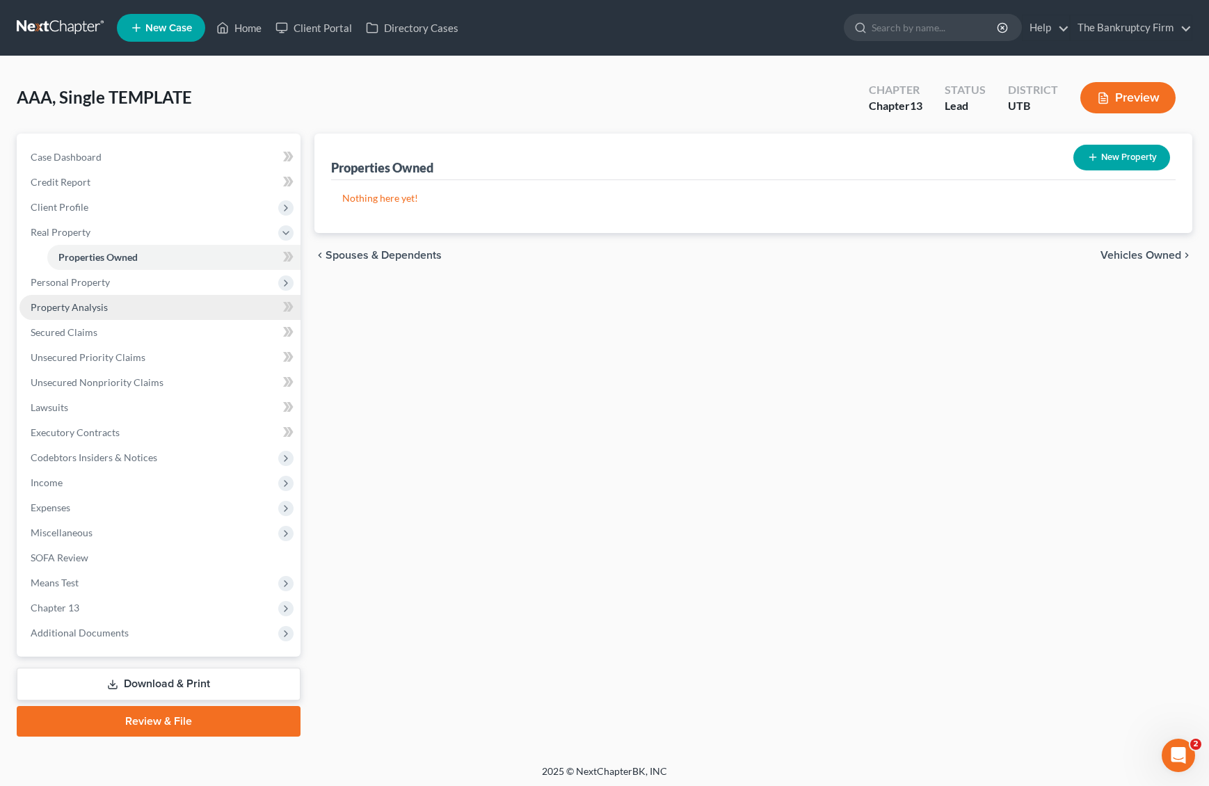
click at [111, 300] on link "Property Analysis" at bounding box center [159, 307] width 281 height 25
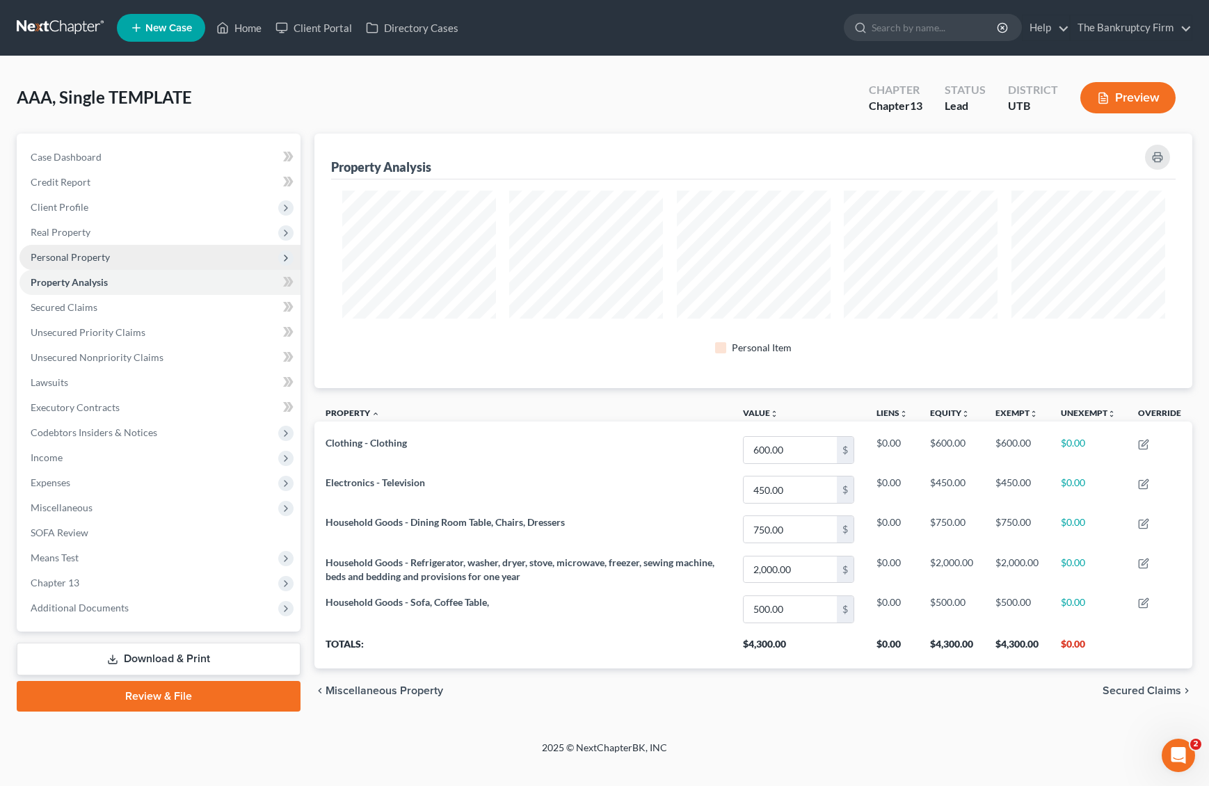
scroll to position [255, 878]
click at [115, 253] on span "Personal Property" at bounding box center [159, 257] width 281 height 25
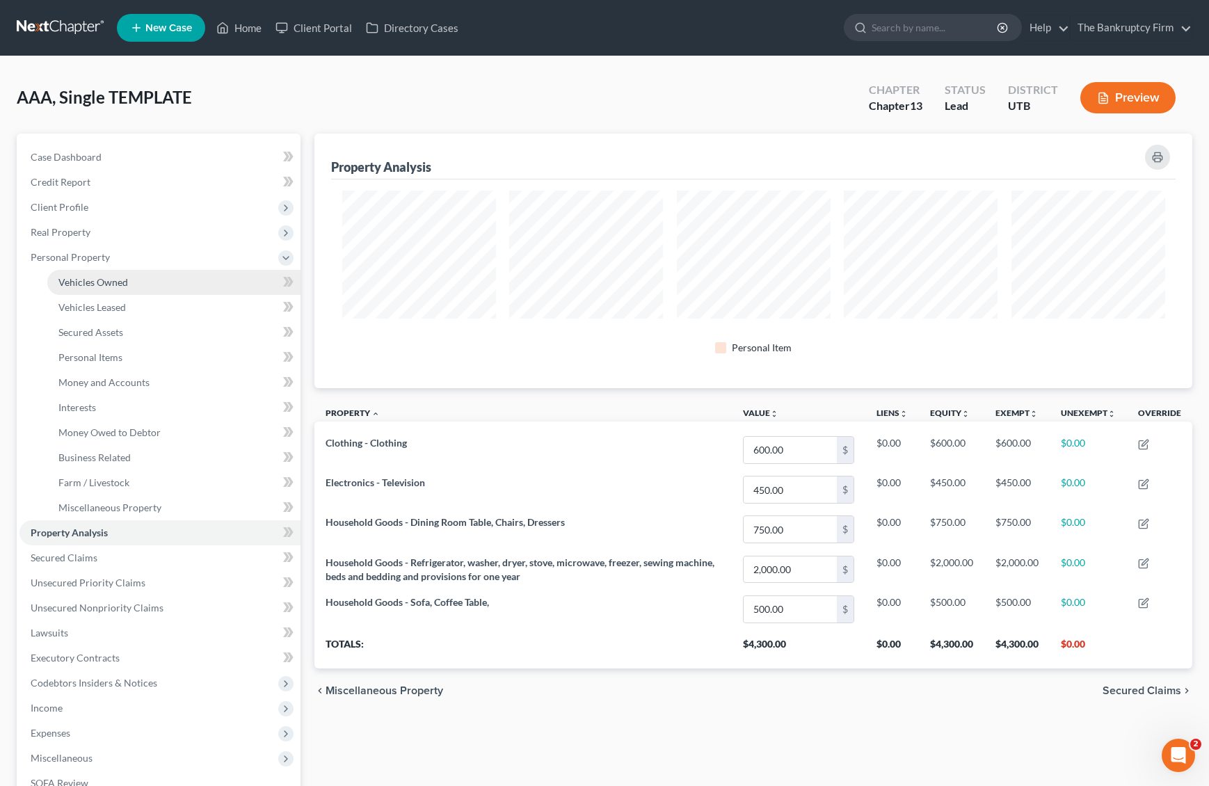
click at [167, 279] on link "Vehicles Owned" at bounding box center [173, 282] width 253 height 25
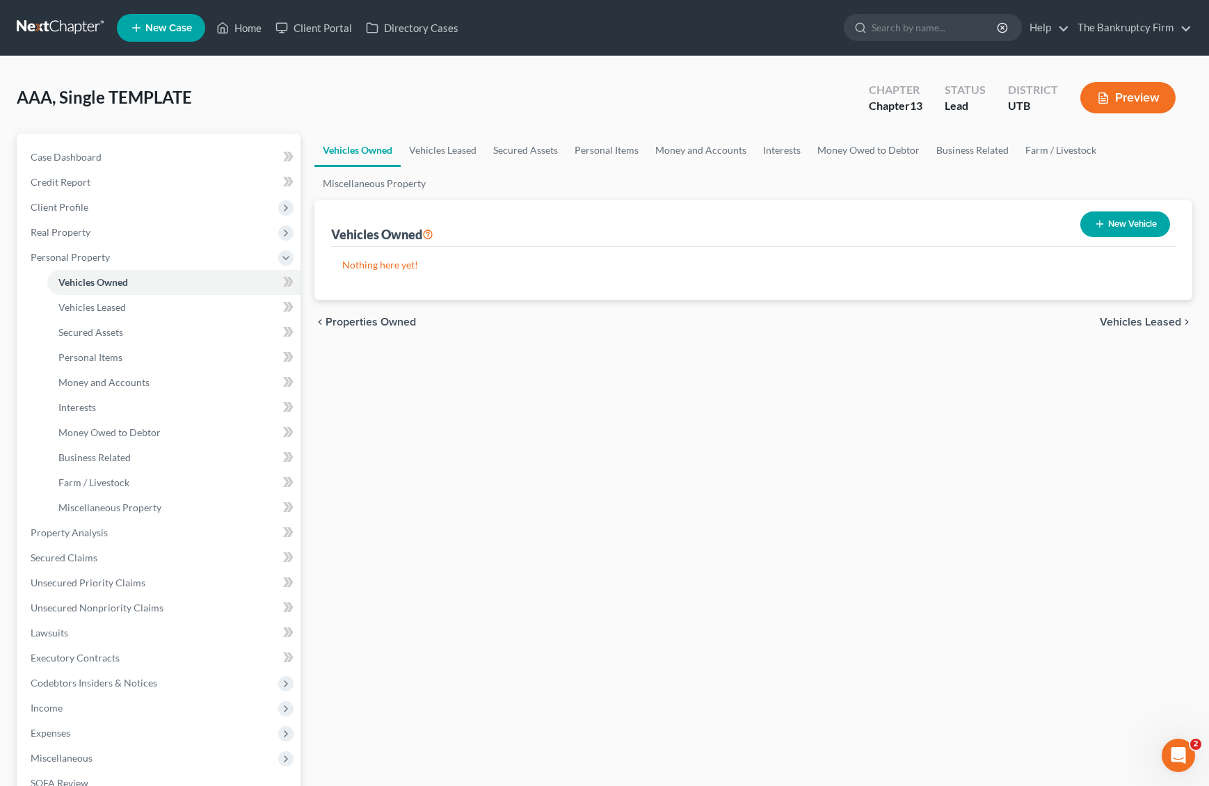
click at [1144, 222] on button "New Vehicle" at bounding box center [1125, 224] width 90 height 26
select select "0"
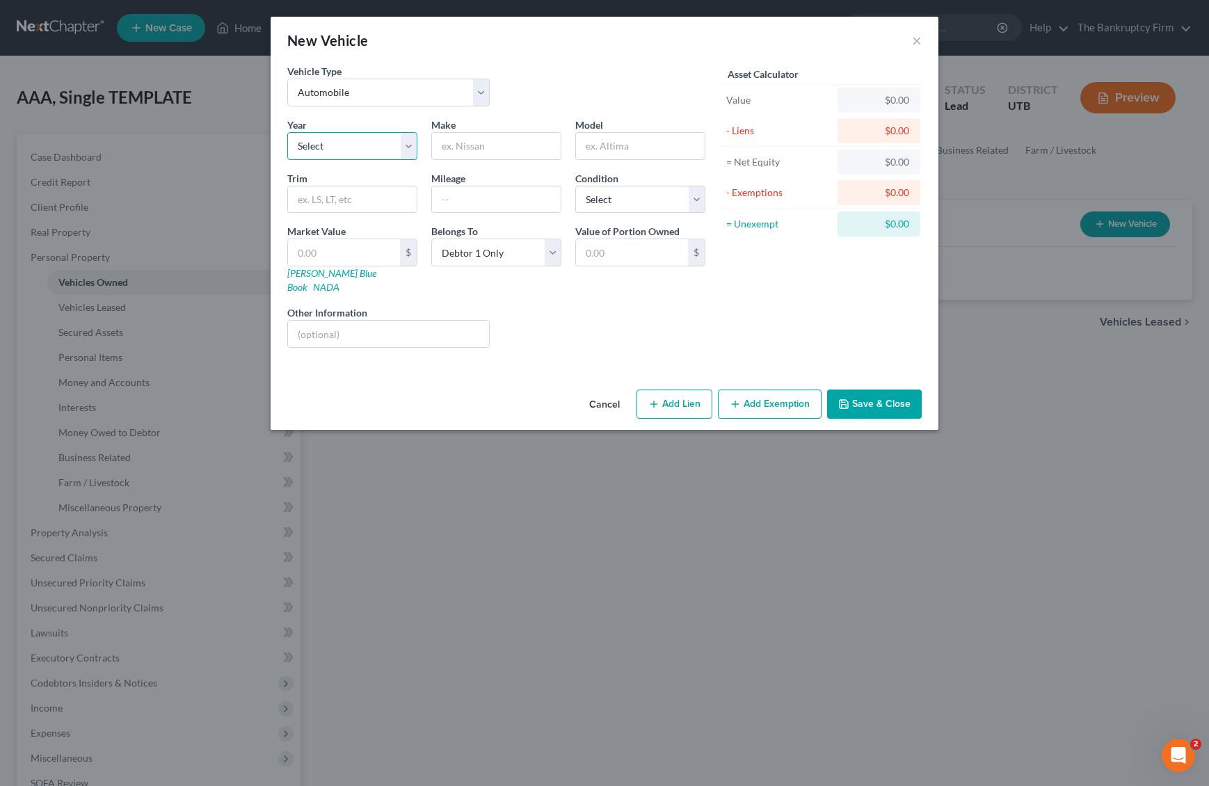
click at [342, 142] on select "Select 2026 2025 2024 2023 2022 2021 2020 2019 2018 2017 2016 2015 2014 2013 20…" at bounding box center [352, 146] width 130 height 28
select select "10"
click at [508, 145] on input "text" at bounding box center [496, 146] width 129 height 26
type input "Harley Davidson"
type input "Street Glide Special"
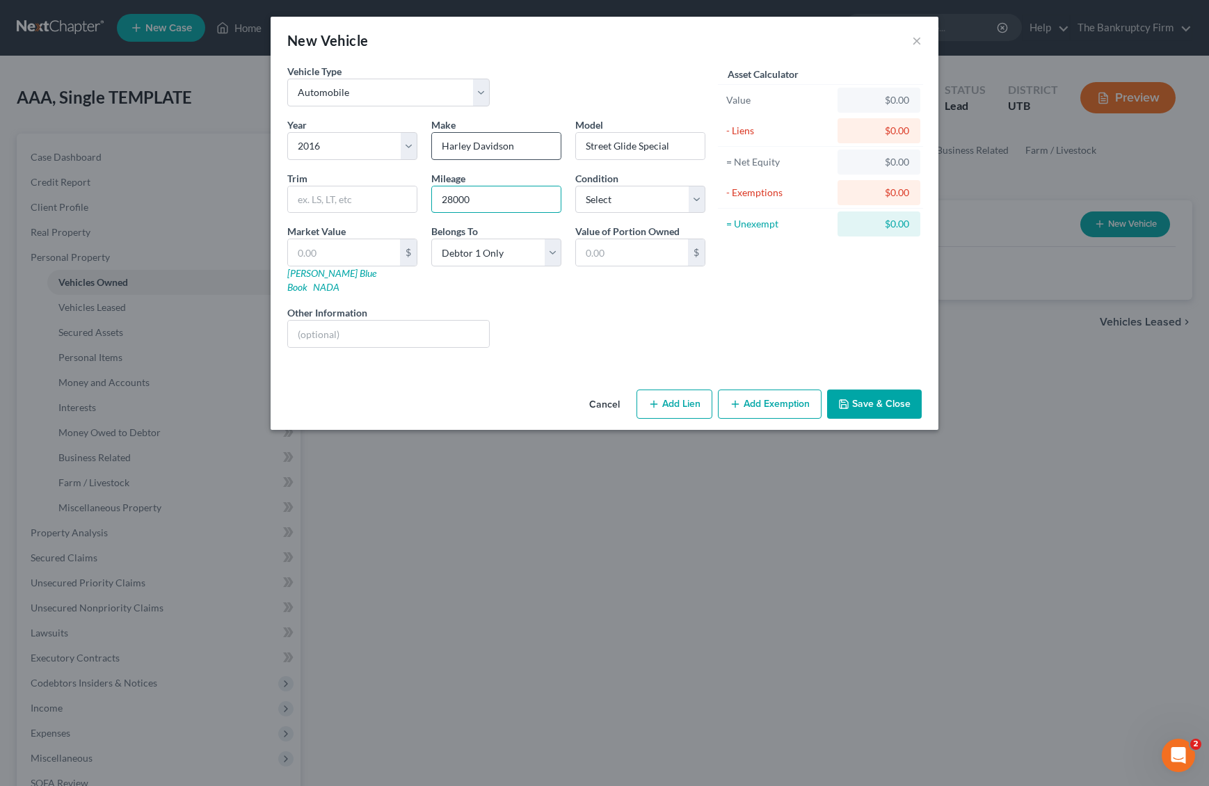
type input "28000"
click at [654, 202] on select "Select Excellent Very Good Good Fair Poor" at bounding box center [640, 200] width 130 height 28
select select "2"
click at [330, 255] on input "text" at bounding box center [344, 252] width 112 height 26
click at [331, 254] on input "text" at bounding box center [344, 252] width 112 height 26
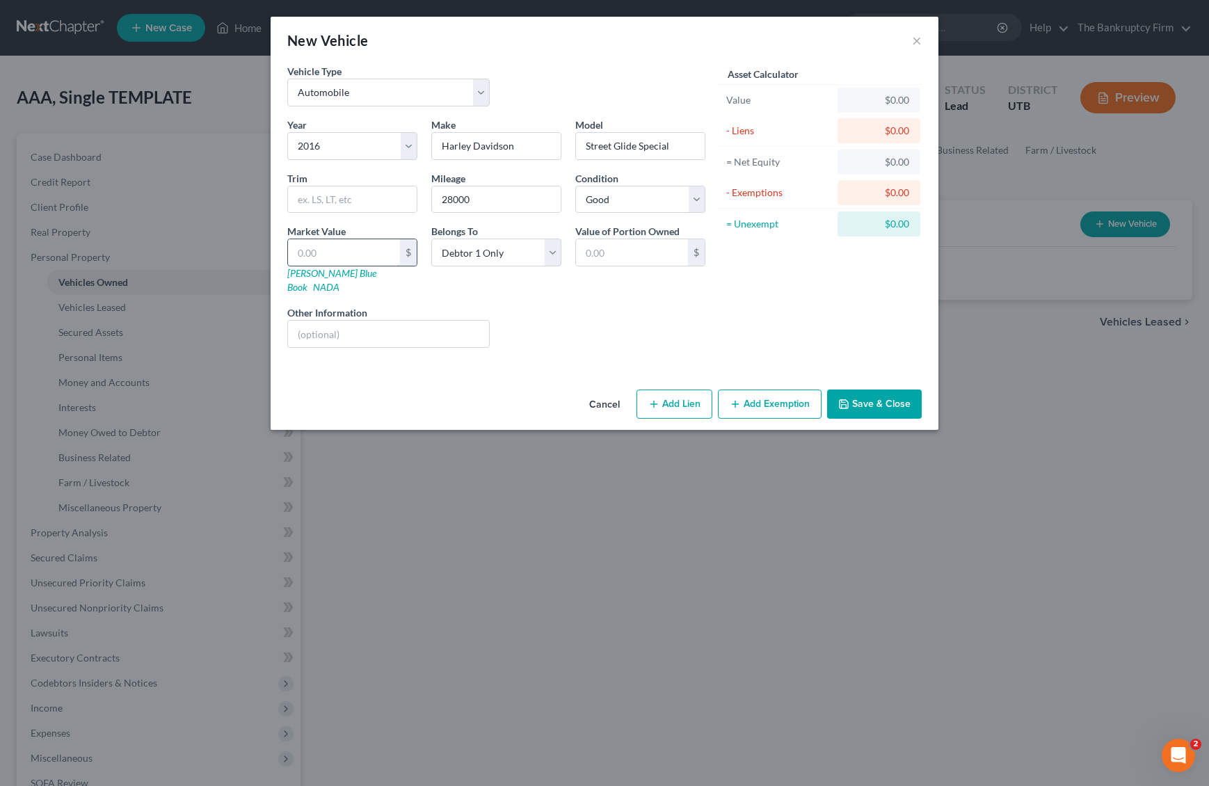
type input "1"
type input "1.00"
type input "15"
type input "15.00"
type input "150"
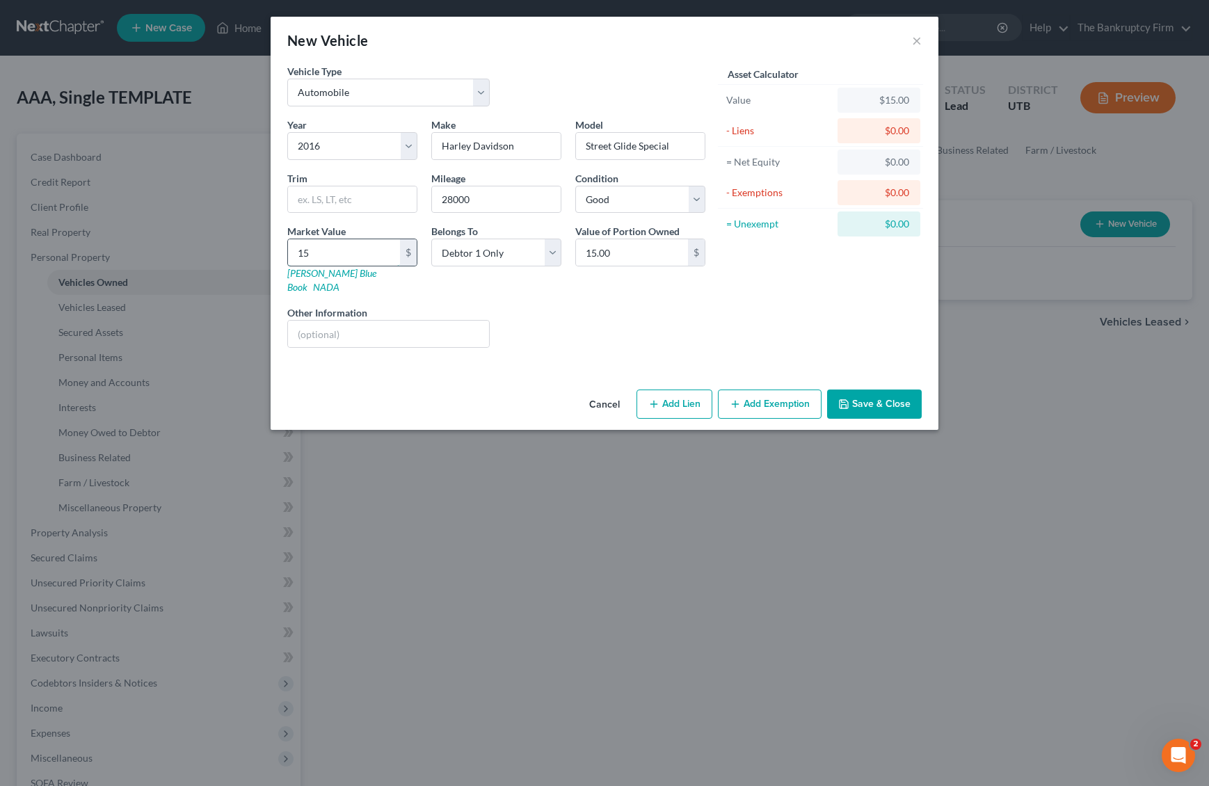
type input "150.00"
type input "1505"
type input "1,505.00"
type input "1,5050"
type input "15,050.00"
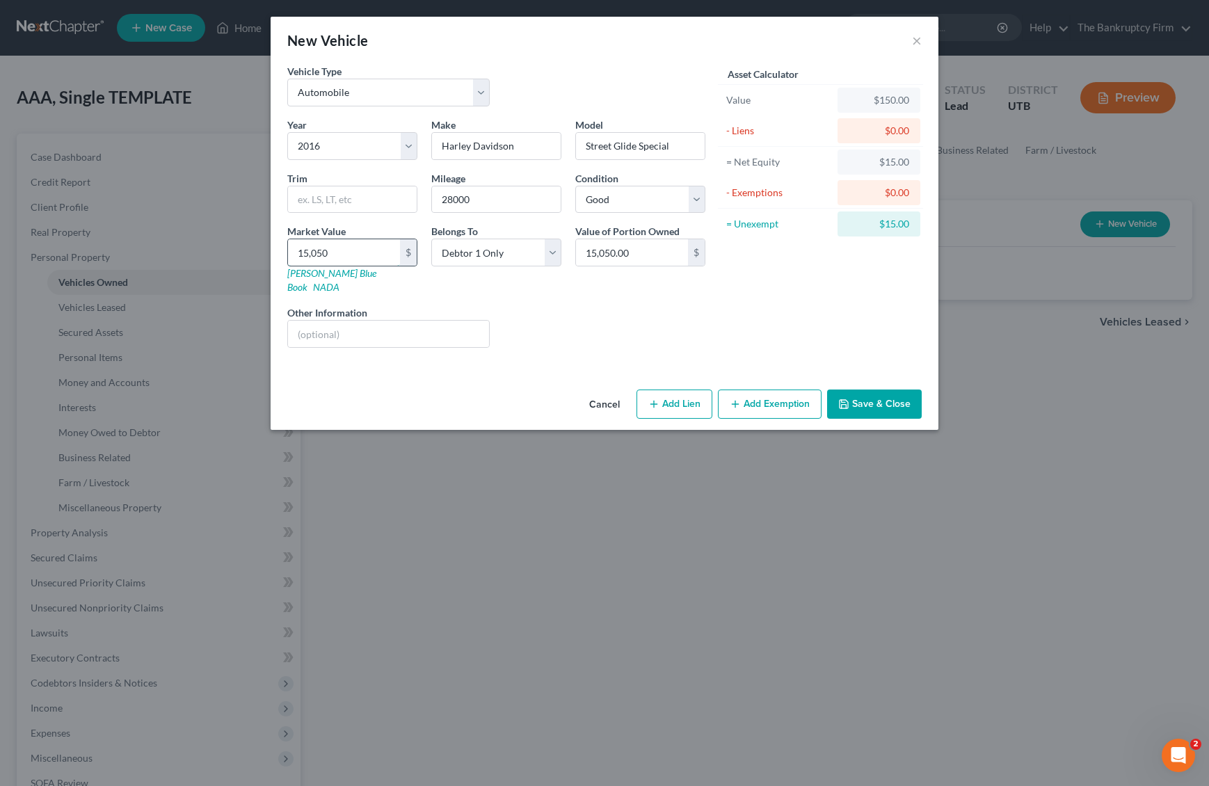
type input "15,050"
click at [533, 305] on div "Liens Select" at bounding box center [605, 326] width 216 height 42
click at [868, 390] on button "Save & Close" at bounding box center [874, 403] width 95 height 29
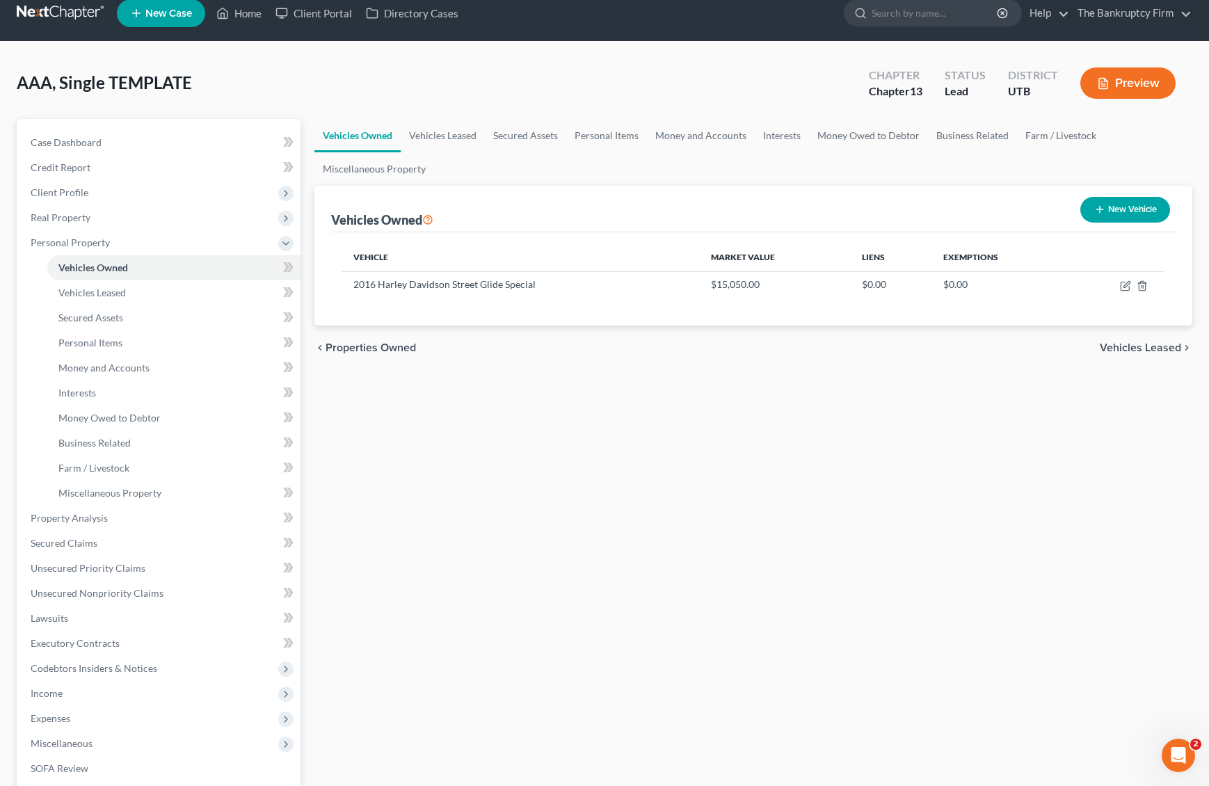
scroll to position [17, 0]
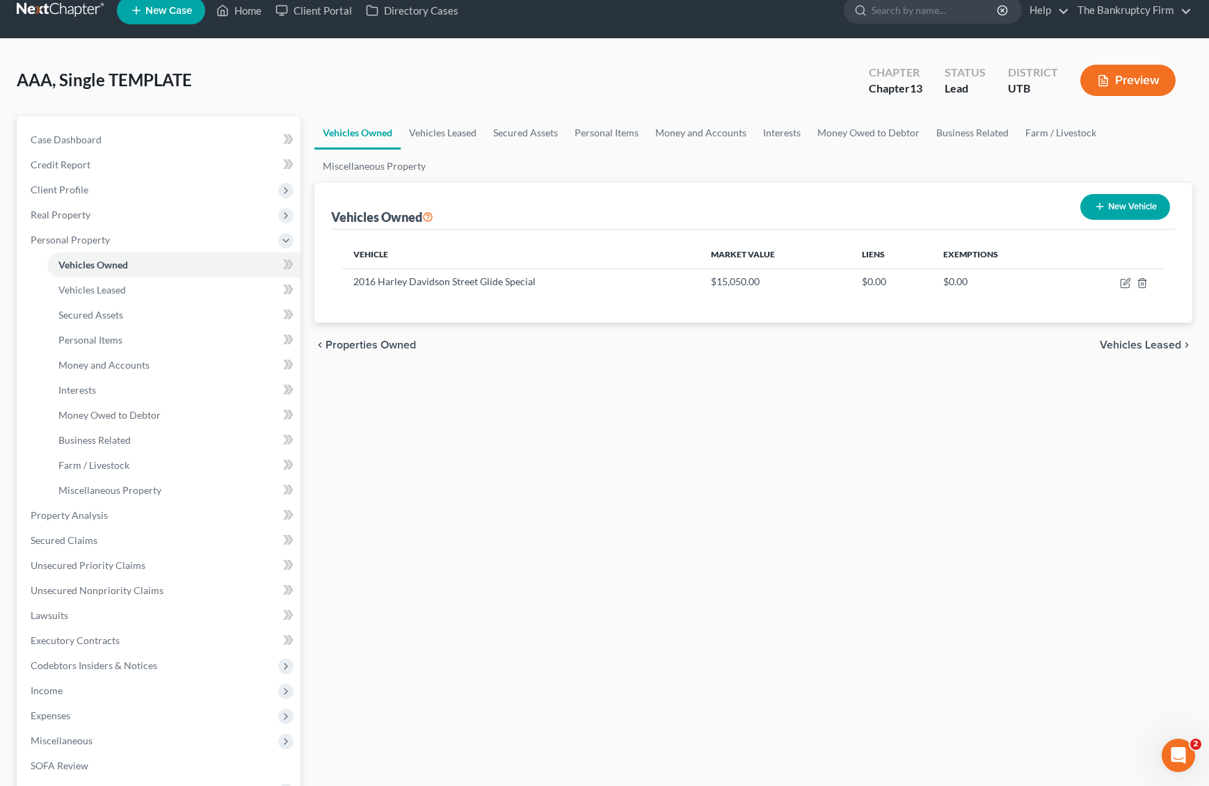
click at [1104, 203] on button "New Vehicle" at bounding box center [1125, 207] width 90 height 26
select select "0"
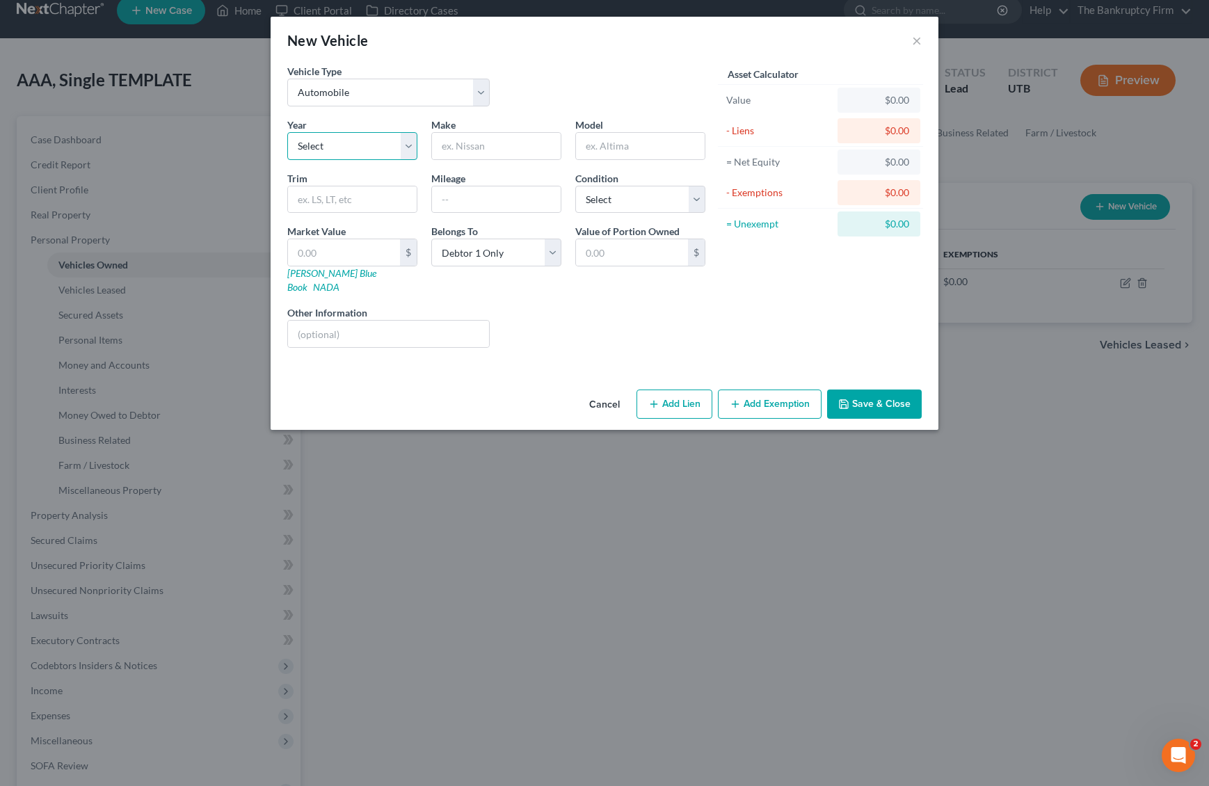
click at [357, 148] on select "Select 2026 2025 2024 2023 2022 2021 2020 2019 2018 2017 2016 2015 2014 2013 20…" at bounding box center [352, 146] width 130 height 28
select select "6"
click at [493, 145] on input "text" at bounding box center [496, 146] width 129 height 26
type input "VW"
type input "Jetta"
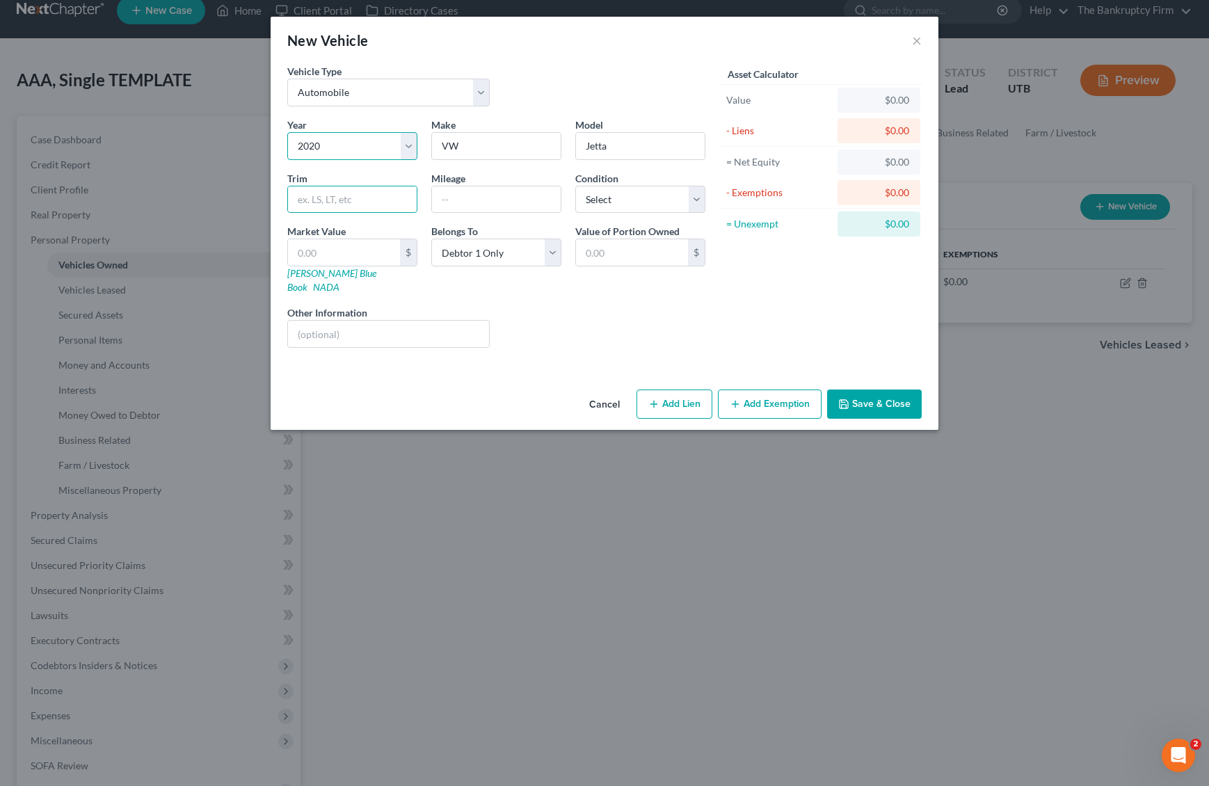
click at [351, 147] on select "Select 2026 2025 2024 2023 2022 2021 2020 2019 2018 2017 2016 2015 2014 2013 20…" at bounding box center [352, 146] width 130 height 28
select select "7"
click at [352, 250] on input "text" at bounding box center [344, 252] width 112 height 26
type input "1"
type input "1.00"
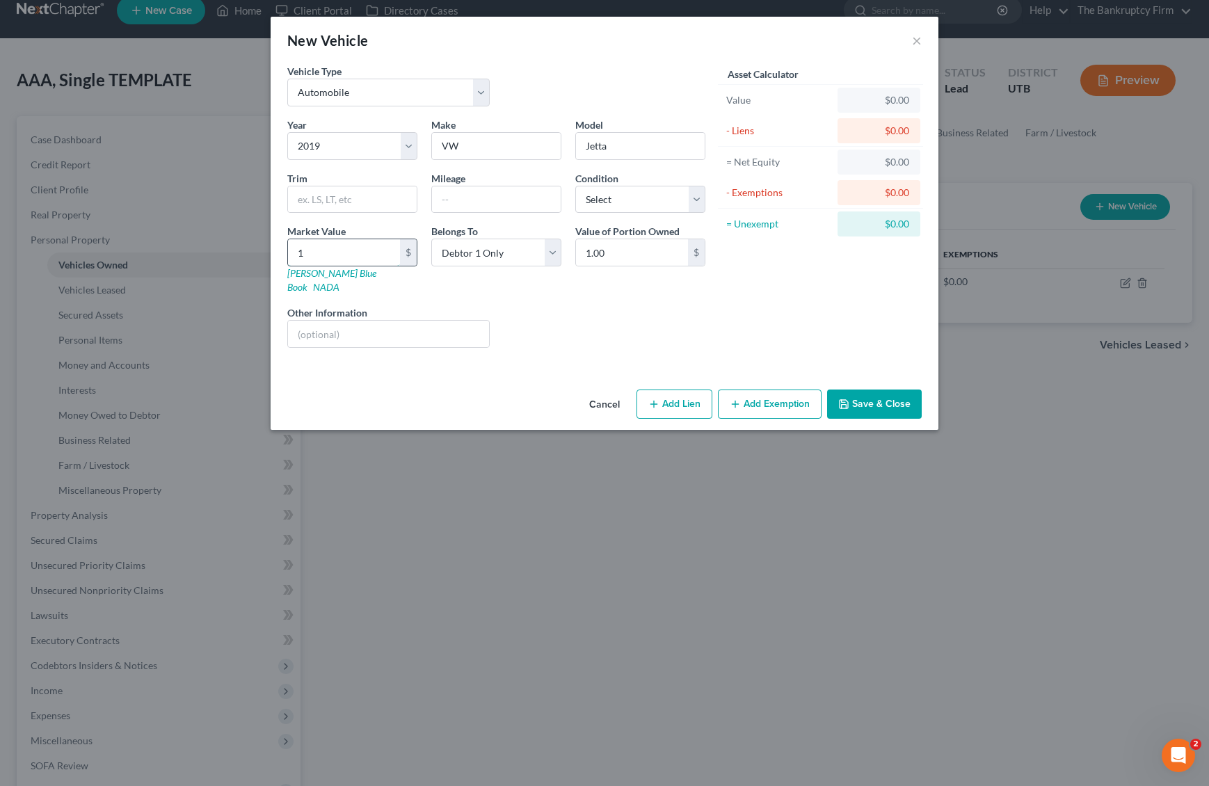
type input "16"
type input "16.00"
type input "160"
type input "160.00"
type input "1603"
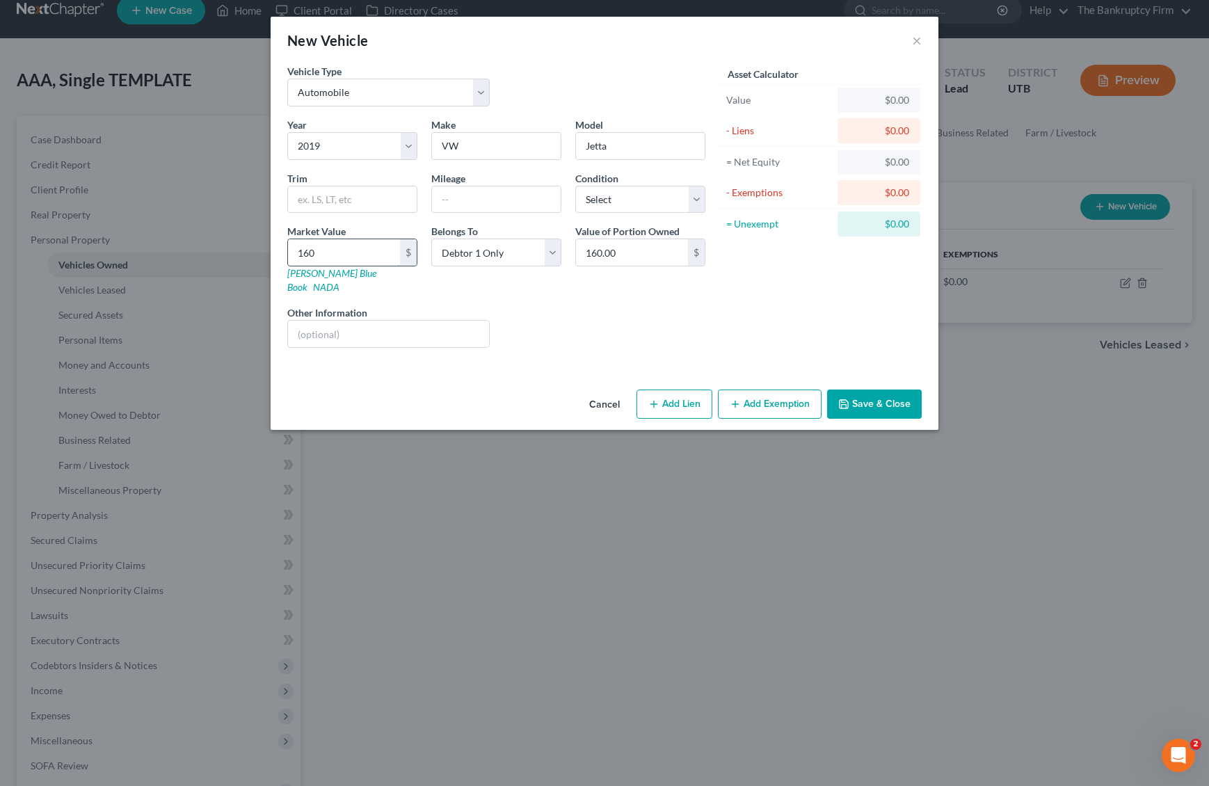
type input "1,603.00"
type input "1,6039"
type input "16,039.00"
type input "16,039"
click at [564, 305] on div "Liens Select" at bounding box center [605, 326] width 216 height 42
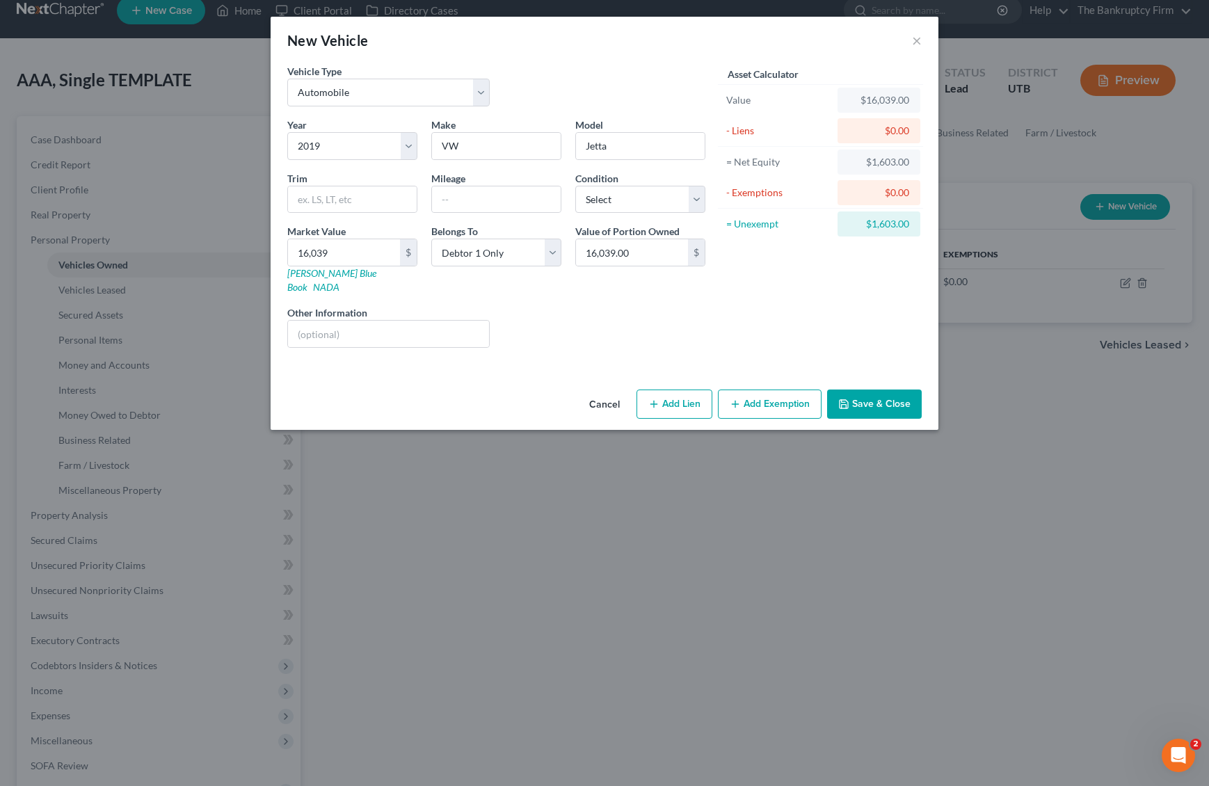
click at [878, 389] on button "Save & Close" at bounding box center [874, 403] width 95 height 29
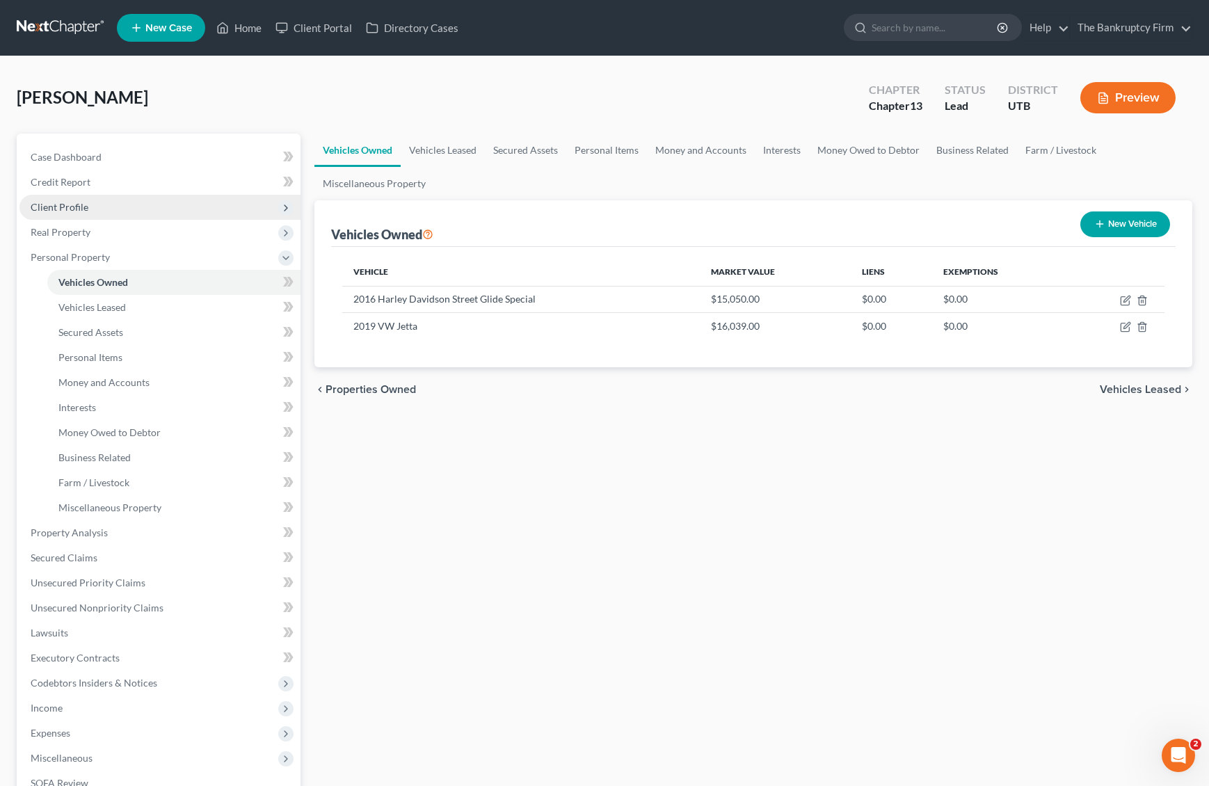
click at [79, 205] on span "Client Profile" at bounding box center [60, 207] width 58 height 12
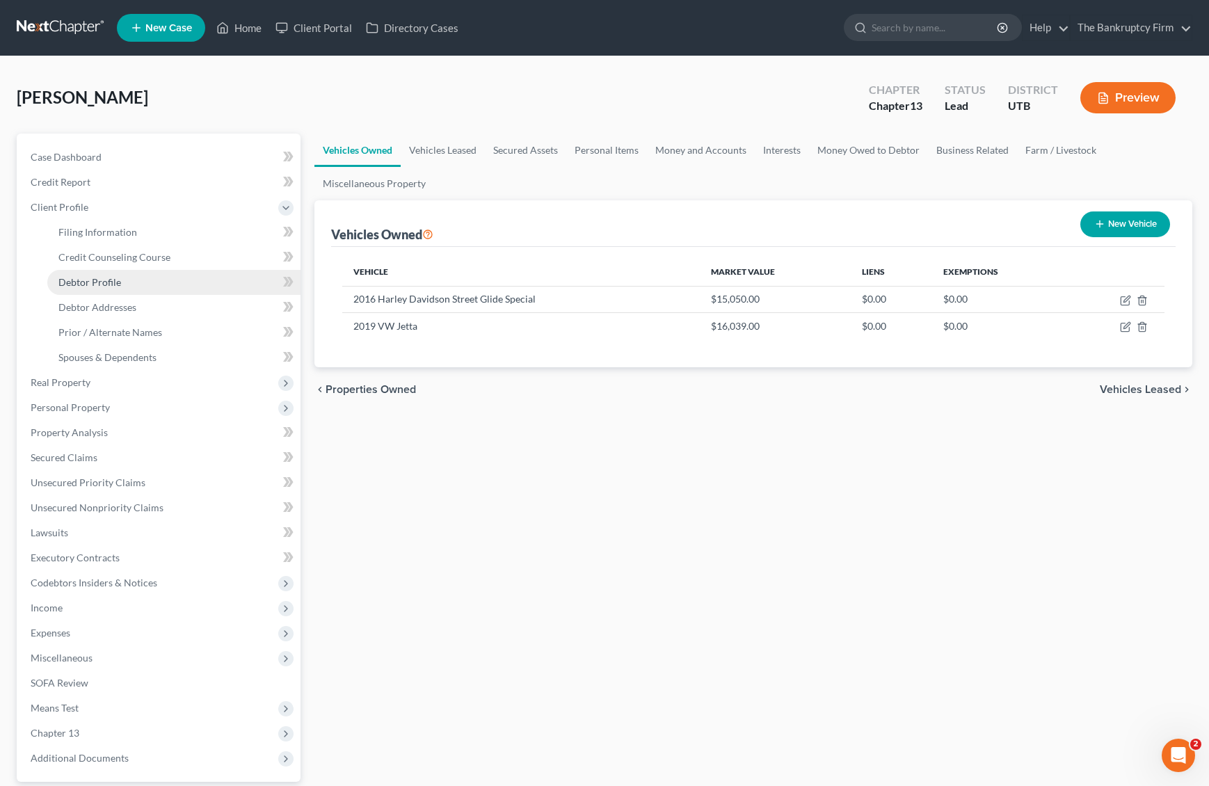
click at [118, 281] on span "Debtor Profile" at bounding box center [89, 282] width 63 height 12
select select "0"
select select "1"
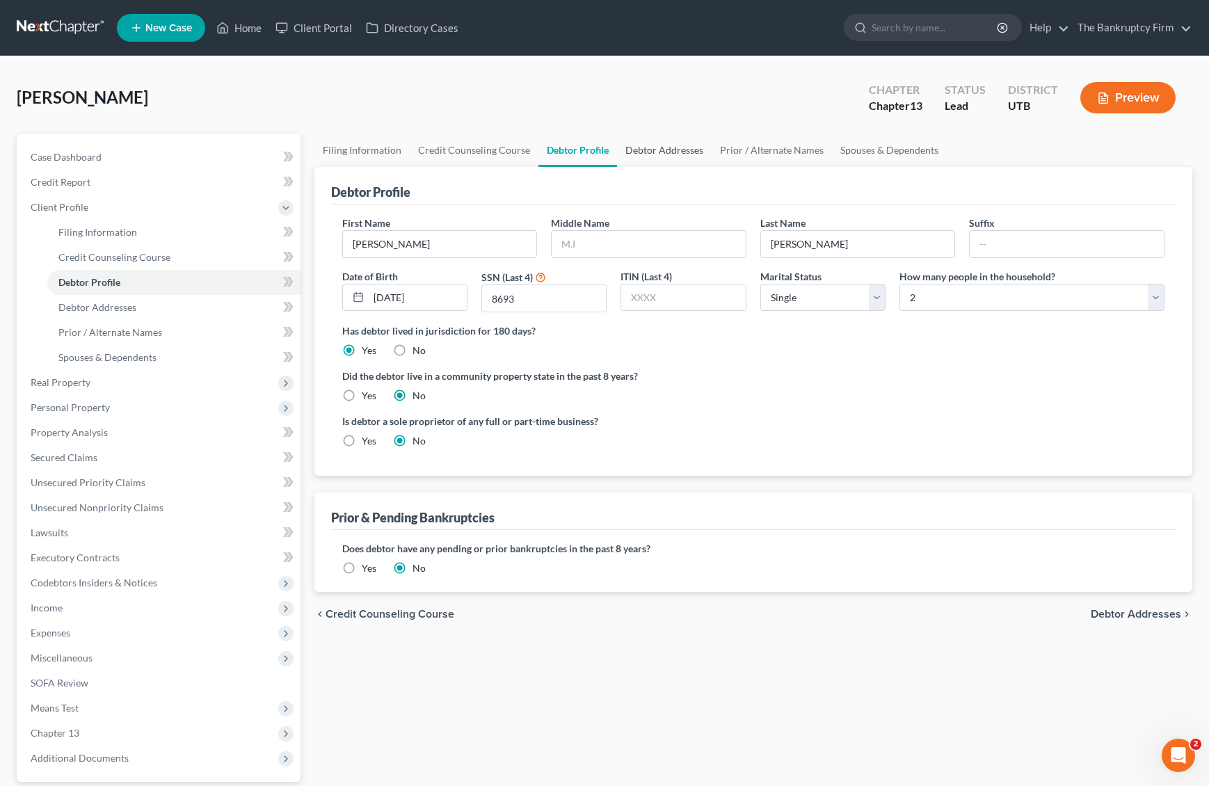
click at [670, 149] on link "Debtor Addresses" at bounding box center [664, 150] width 95 height 33
select select "0"
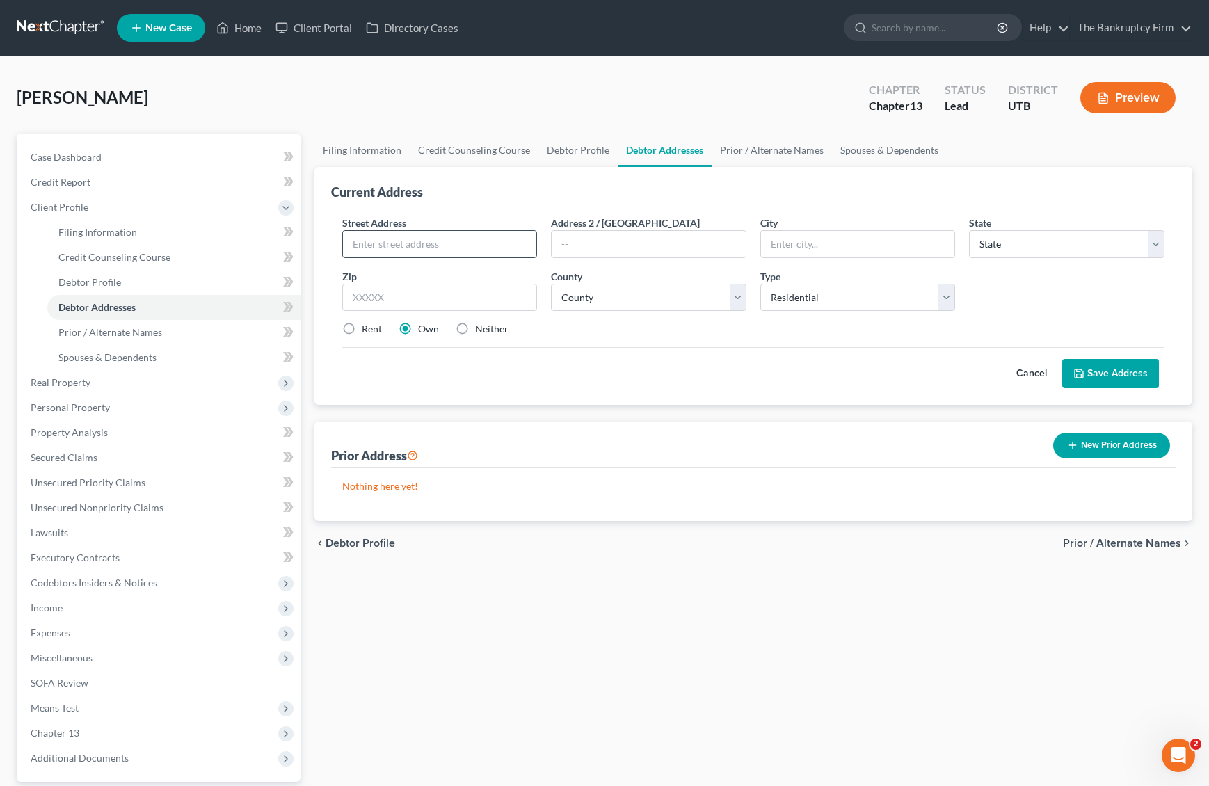
click at [442, 248] on input "text" at bounding box center [440, 244] width 194 height 26
type input "17 S 500 W"
click at [822, 241] on input "text" at bounding box center [858, 244] width 194 height 26
type input "Clearfield"
select select "46"
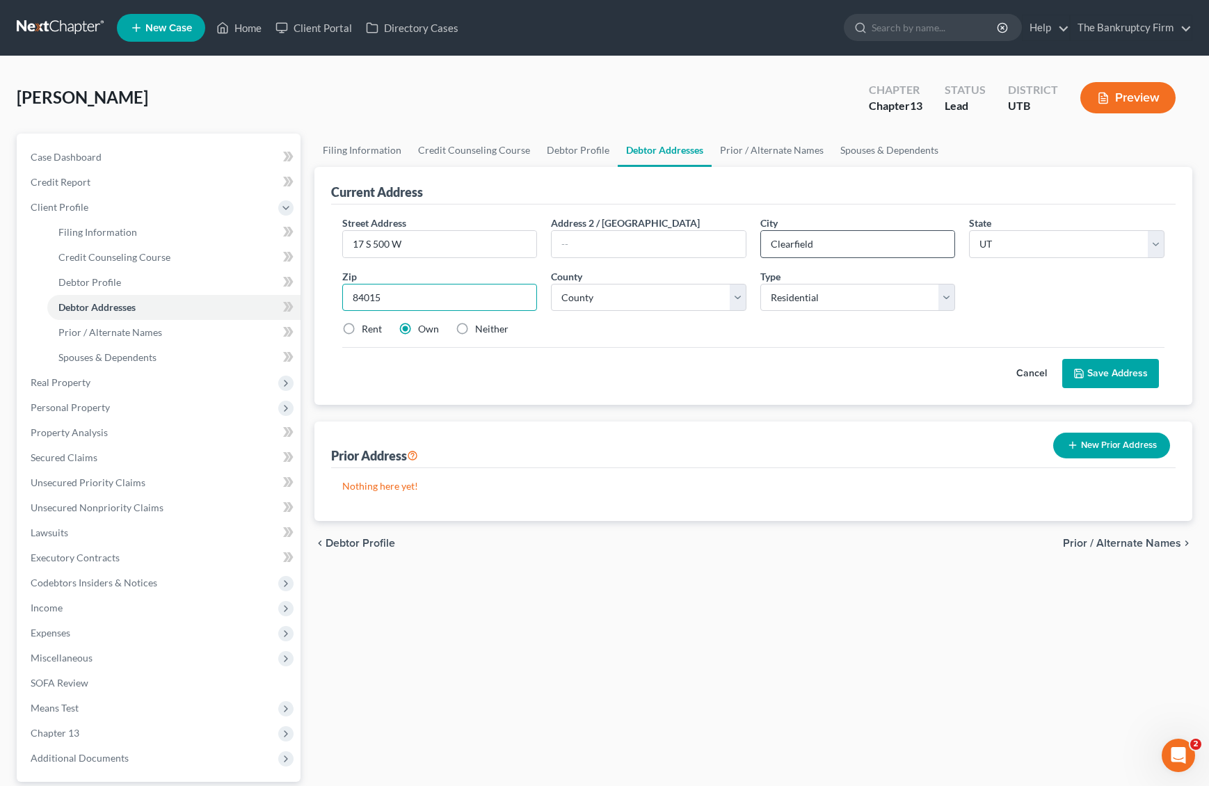
type input "84015"
select select "5"
select select "2"
click at [362, 328] on label "Rent" at bounding box center [372, 329] width 20 height 14
click at [367, 328] on input "Rent" at bounding box center [371, 326] width 9 height 9
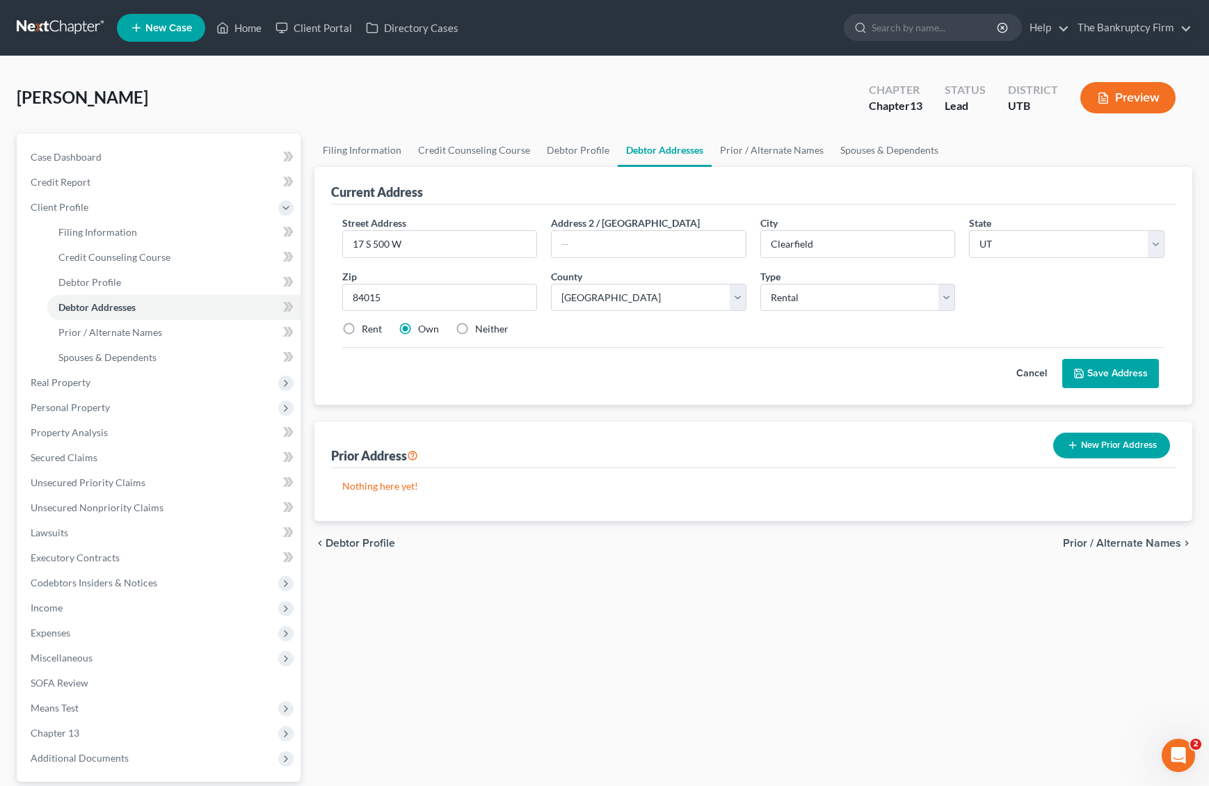
radio input "true"
click at [1109, 373] on button "Save Address" at bounding box center [1110, 373] width 97 height 29
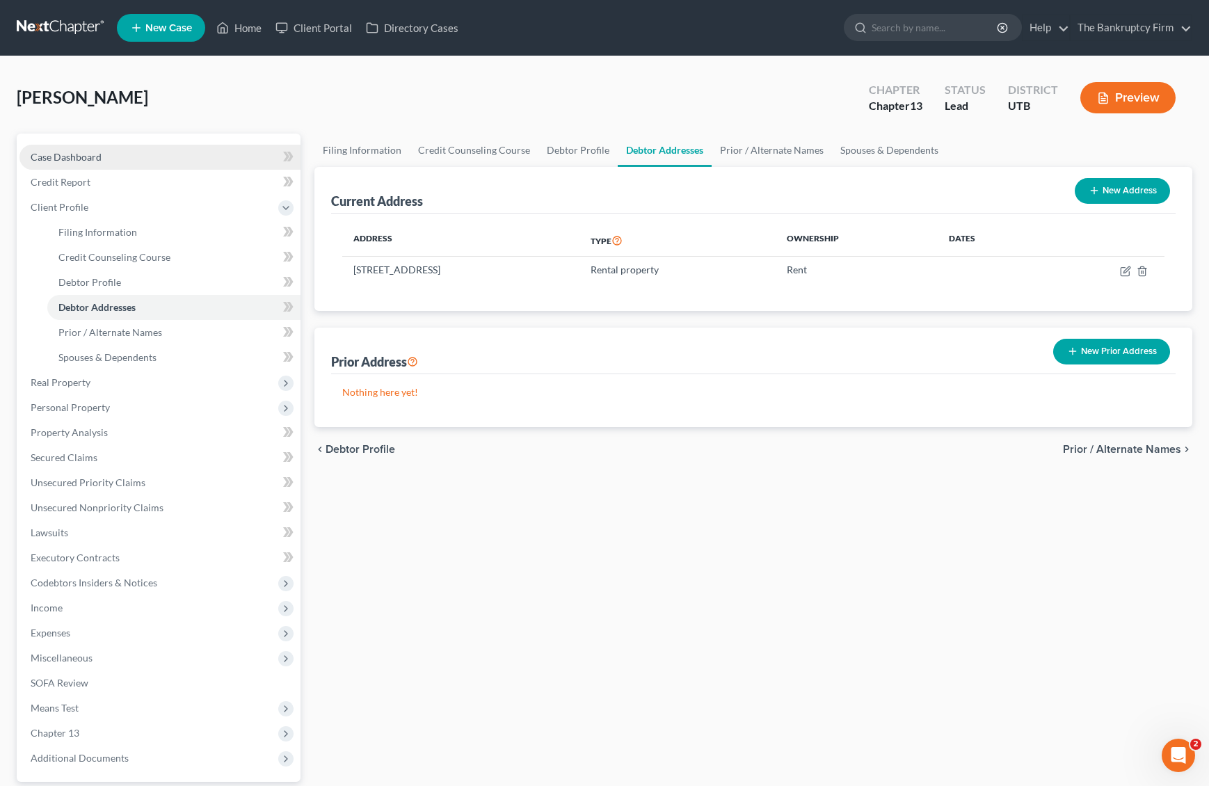
click at [83, 152] on span "Case Dashboard" at bounding box center [66, 157] width 71 height 12
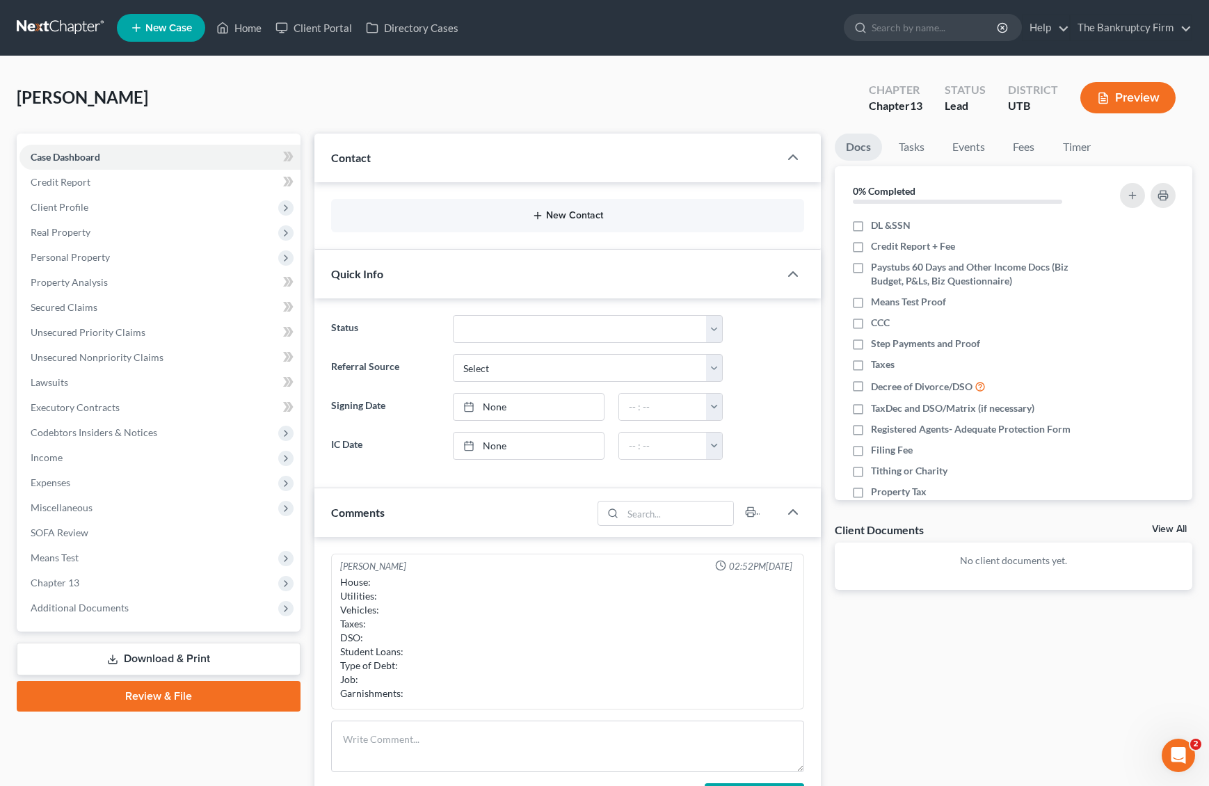
click at [577, 210] on button "New Contact" at bounding box center [567, 215] width 451 height 11
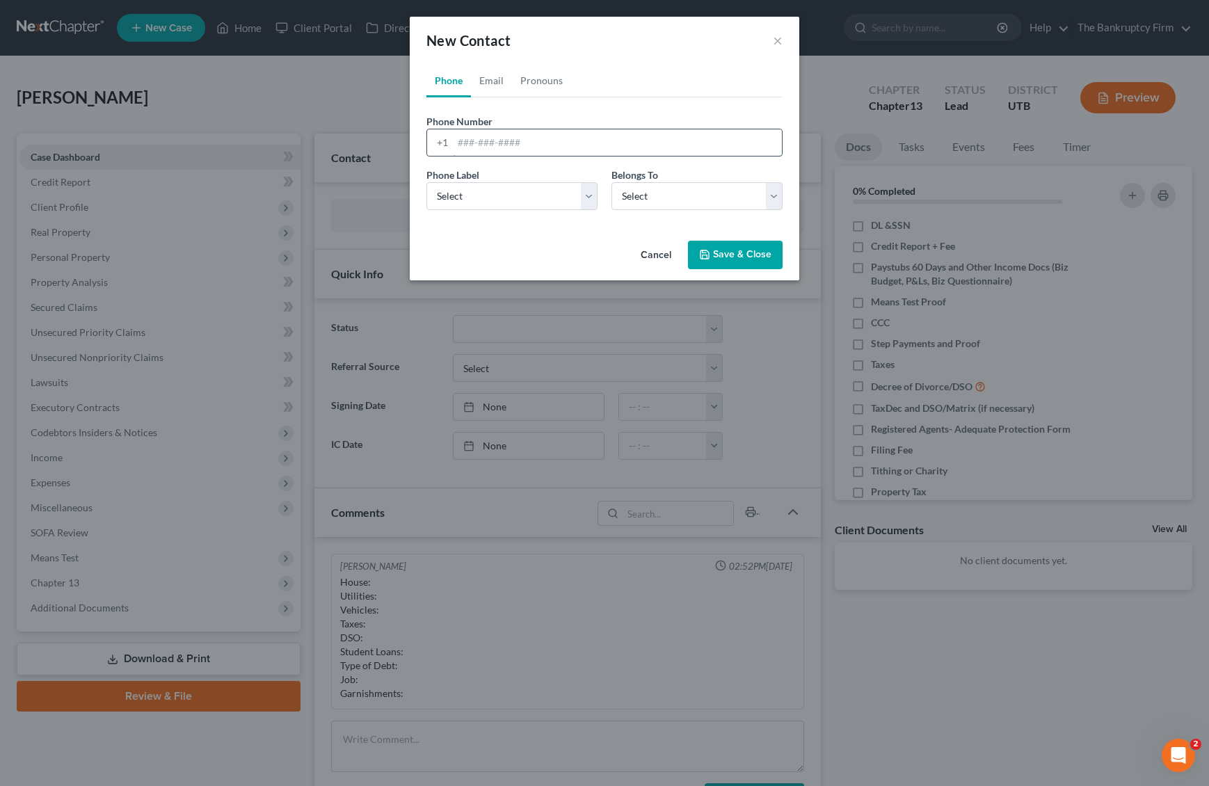
click at [506, 147] on input "tel" at bounding box center [617, 142] width 329 height 26
type input "385-214-6005"
click at [583, 199] on select "Select Mobile Home Work Other" at bounding box center [511, 196] width 171 height 28
select select "1"
click at [720, 198] on select "Select Client Other" at bounding box center [696, 196] width 171 height 28
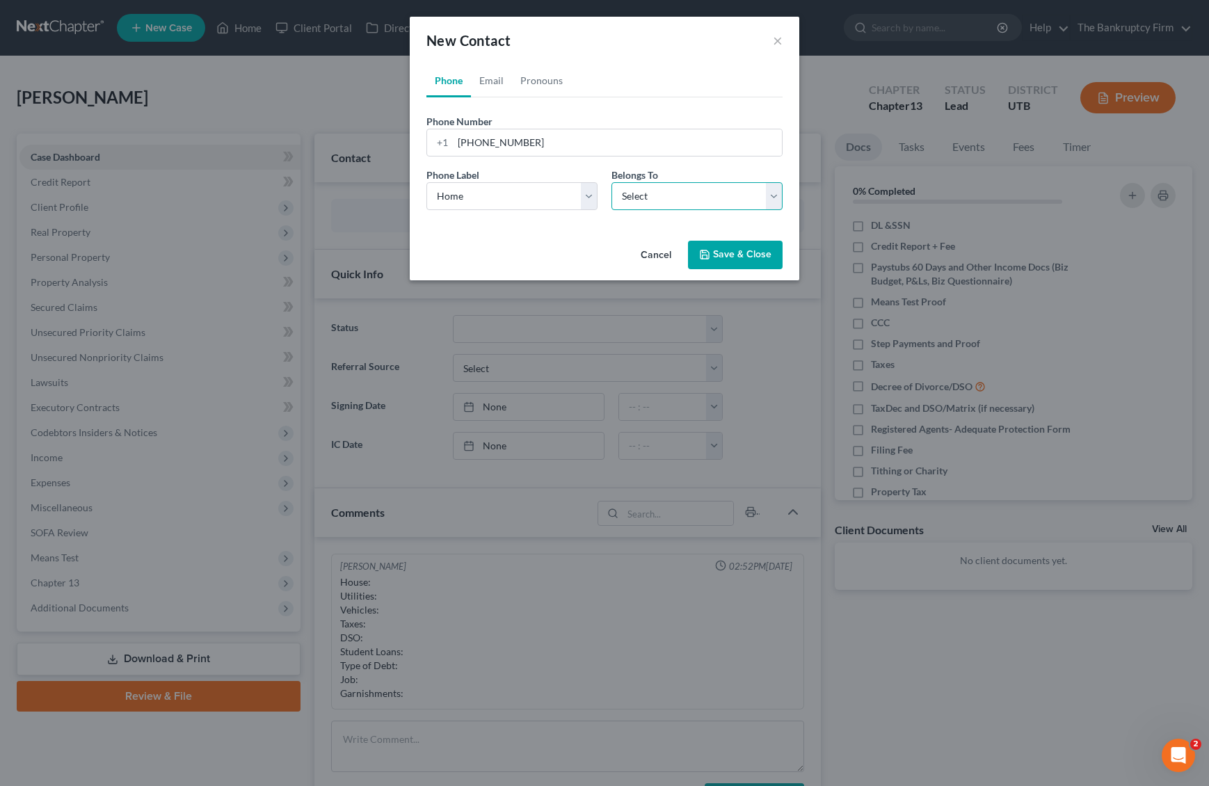
select select "0"
drag, startPoint x: 500, startPoint y: 80, endPoint x: 545, endPoint y: 99, distance: 48.6
click at [499, 80] on link "Email" at bounding box center [491, 80] width 41 height 33
click at [477, 139] on input "email" at bounding box center [617, 142] width 329 height 26
paste input "tjworkman19@gmail.com"
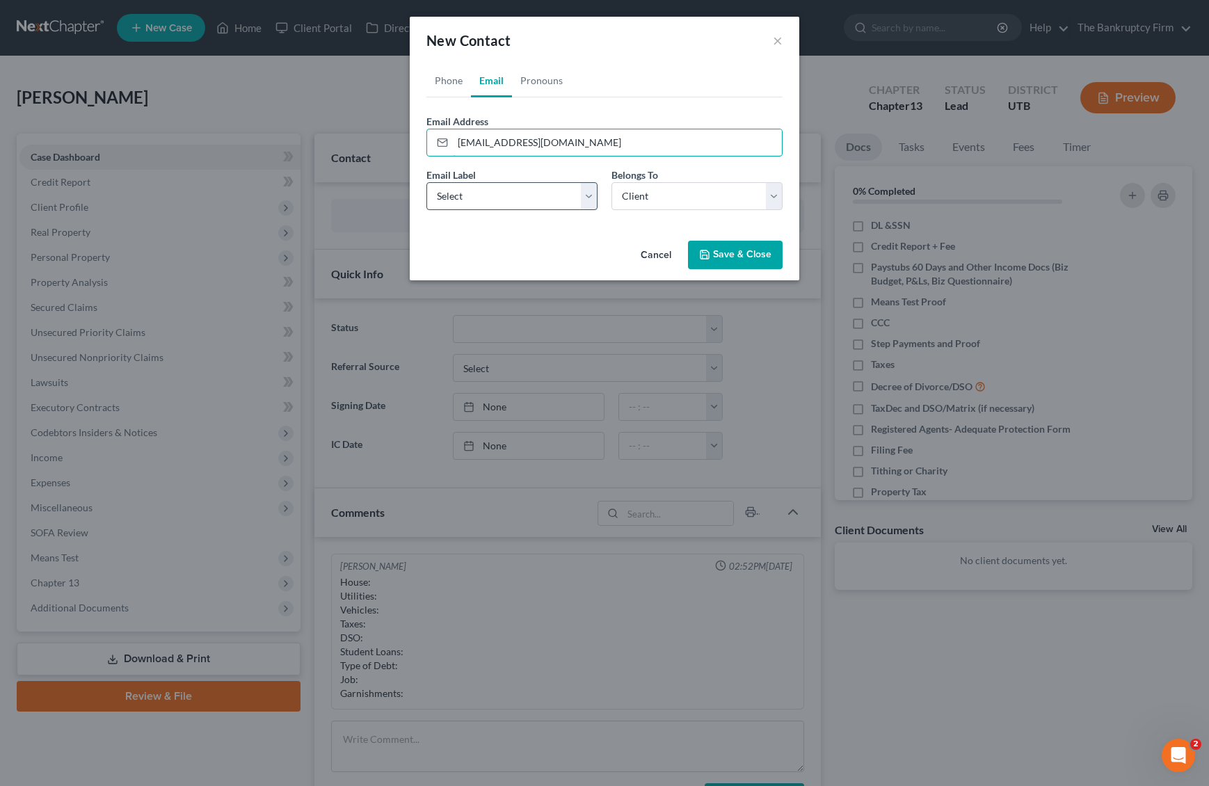
type input "tjworkman19@gmail.com"
click at [586, 196] on select "Select Home Work Other" at bounding box center [511, 196] width 171 height 28
select select "0"
click at [712, 198] on select "Select Client Other" at bounding box center [696, 196] width 171 height 28
click at [740, 252] on button "Save & Close" at bounding box center [735, 255] width 95 height 29
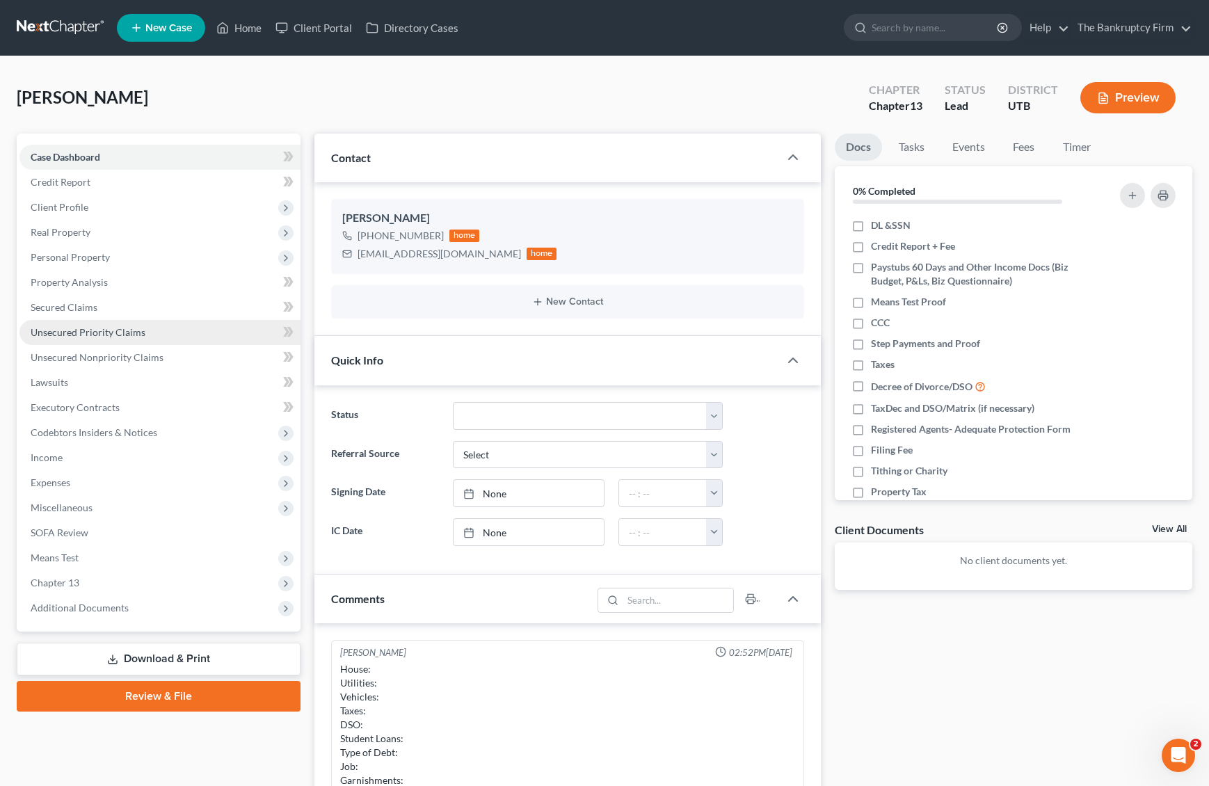
click at [99, 328] on span "Unsecured Priority Claims" at bounding box center [88, 332] width 115 height 12
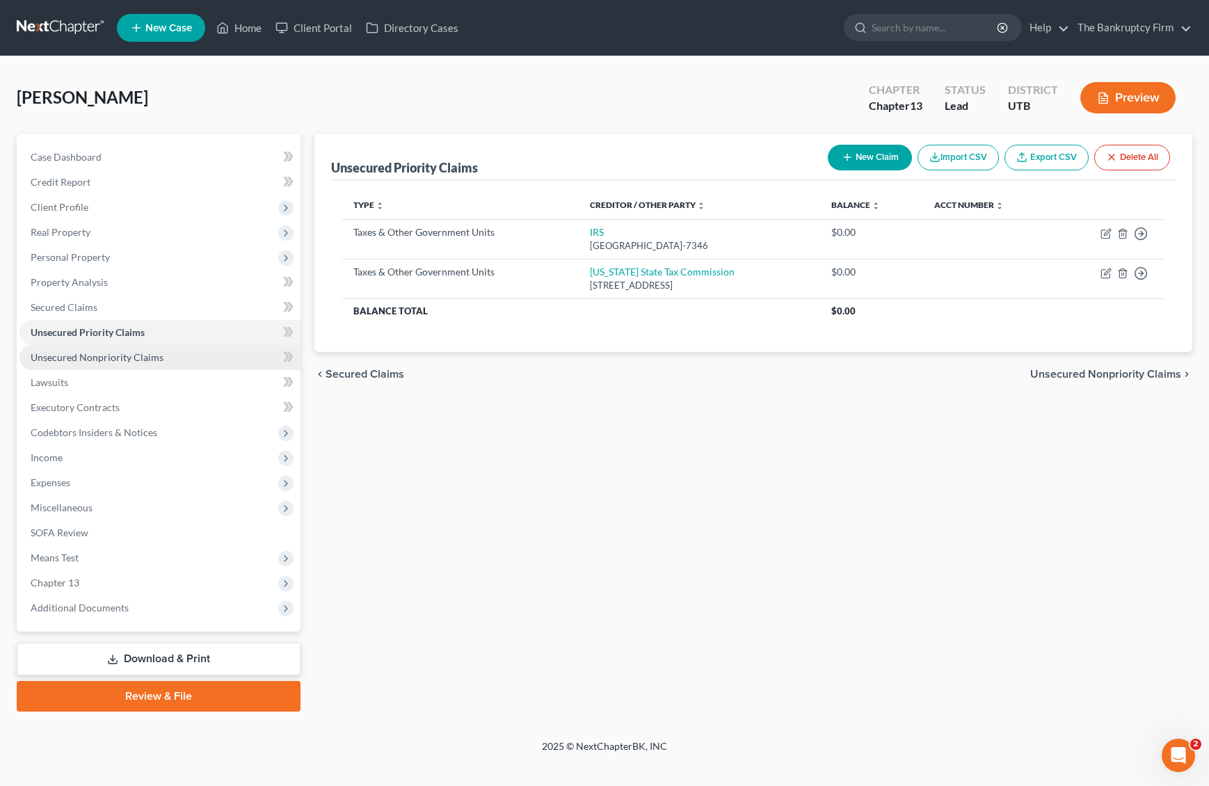
click at [96, 355] on span "Unsecured Nonpriority Claims" at bounding box center [97, 357] width 133 height 12
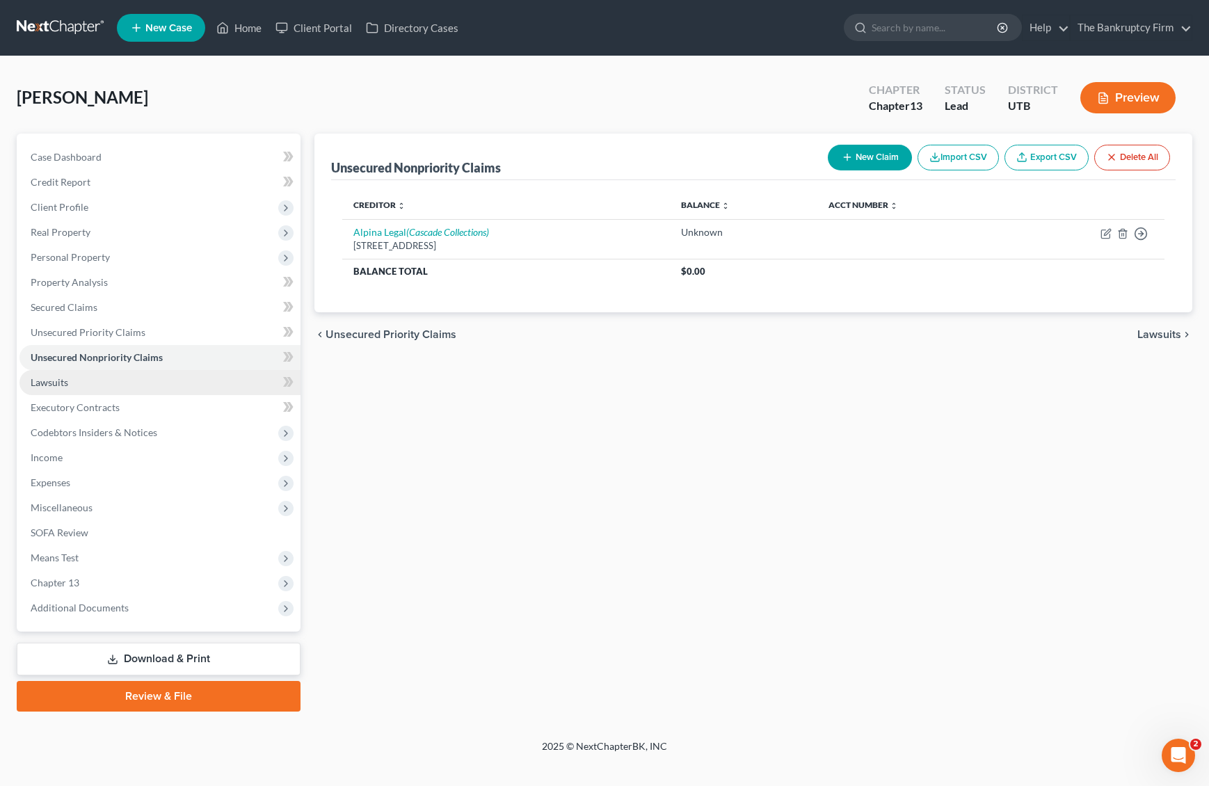
click at [70, 380] on link "Lawsuits" at bounding box center [159, 382] width 281 height 25
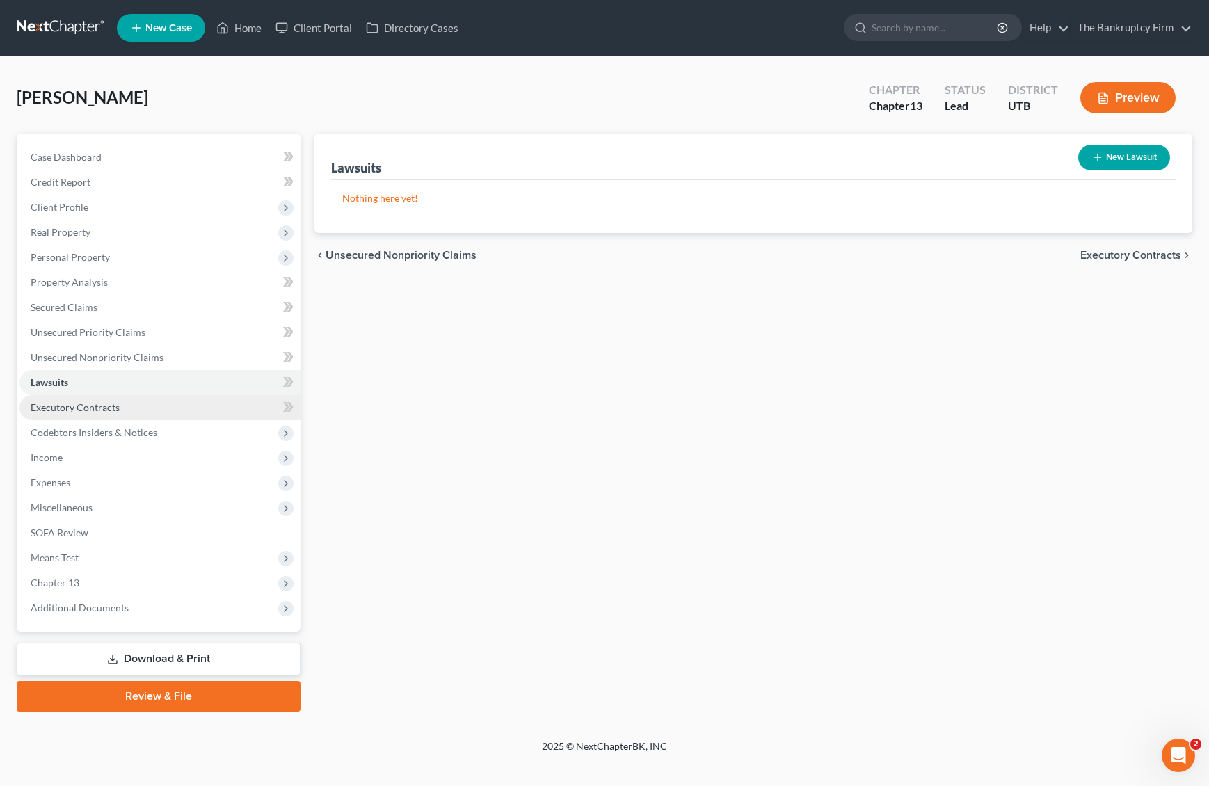
click at [88, 406] on span "Executory Contracts" at bounding box center [75, 407] width 89 height 12
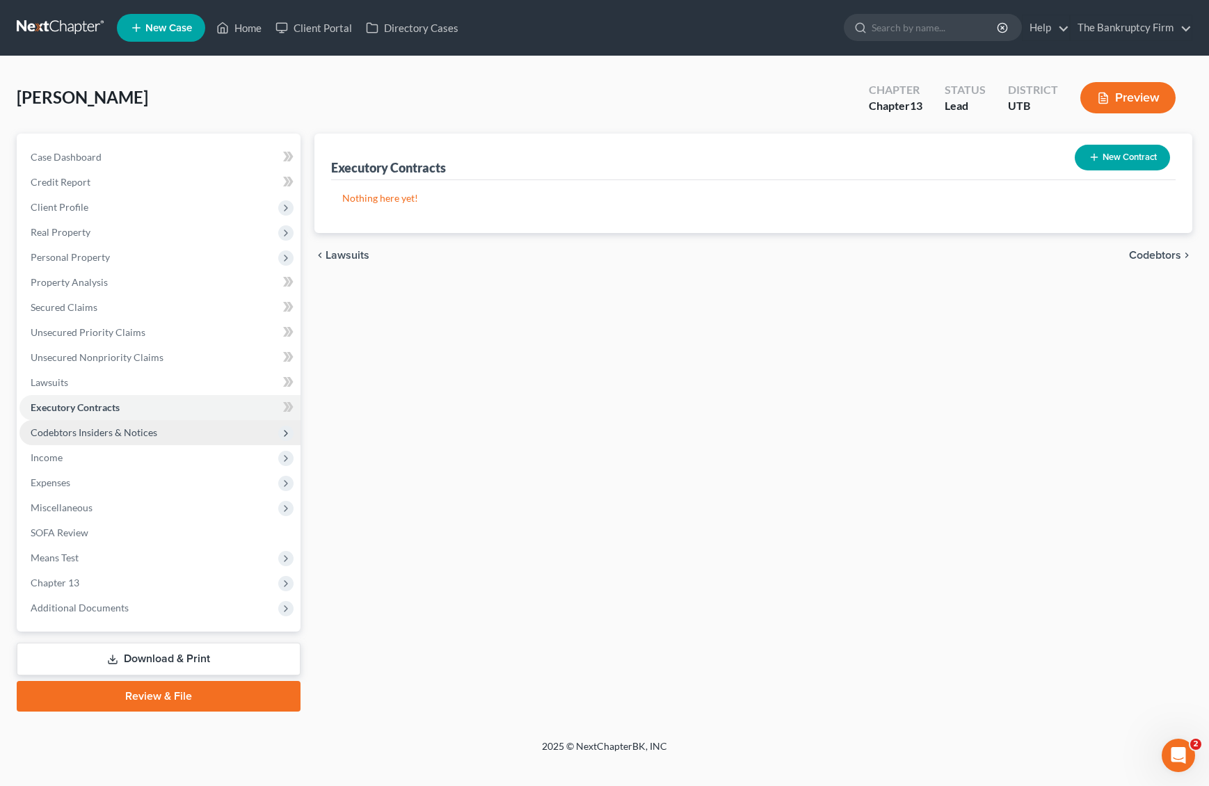
click at [124, 433] on span "Codebtors Insiders & Notices" at bounding box center [94, 432] width 127 height 12
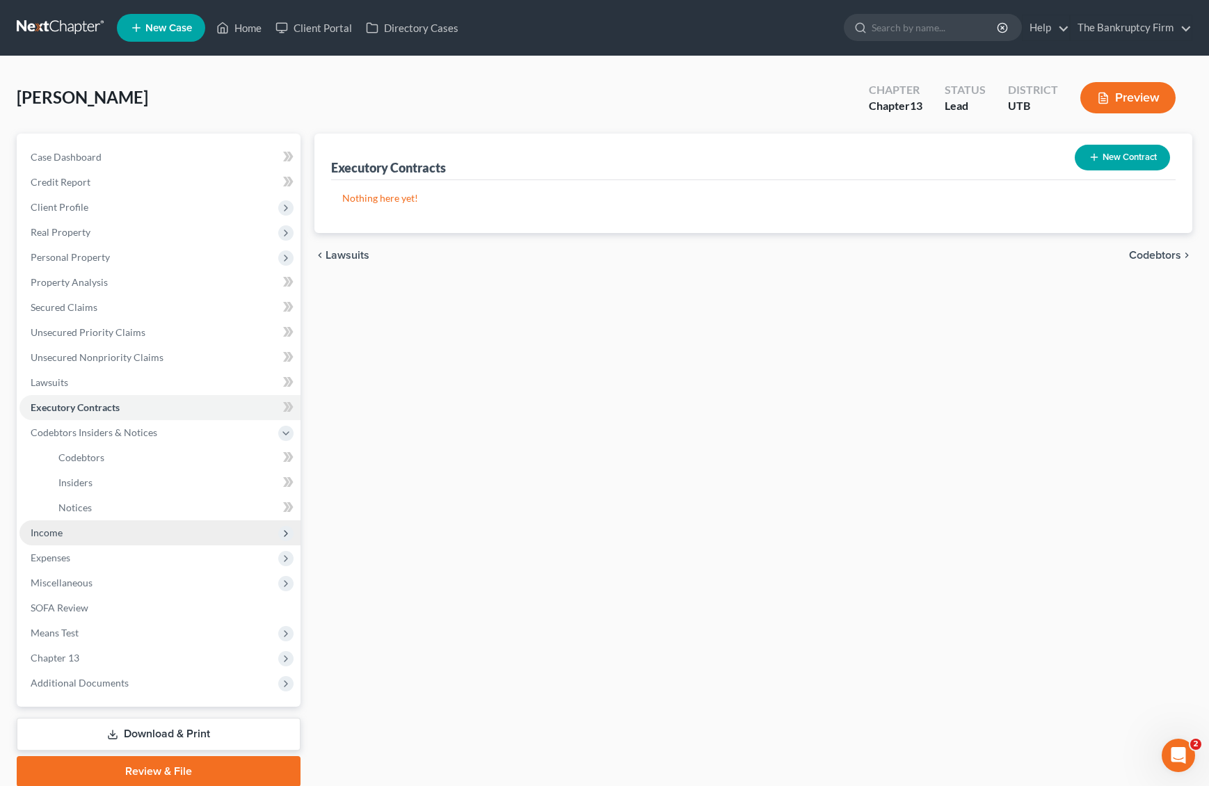
click at [58, 532] on span "Income" at bounding box center [47, 532] width 32 height 12
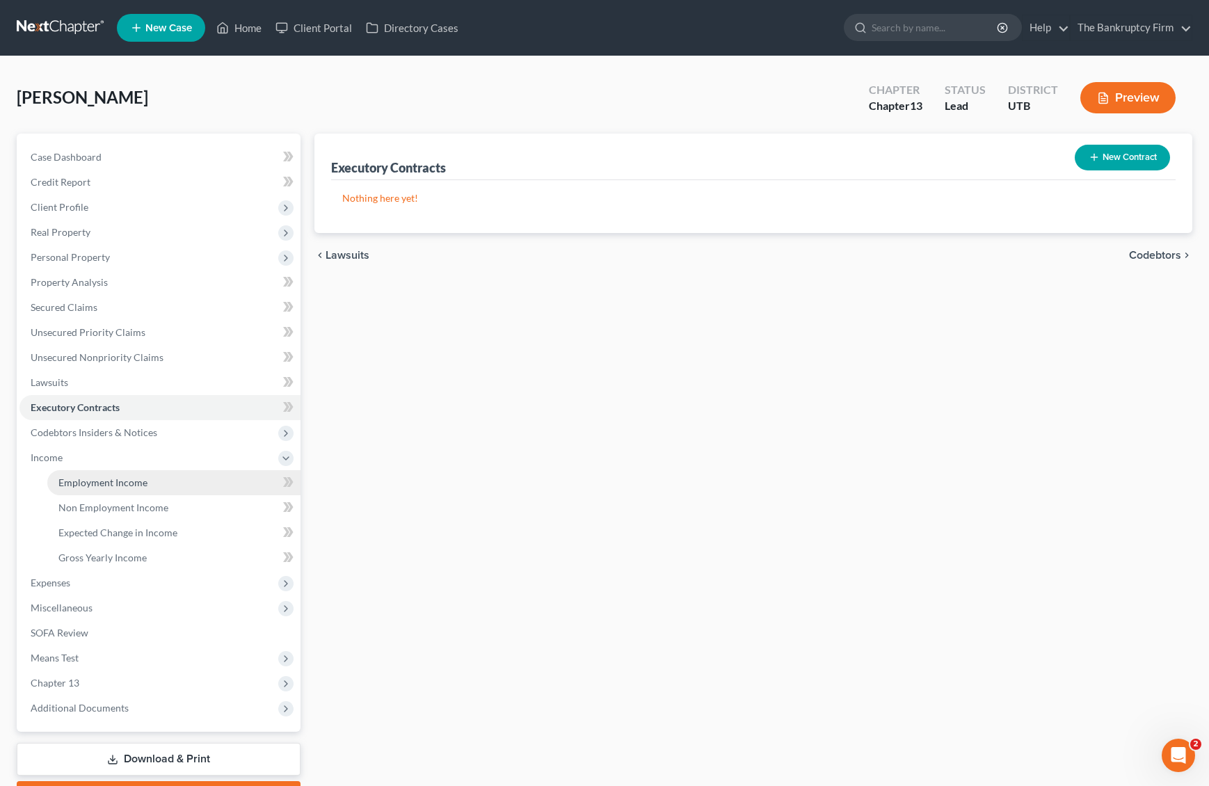
click at [120, 485] on span "Employment Income" at bounding box center [102, 482] width 89 height 12
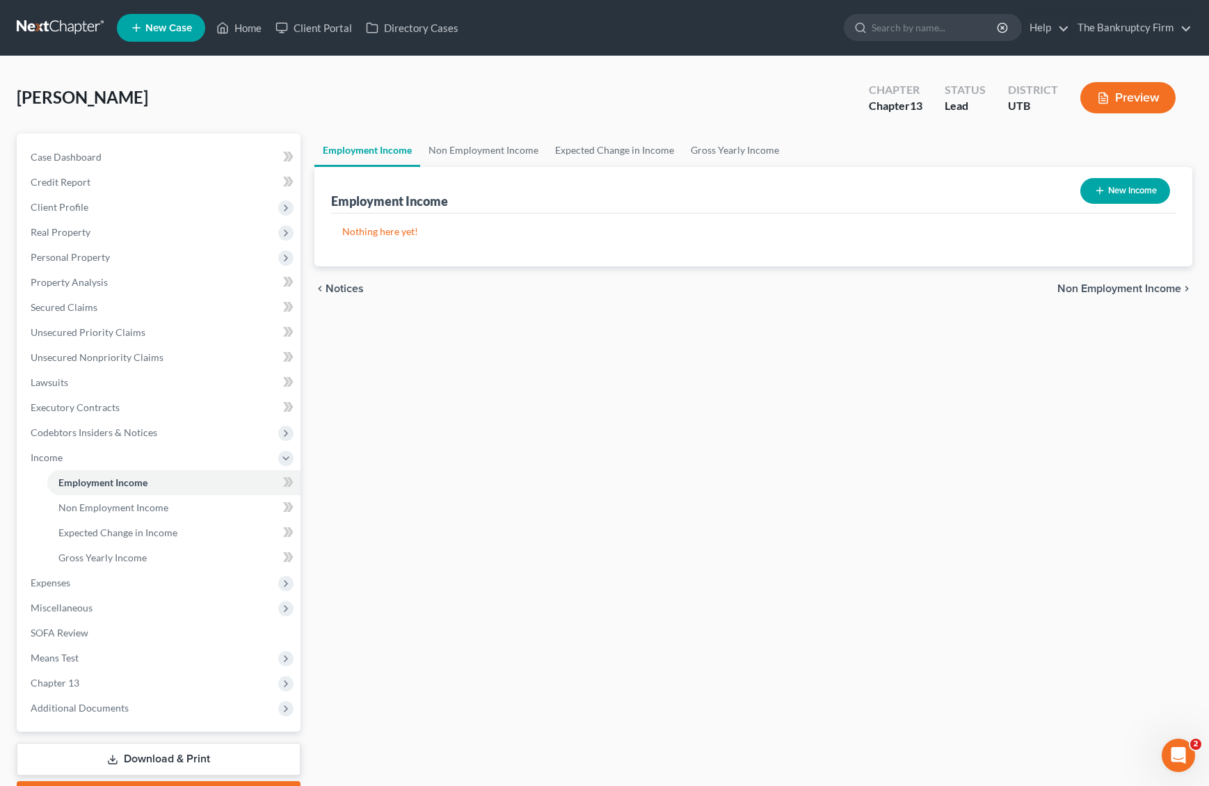
click at [1100, 182] on button "New Income" at bounding box center [1125, 191] width 90 height 26
select select "0"
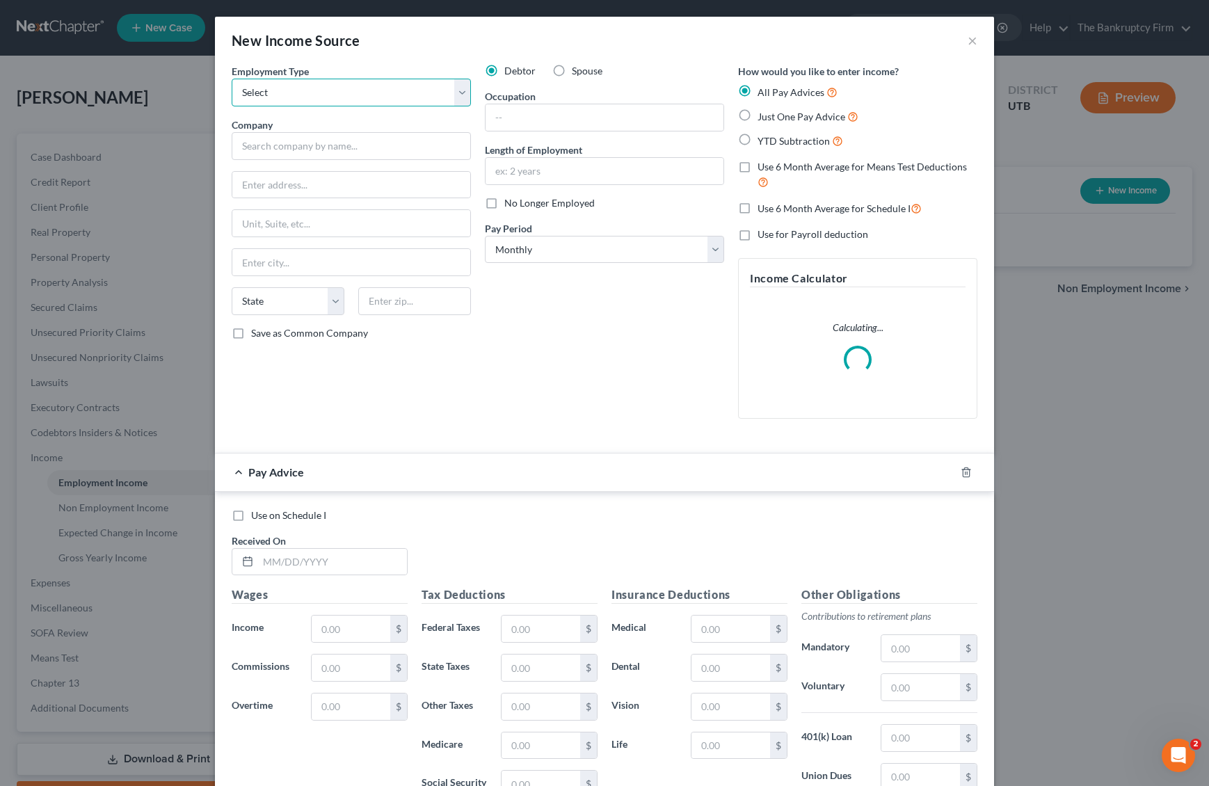
click at [309, 90] on select "Select Full or Part Time Employment Self Employment" at bounding box center [351, 93] width 239 height 28
select select "0"
click at [289, 148] on input "text" at bounding box center [351, 146] width 239 height 28
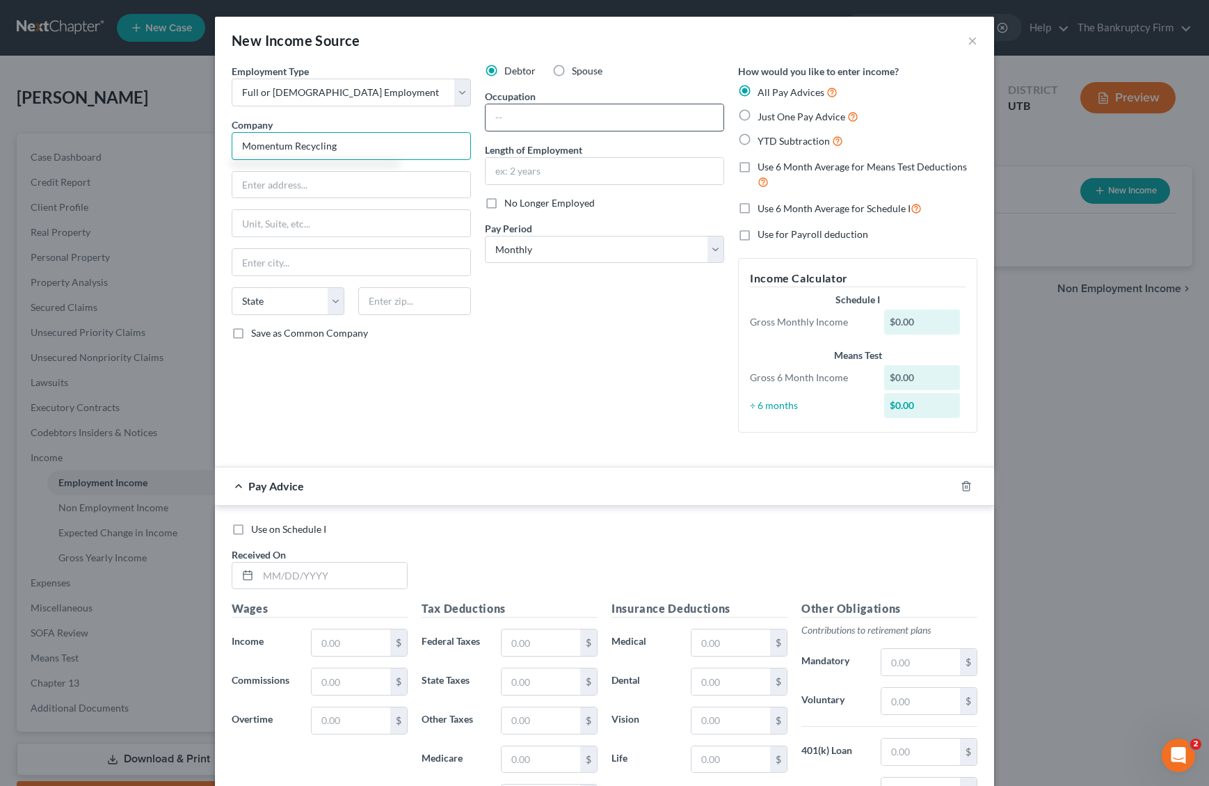
type input "Momentum Recycling"
click at [521, 117] on input "text" at bounding box center [604, 117] width 238 height 26
type input "Driver"
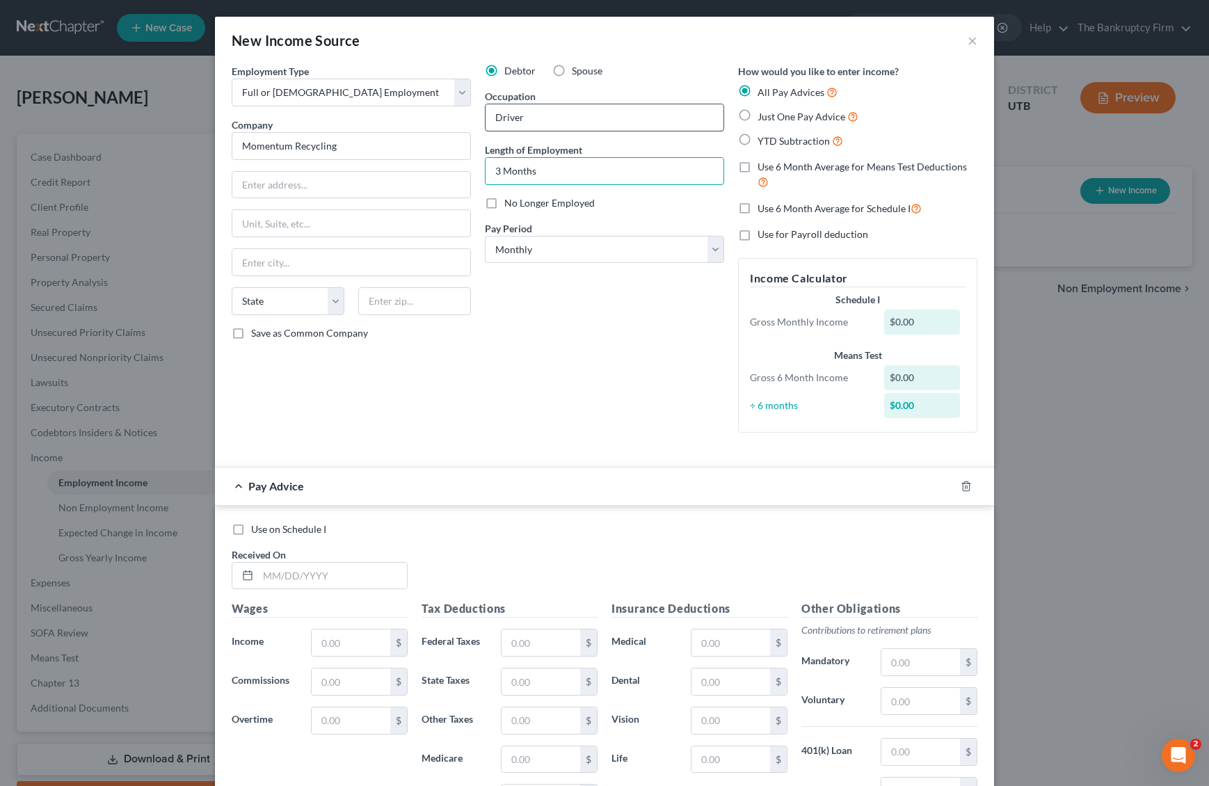
type input "3 Months"
click at [605, 249] on select "Select Monthly Twice Monthly Every Other Week Weekly" at bounding box center [604, 250] width 239 height 28
select select "1"
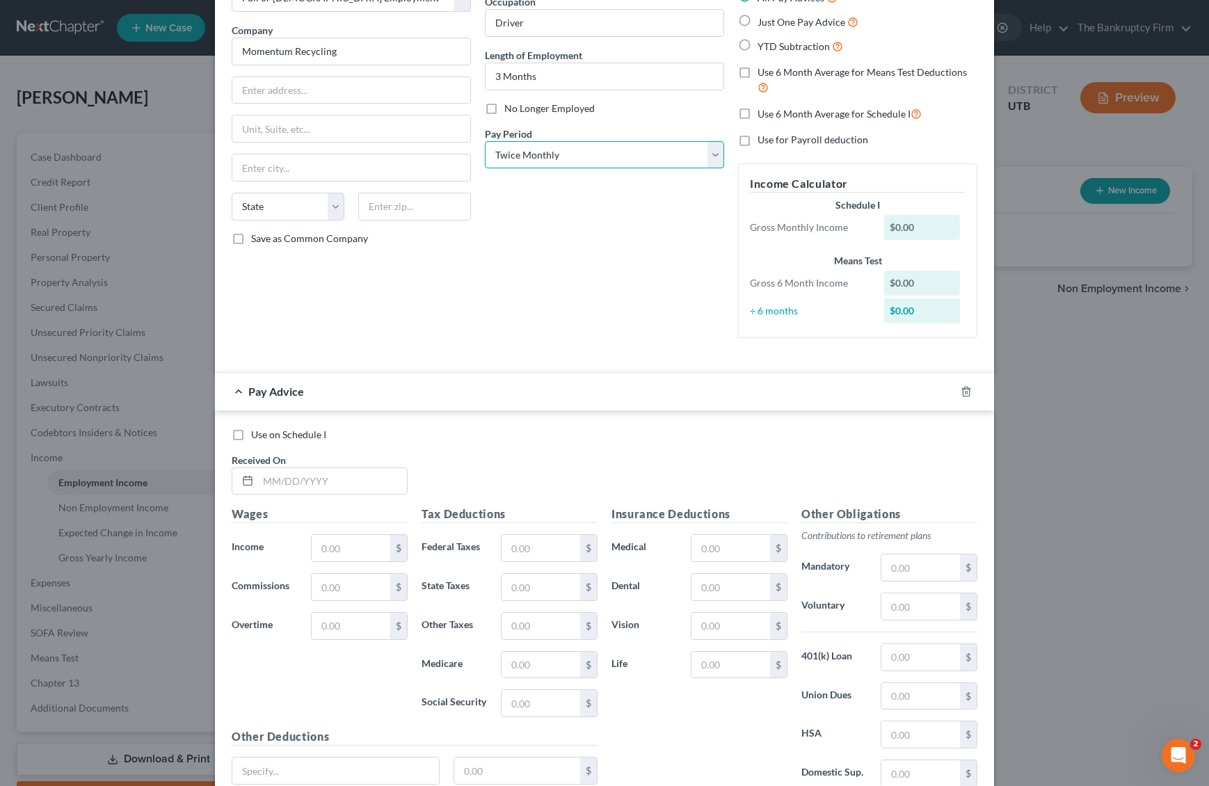
scroll to position [99, 0]
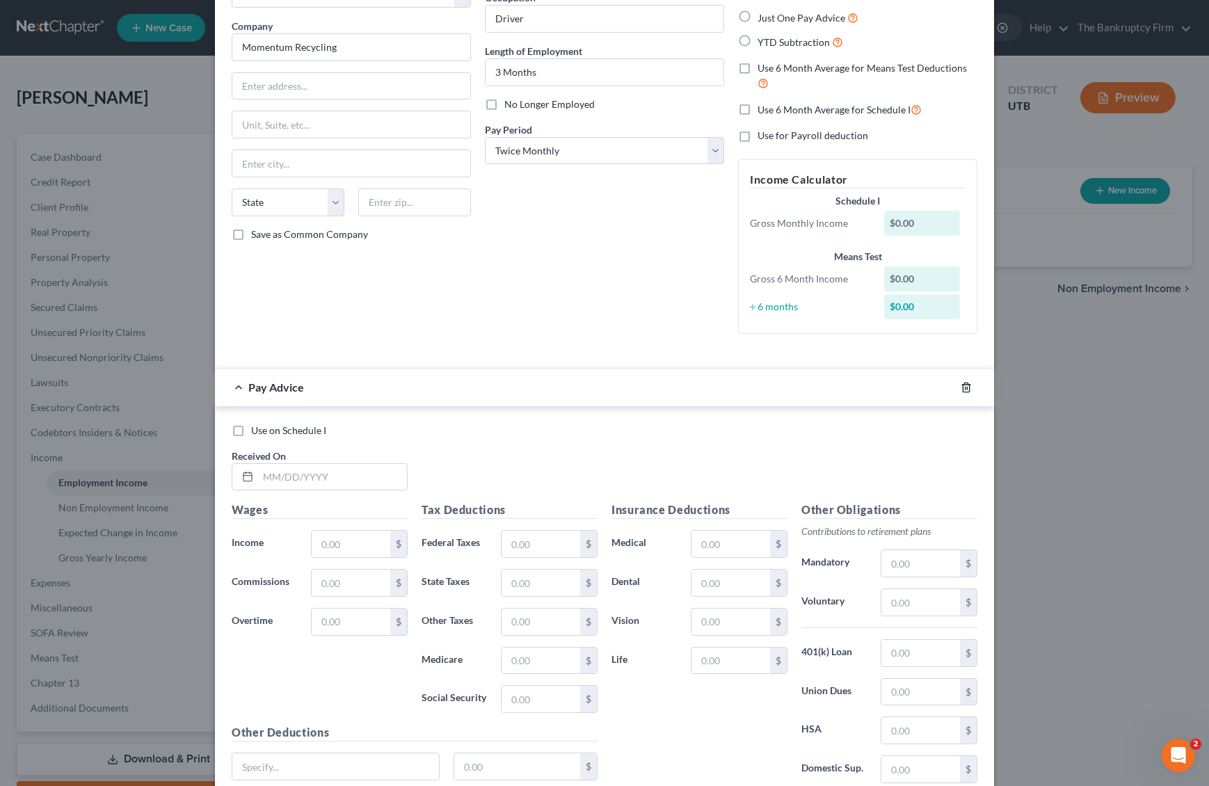
click at [966, 385] on polyline "button" at bounding box center [966, 385] width 8 height 0
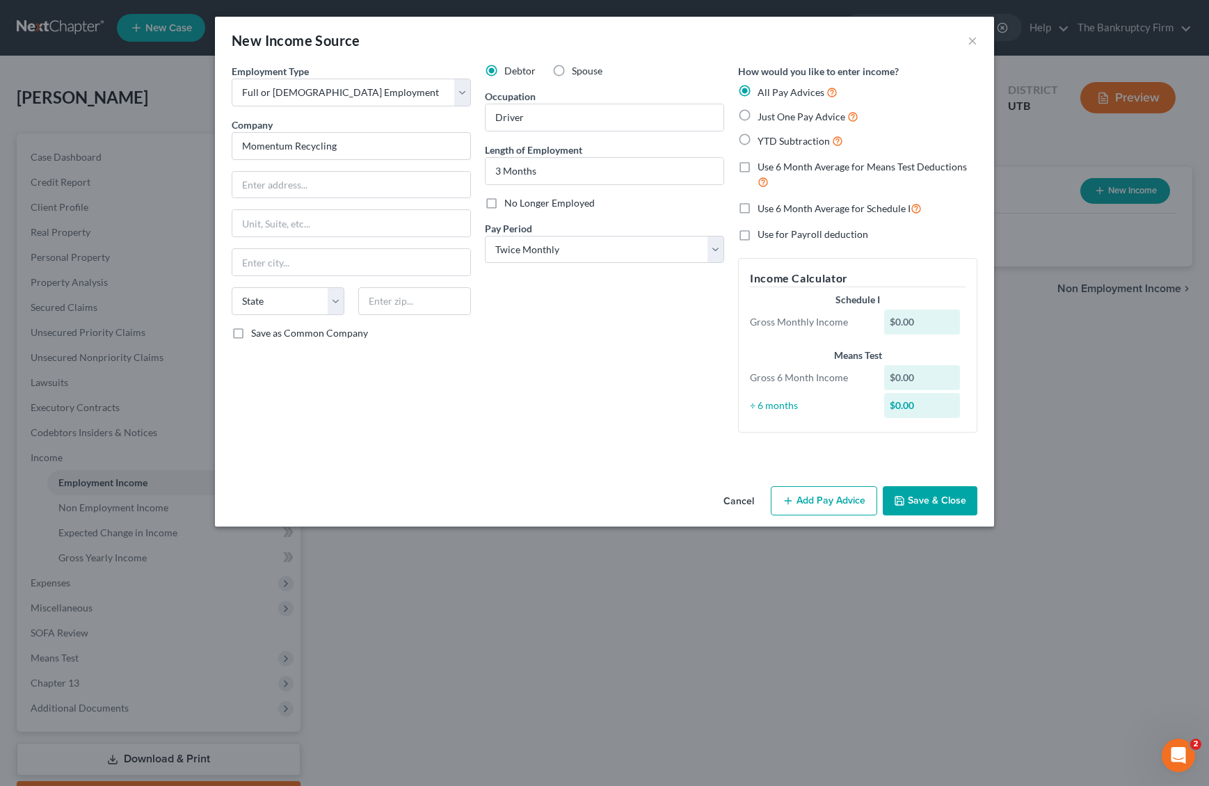
click at [929, 498] on button "Save & Close" at bounding box center [930, 500] width 95 height 29
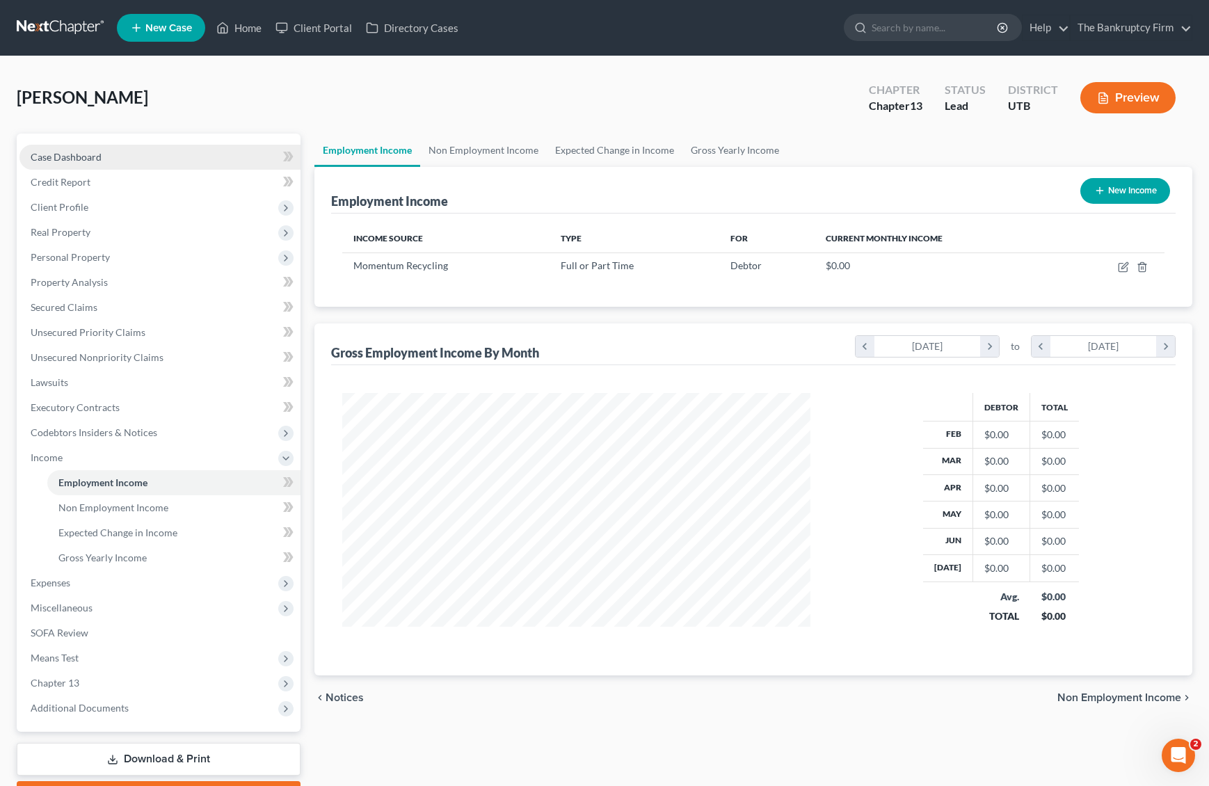
click at [66, 154] on span "Case Dashboard" at bounding box center [66, 157] width 71 height 12
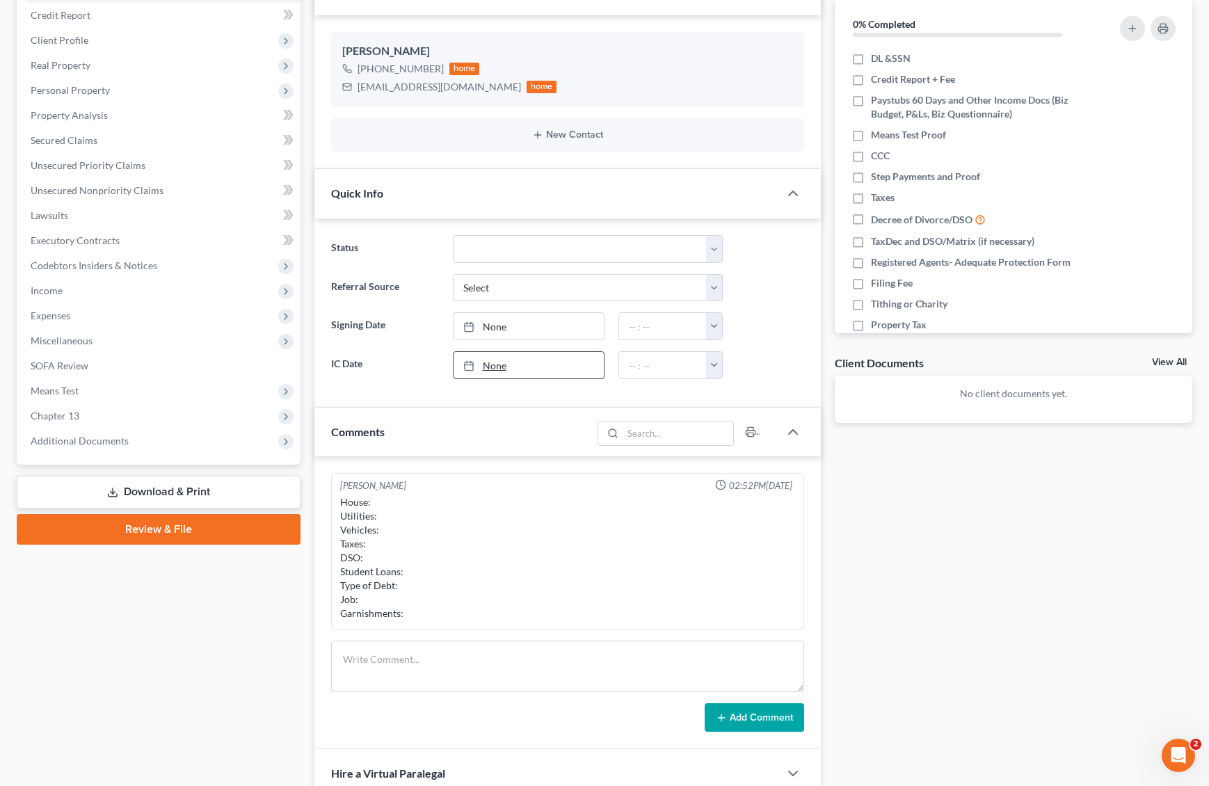
scroll to position [193, 0]
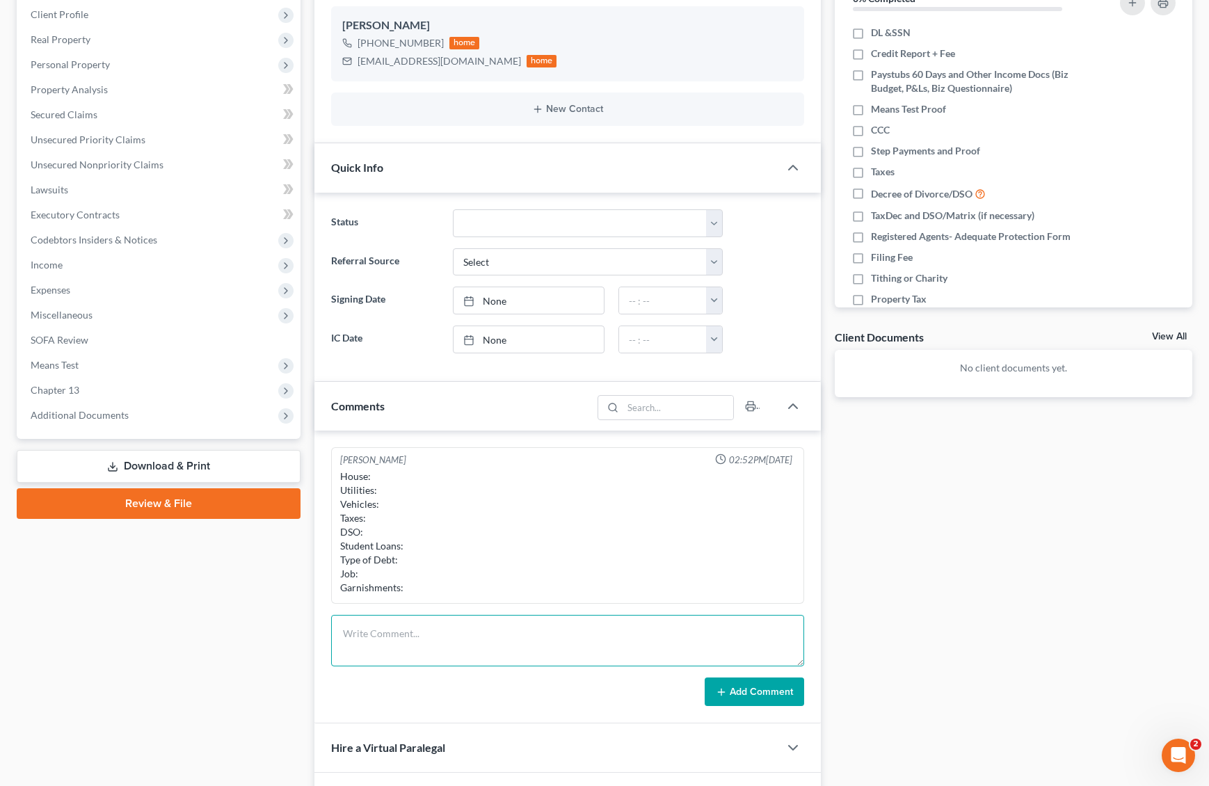
click at [358, 632] on textarea at bounding box center [567, 640] width 473 height 51
click at [365, 627] on textarea at bounding box center [567, 640] width 473 height 51
type textarea "House: Family (Rent) Vehicle: (Co signed with ex surrender VW) Harley keep Taxe…"
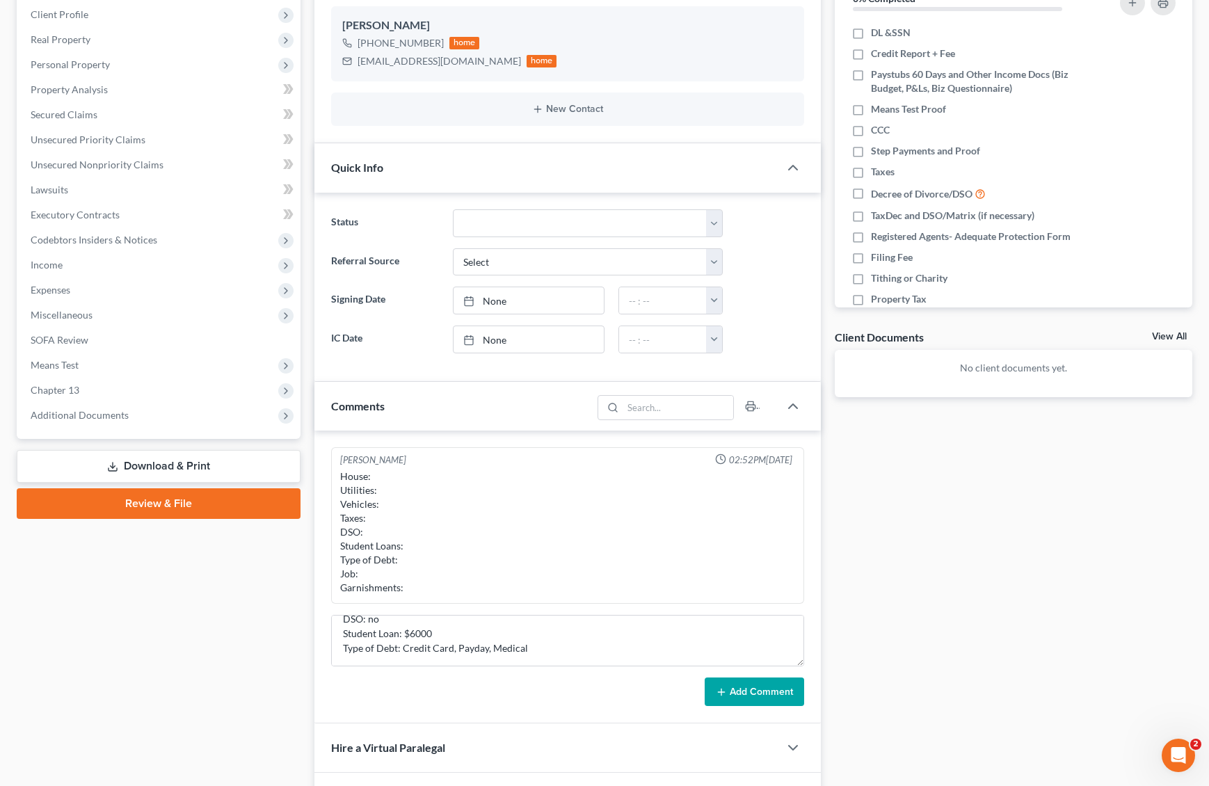
click at [774, 689] on button "Add Comment" at bounding box center [754, 691] width 99 height 29
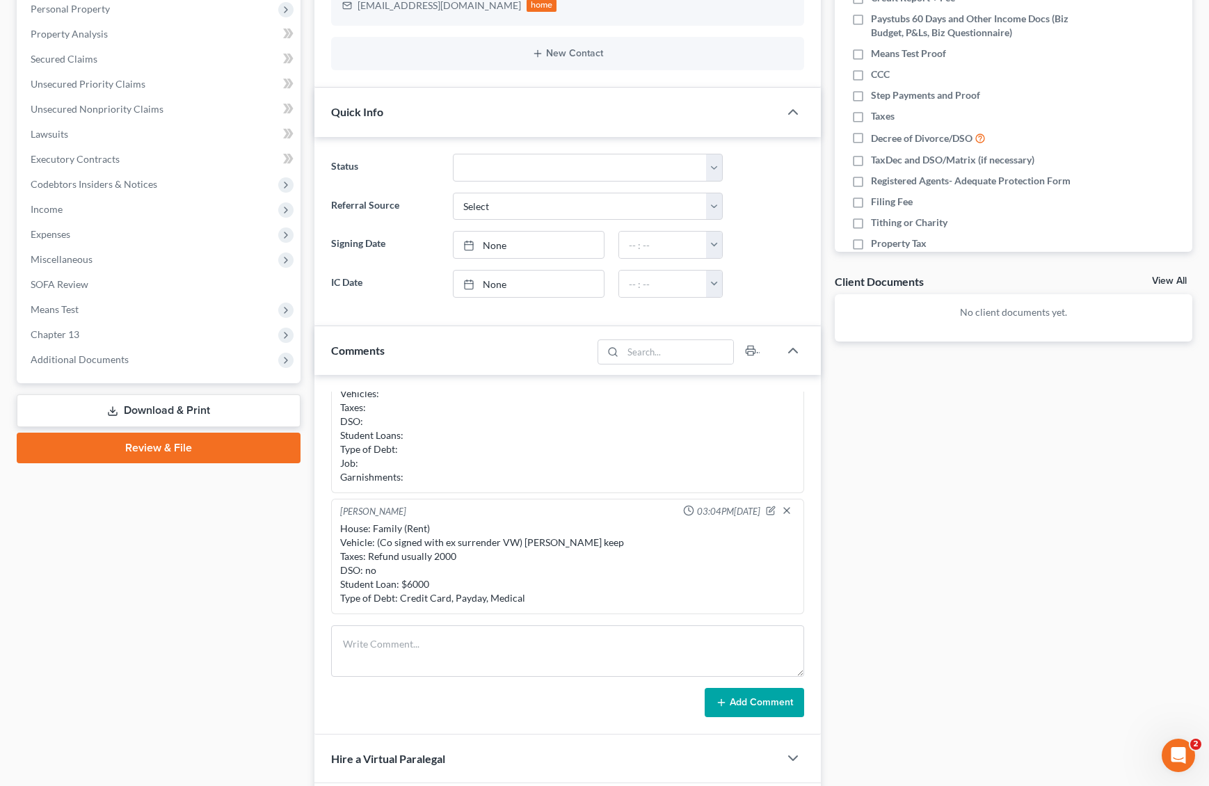
scroll to position [0, 0]
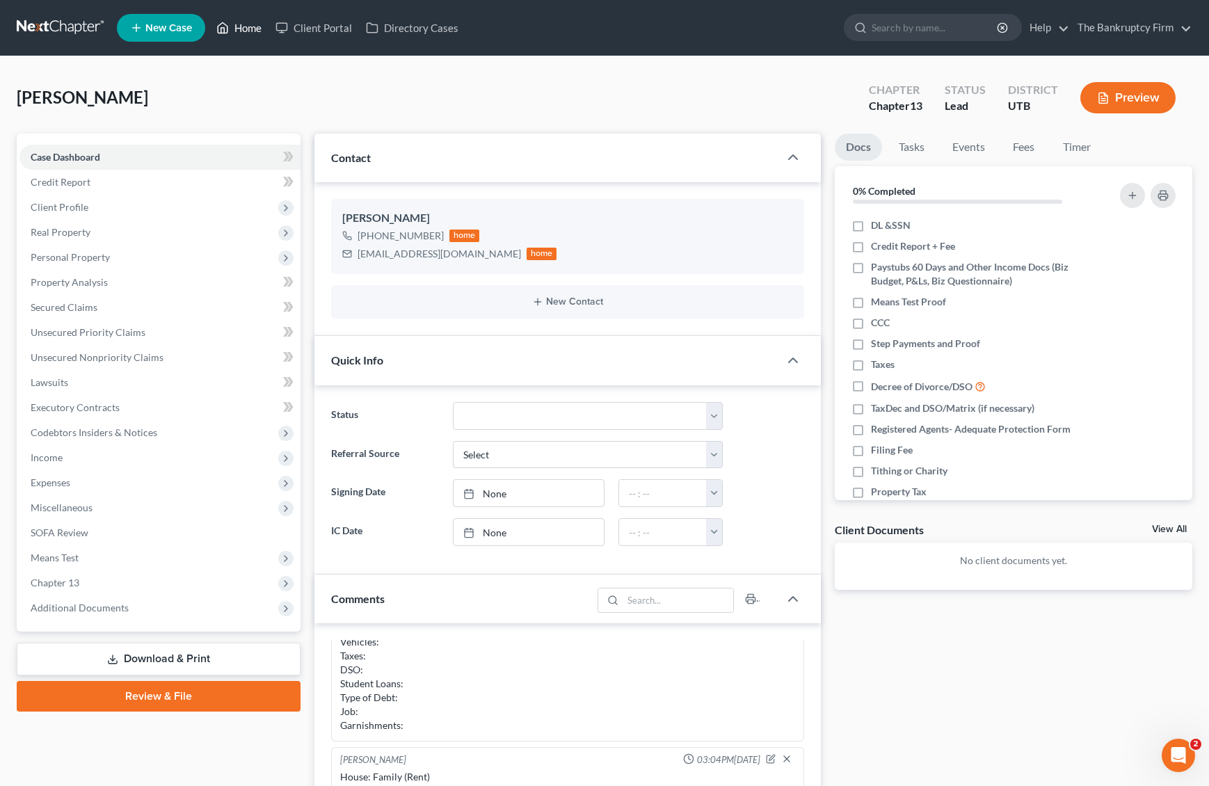
click at [240, 29] on link "Home" at bounding box center [238, 27] width 59 height 25
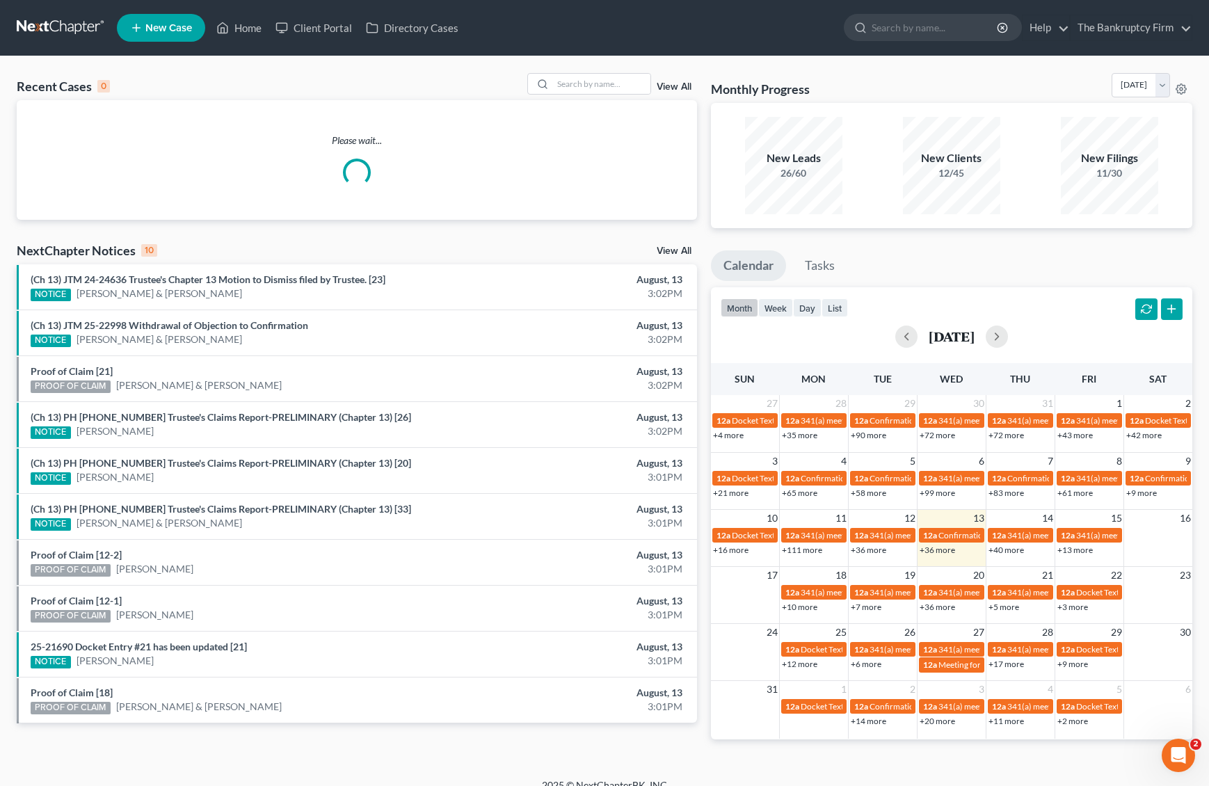
click at [672, 90] on link "View All" at bounding box center [674, 87] width 35 height 10
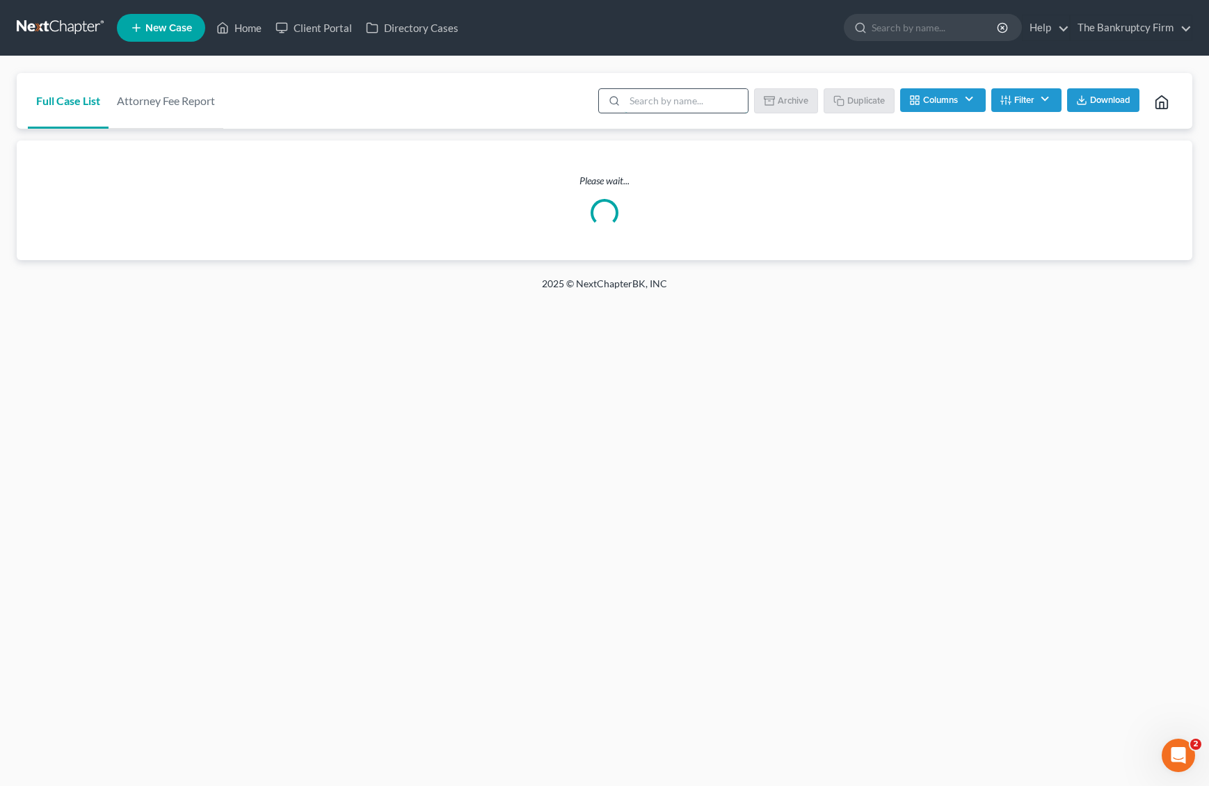
click at [651, 102] on input "search" at bounding box center [686, 101] width 123 height 24
type input "needham"
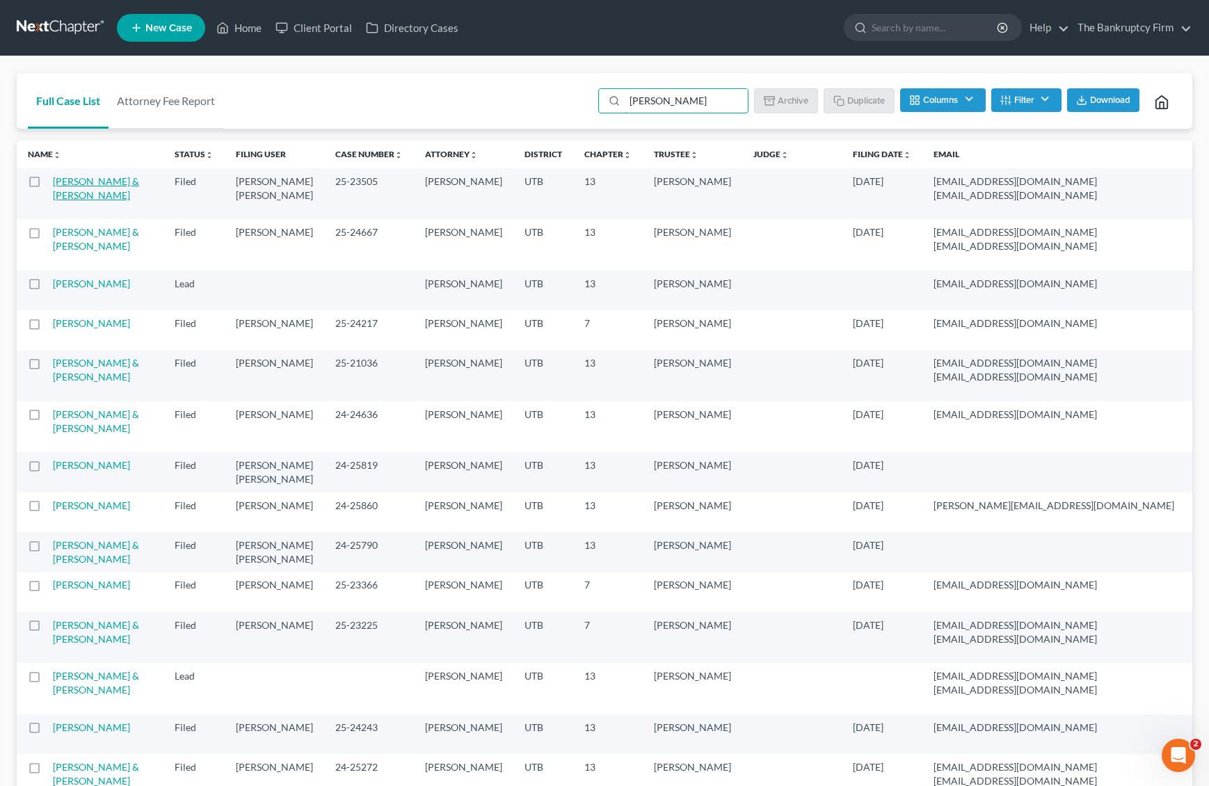
click at [86, 184] on link "[PERSON_NAME] & [PERSON_NAME]" at bounding box center [96, 188] width 86 height 26
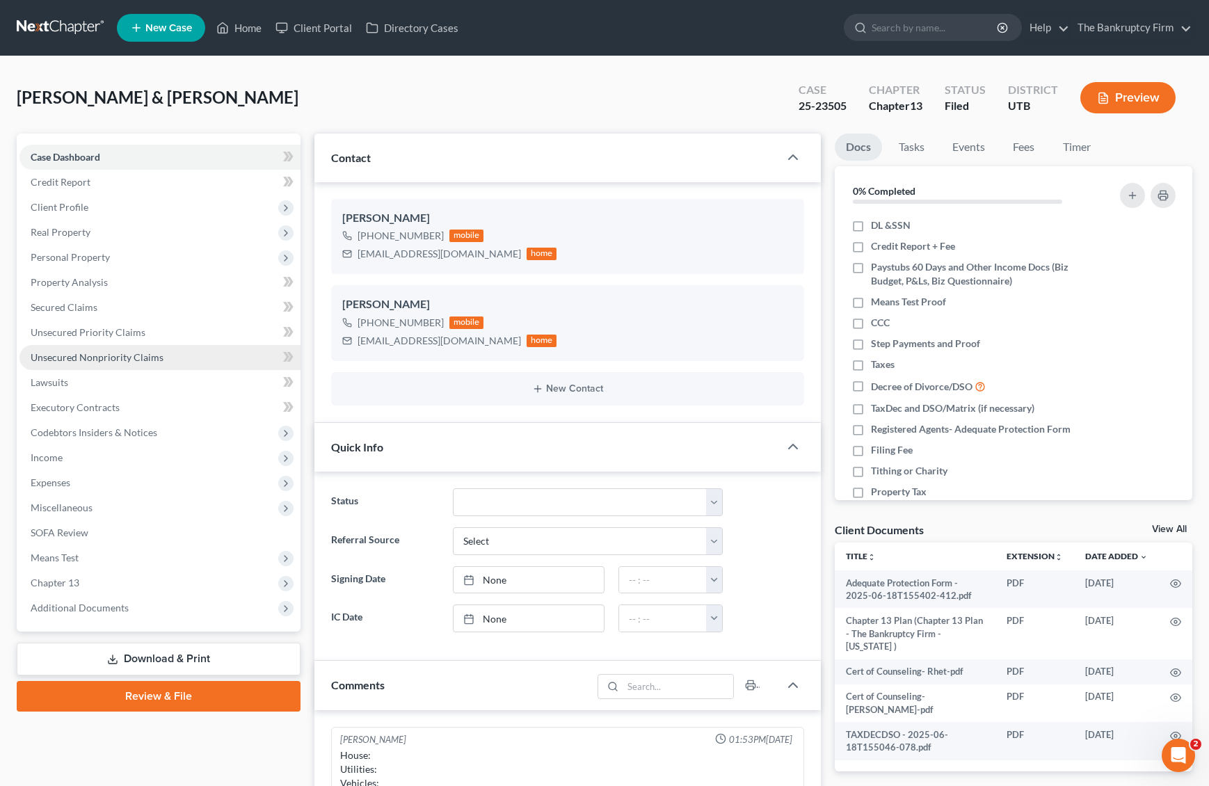
scroll to position [123, 0]
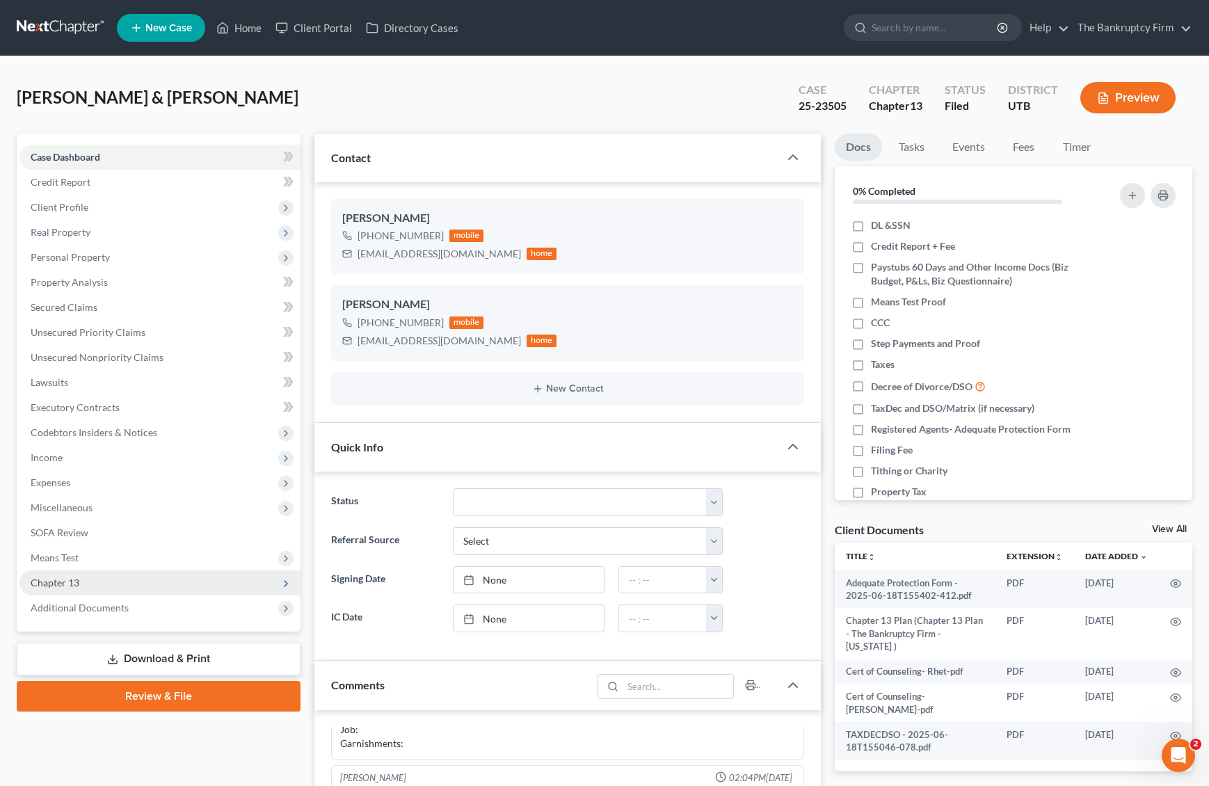
click at [157, 586] on span "Chapter 13" at bounding box center [159, 582] width 281 height 25
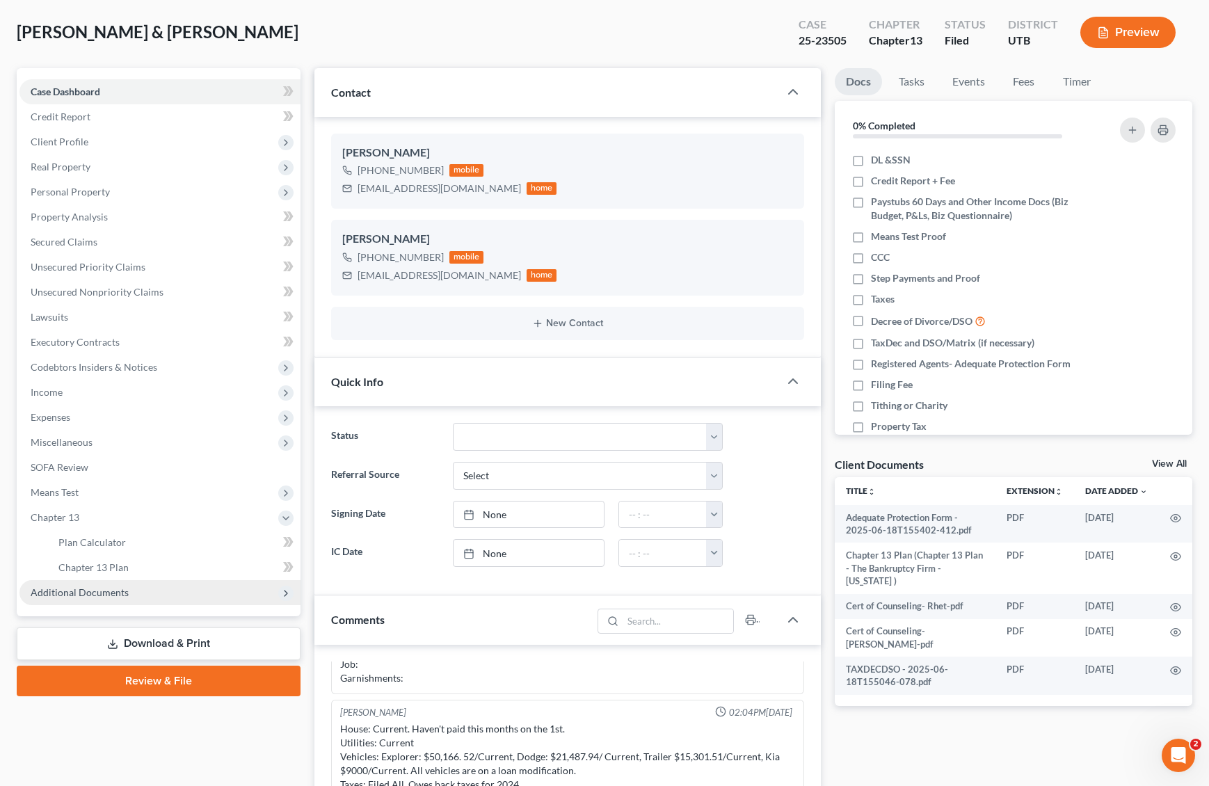
scroll to position [81, 0]
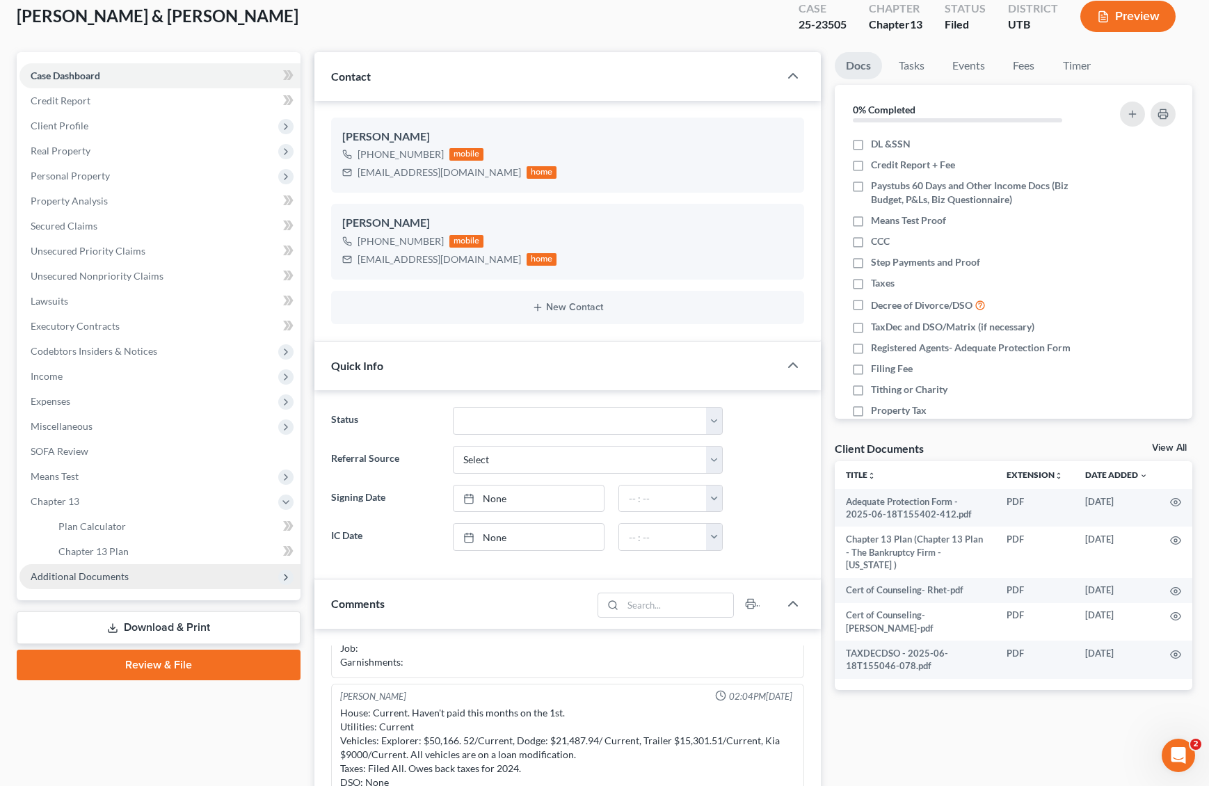
click at [153, 581] on span "Additional Documents" at bounding box center [159, 576] width 281 height 25
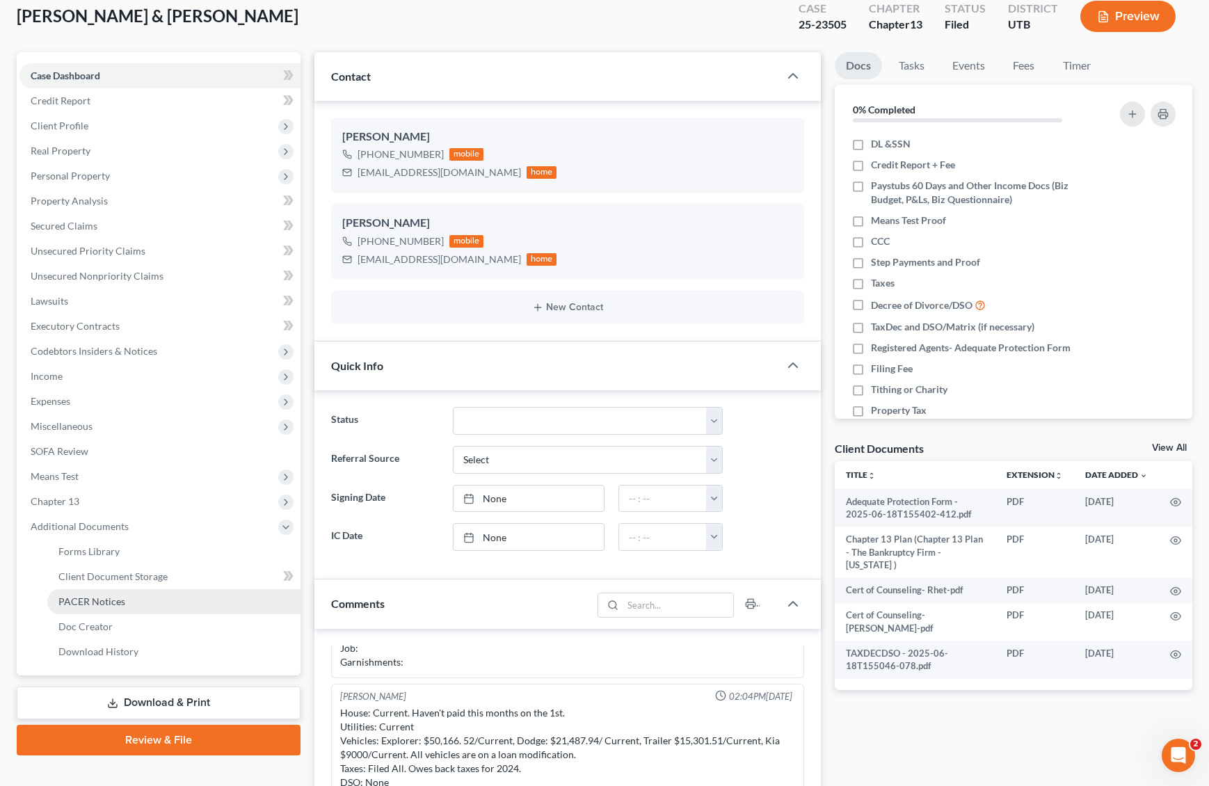
click at [164, 599] on link "PACER Notices" at bounding box center [173, 601] width 253 height 25
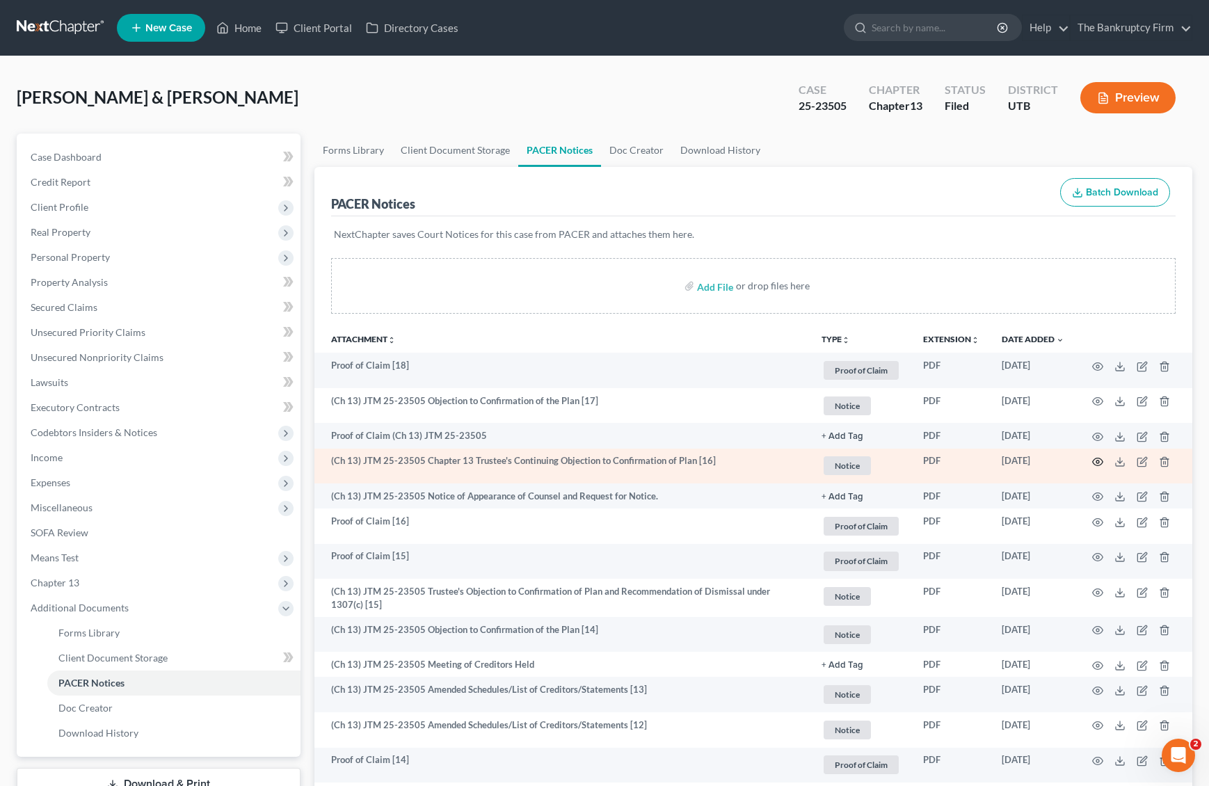
click at [1096, 462] on icon "button" at bounding box center [1097, 461] width 11 height 11
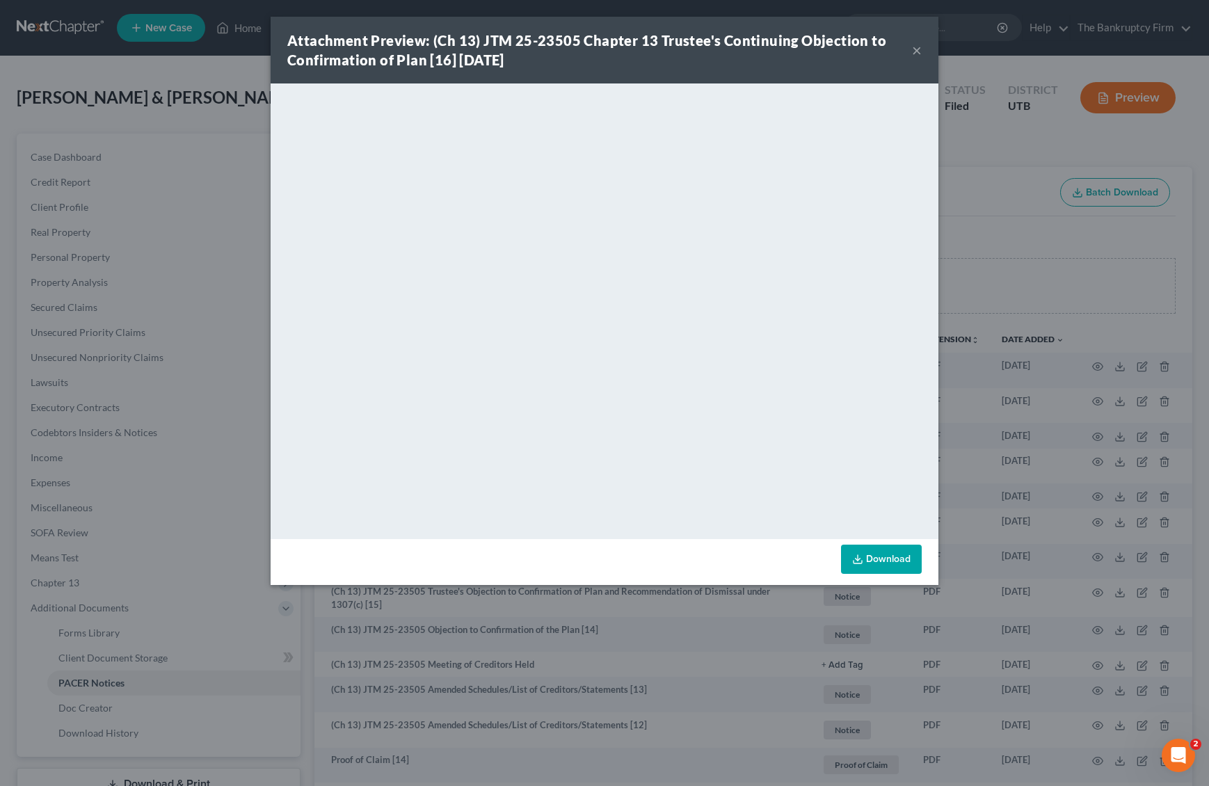
click at [919, 51] on button "×" at bounding box center [917, 50] width 10 height 17
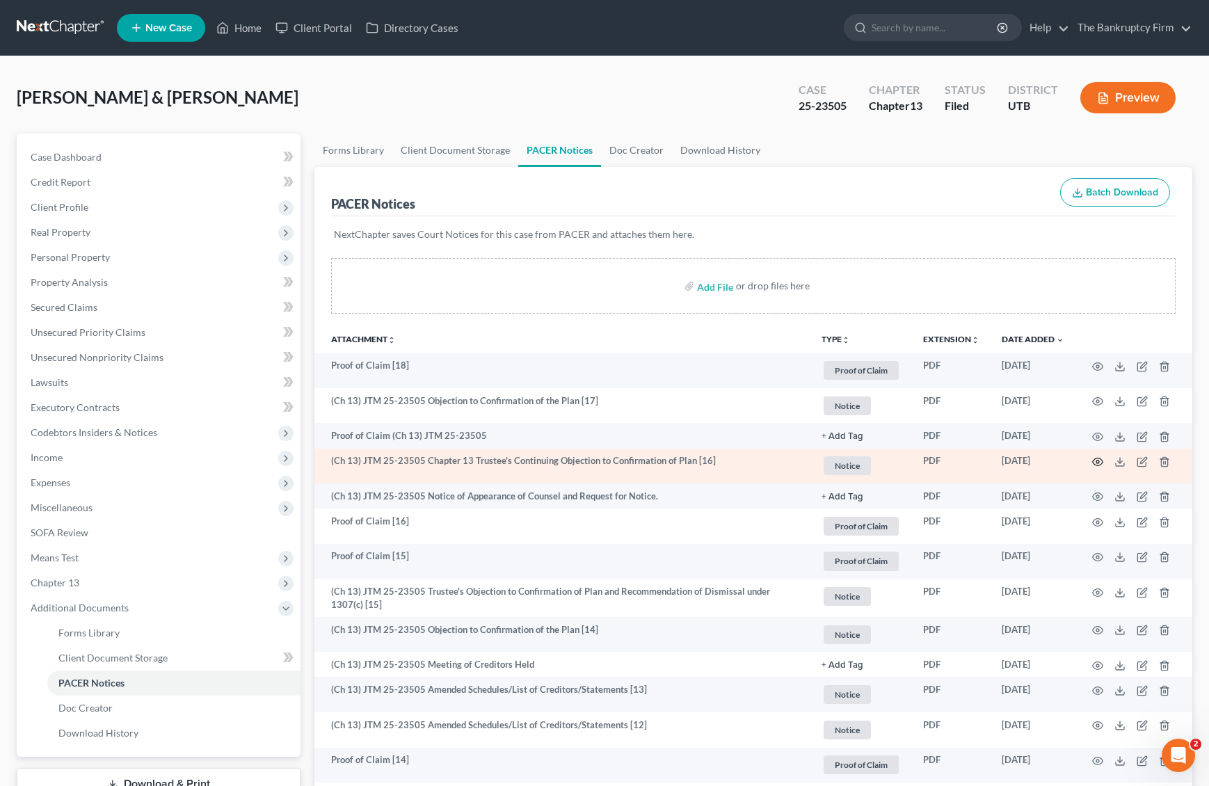
click at [1100, 460] on icon "button" at bounding box center [1097, 461] width 11 height 11
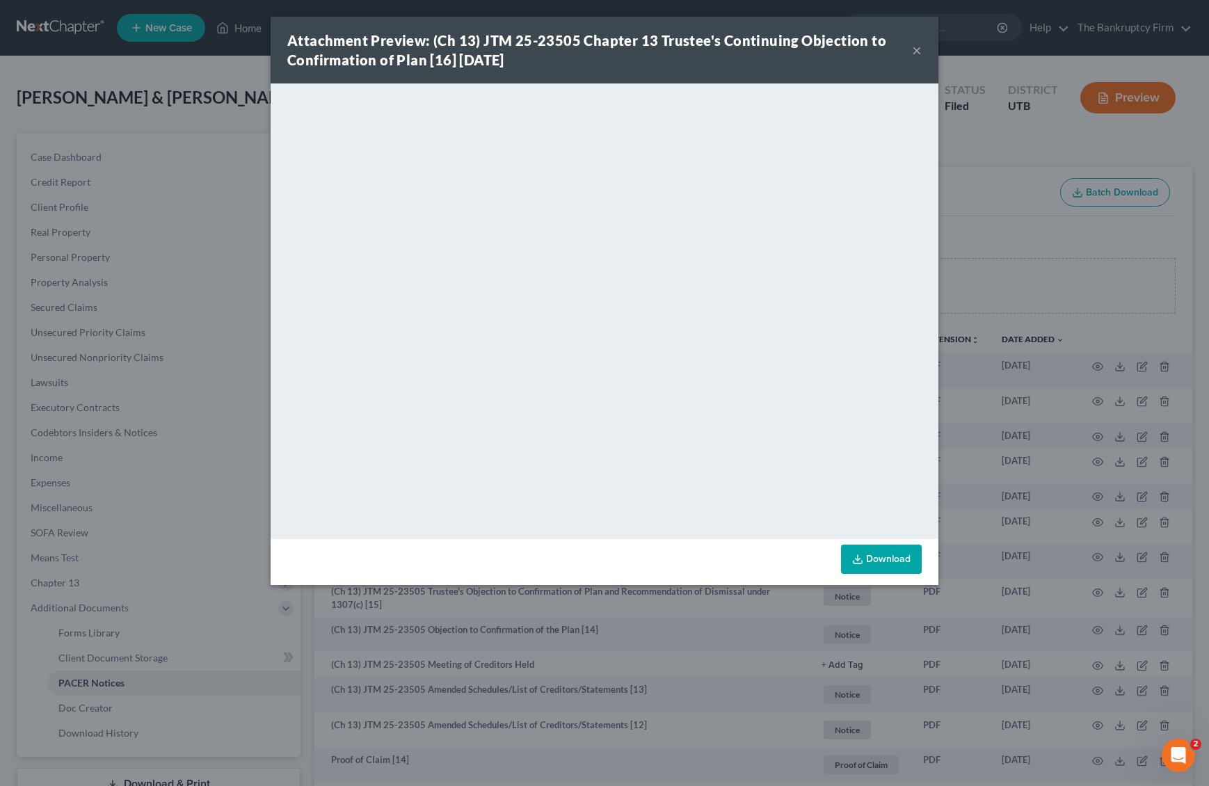
click at [914, 50] on button "×" at bounding box center [917, 50] width 10 height 17
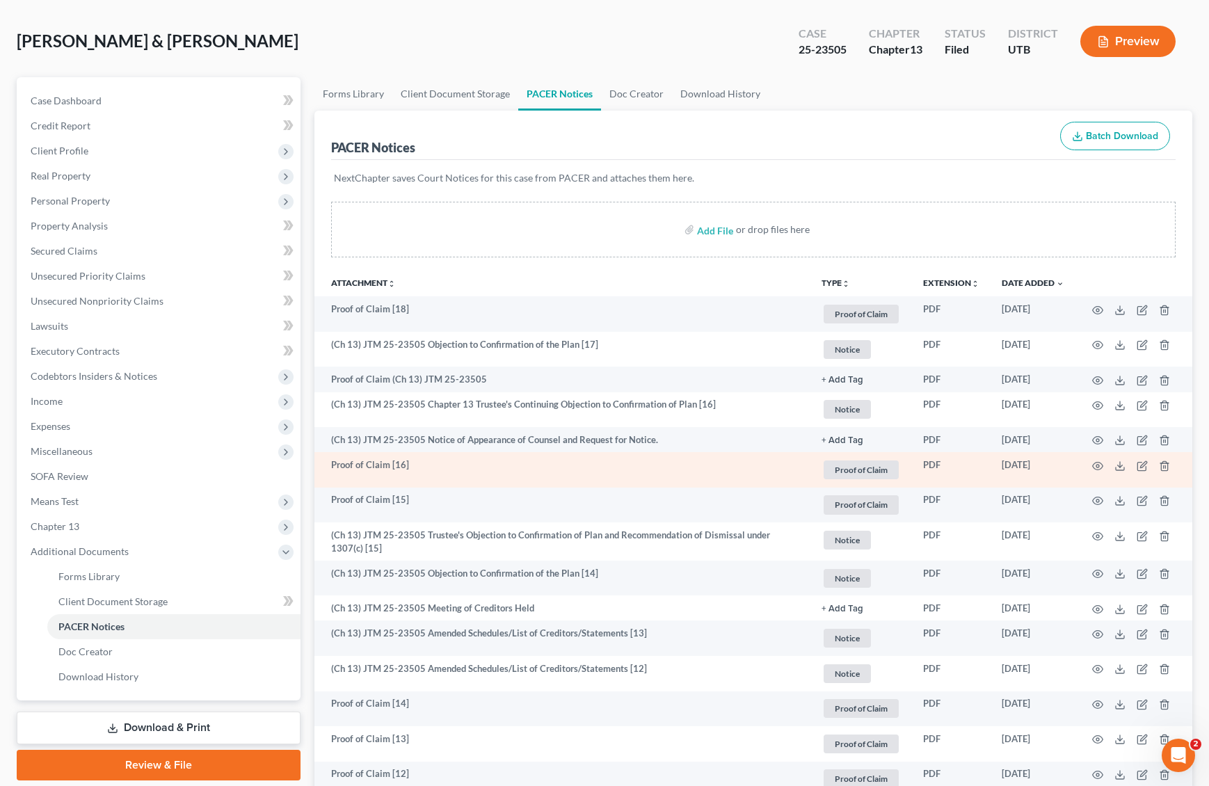
scroll to position [61, 0]
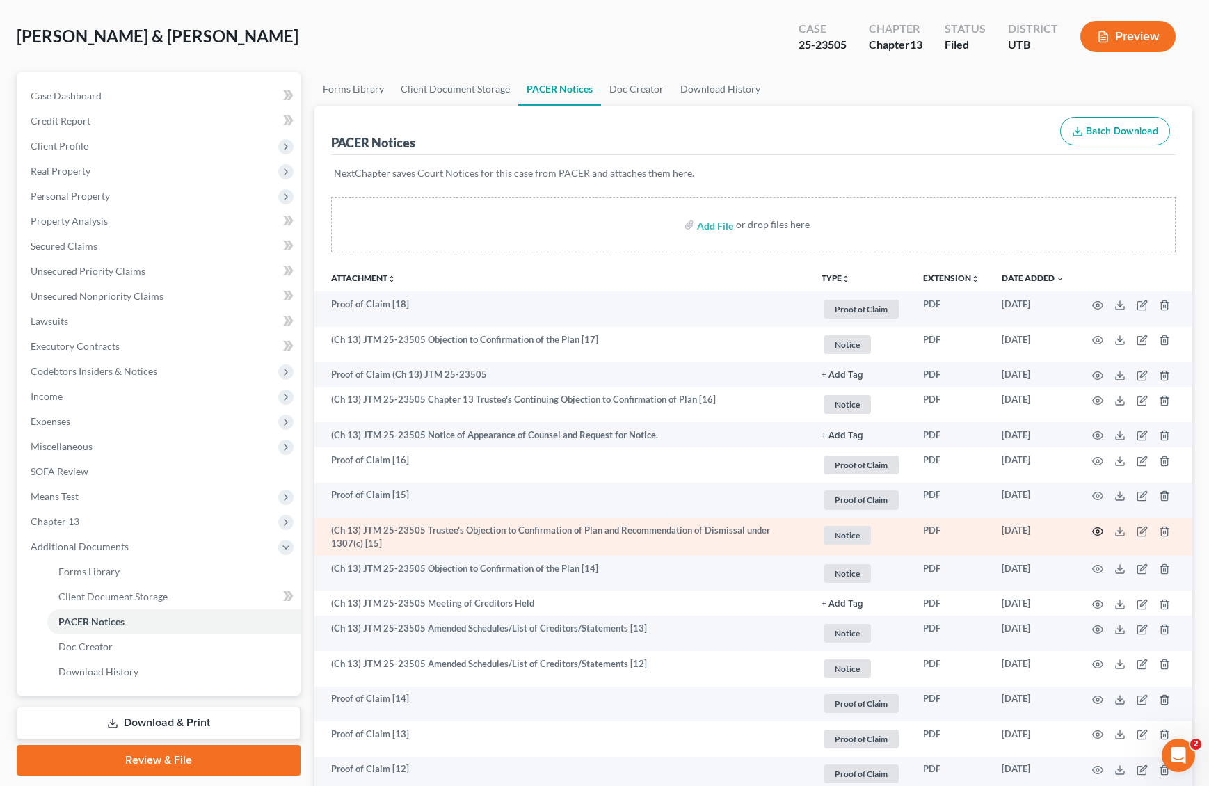
click at [1096, 530] on circle "button" at bounding box center [1097, 531] width 3 height 3
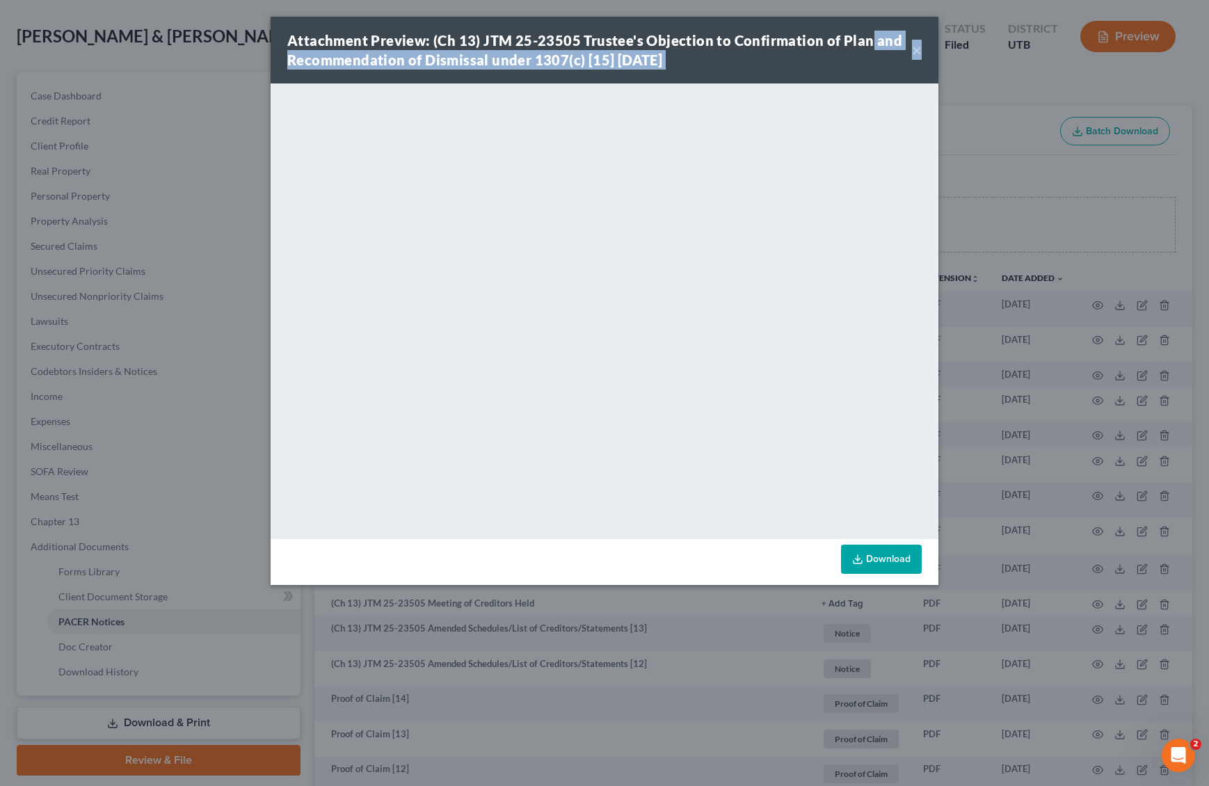
drag, startPoint x: 863, startPoint y: 38, endPoint x: 1061, endPoint y: 58, distance: 198.5
click at [1061, 58] on div "Attachment Preview: (Ch 13) JTM 25-23505 Trustee's Objection to Confirmation of…" at bounding box center [604, 393] width 1209 height 786
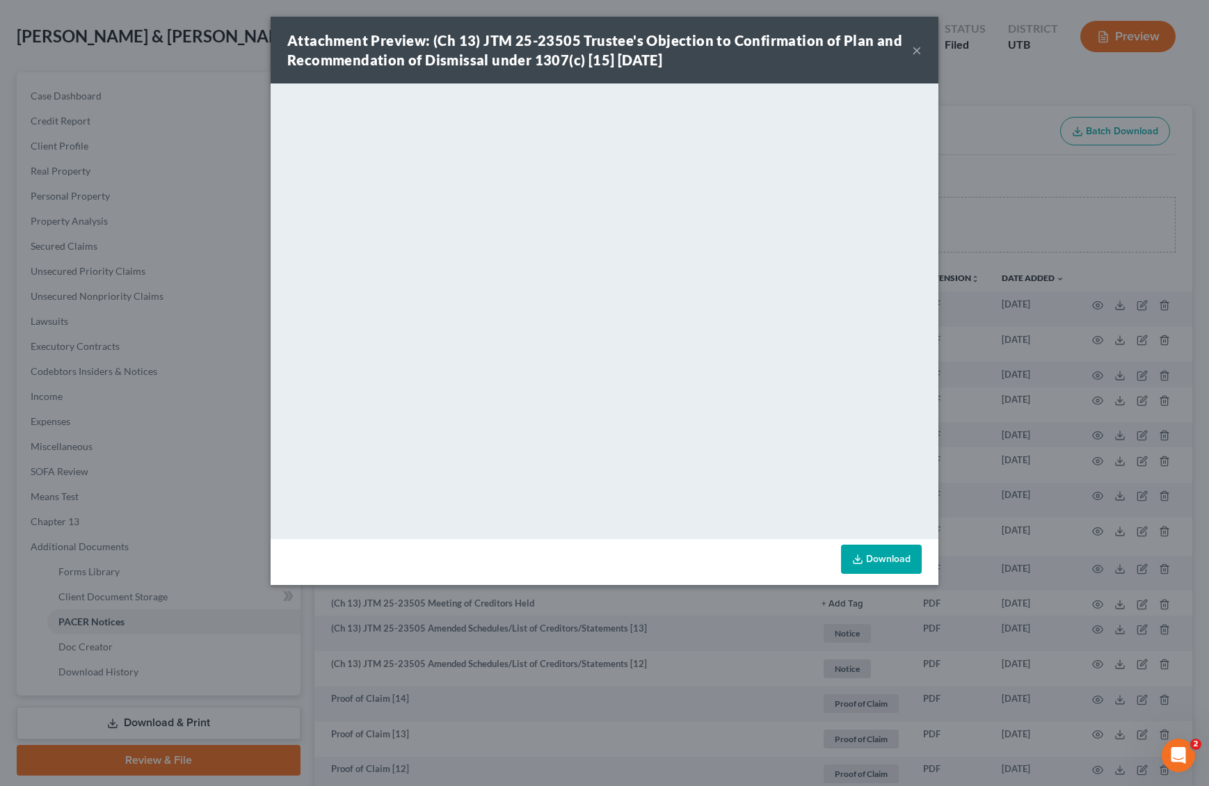
drag, startPoint x: 1006, startPoint y: 105, endPoint x: 924, endPoint y: 66, distance: 90.2
click at [1005, 103] on div "Attachment Preview: (Ch 13) JTM 25-23505 Trustee's Objection to Confirmation of…" at bounding box center [604, 393] width 1209 height 786
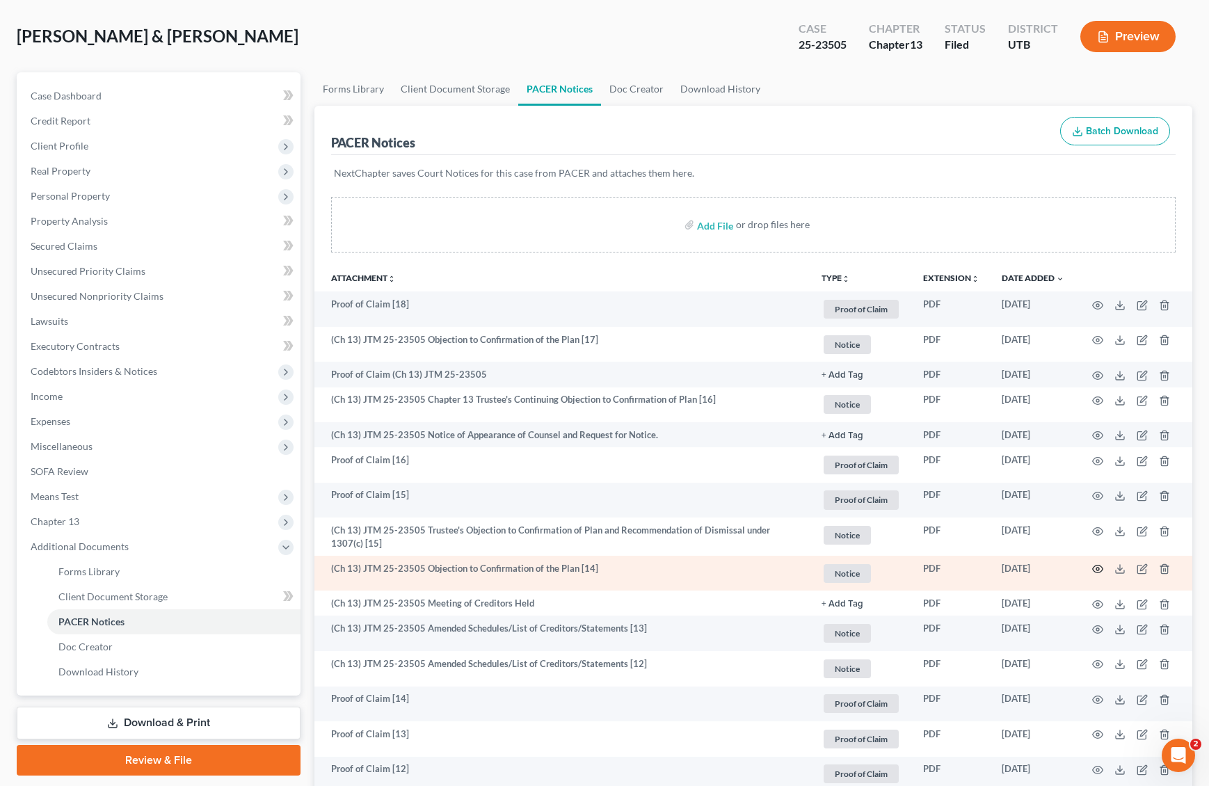
click at [1096, 568] on circle "button" at bounding box center [1097, 569] width 3 height 3
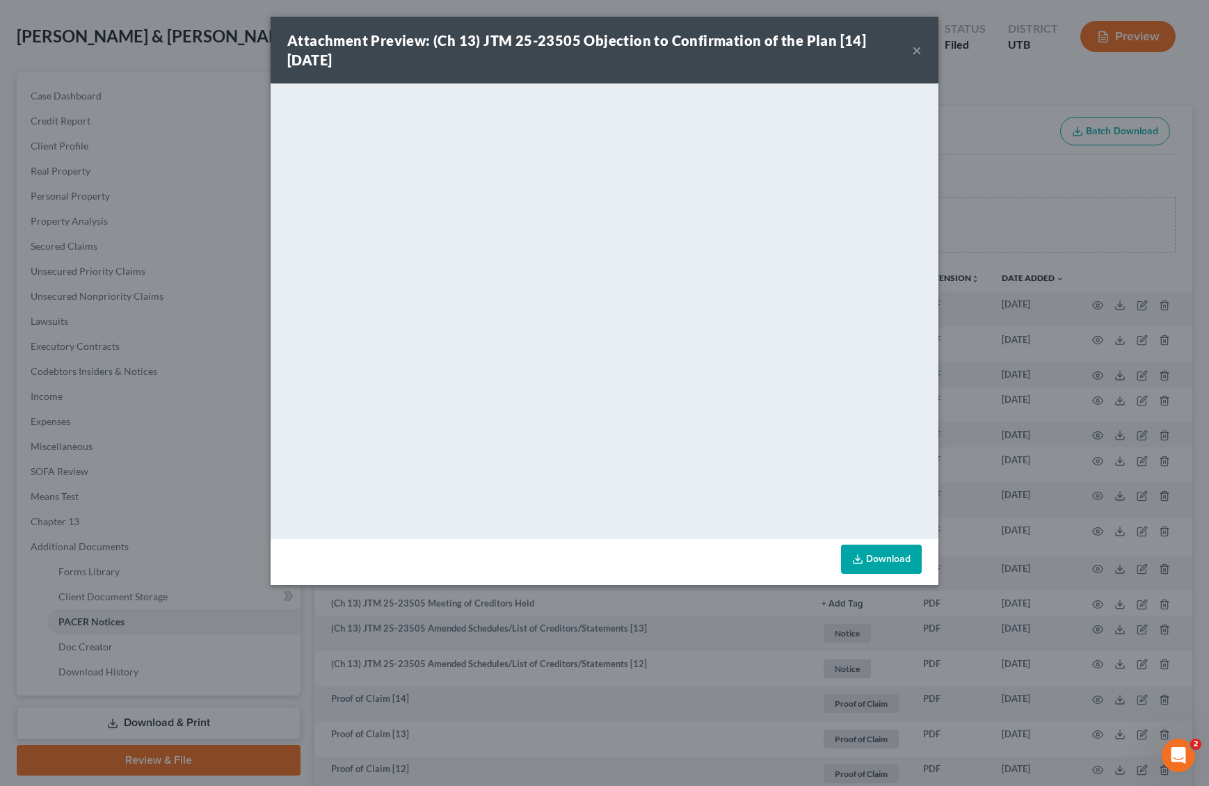
click at [914, 49] on button "×" at bounding box center [917, 50] width 10 height 17
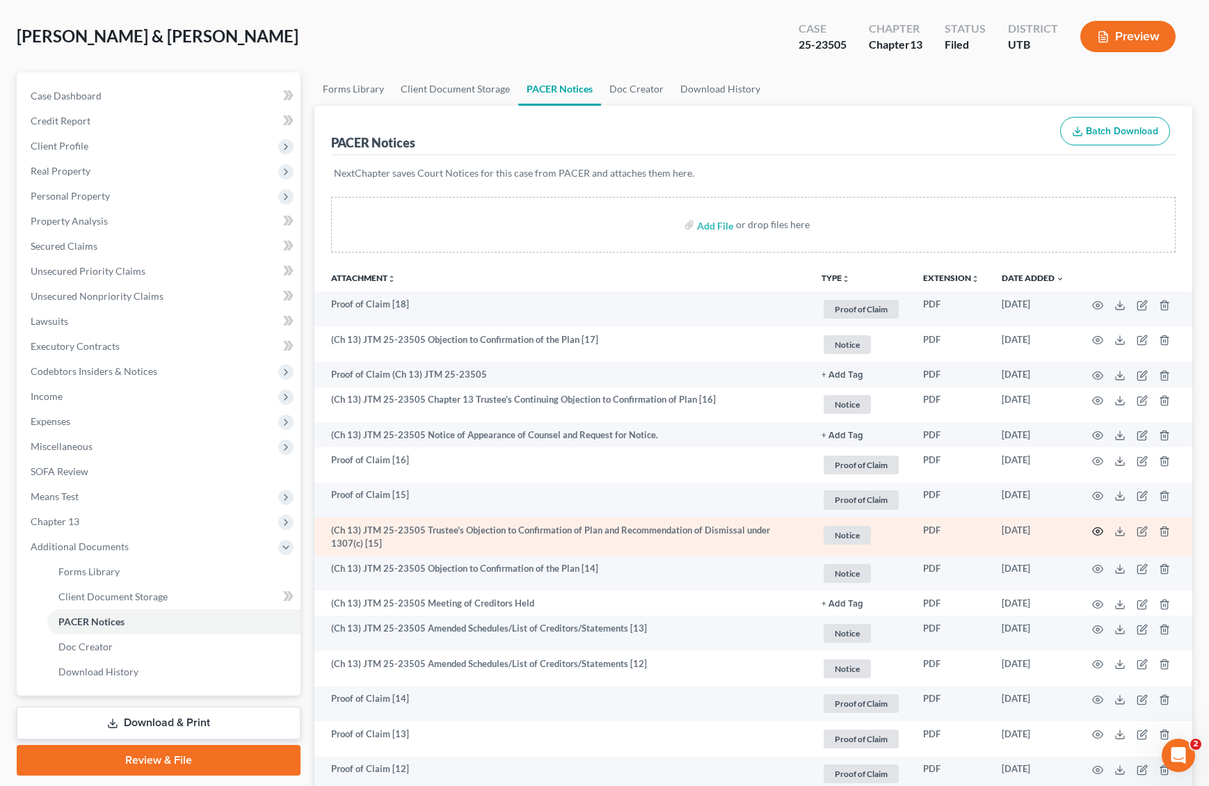
click at [1100, 532] on icon "button" at bounding box center [1097, 531] width 11 height 11
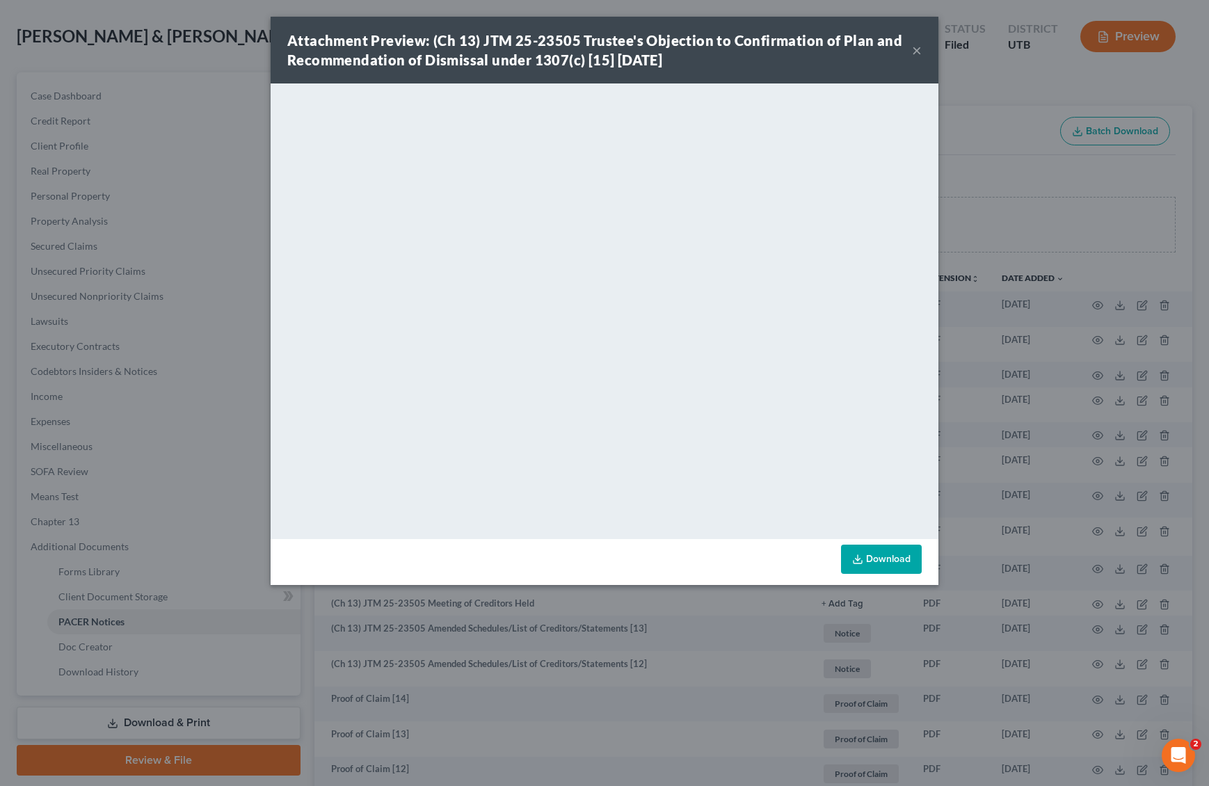
click at [917, 50] on button "×" at bounding box center [917, 50] width 10 height 17
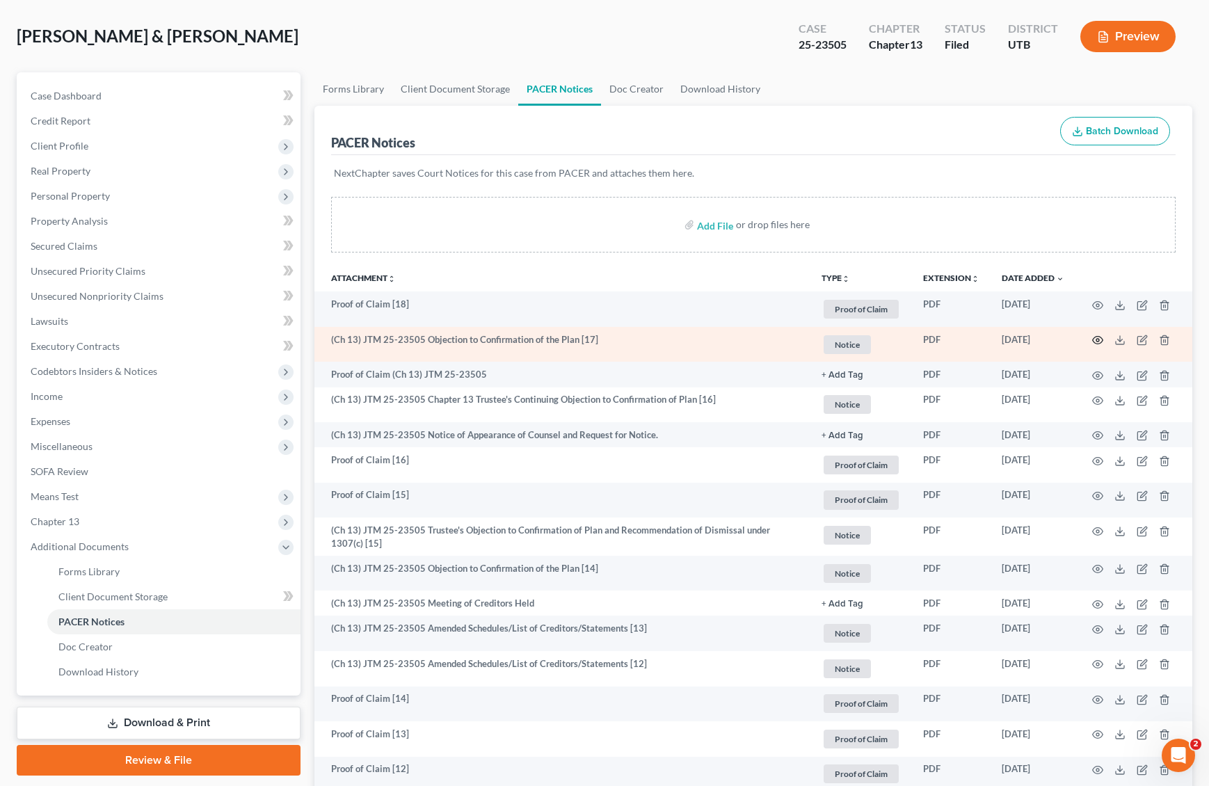
click at [1098, 336] on icon "button" at bounding box center [1097, 340] width 11 height 11
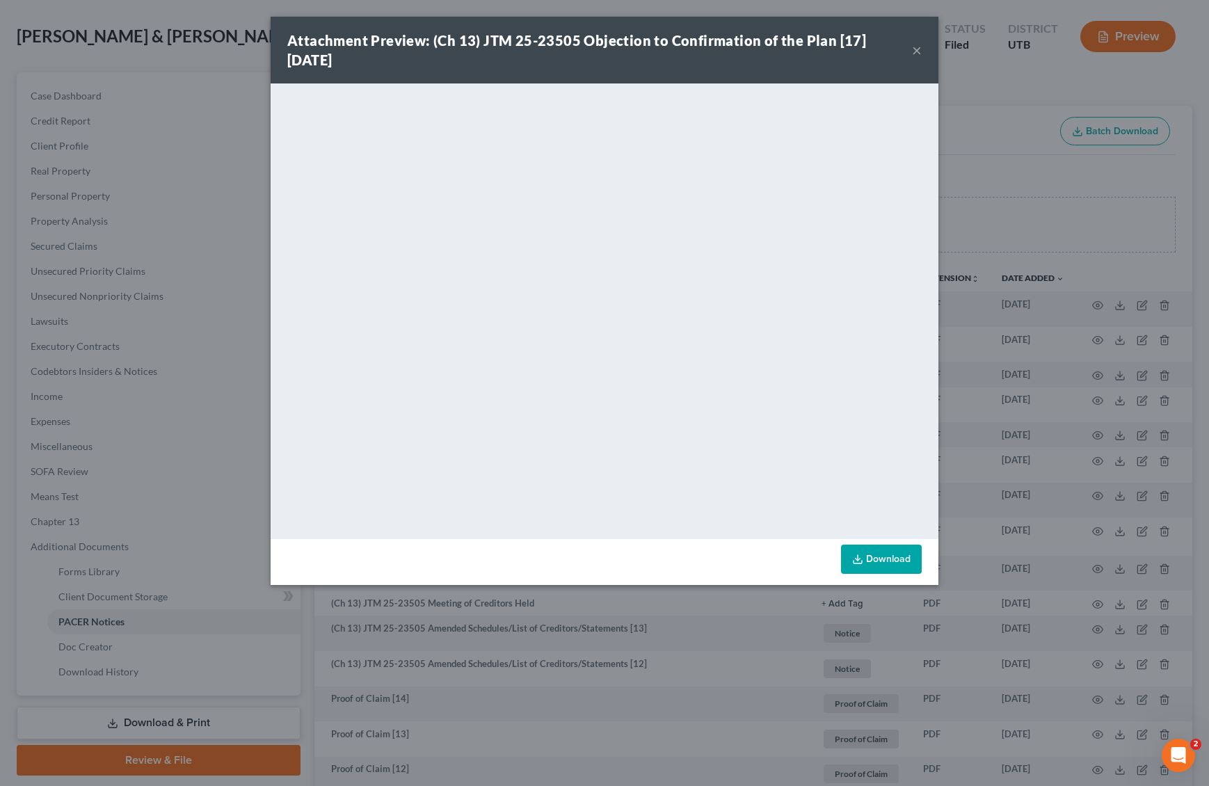
click at [917, 49] on button "×" at bounding box center [917, 50] width 10 height 17
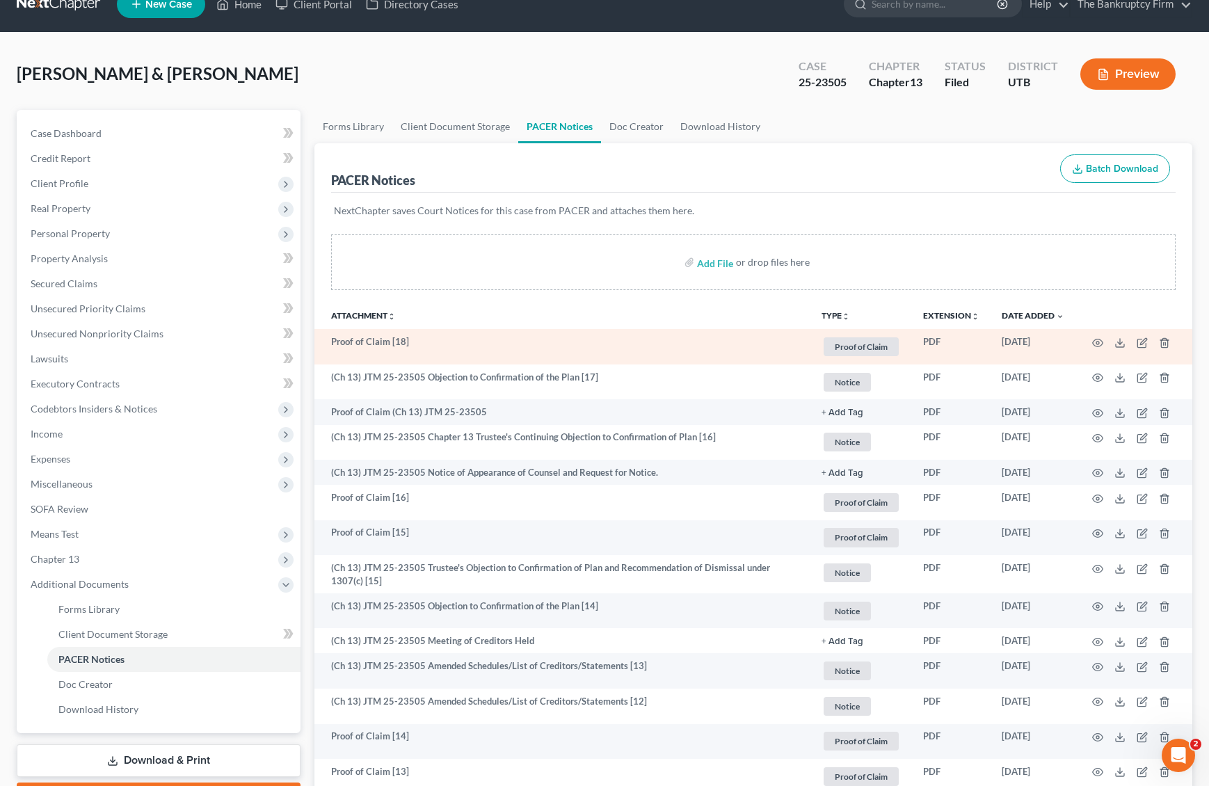
scroll to position [26, 0]
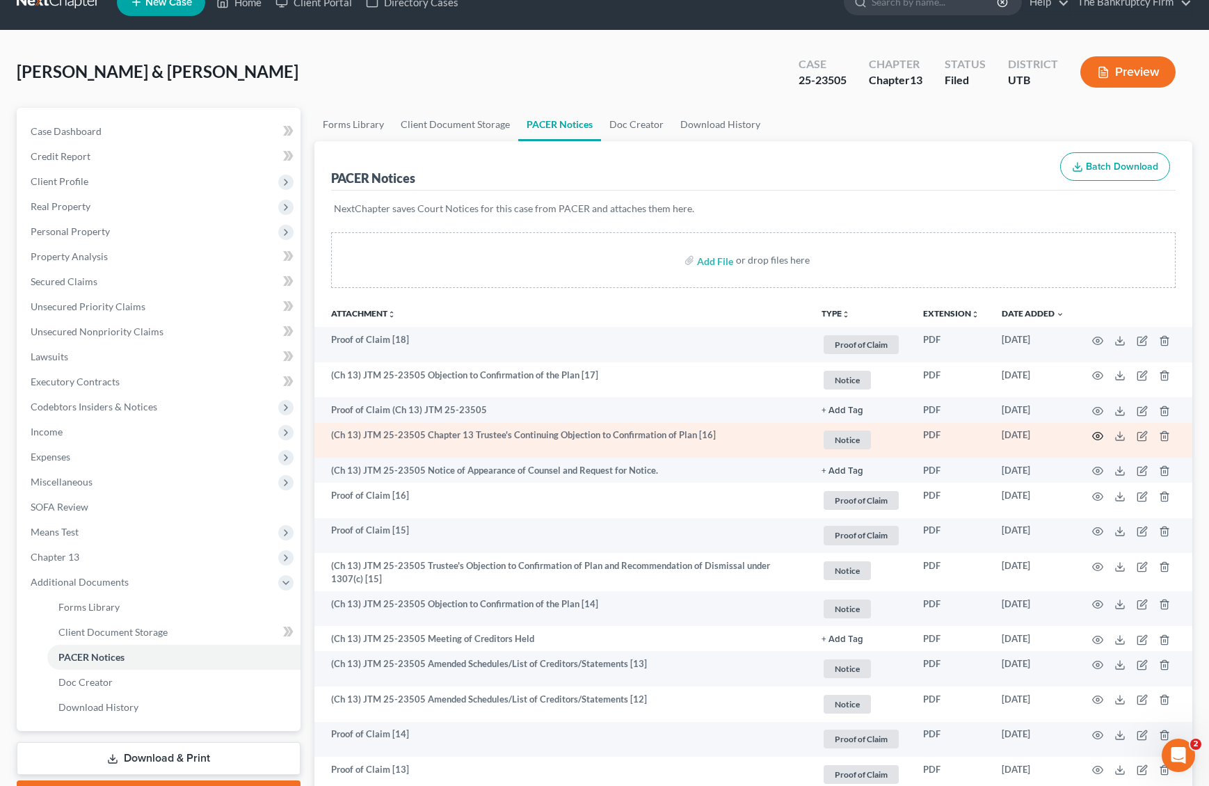
click at [1096, 435] on circle "button" at bounding box center [1097, 436] width 3 height 3
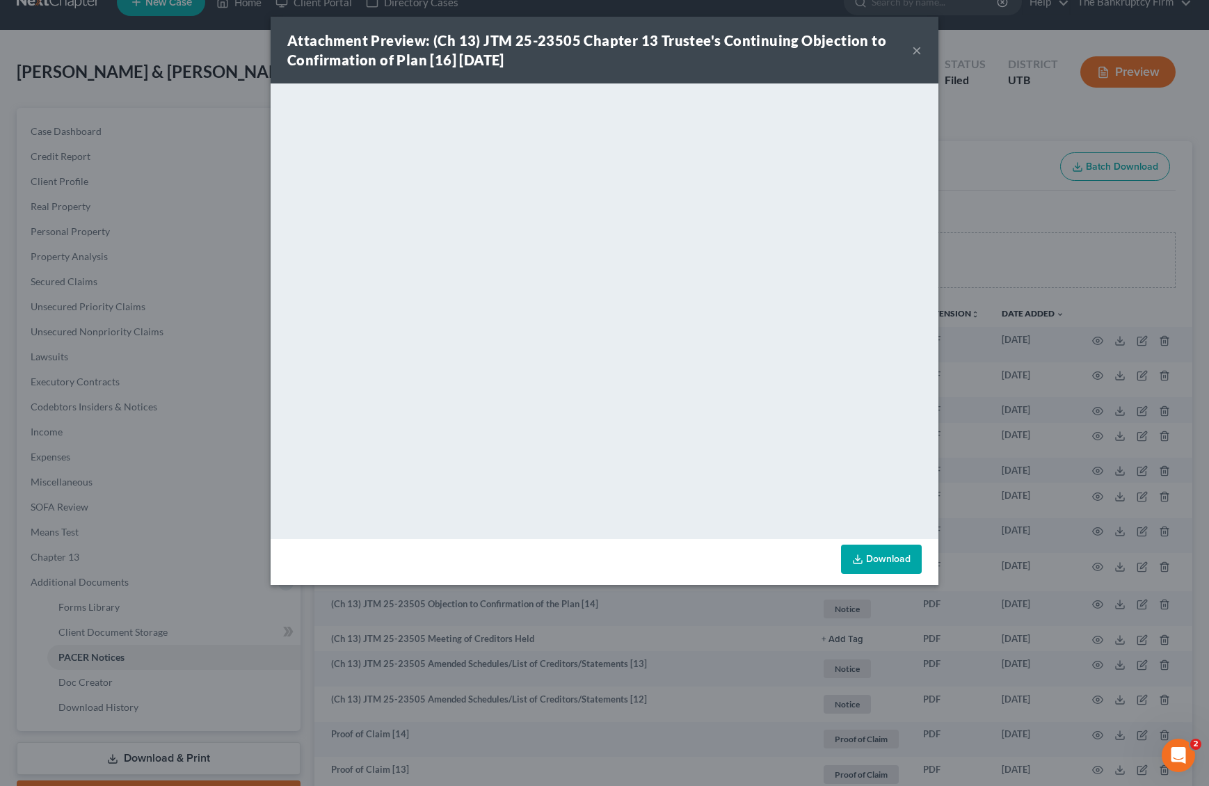
click at [917, 52] on button "×" at bounding box center [917, 50] width 10 height 17
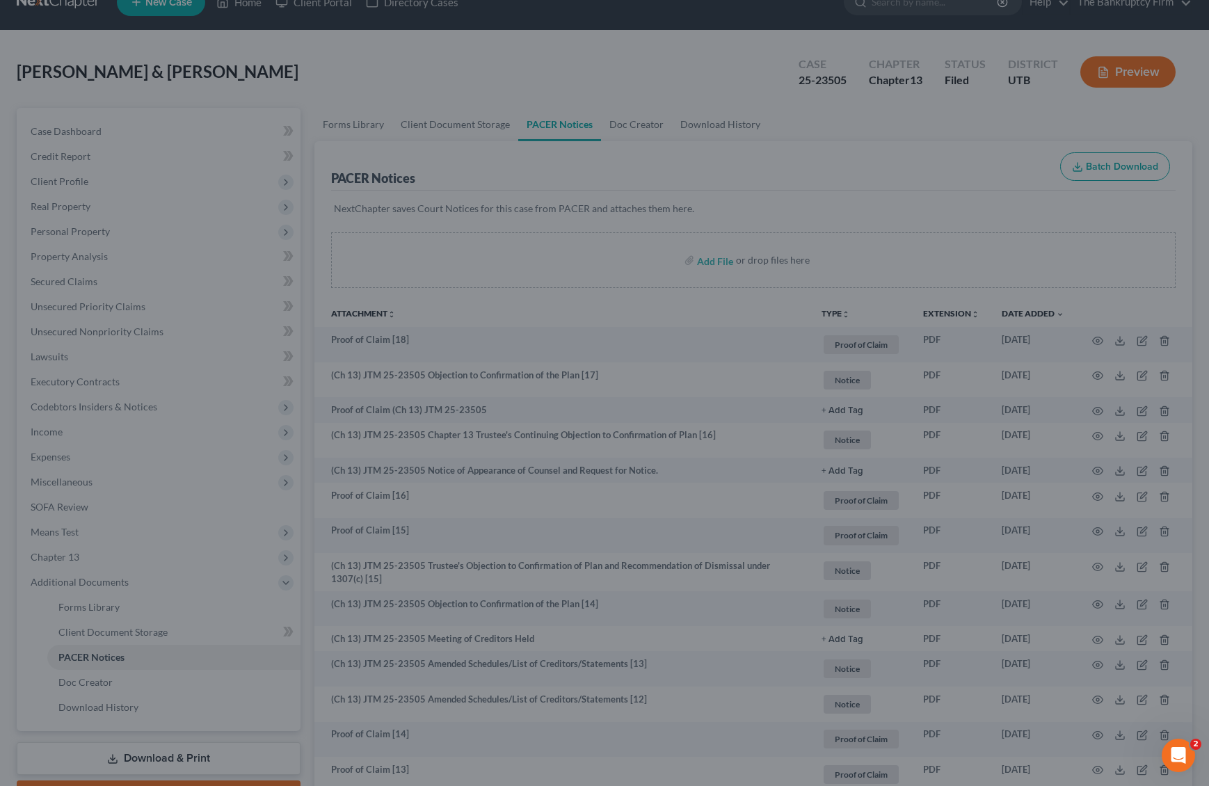
scroll to position [0, 0]
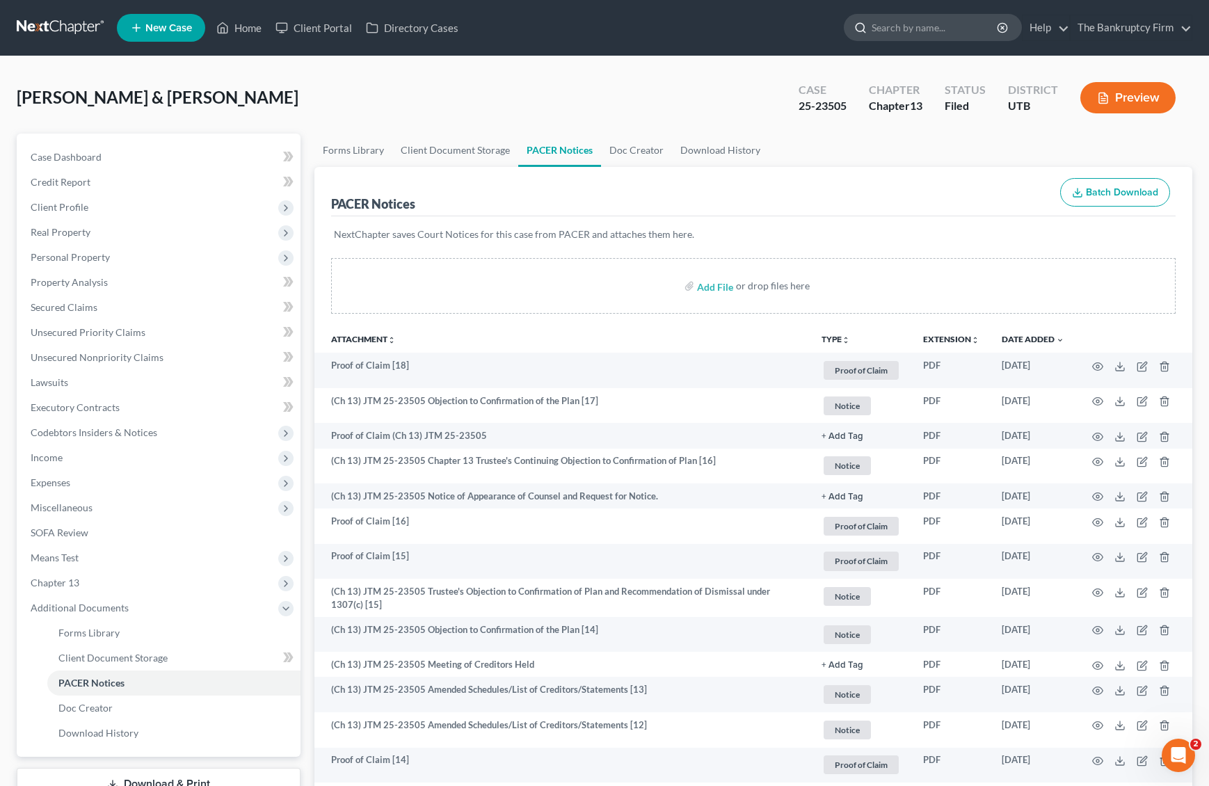
click at [916, 29] on input "search" at bounding box center [934, 28] width 127 height 26
type input "tello"
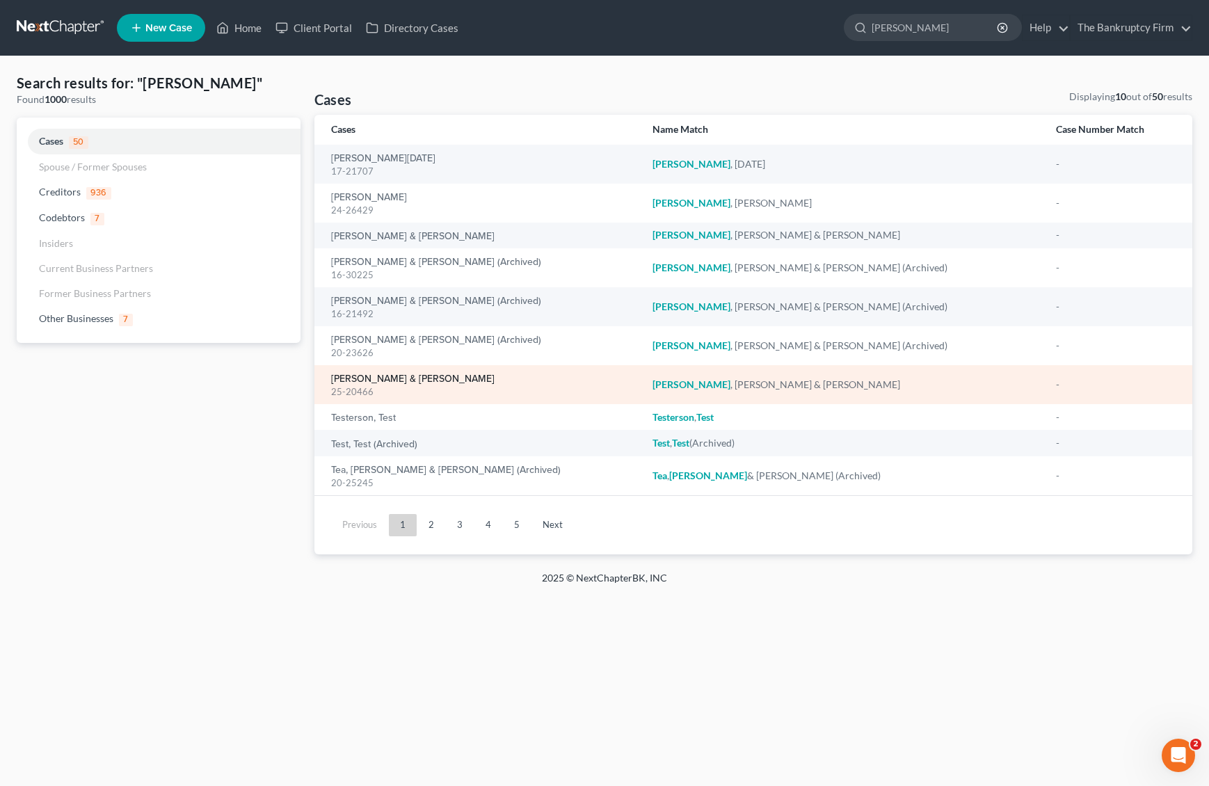
click at [392, 380] on link "[PERSON_NAME] & [PERSON_NAME]" at bounding box center [412, 379] width 163 height 10
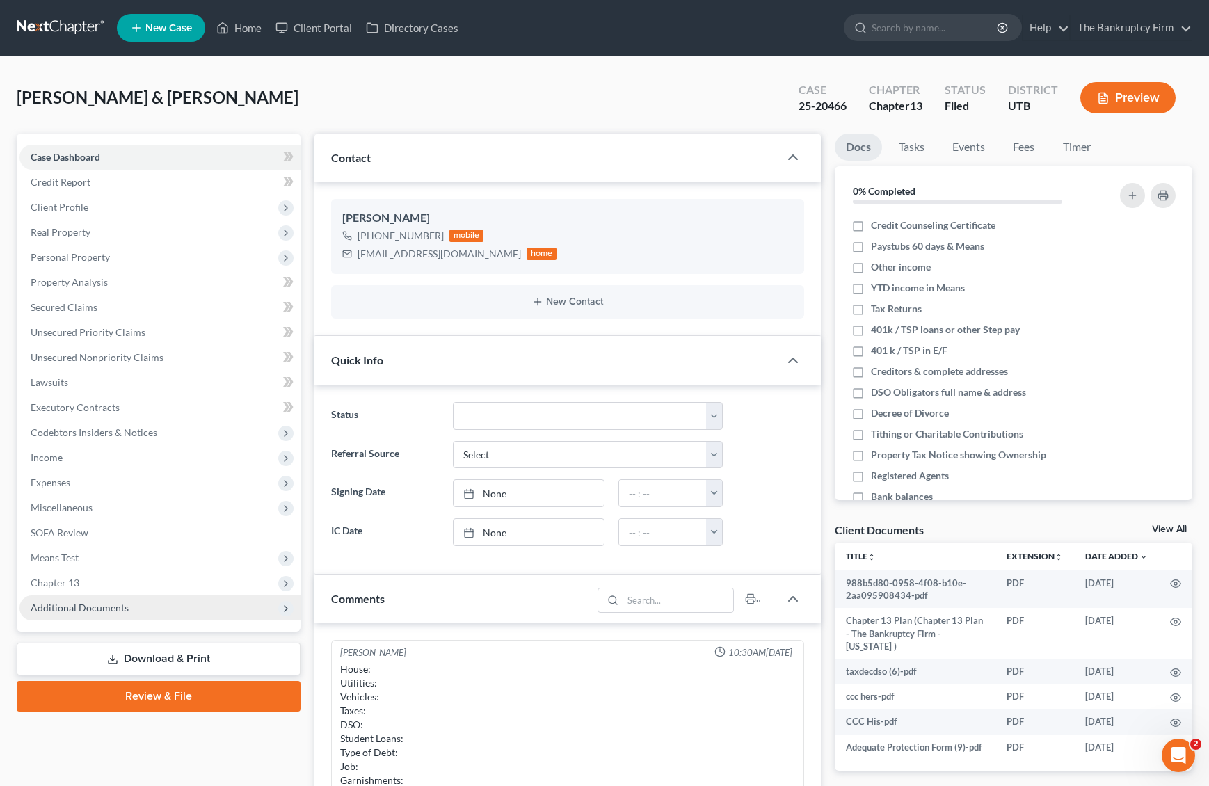
click at [218, 606] on span "Additional Documents" at bounding box center [159, 607] width 281 height 25
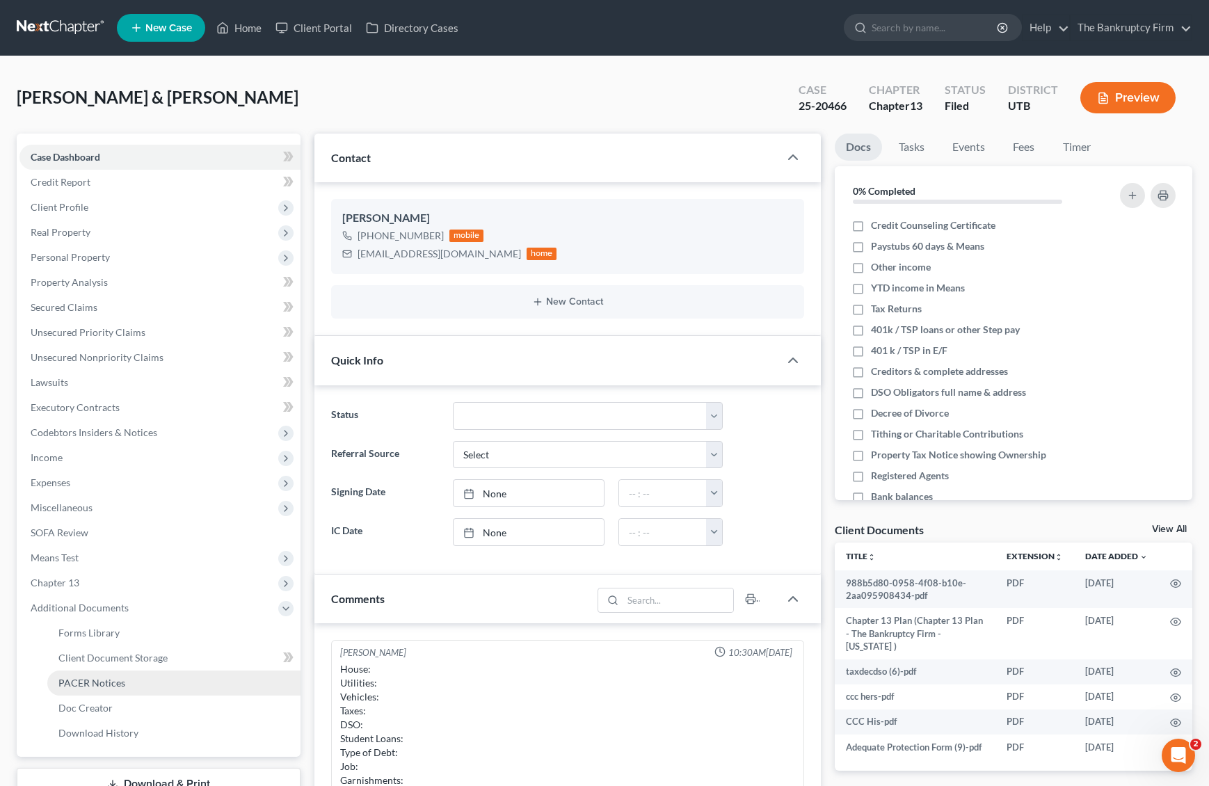
click at [190, 674] on link "PACER Notices" at bounding box center [173, 682] width 253 height 25
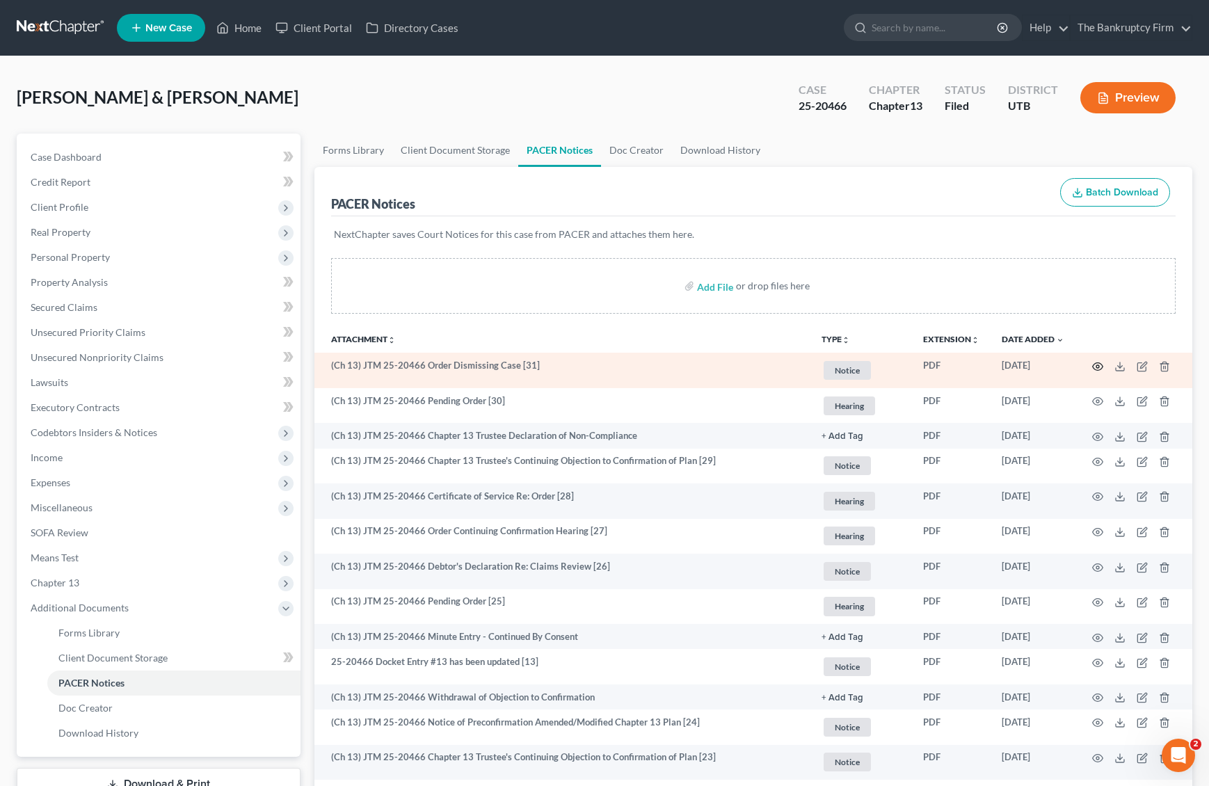
click at [1101, 364] on icon "button" at bounding box center [1098, 366] width 10 height 8
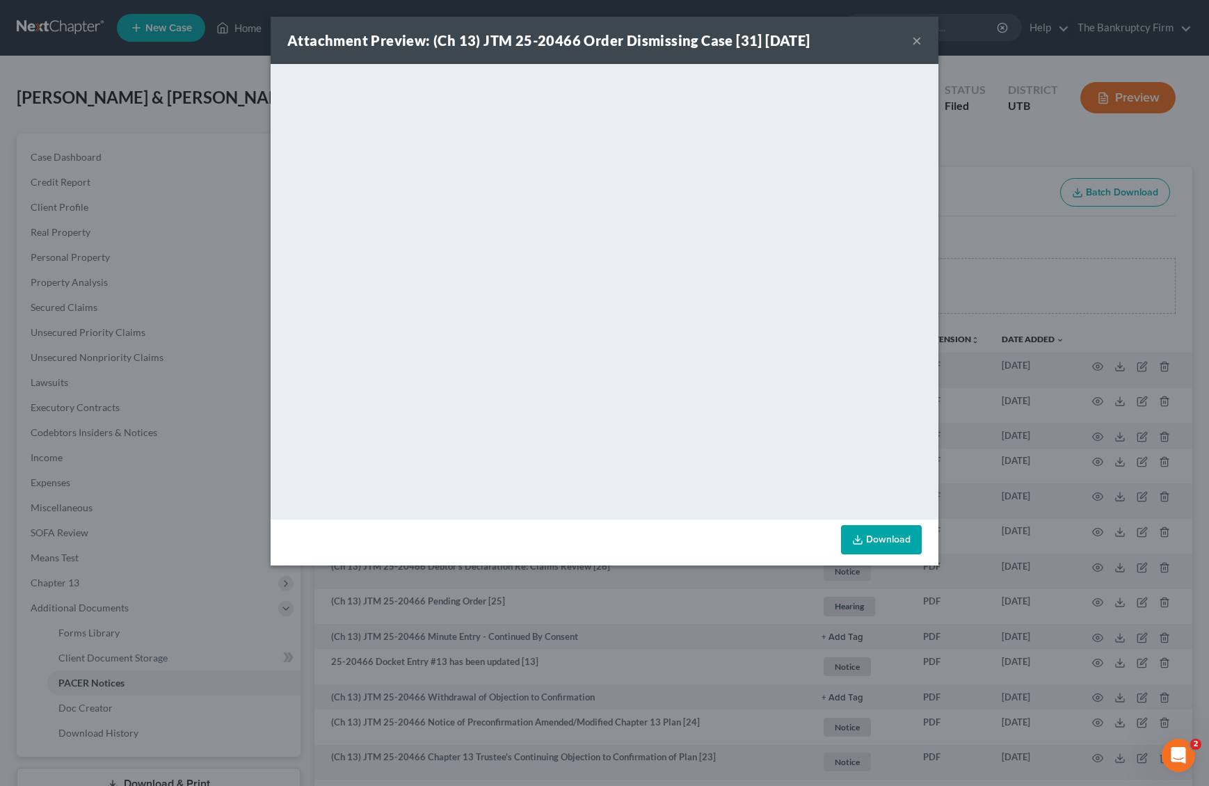
click at [918, 40] on button "×" at bounding box center [917, 40] width 10 height 17
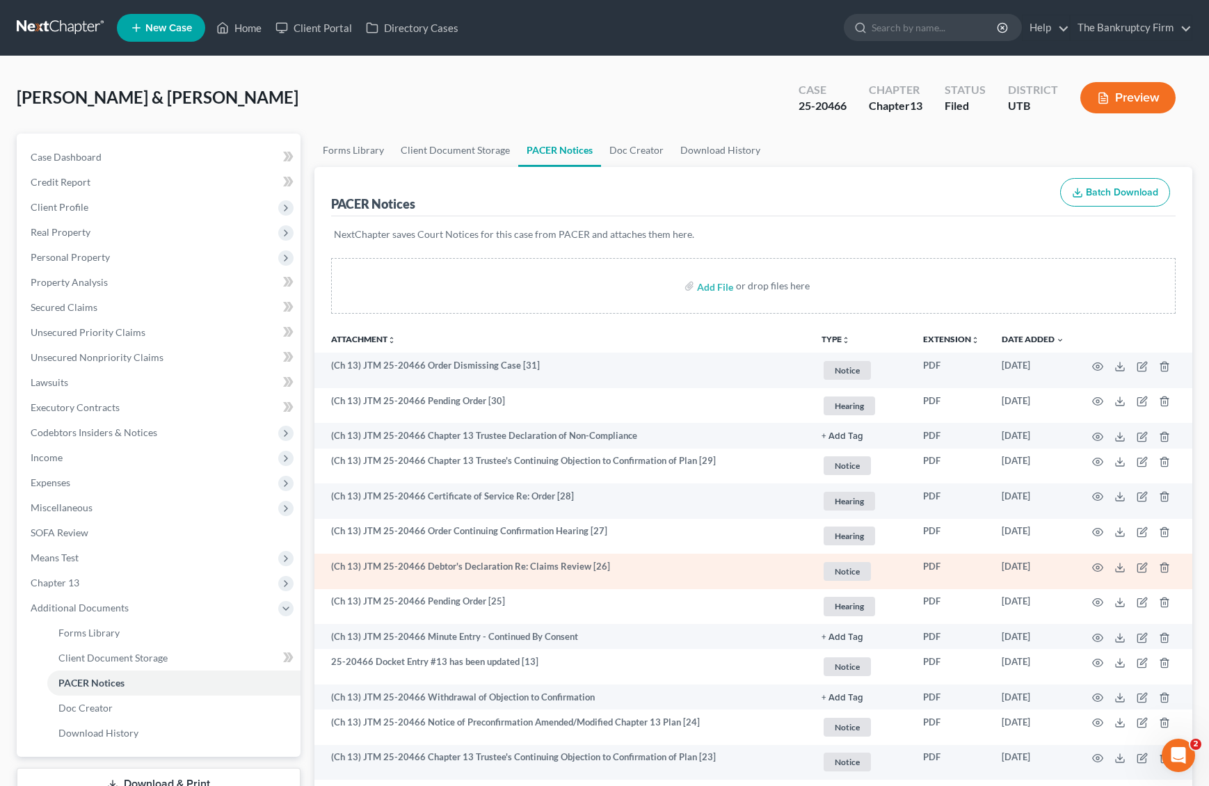
scroll to position [1, 0]
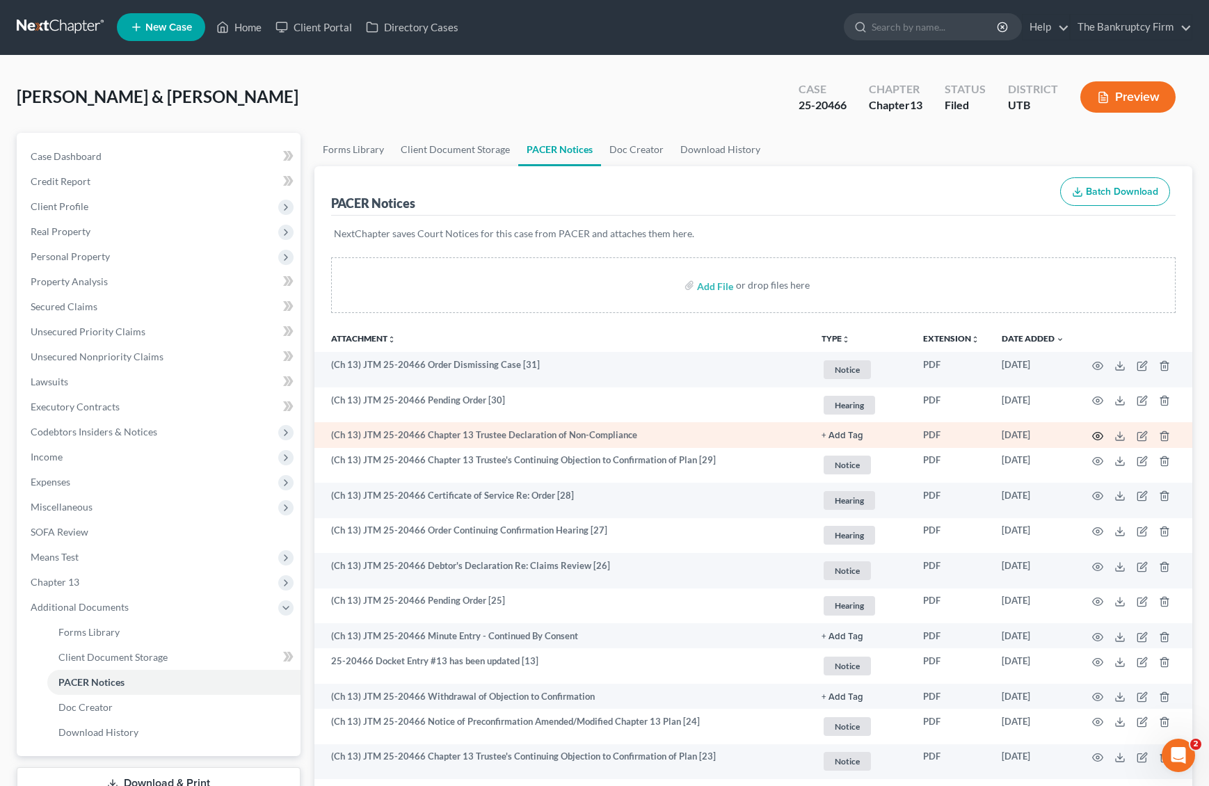
click at [1096, 436] on circle "button" at bounding box center [1097, 436] width 3 height 3
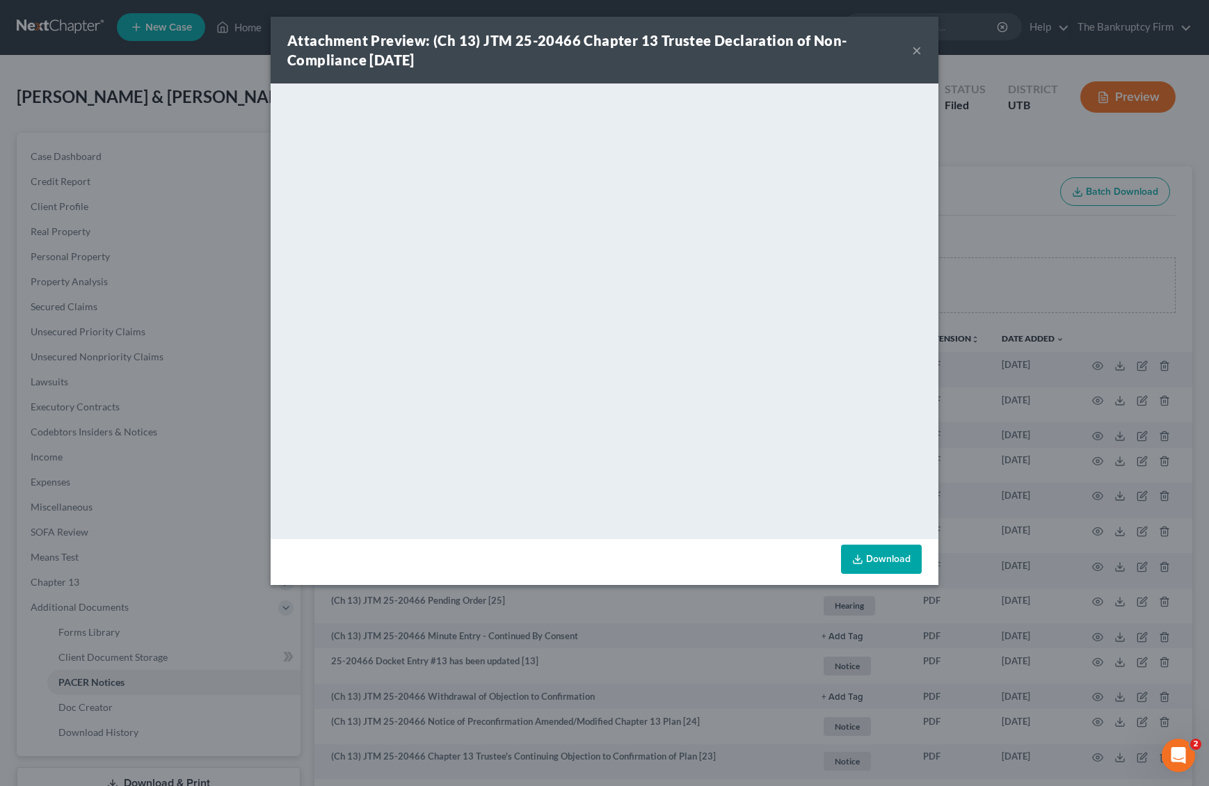
click at [918, 49] on button "×" at bounding box center [917, 50] width 10 height 17
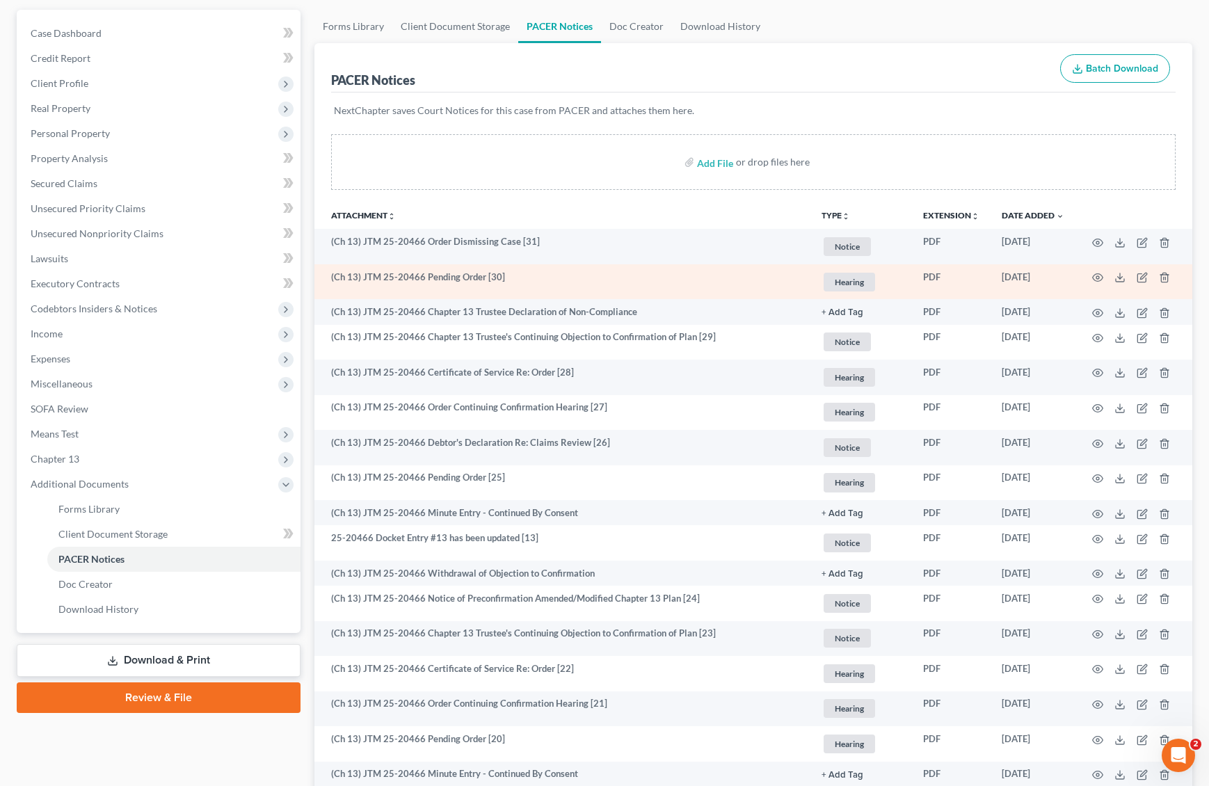
scroll to position [0, 0]
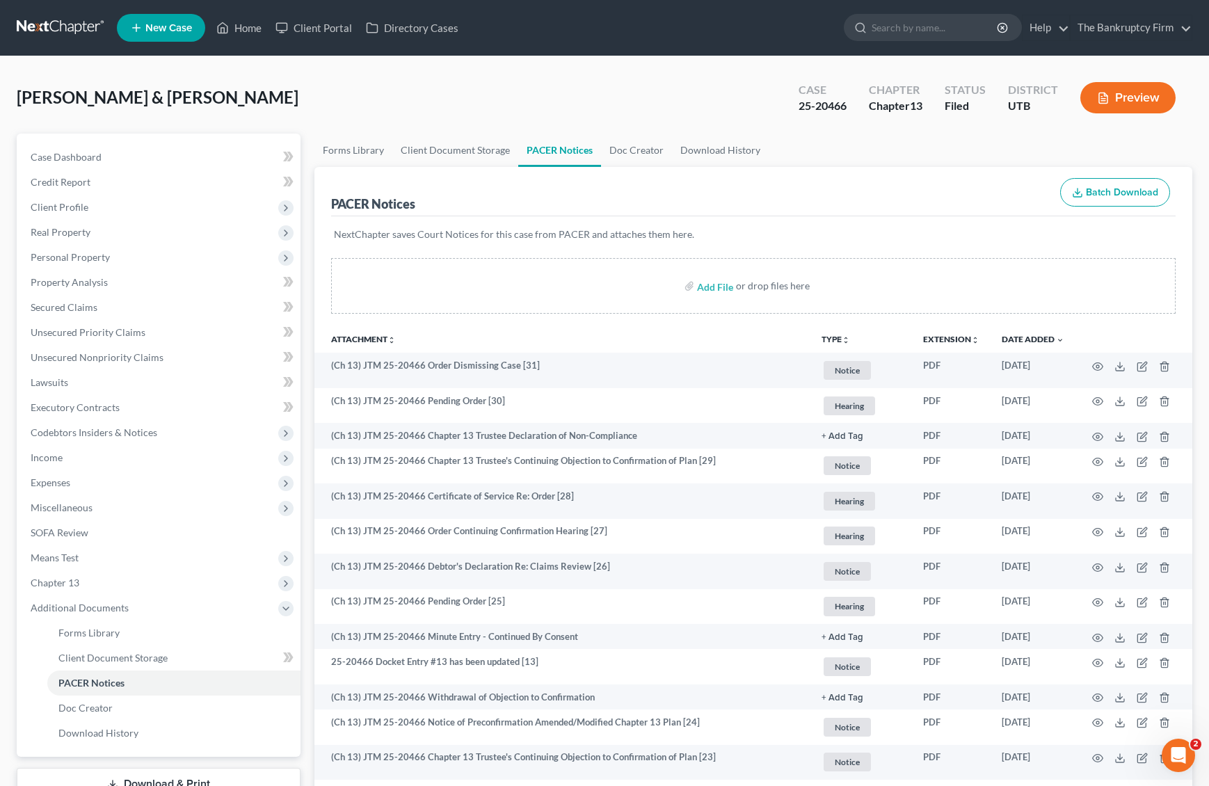
click at [479, 323] on div "Add File or drop files here" at bounding box center [753, 291] width 878 height 67
click at [233, 26] on link "Home" at bounding box center [238, 27] width 59 height 25
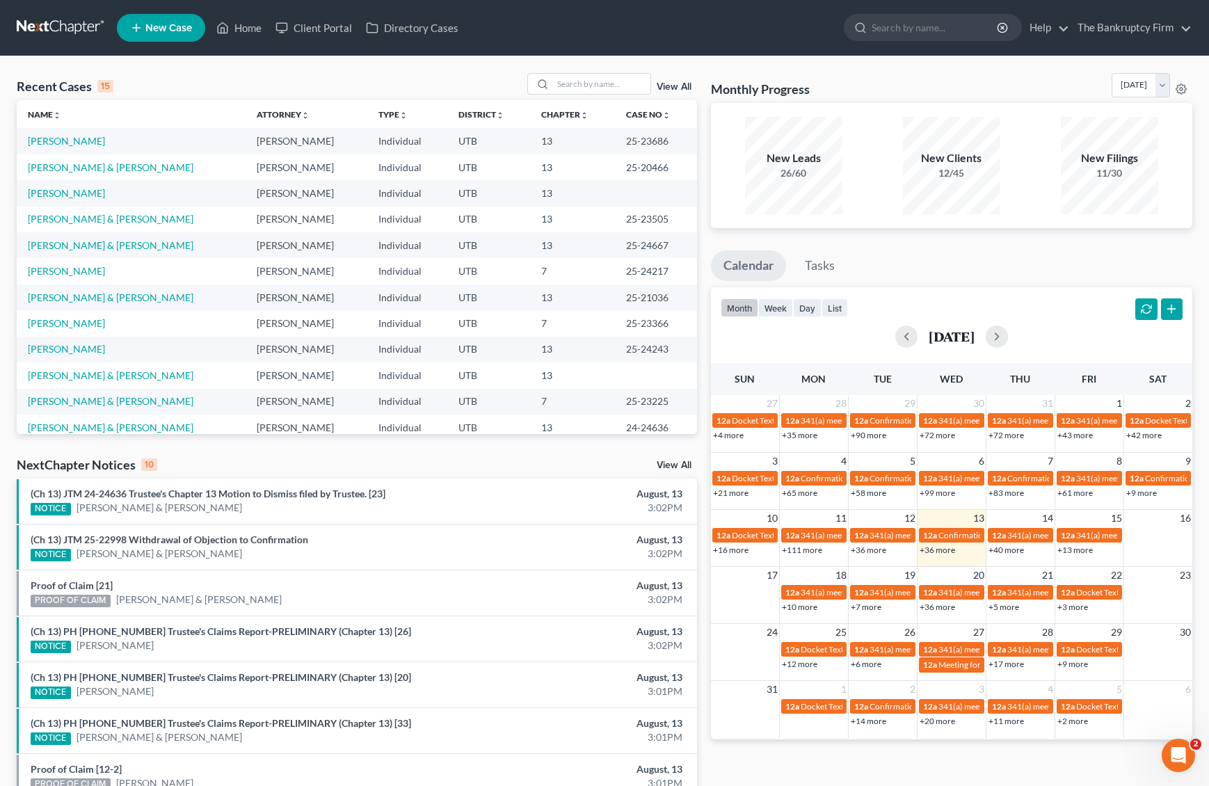
click at [671, 83] on link "View All" at bounding box center [674, 87] width 35 height 10
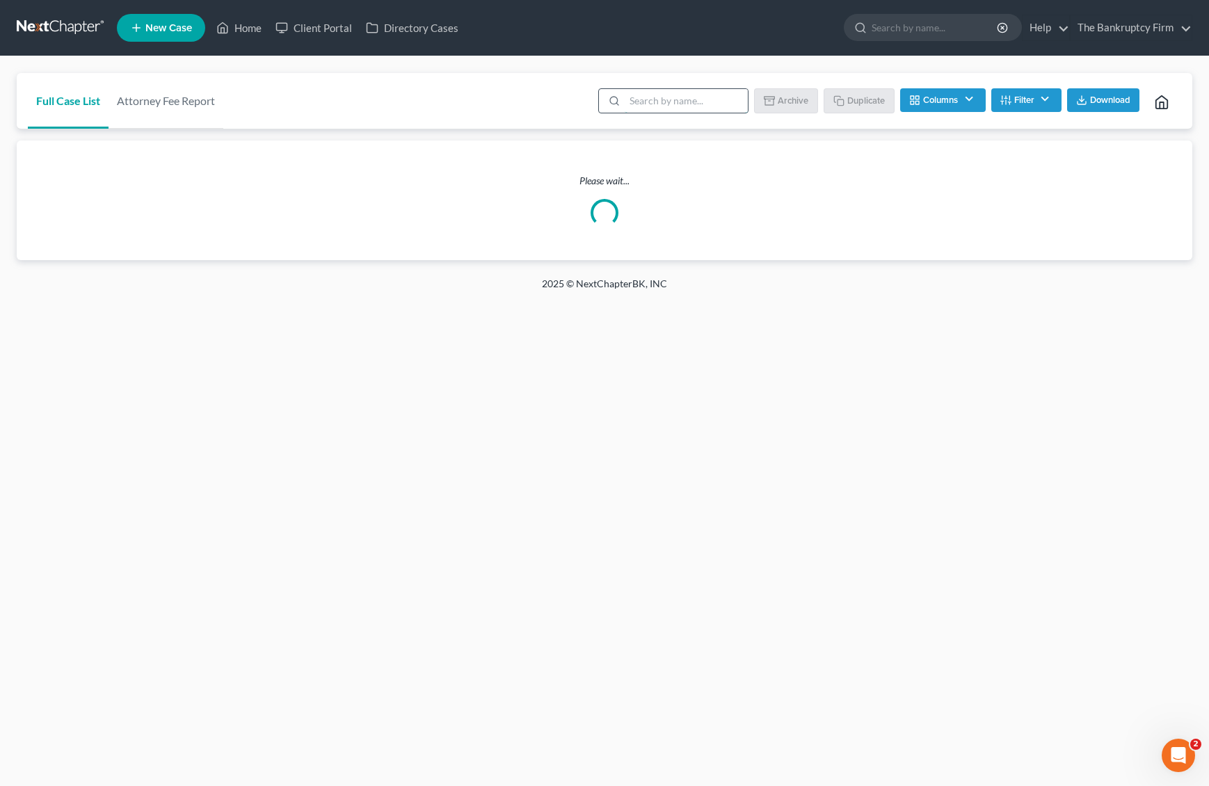
click at [648, 99] on input "search" at bounding box center [686, 101] width 123 height 24
type input "[PERSON_NAME]"
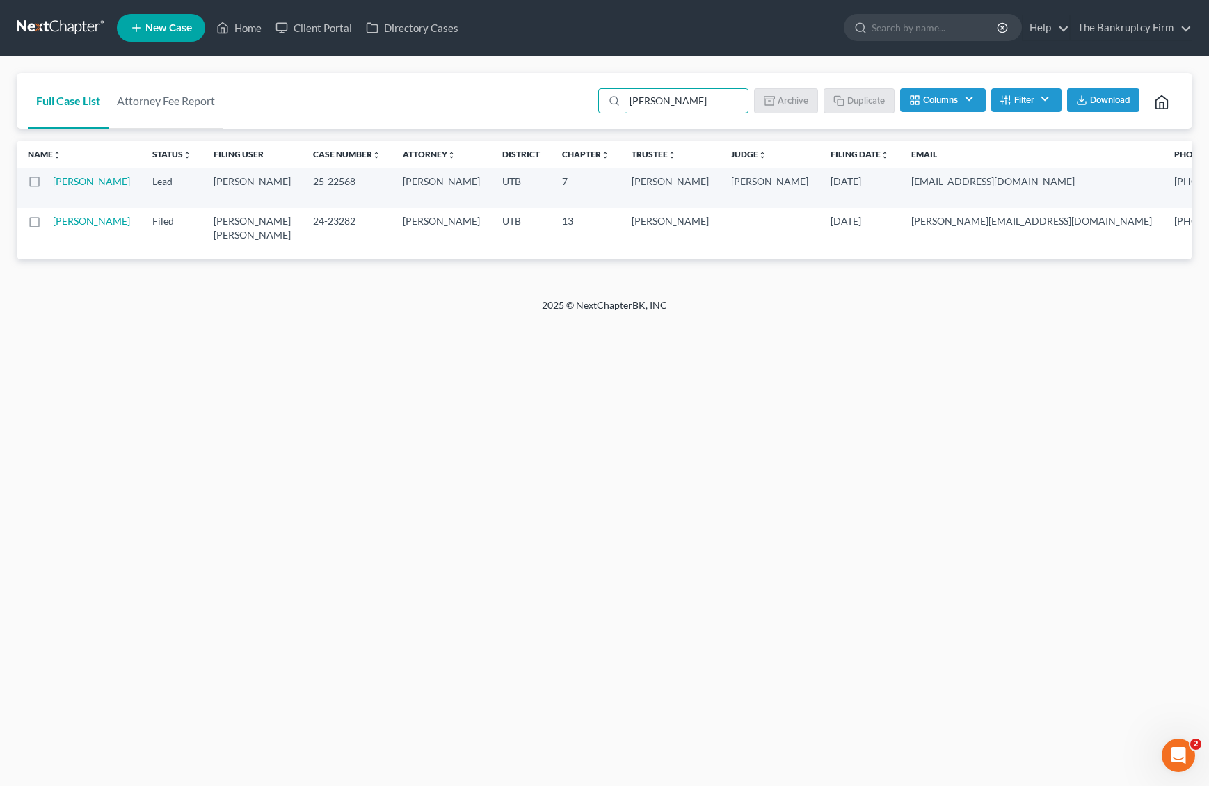
click at [62, 181] on link "[PERSON_NAME]" at bounding box center [91, 181] width 77 height 12
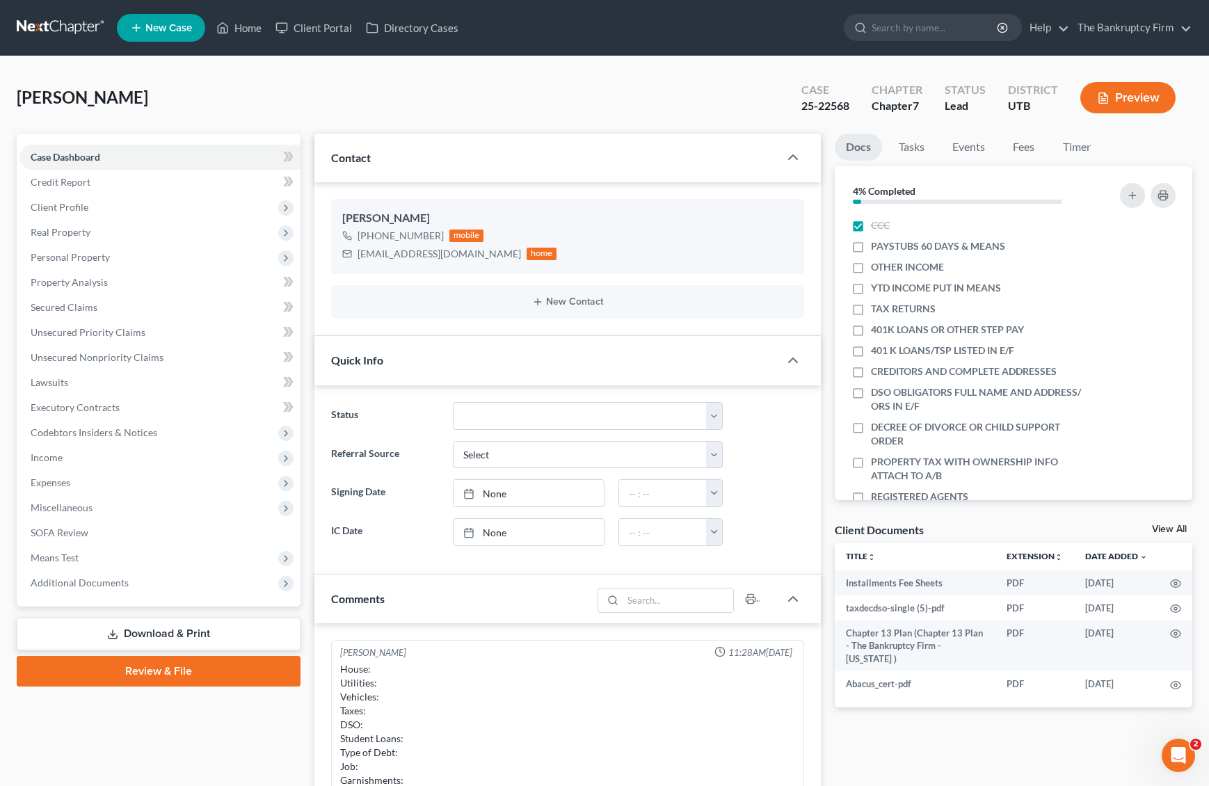
scroll to position [109, 0]
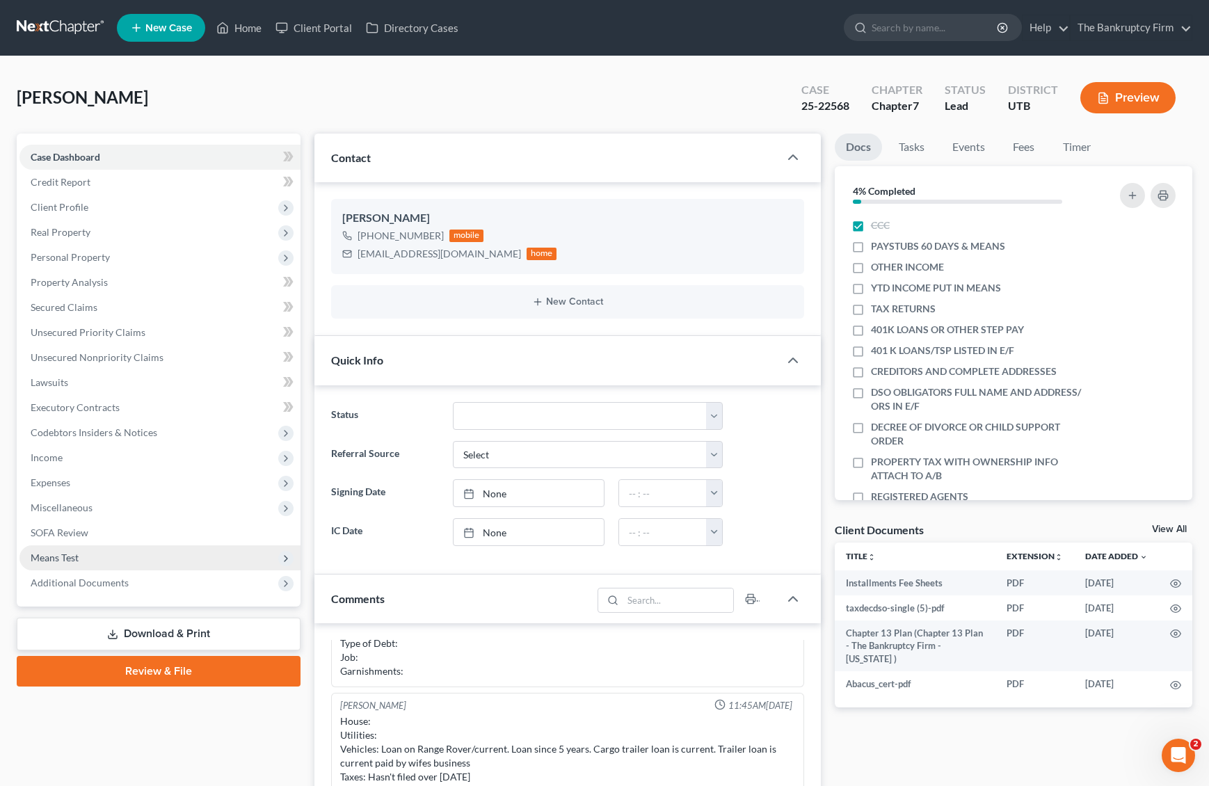
click at [143, 560] on span "Means Test" at bounding box center [159, 557] width 281 height 25
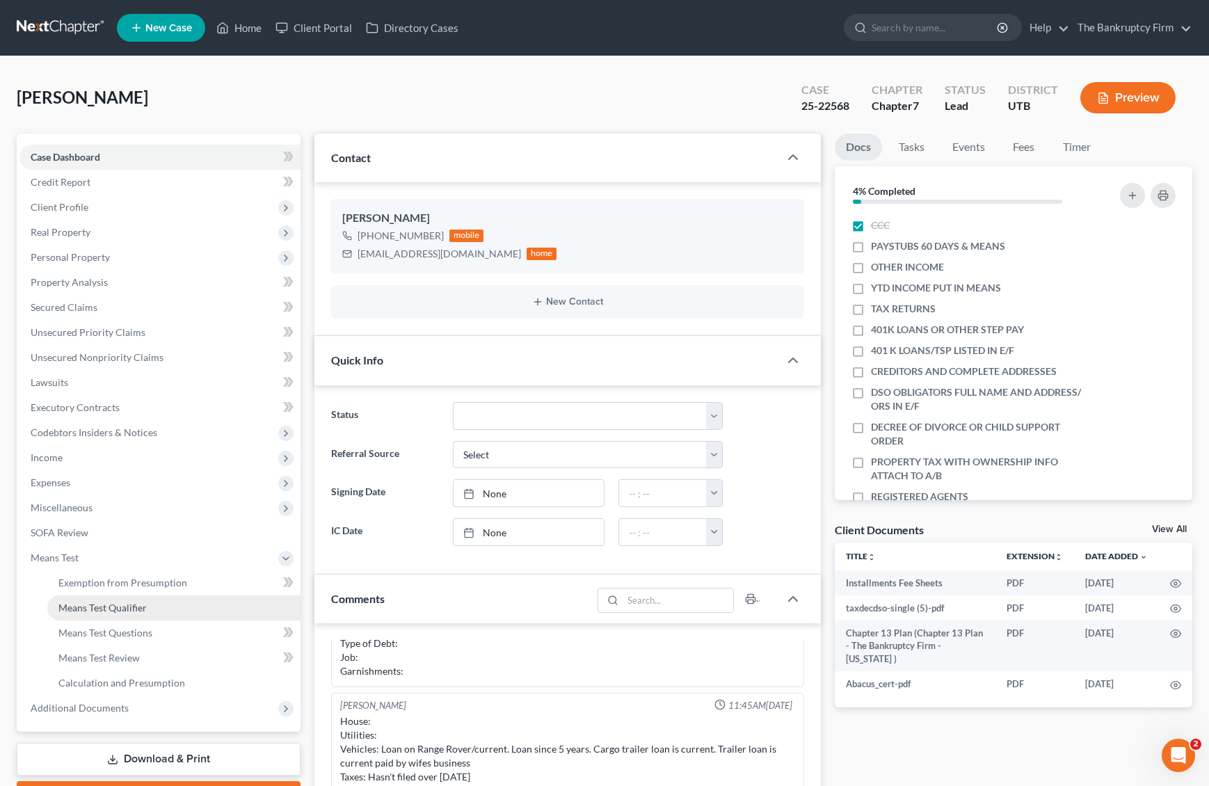
click at [186, 602] on link "Means Test Qualifier" at bounding box center [173, 607] width 253 height 25
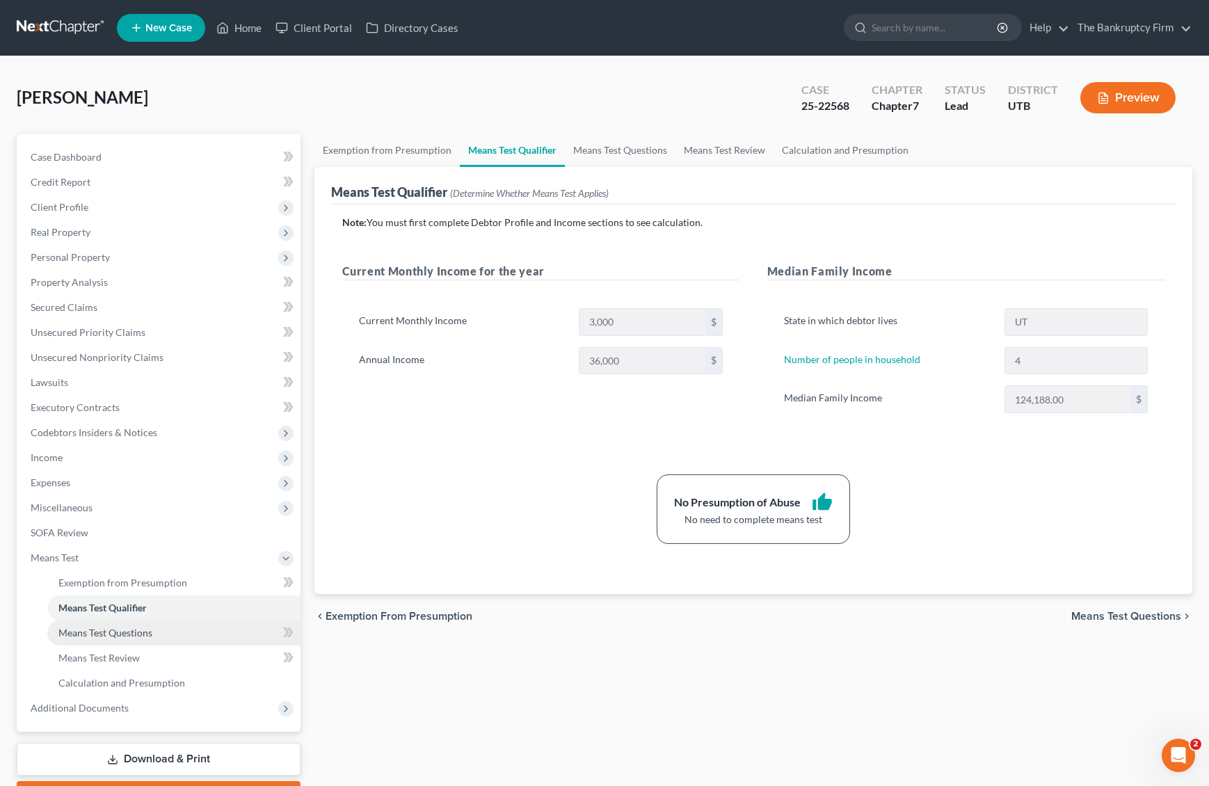
click at [129, 629] on span "Means Test Questions" at bounding box center [105, 633] width 94 height 12
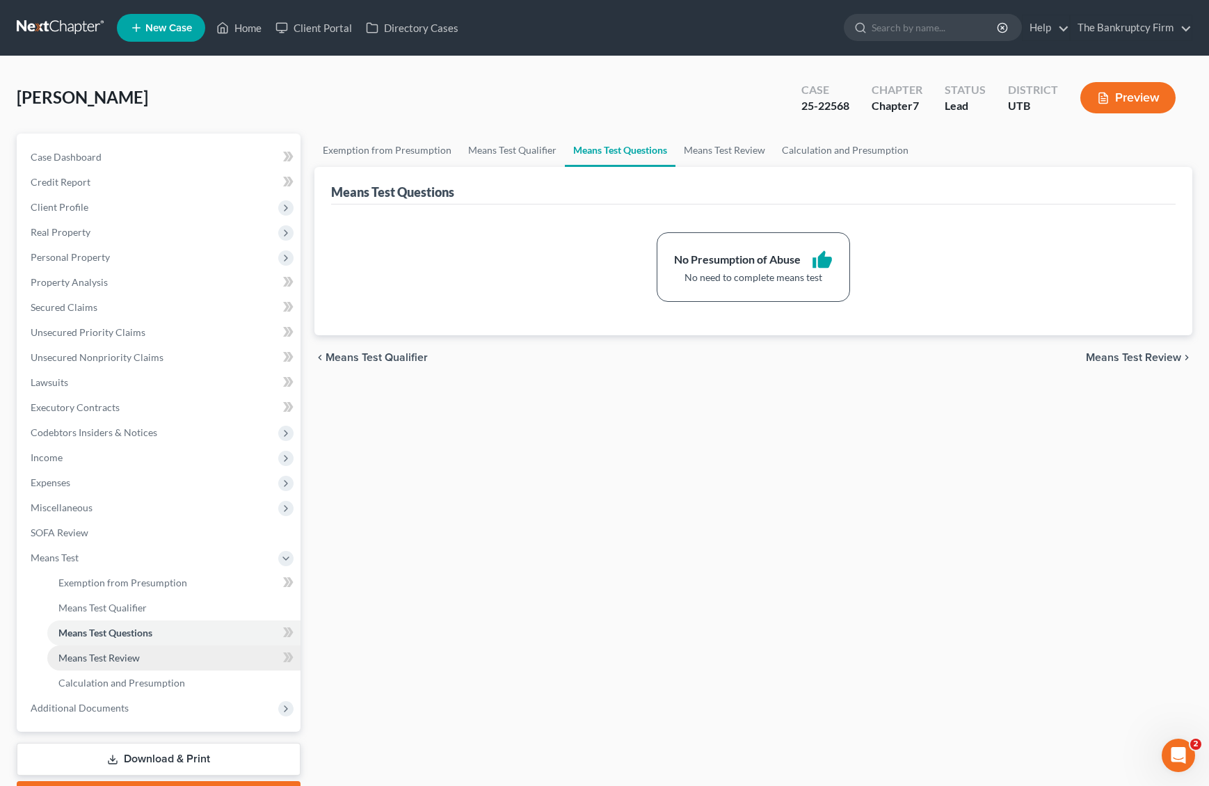
click at [134, 647] on link "Means Test Review" at bounding box center [173, 657] width 253 height 25
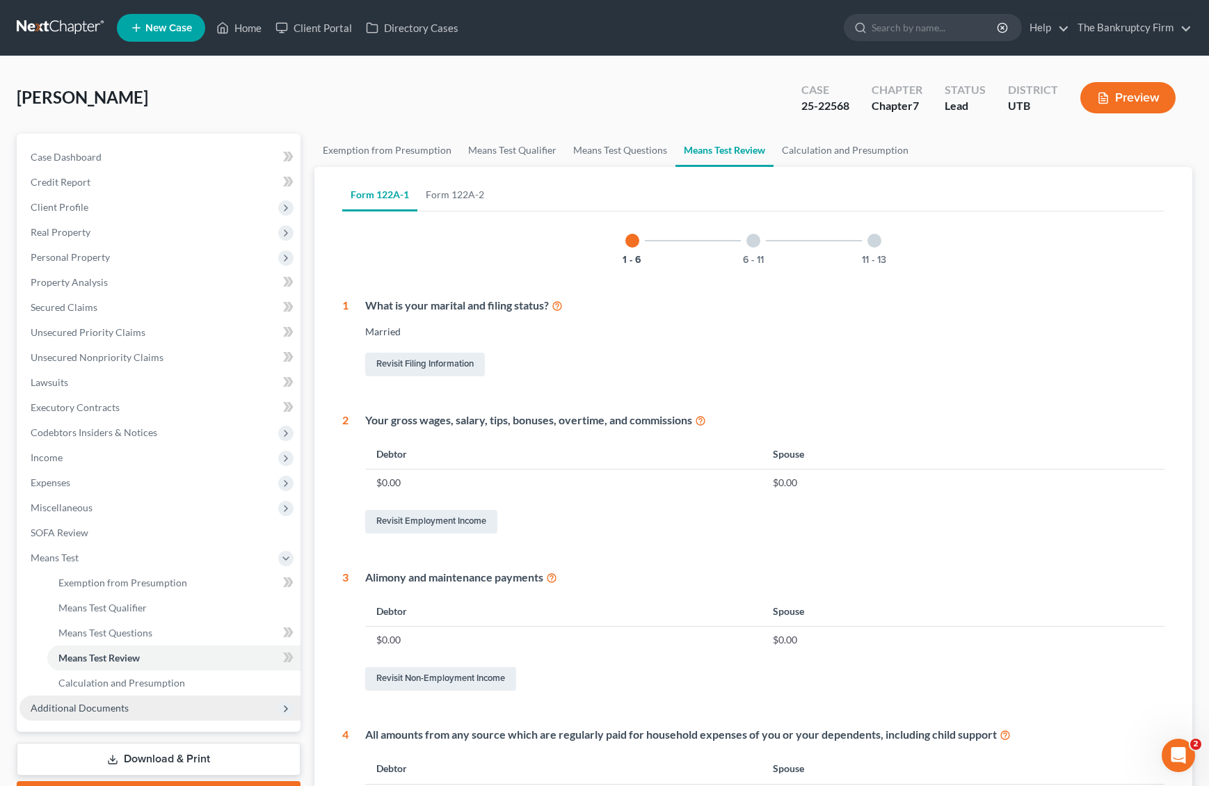
click at [160, 707] on span "Additional Documents" at bounding box center [159, 707] width 281 height 25
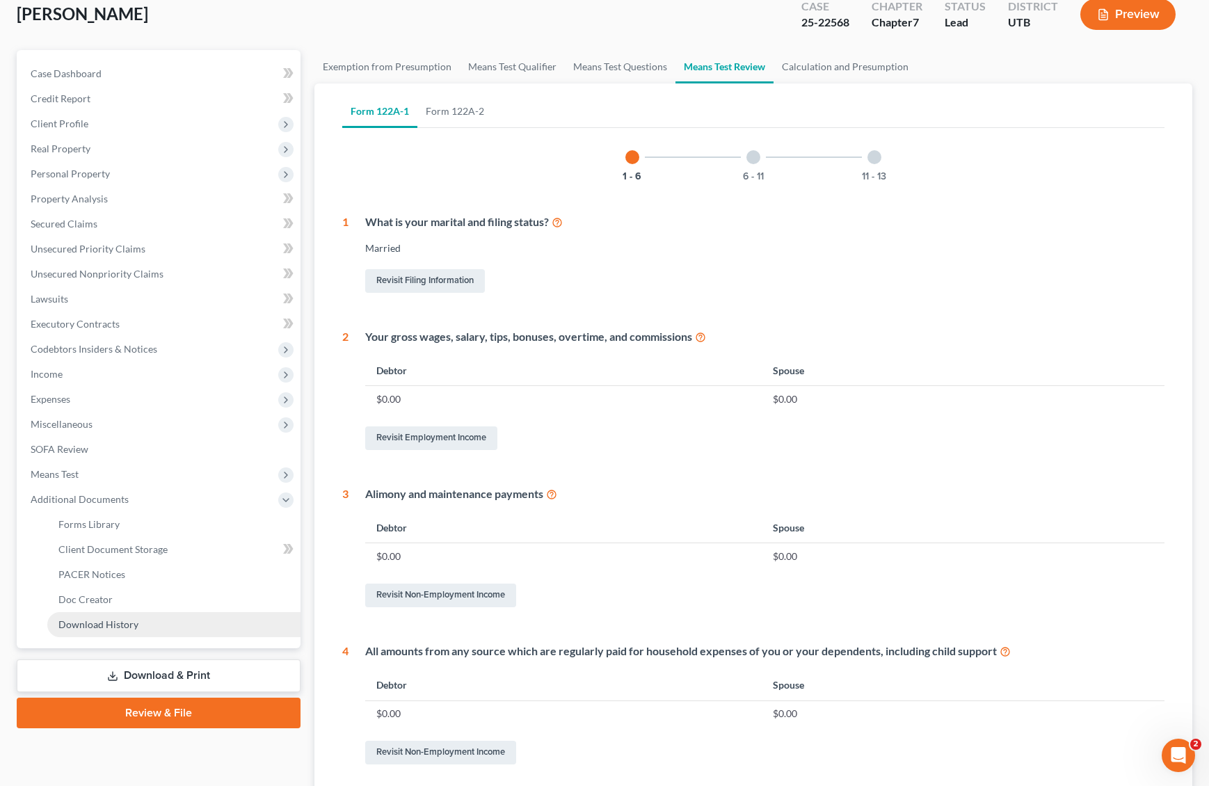
scroll to position [88, 0]
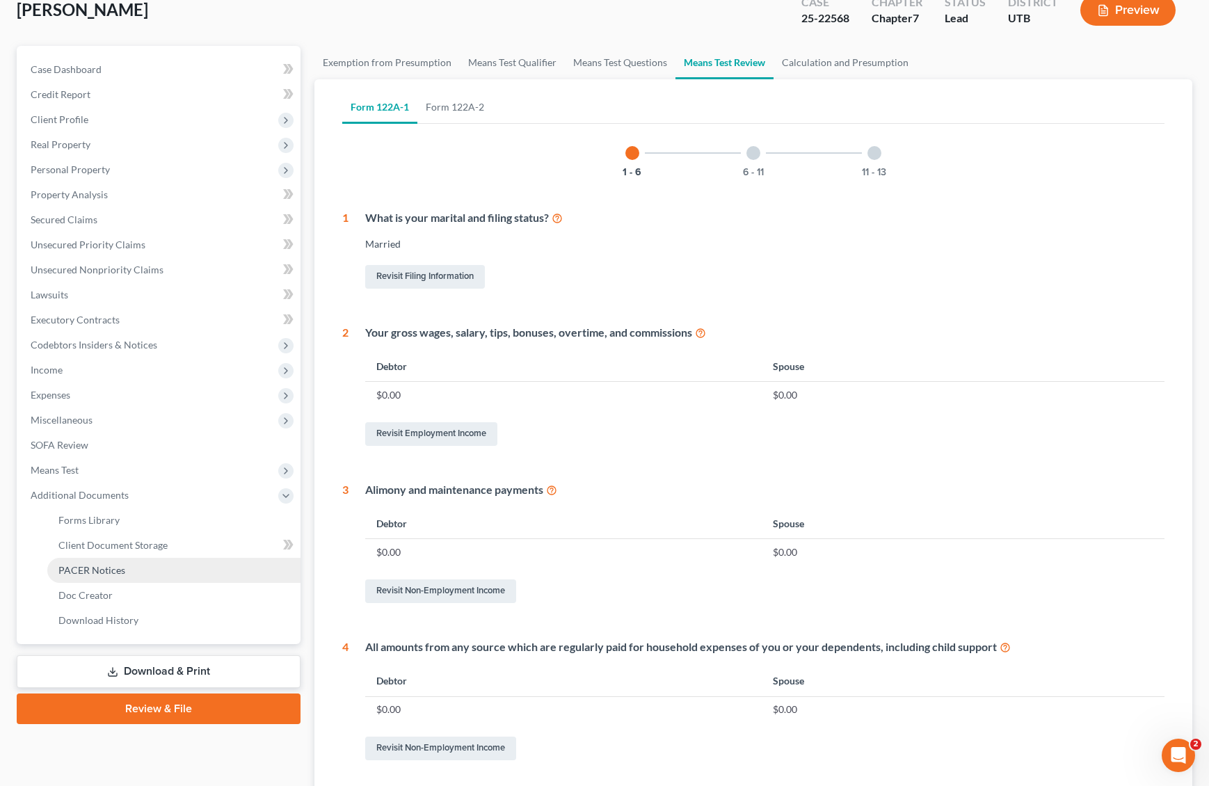
click at [131, 569] on link "PACER Notices" at bounding box center [173, 570] width 253 height 25
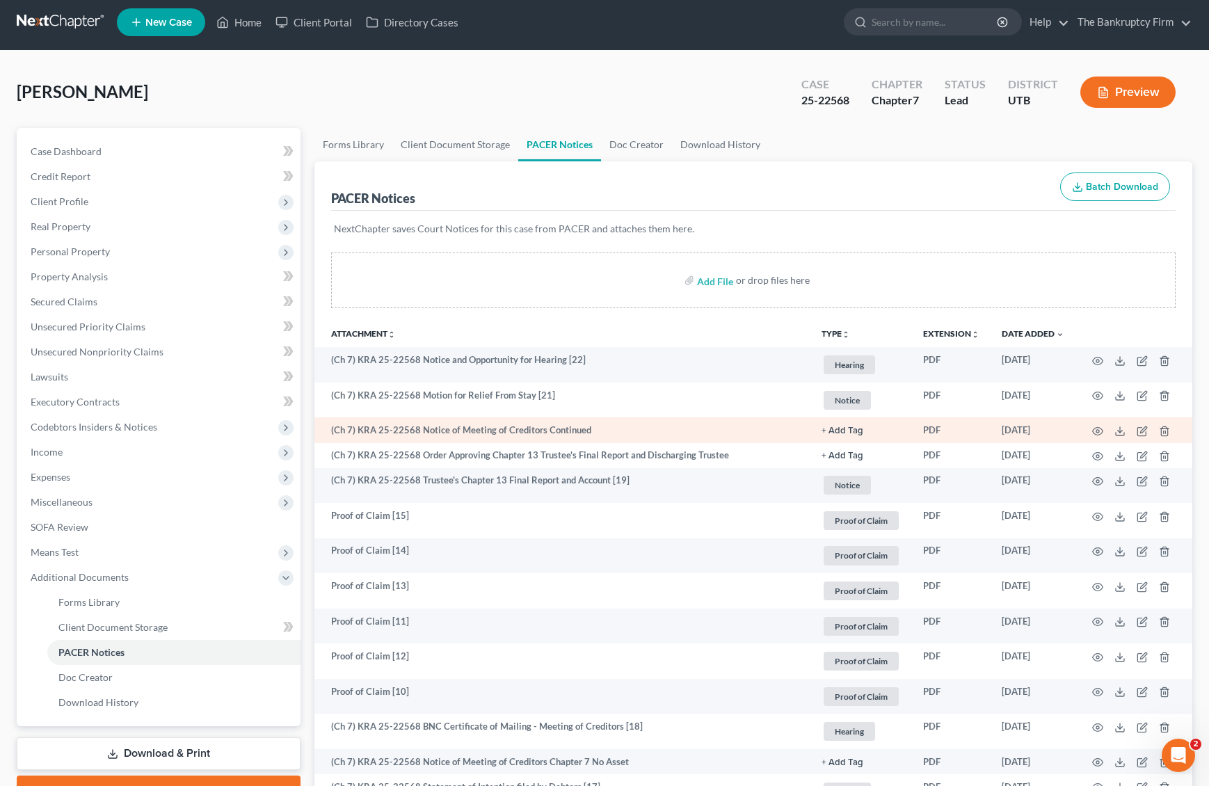
scroll to position [4, 0]
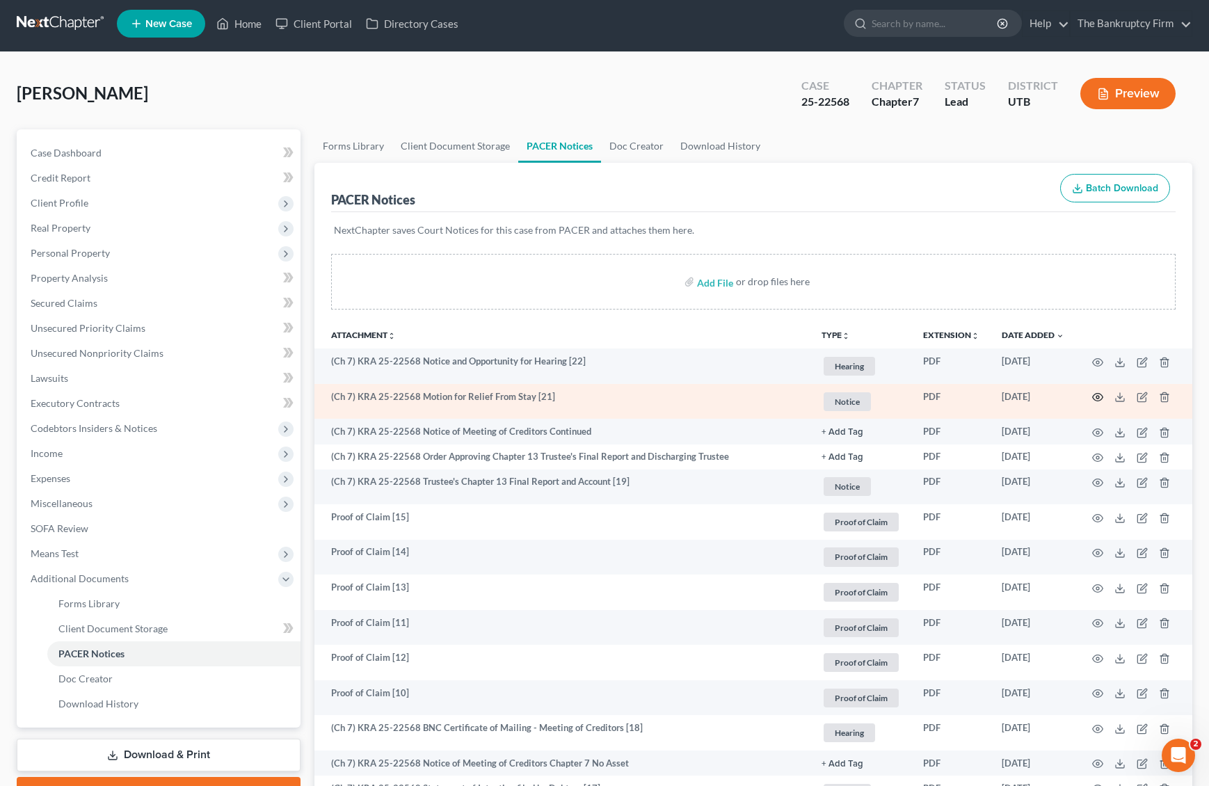
click at [1094, 393] on icon "button" at bounding box center [1097, 397] width 11 height 11
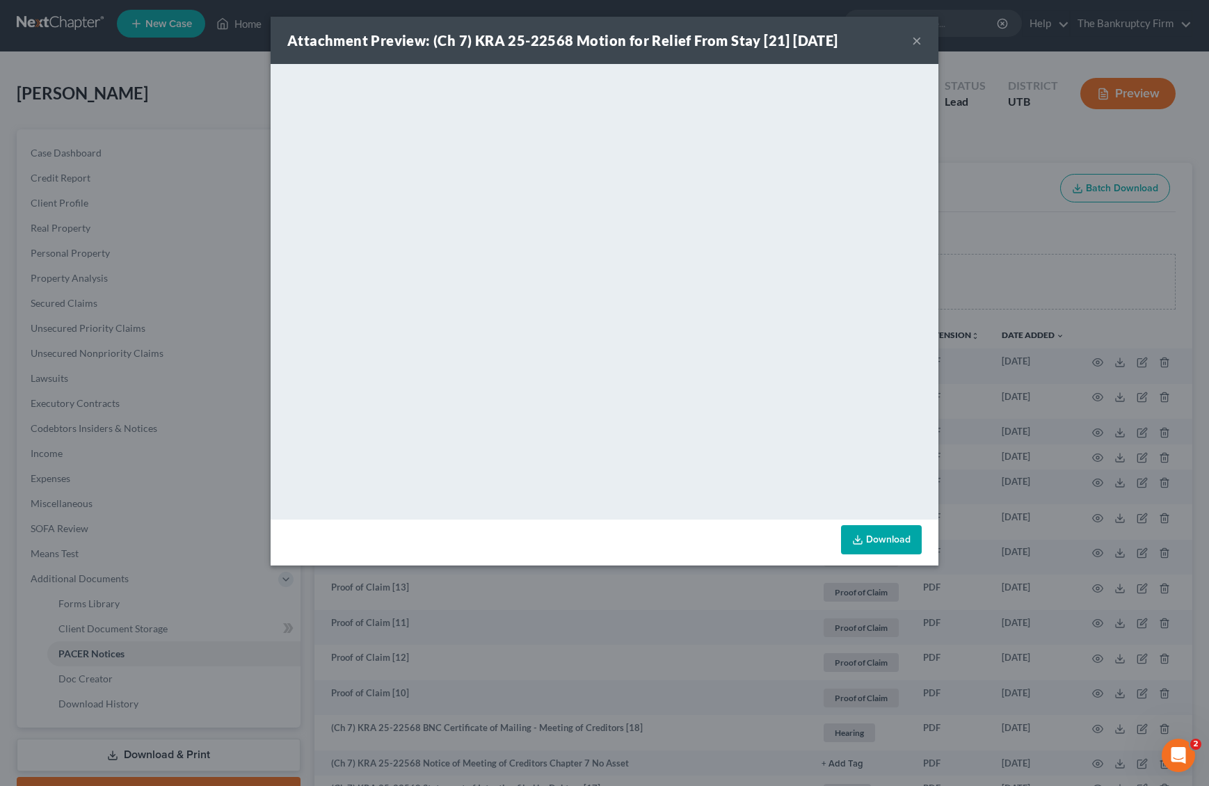
click at [915, 41] on button "×" at bounding box center [917, 40] width 10 height 17
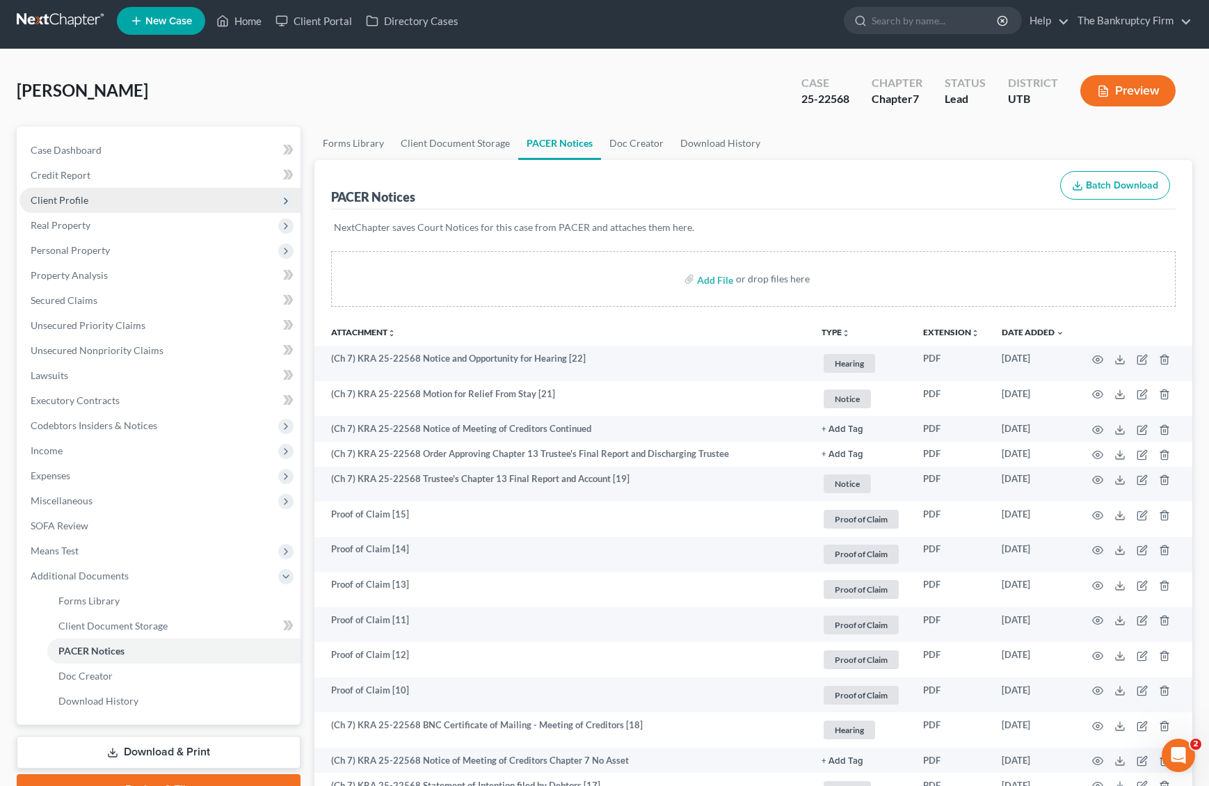
scroll to position [3, 0]
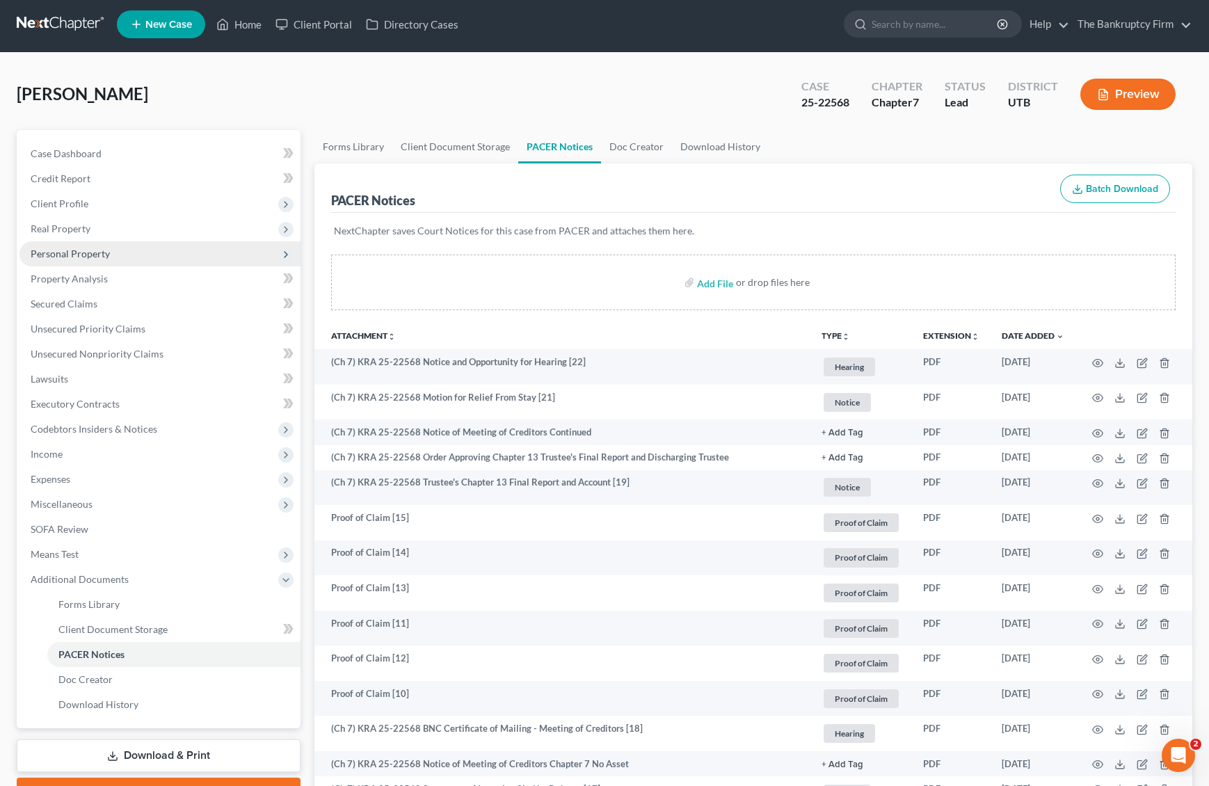
click at [74, 249] on span "Personal Property" at bounding box center [159, 253] width 281 height 25
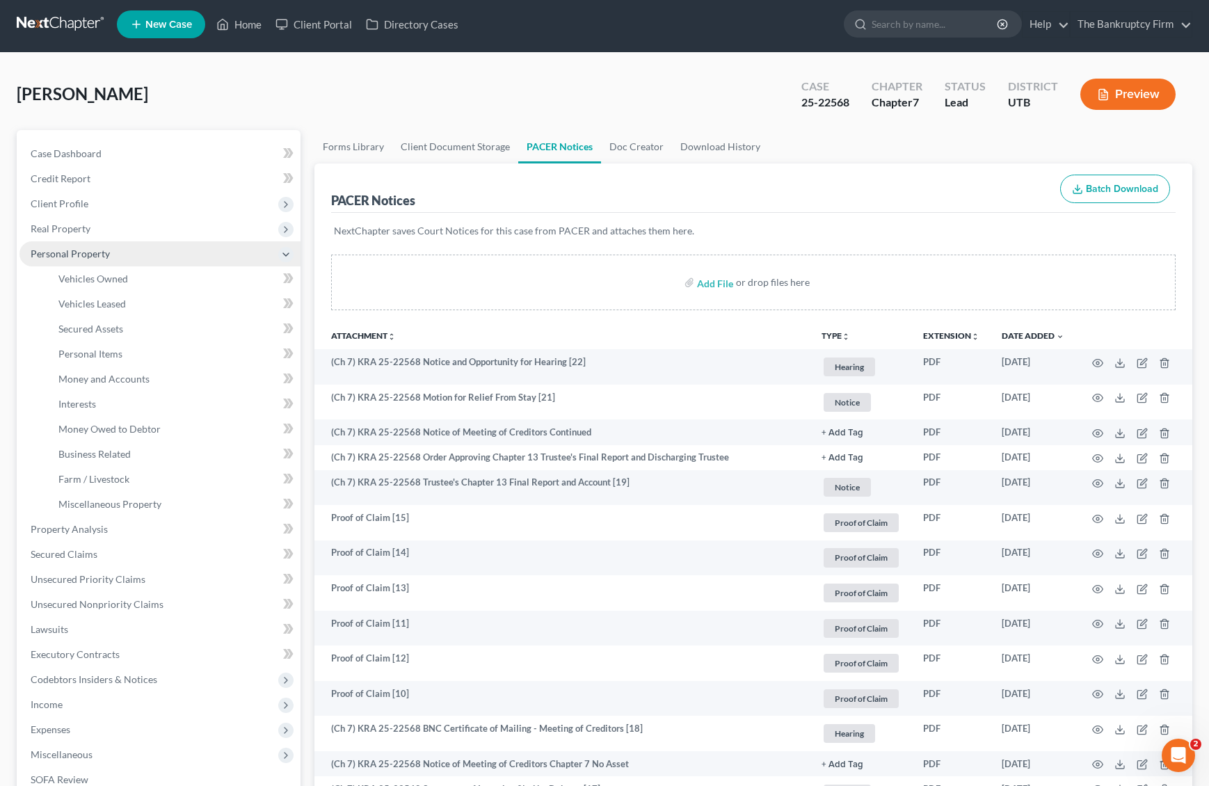
scroll to position [0, 0]
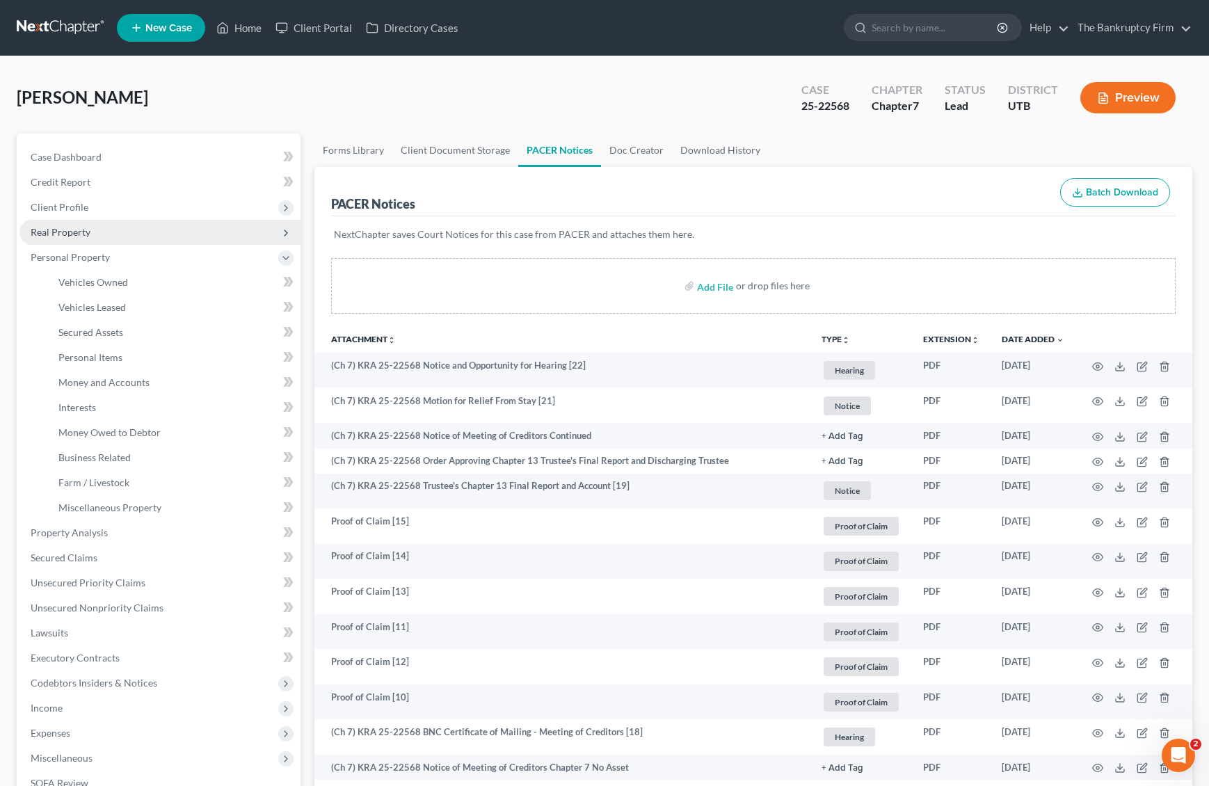
click at [67, 231] on span "Real Property" at bounding box center [61, 232] width 60 height 12
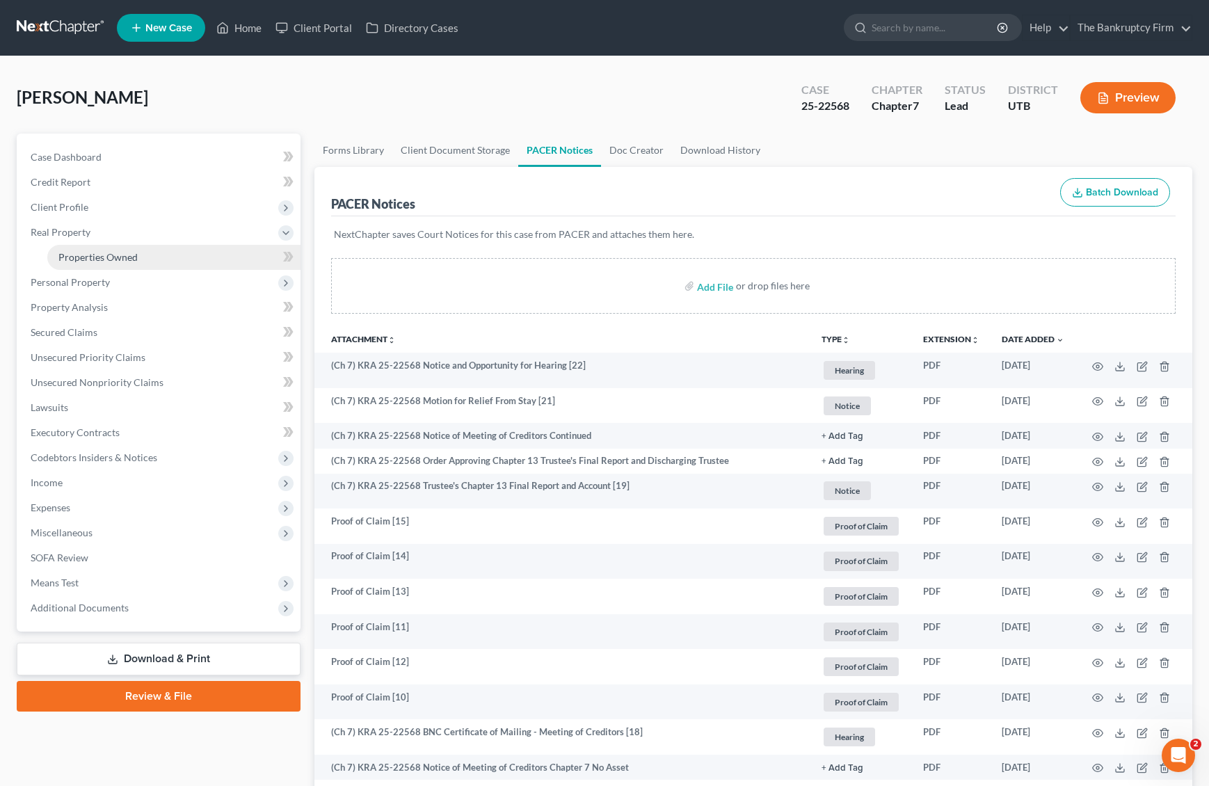
click at [93, 256] on span "Properties Owned" at bounding box center [97, 257] width 79 height 12
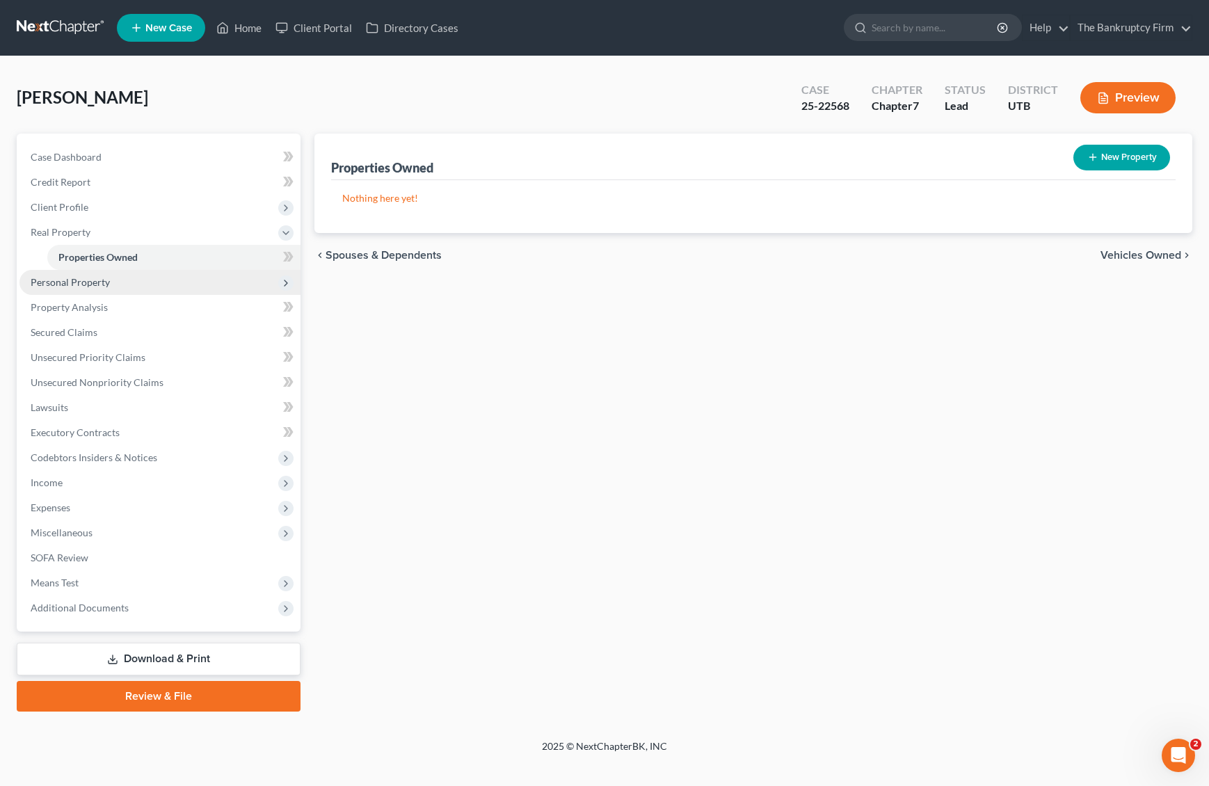
click at [92, 283] on span "Personal Property" at bounding box center [70, 282] width 79 height 12
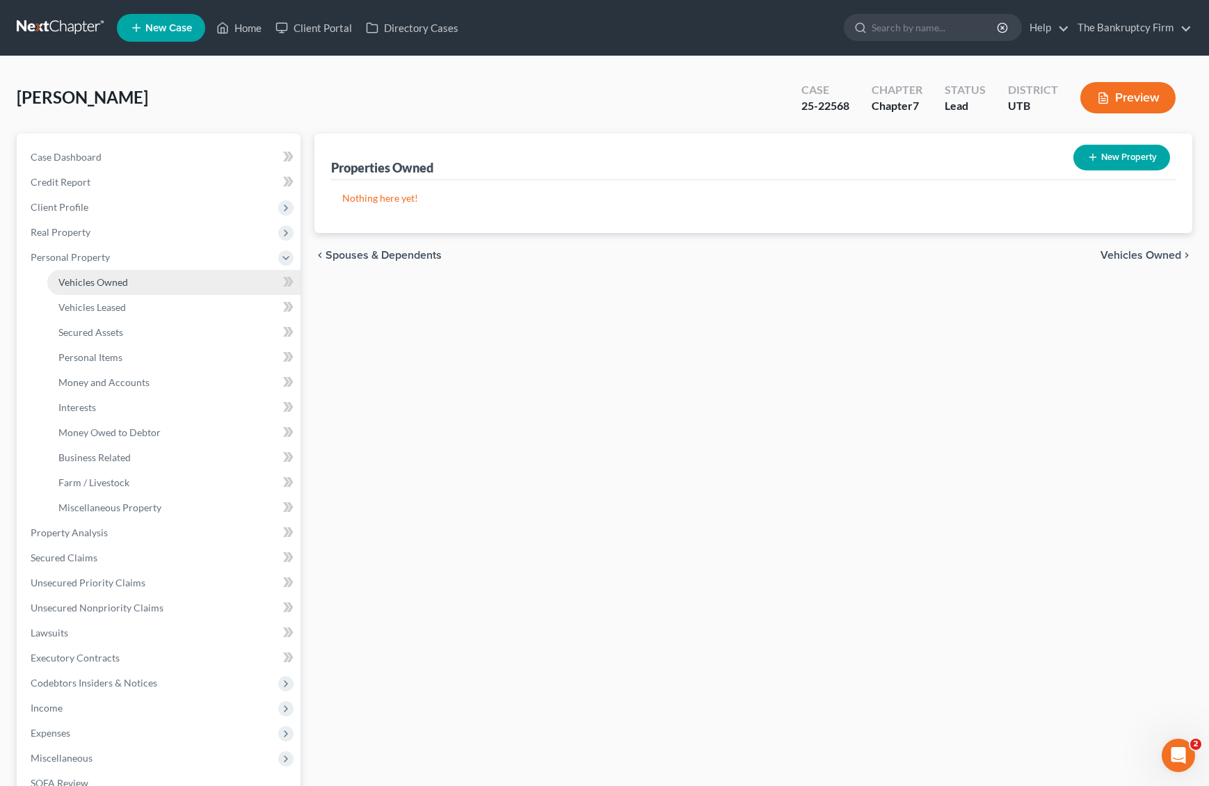
click at [109, 284] on span "Vehicles Owned" at bounding box center [93, 282] width 70 height 12
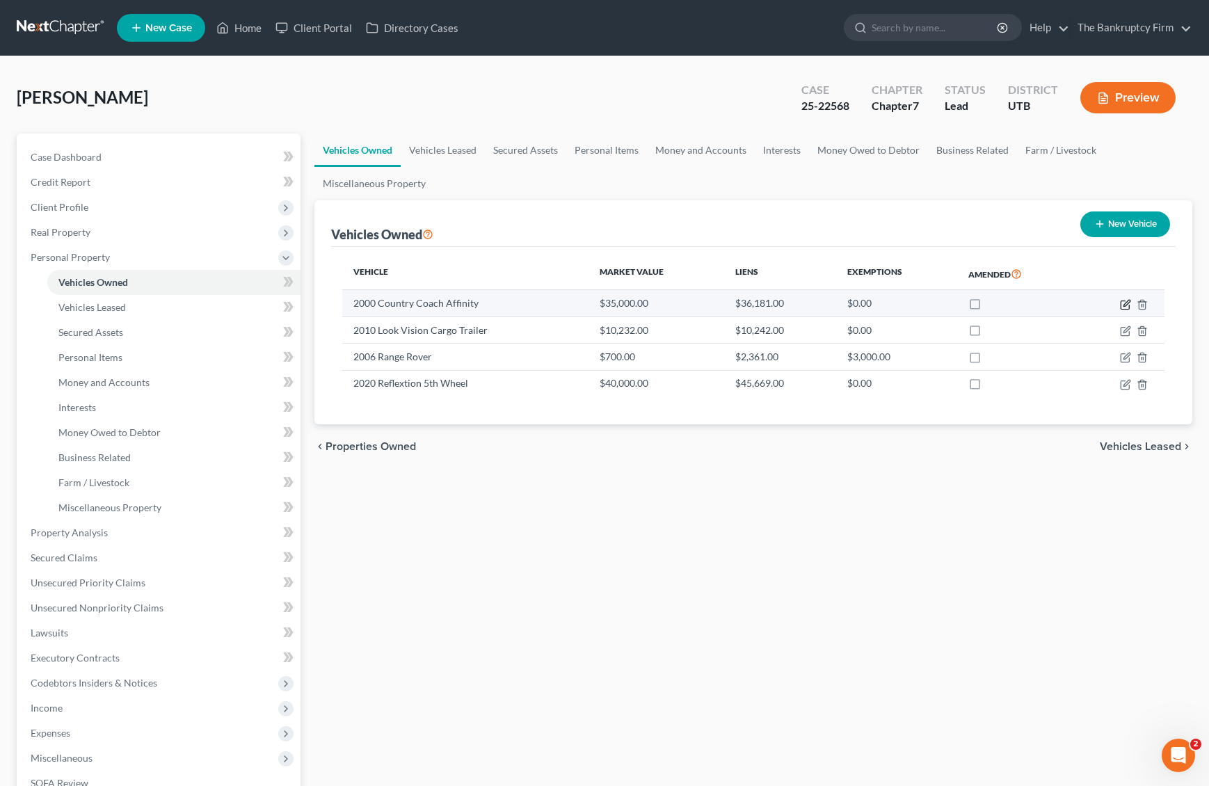
click at [1127, 304] on icon "button" at bounding box center [1126, 303] width 6 height 6
select select "5"
select select "26"
select select "2"
select select "0"
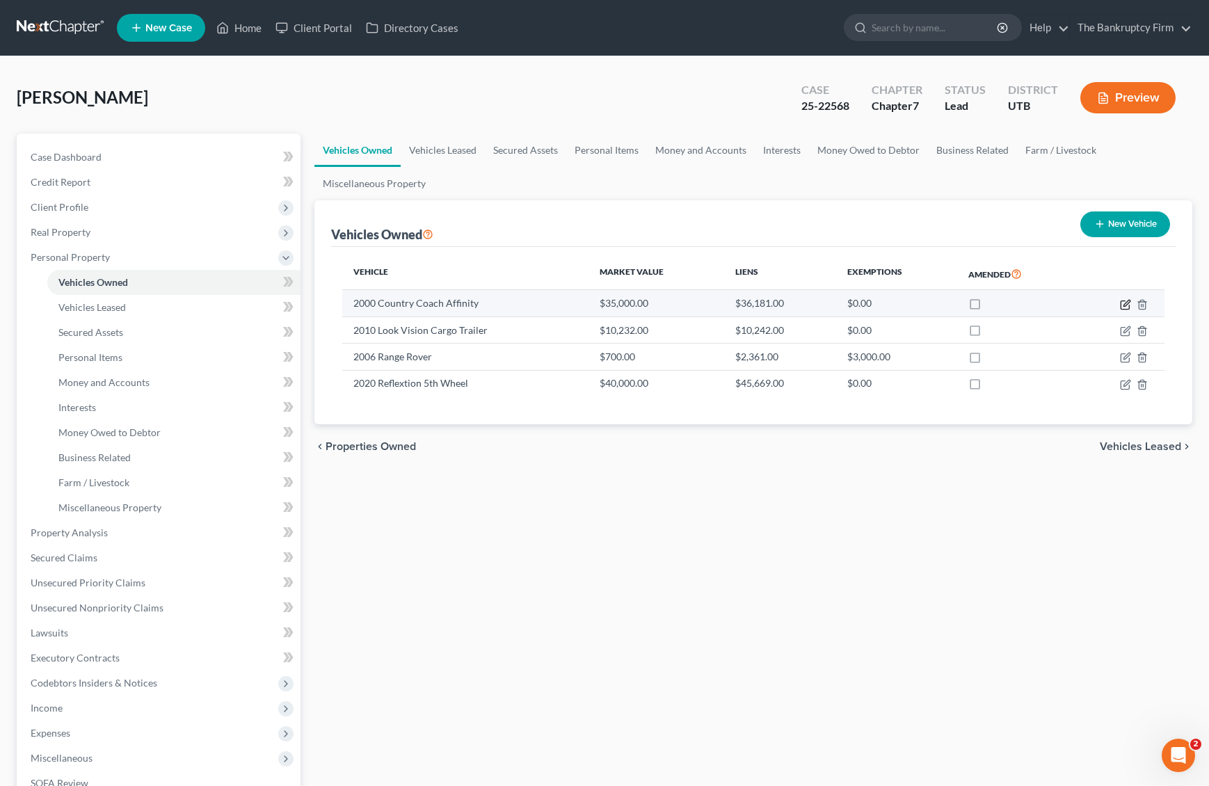
select select "46"
select select "0"
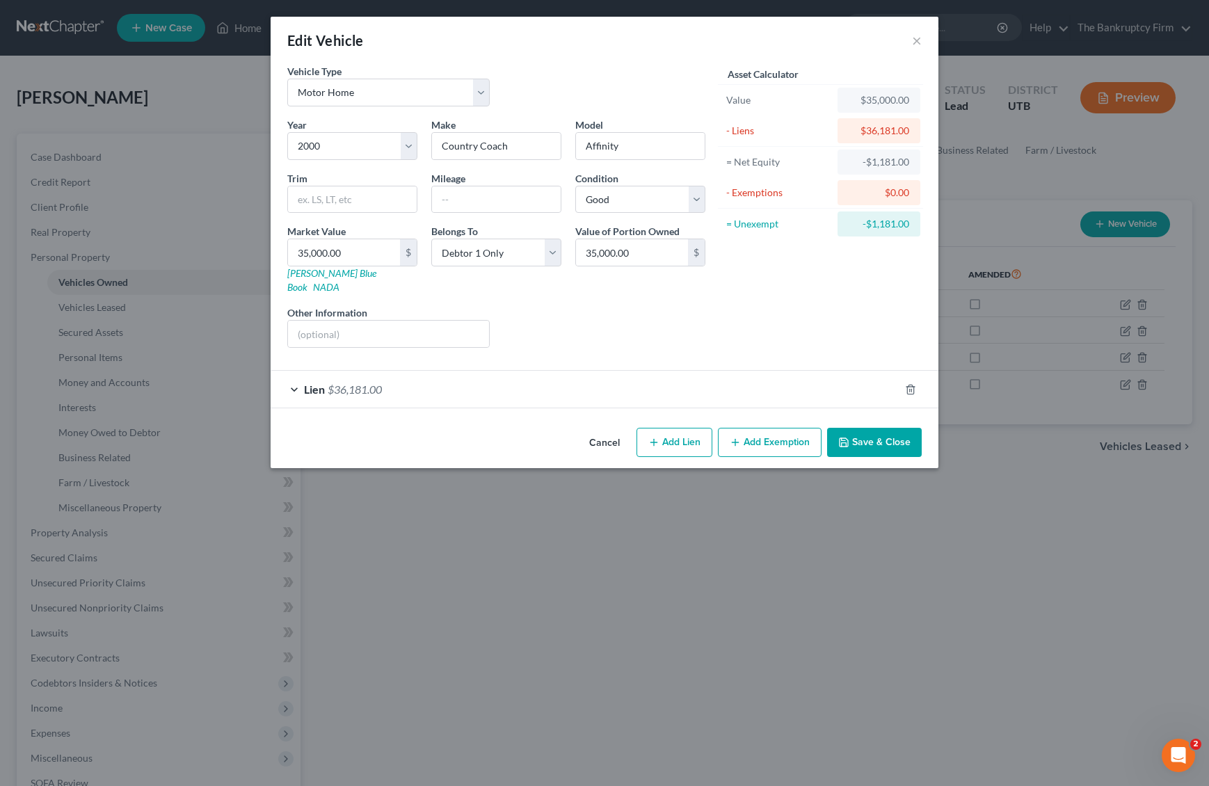
click at [293, 376] on div "Lien $36,181.00" at bounding box center [585, 389] width 629 height 37
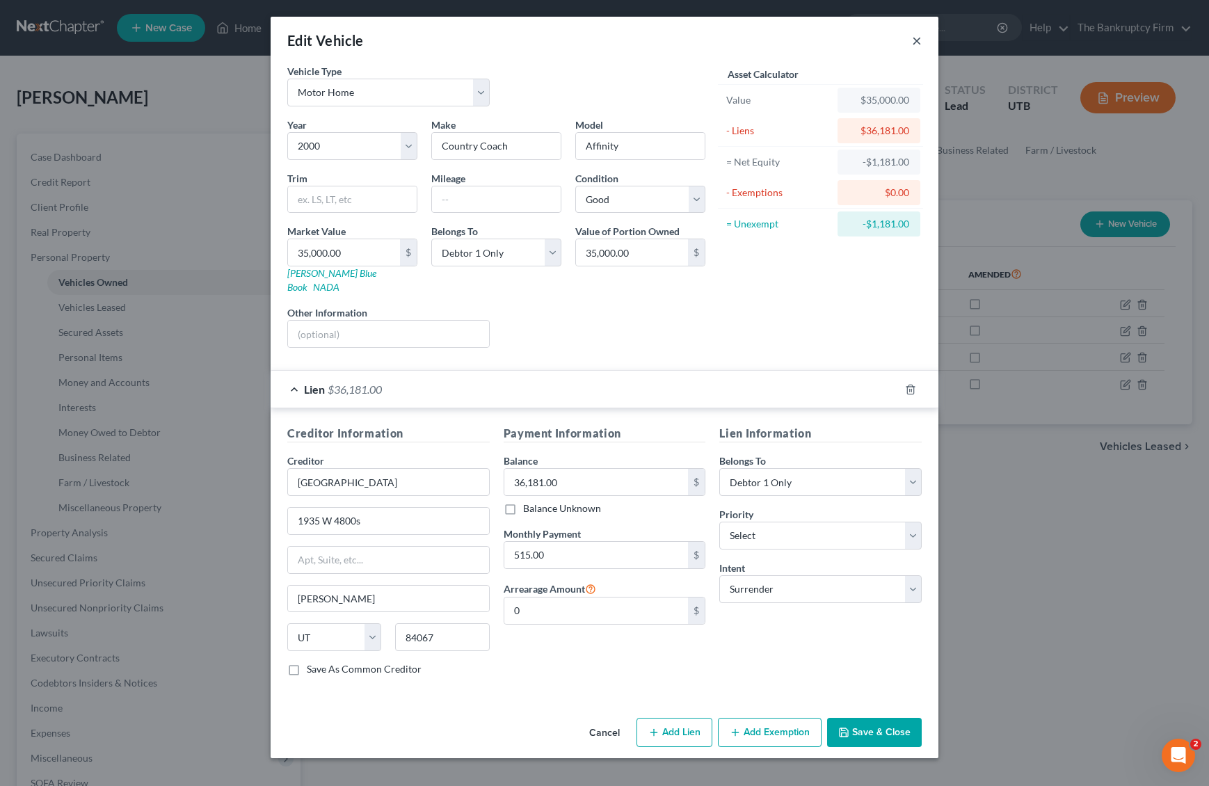
click at [915, 39] on button "×" at bounding box center [917, 40] width 10 height 17
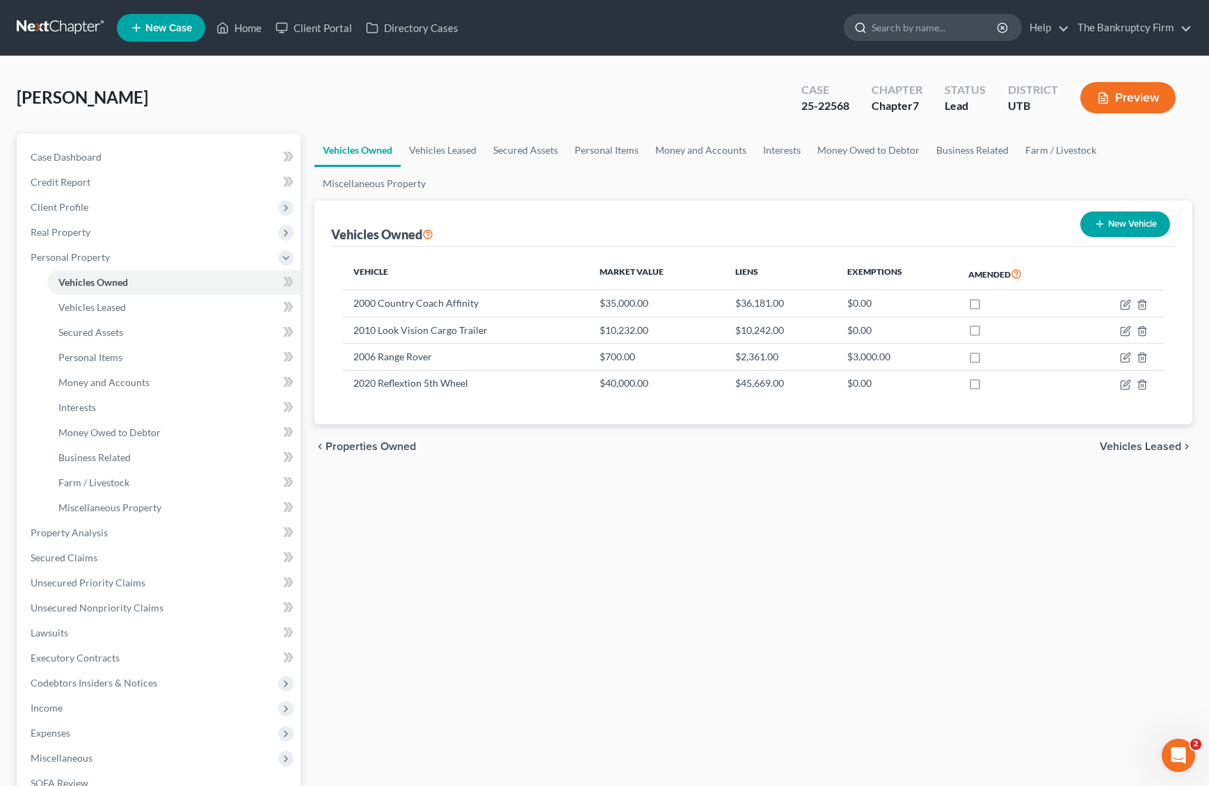
click at [926, 31] on input "search" at bounding box center [934, 28] width 127 height 26
type input "[PERSON_NAME]"
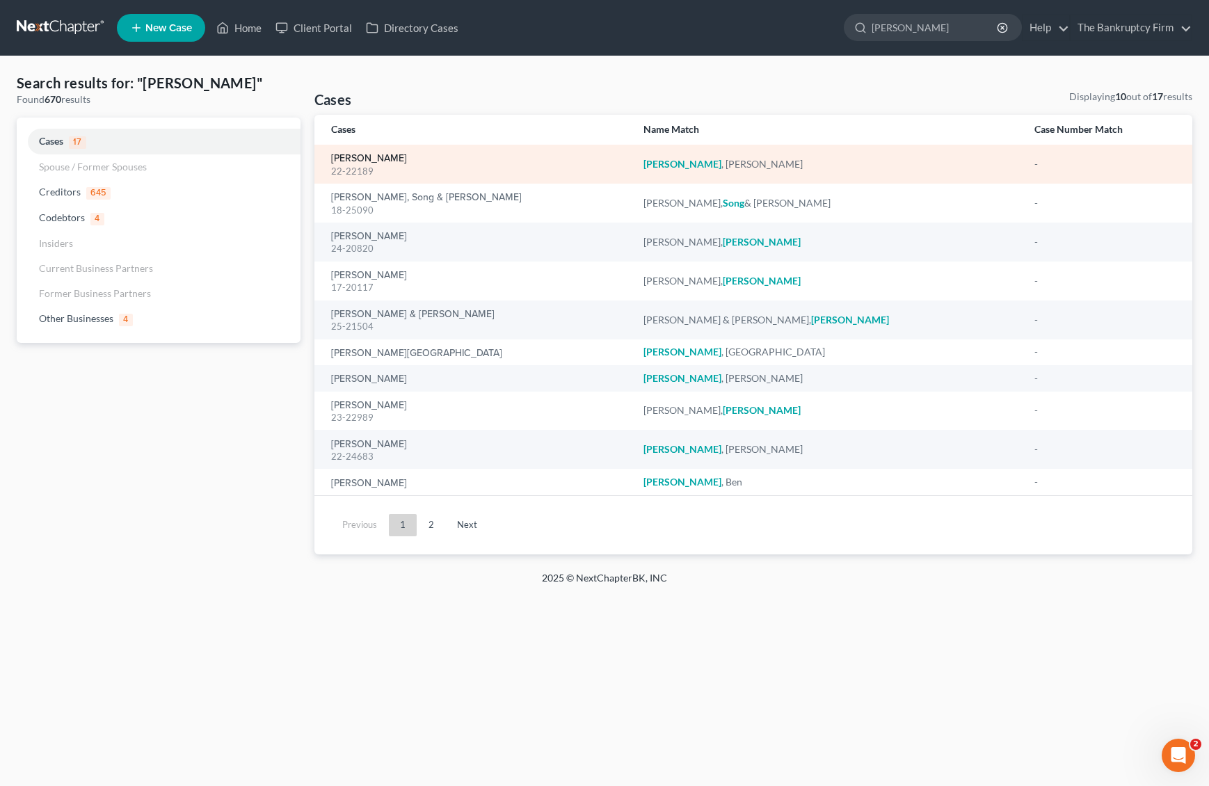
click at [342, 154] on link "[PERSON_NAME]" at bounding box center [369, 159] width 76 height 10
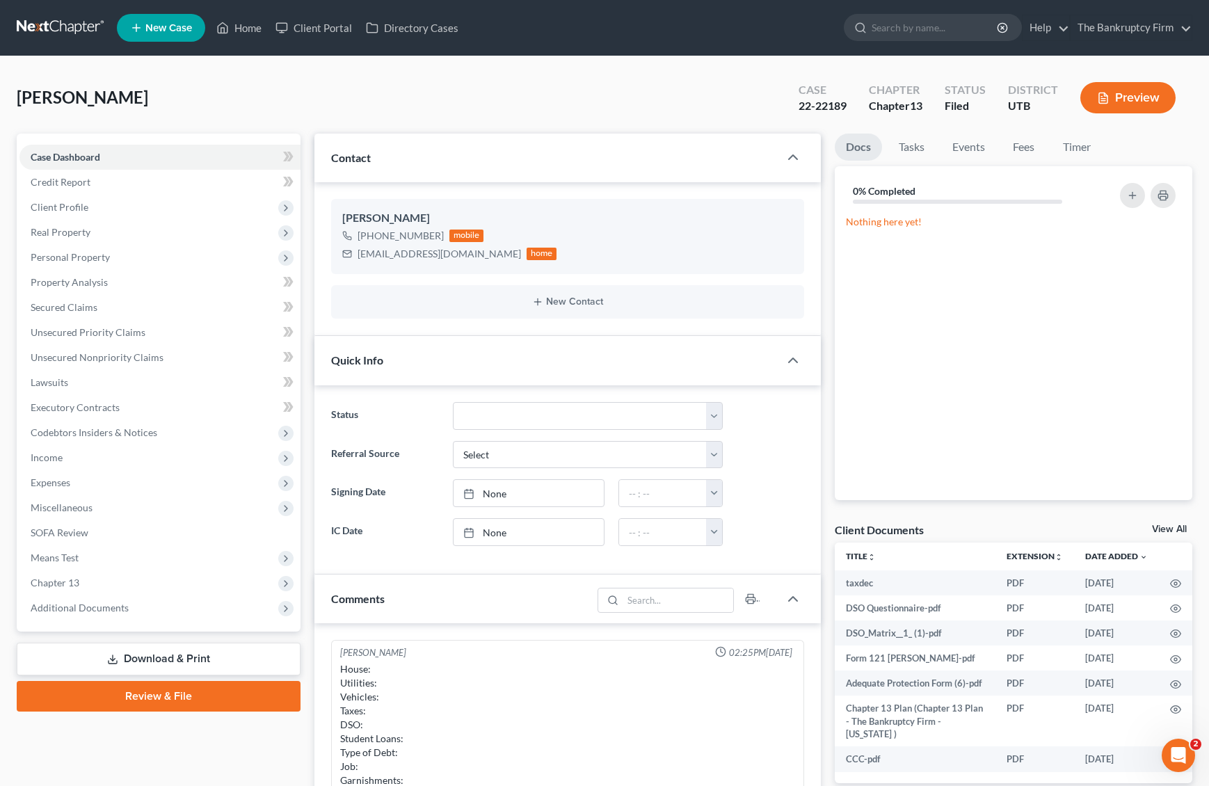
scroll to position [109, 0]
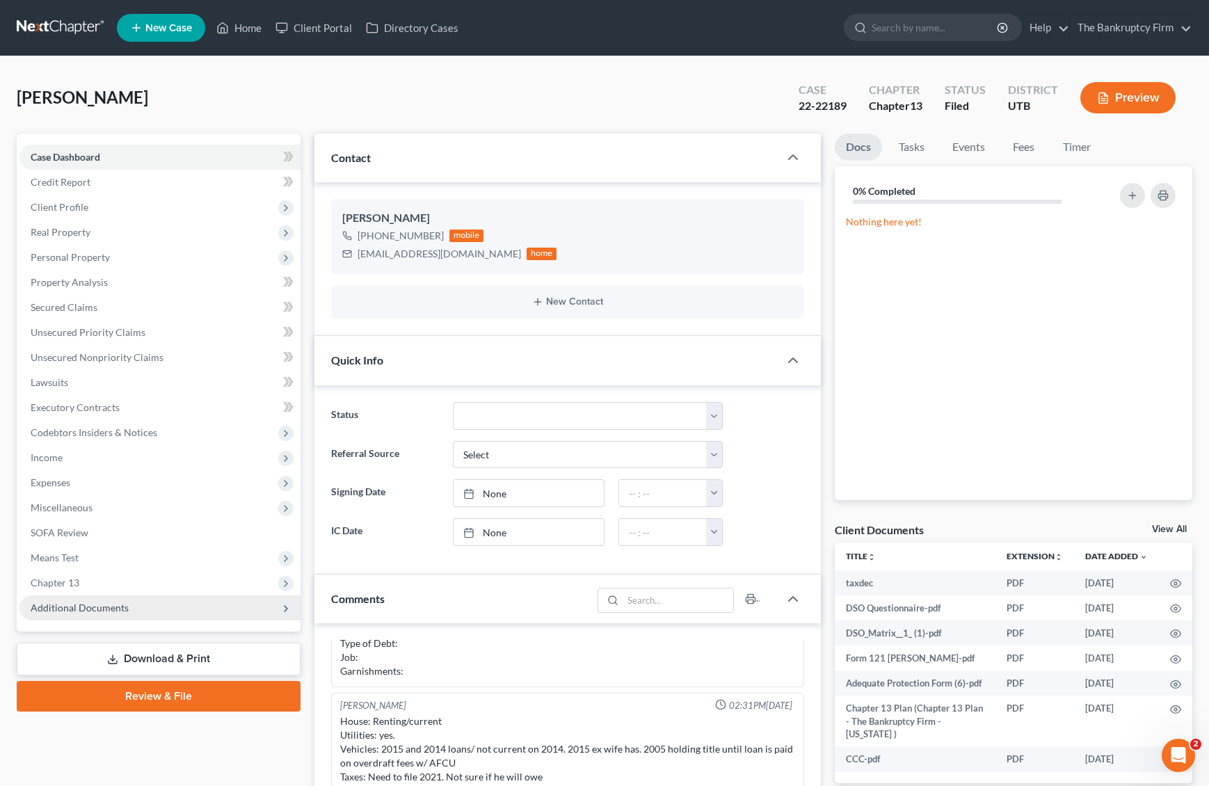
click at [147, 604] on span "Additional Documents" at bounding box center [159, 607] width 281 height 25
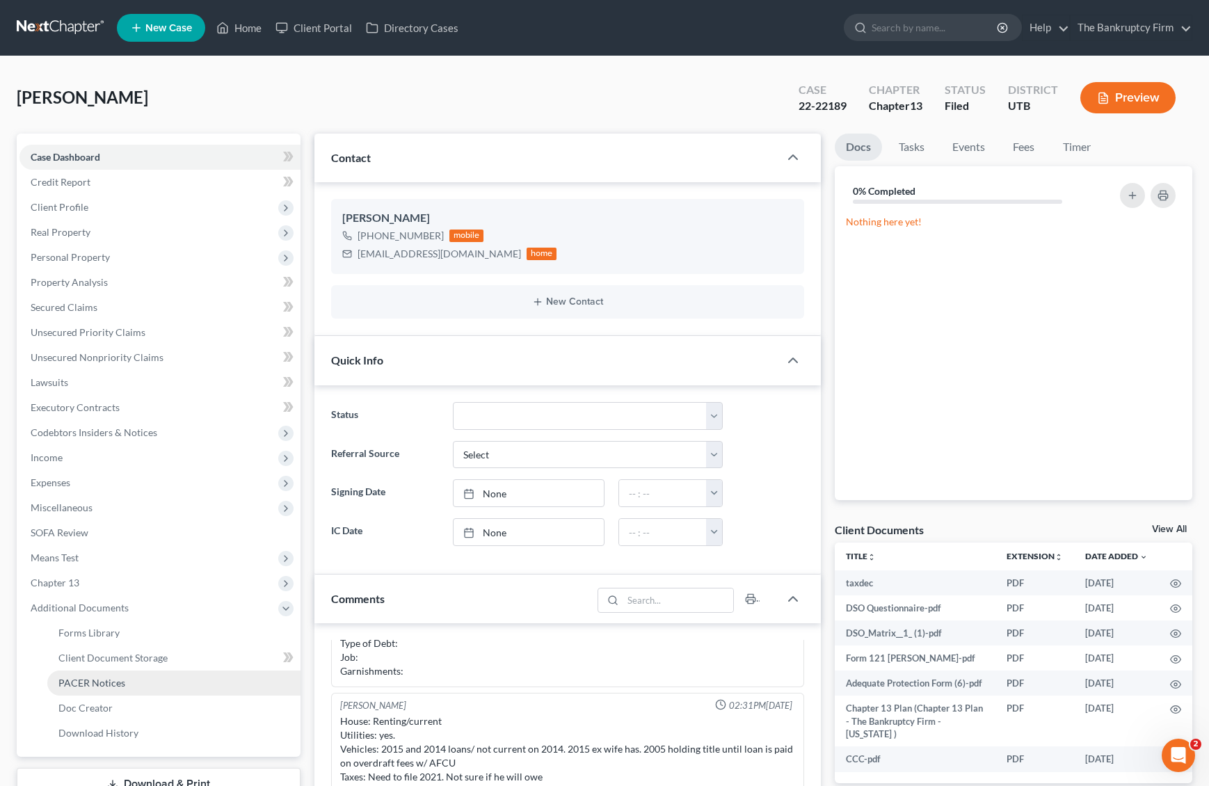
click at [166, 682] on link "PACER Notices" at bounding box center [173, 682] width 253 height 25
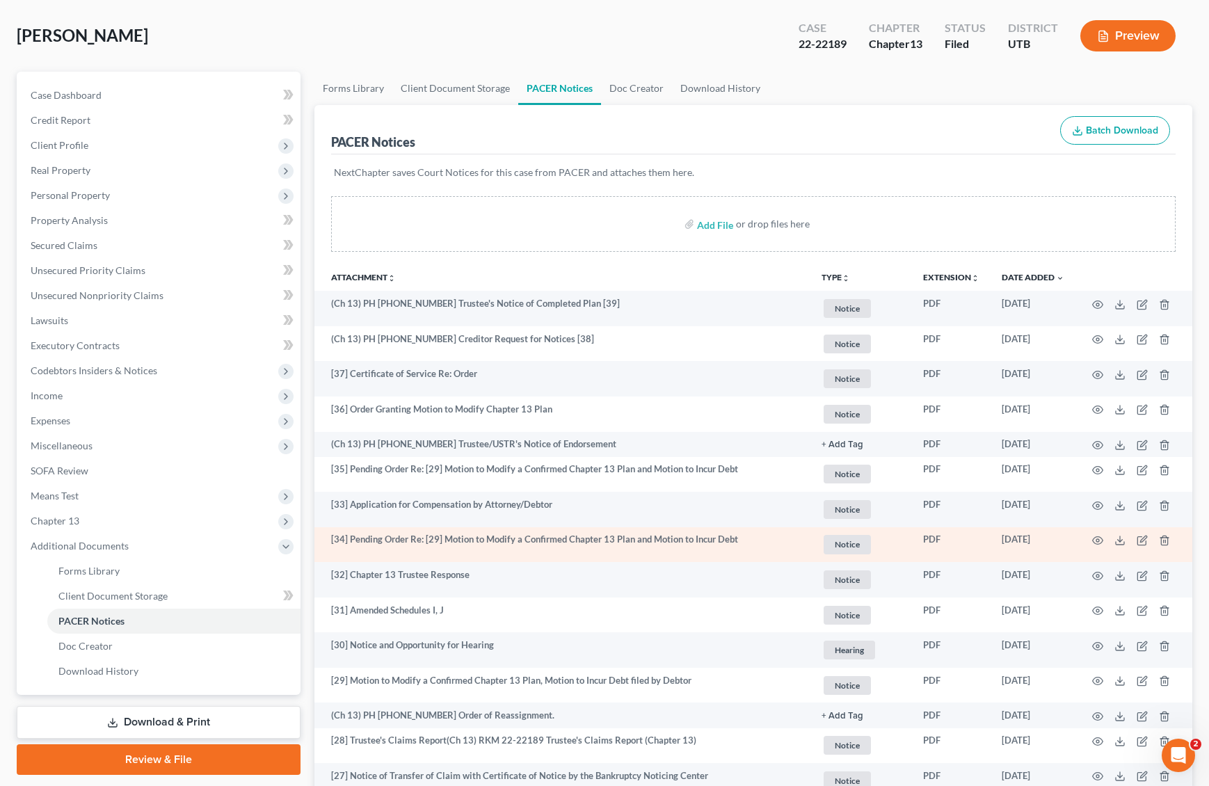
scroll to position [81, 0]
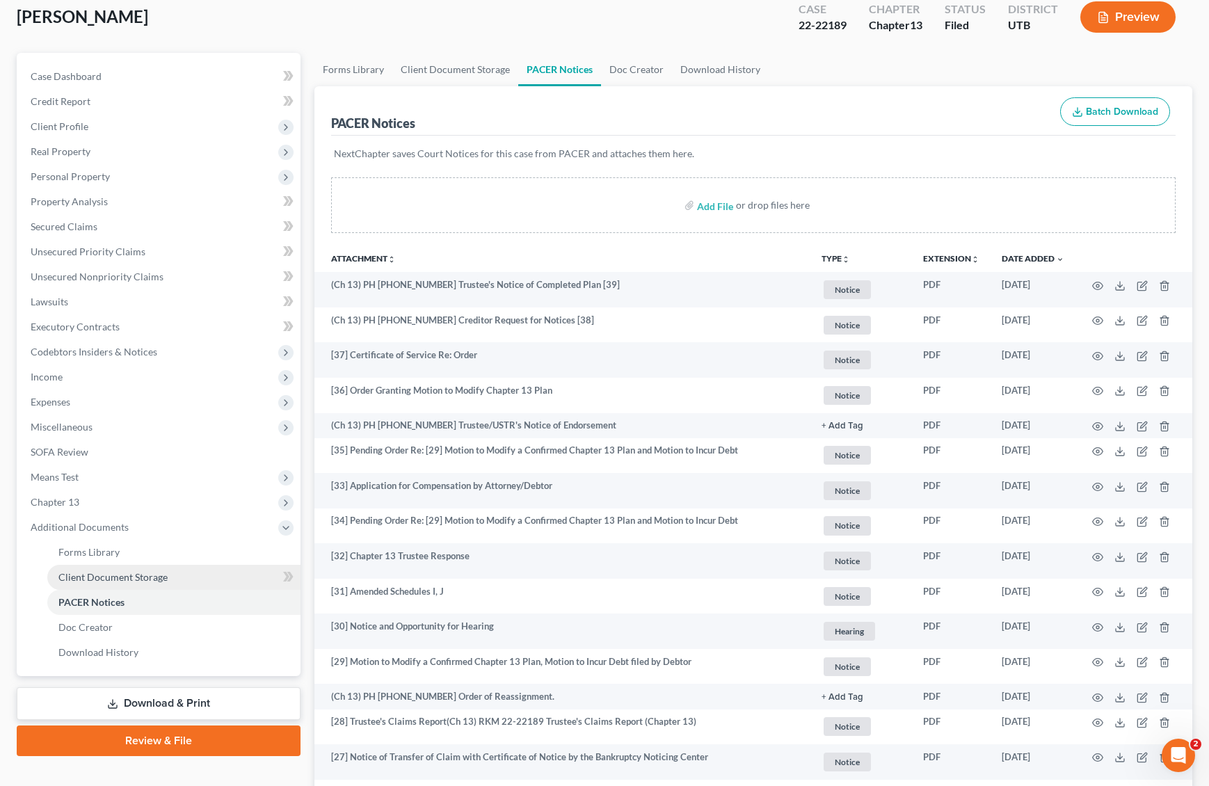
click at [129, 579] on span "Client Document Storage" at bounding box center [112, 577] width 109 height 12
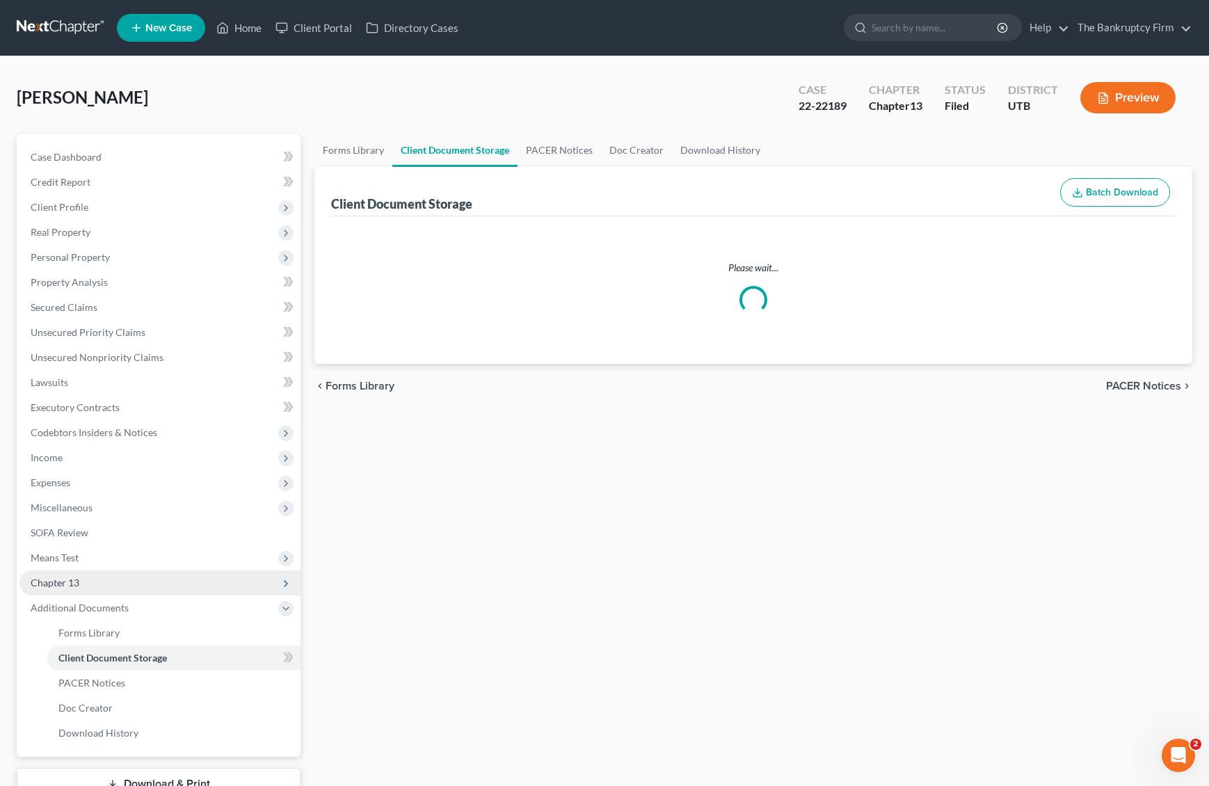
select select "30"
select select "26"
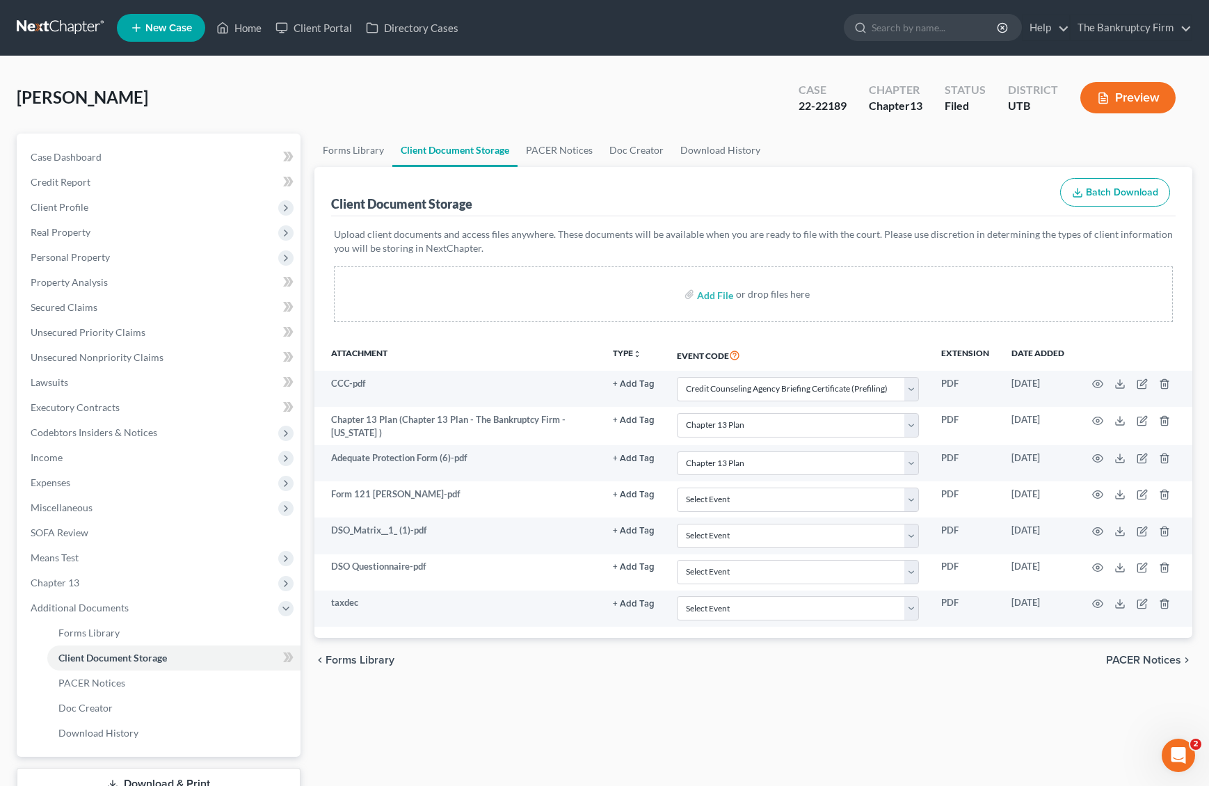
select select "30"
select select "26"
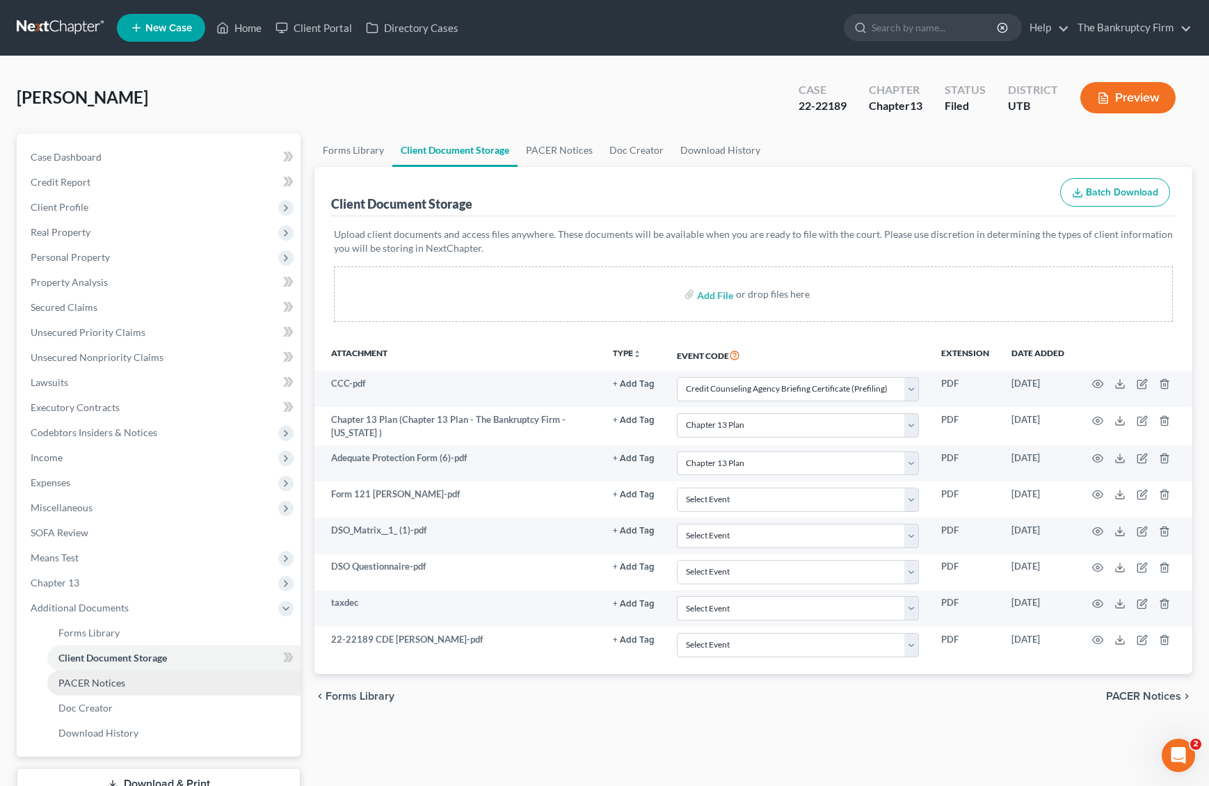
click at [131, 675] on link "PACER Notices" at bounding box center [173, 682] width 253 height 25
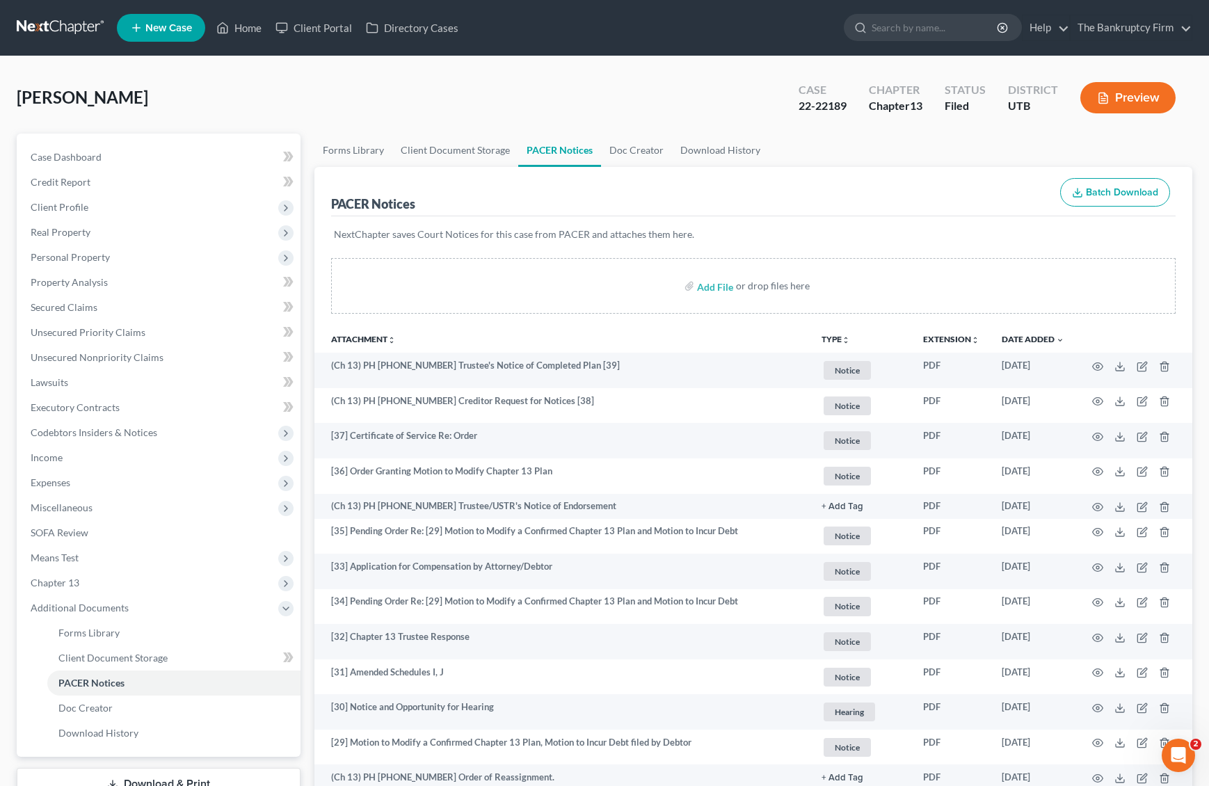
click at [597, 332] on th "Attachment unfold_more expand_more expand_less" at bounding box center [562, 339] width 497 height 28
click at [927, 26] on input "search" at bounding box center [934, 28] width 127 height 26
type input "aes"
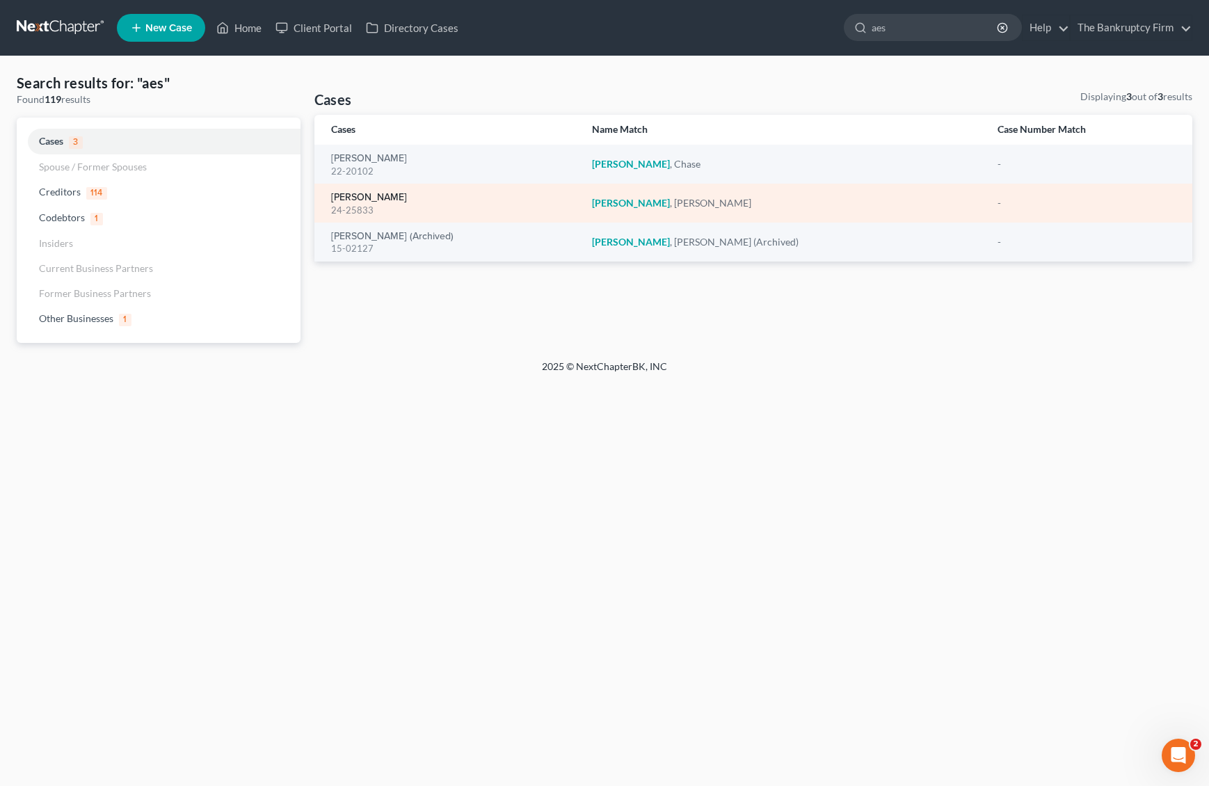
click at [392, 202] on link "Aeschlimann, Cynthia" at bounding box center [369, 198] width 76 height 10
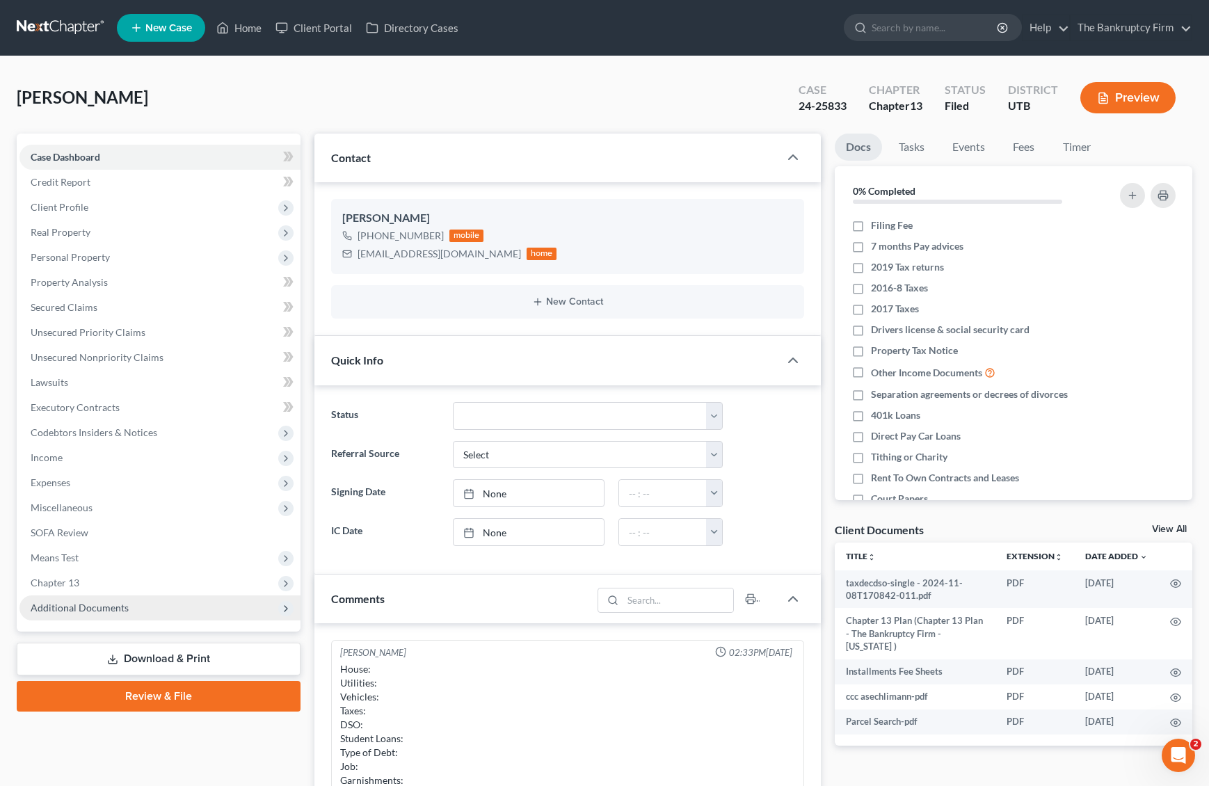
click at [136, 610] on span "Additional Documents" at bounding box center [159, 607] width 281 height 25
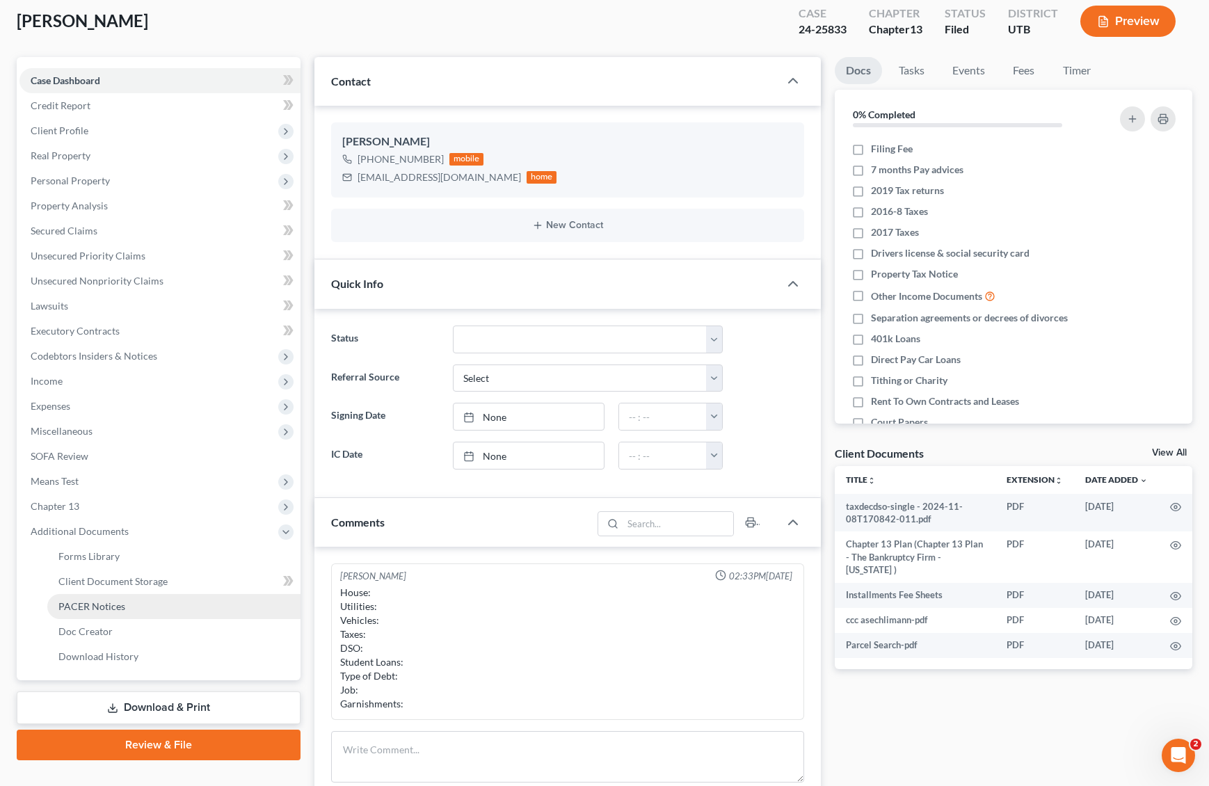
scroll to position [77, 0]
click at [112, 604] on span "PACER Notices" at bounding box center [91, 605] width 67 height 12
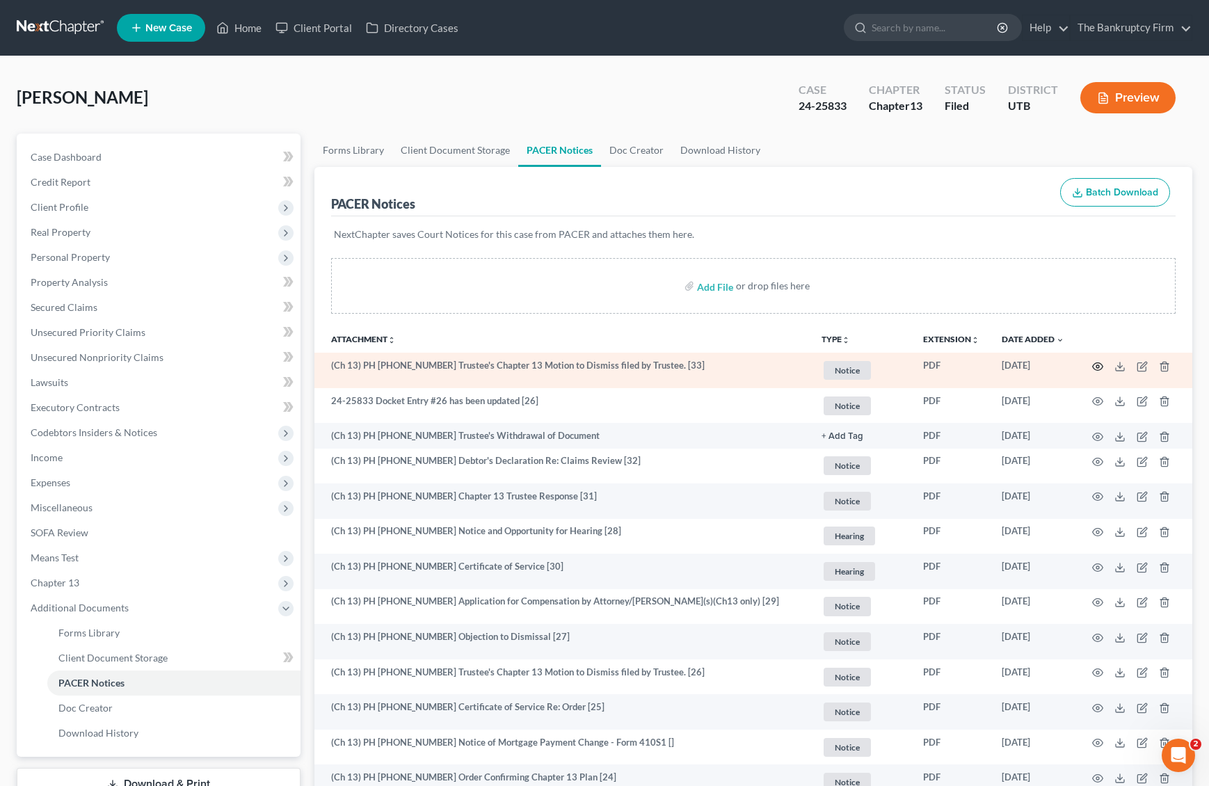
click at [1101, 365] on icon "button" at bounding box center [1097, 366] width 11 height 11
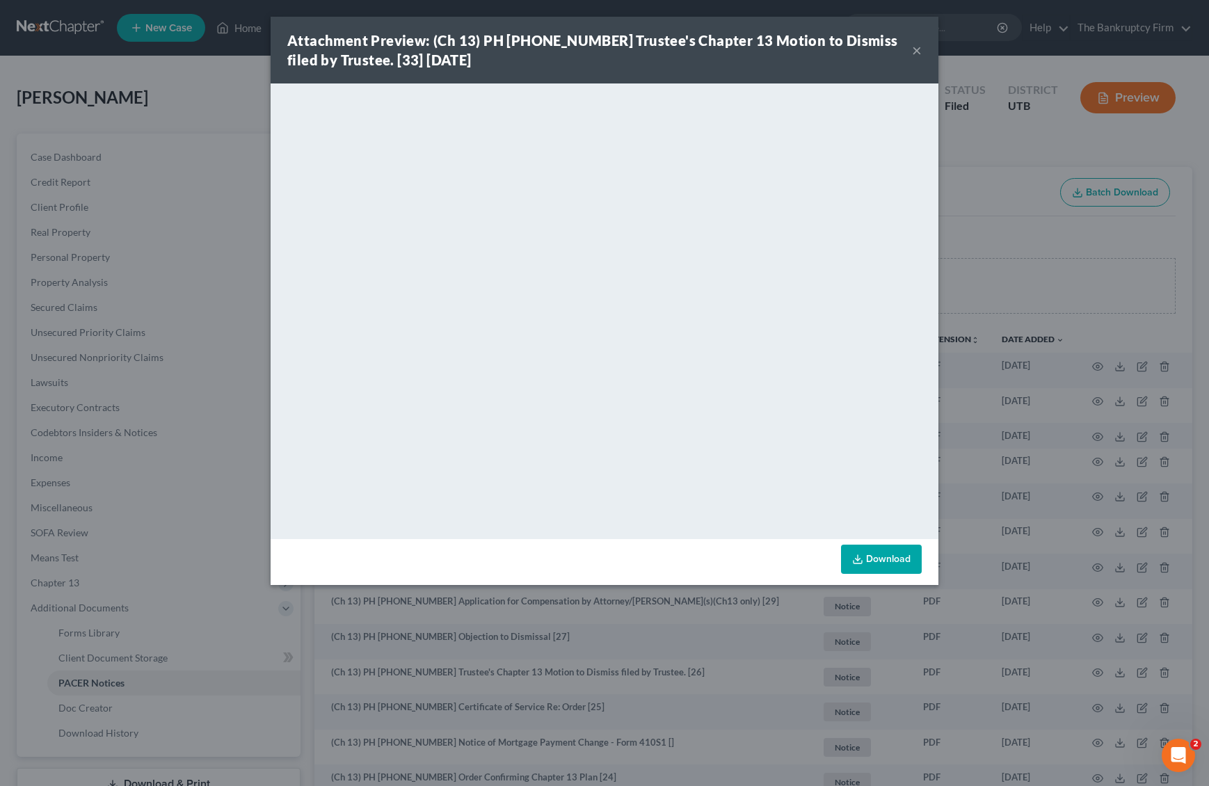
click at [915, 53] on button "×" at bounding box center [917, 50] width 10 height 17
